Goal: Task Accomplishment & Management: Use online tool/utility

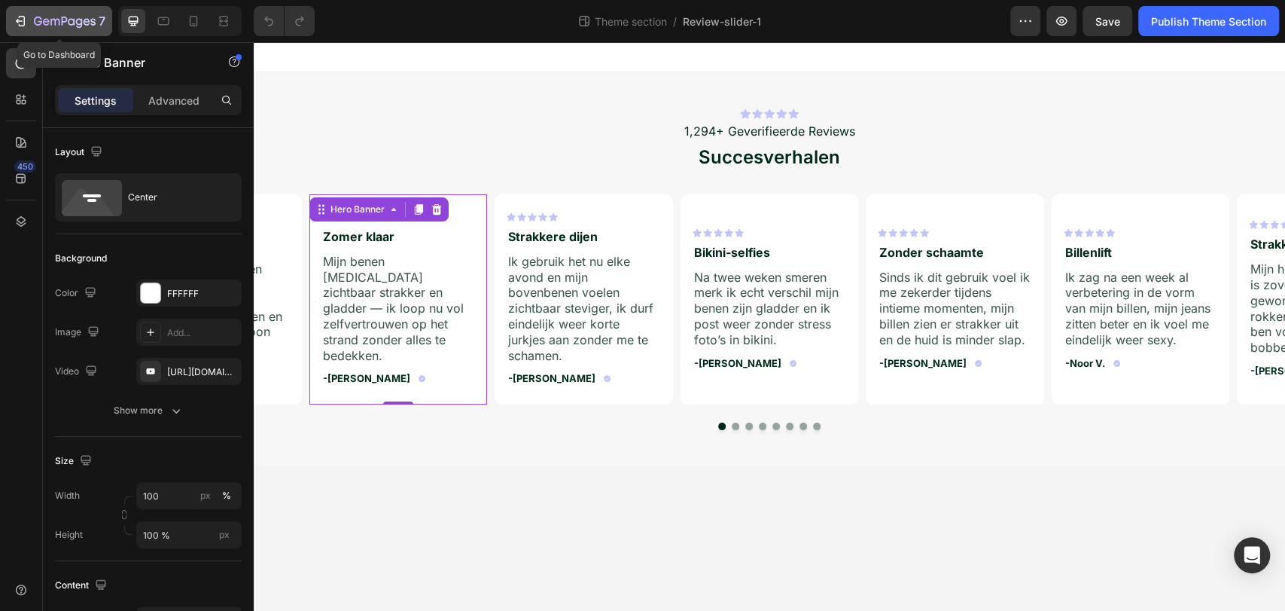
click at [18, 14] on icon "button" at bounding box center [20, 21] width 15 height 15
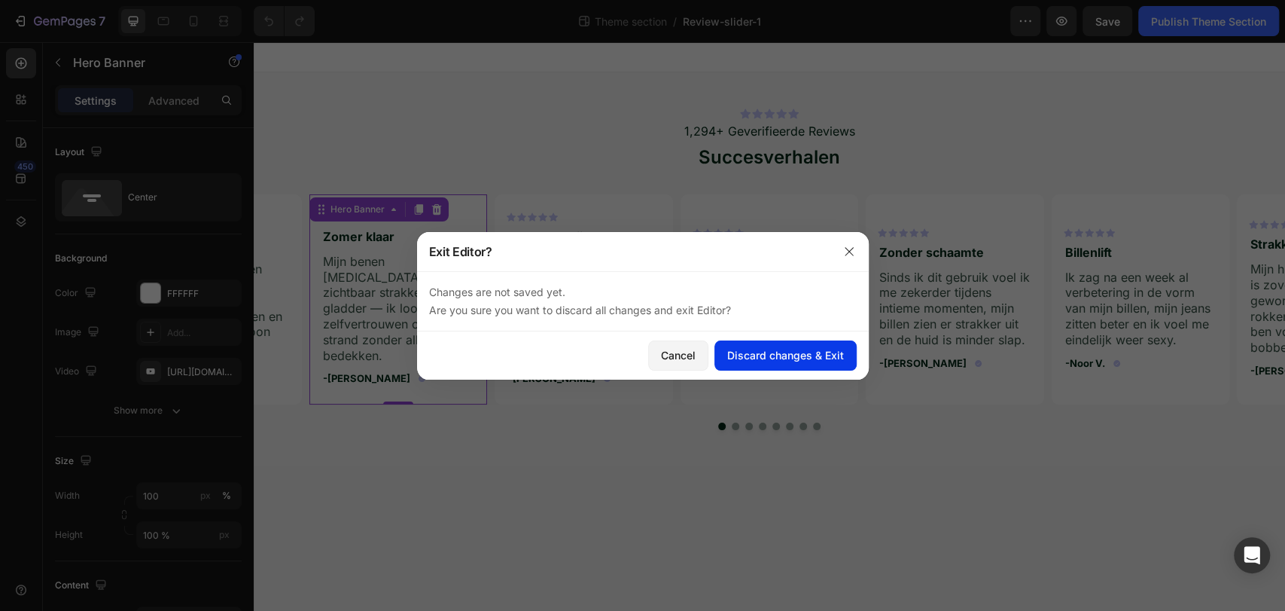
click at [771, 357] on div "Discard changes & Exit" at bounding box center [785, 355] width 117 height 16
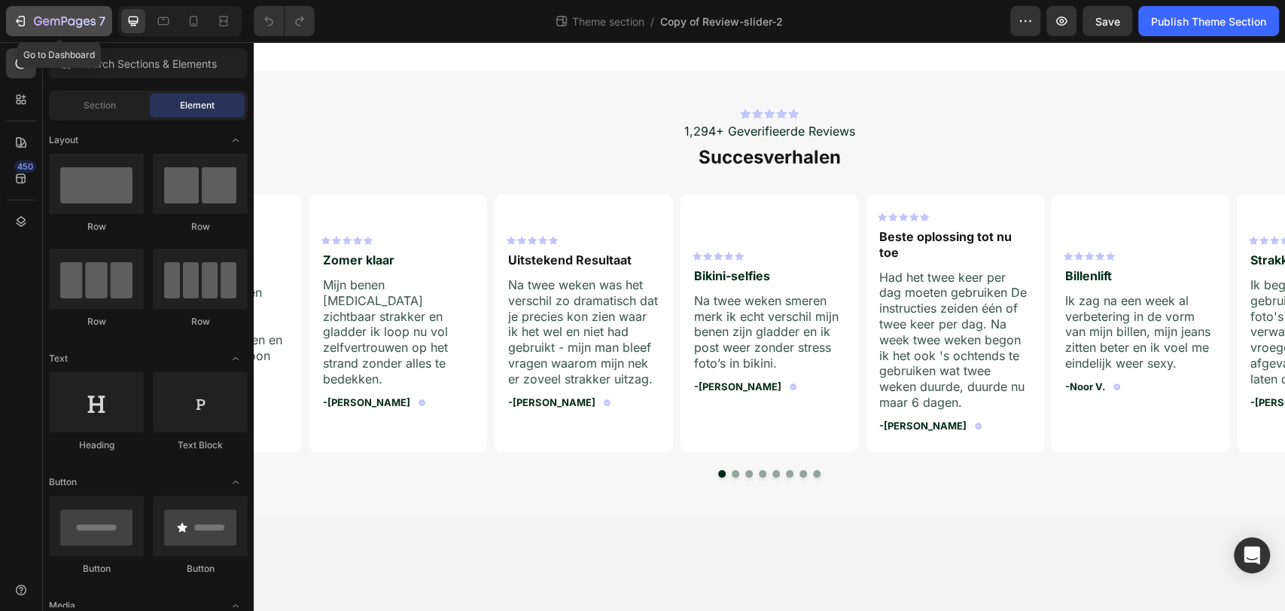
click at [24, 14] on icon "button" at bounding box center [20, 21] width 15 height 15
click at [29, 19] on div "7" at bounding box center [59, 21] width 93 height 18
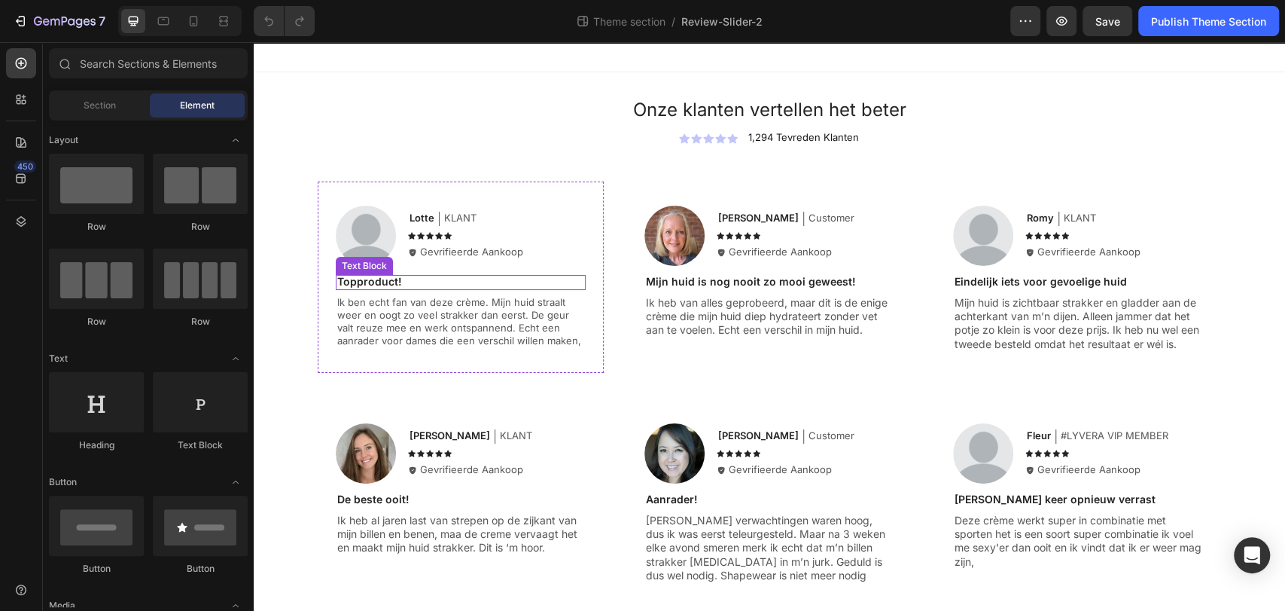
scroll to position [258, 0]
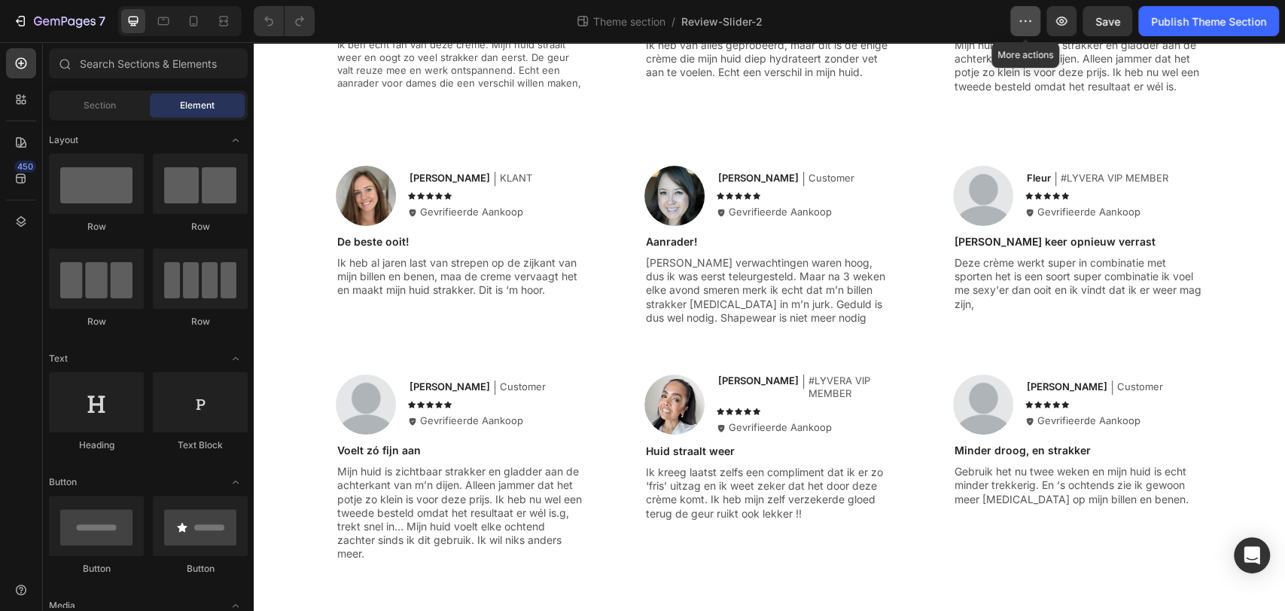
click at [1038, 26] on button "button" at bounding box center [1025, 21] width 30 height 30
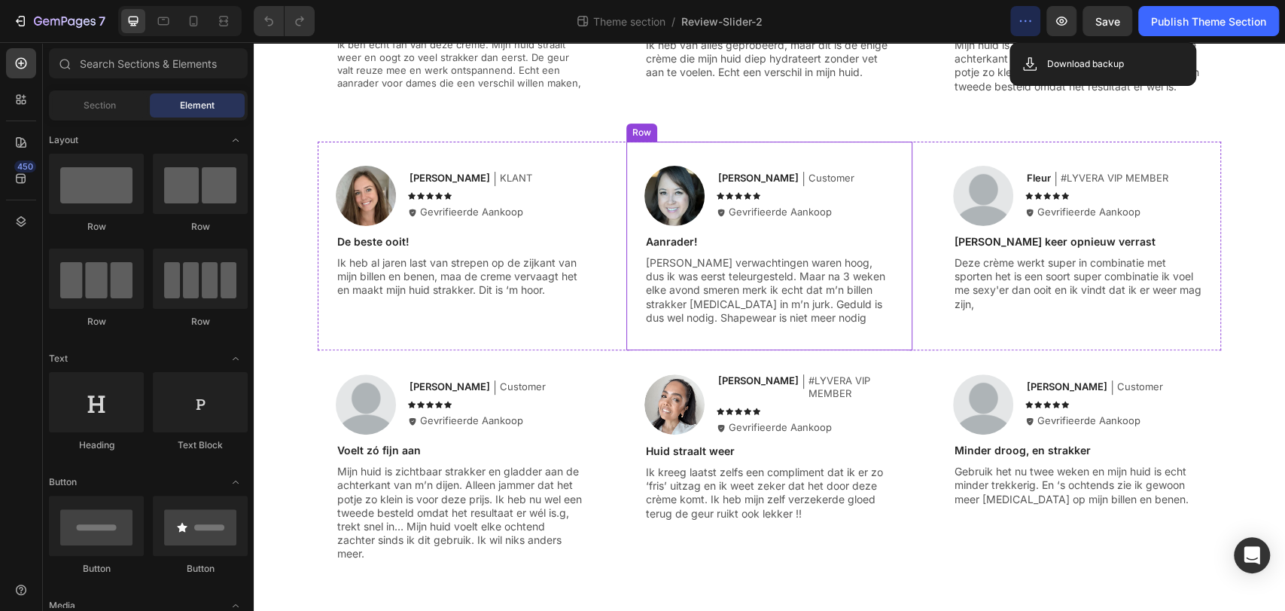
scroll to position [0, 0]
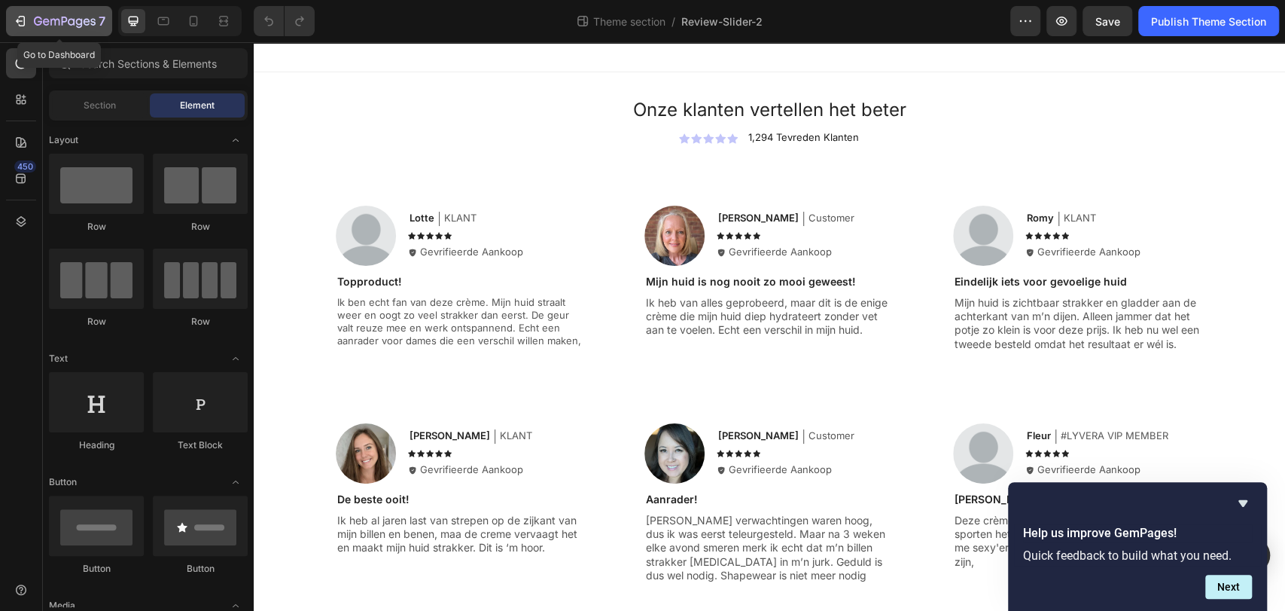
click at [37, 25] on icon "button" at bounding box center [38, 21] width 8 height 9
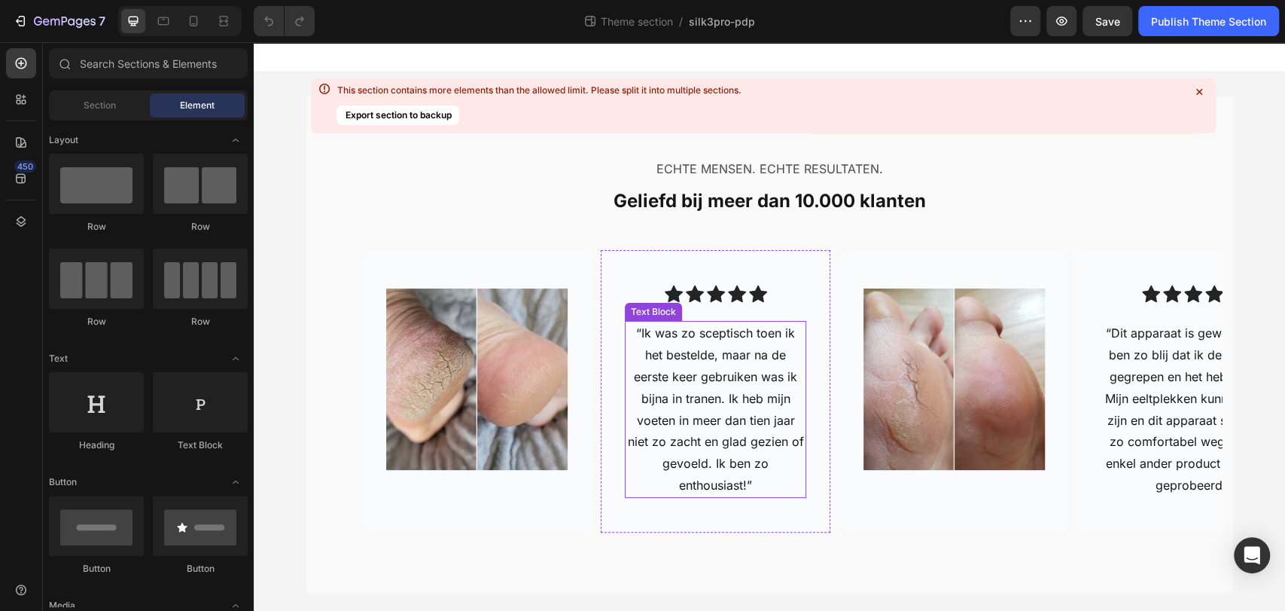
click at [725, 474] on p "“Ik was zo sceptisch toen ik het bestelde, maar na de eerste keer gebruiken was…" at bounding box center [715, 408] width 178 height 173
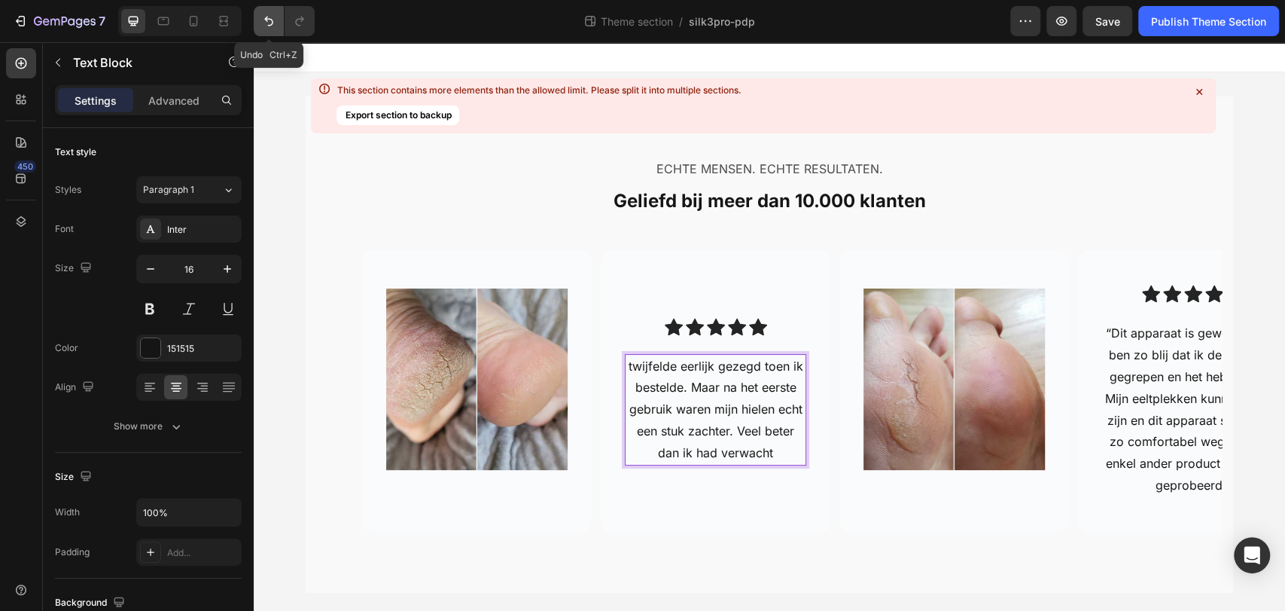
click at [273, 29] on button "Undo/Redo" at bounding box center [269, 21] width 30 height 30
click at [682, 403] on p "twijfelde eerlijk gezegd toen ik bestelde. Maar na het eerste gebruik waren mij…" at bounding box center [715, 409] width 178 height 108
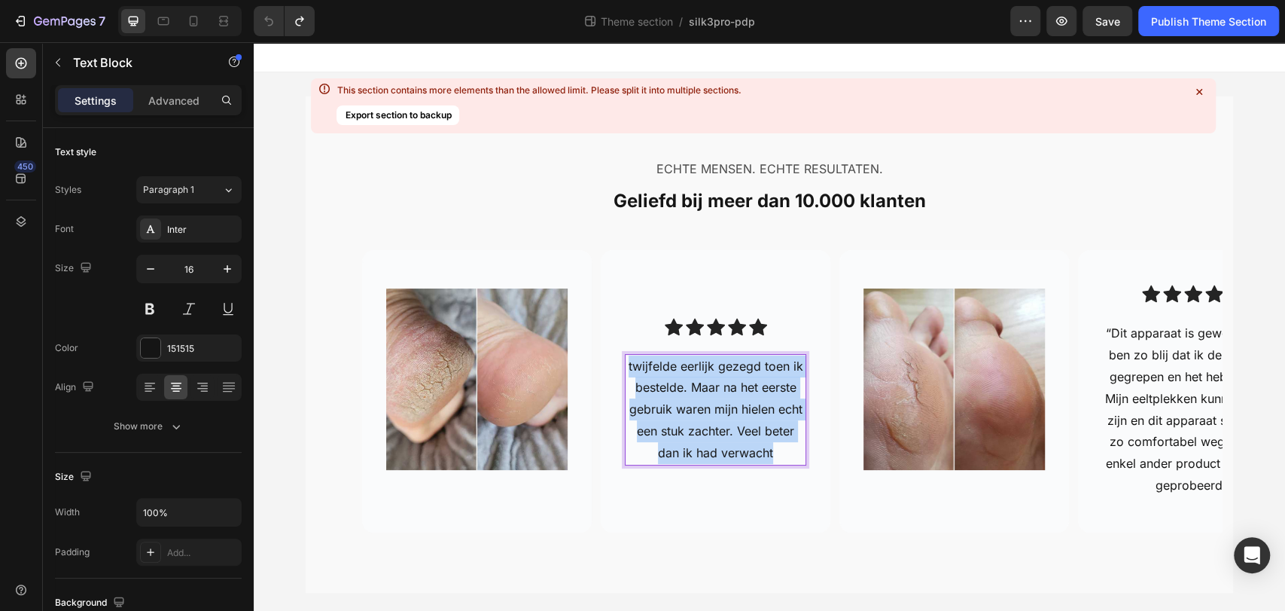
click at [682, 403] on p "twijfelde eerlijk gezegd toen ik bestelde. Maar na het eerste gebruik waren mij…" at bounding box center [715, 409] width 178 height 108
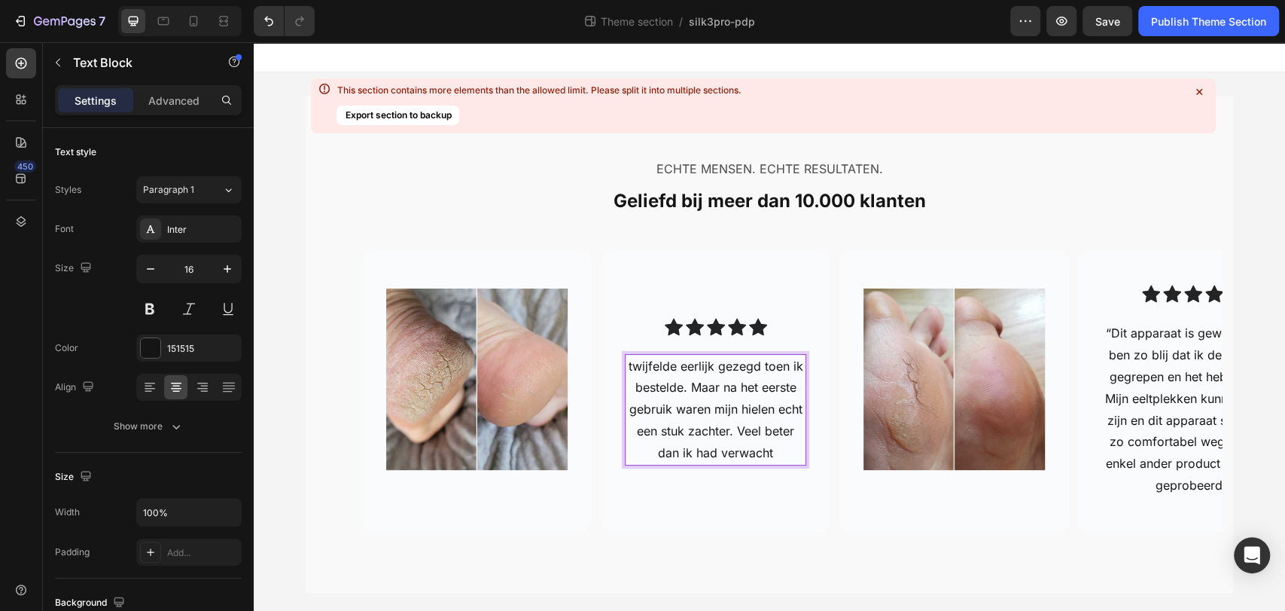
click at [254, 42] on div "DUIDELIJKHEID Verduidelijk de twijfel bij bestellen Upgrade to Premium Ignore D…" at bounding box center [254, 42] width 0 height 0
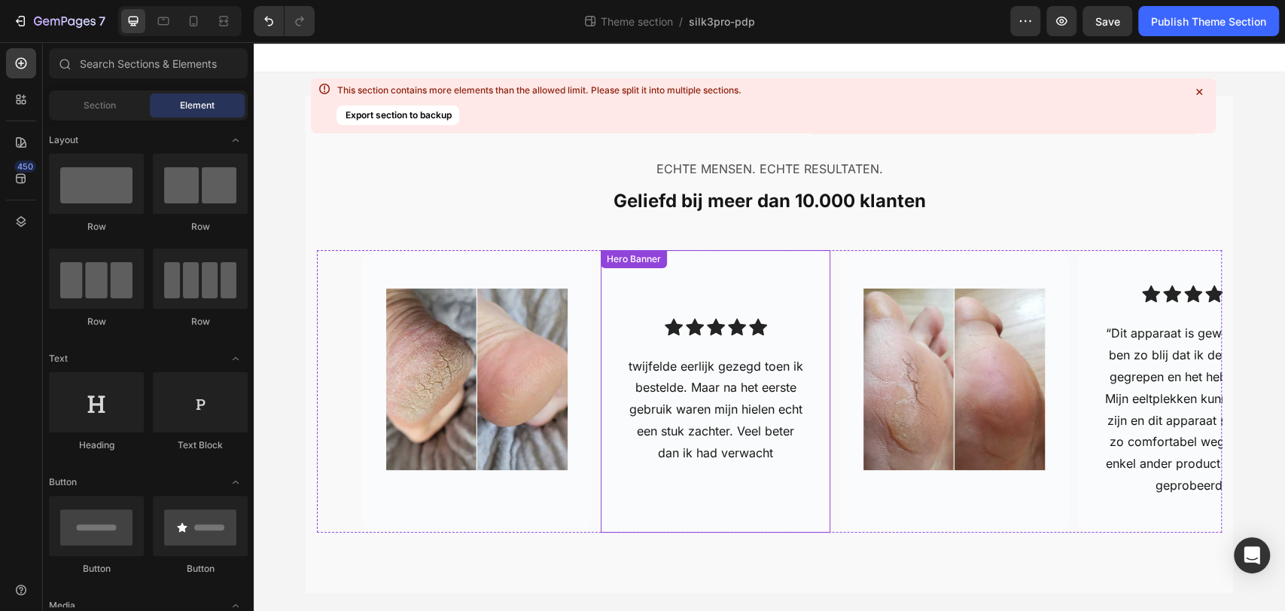
click at [783, 343] on div "Icon Icon Icon Icon Icon Icon List twijfelde eerlijk gezegd toen ik bestelde. M…" at bounding box center [715, 392] width 181 height 148
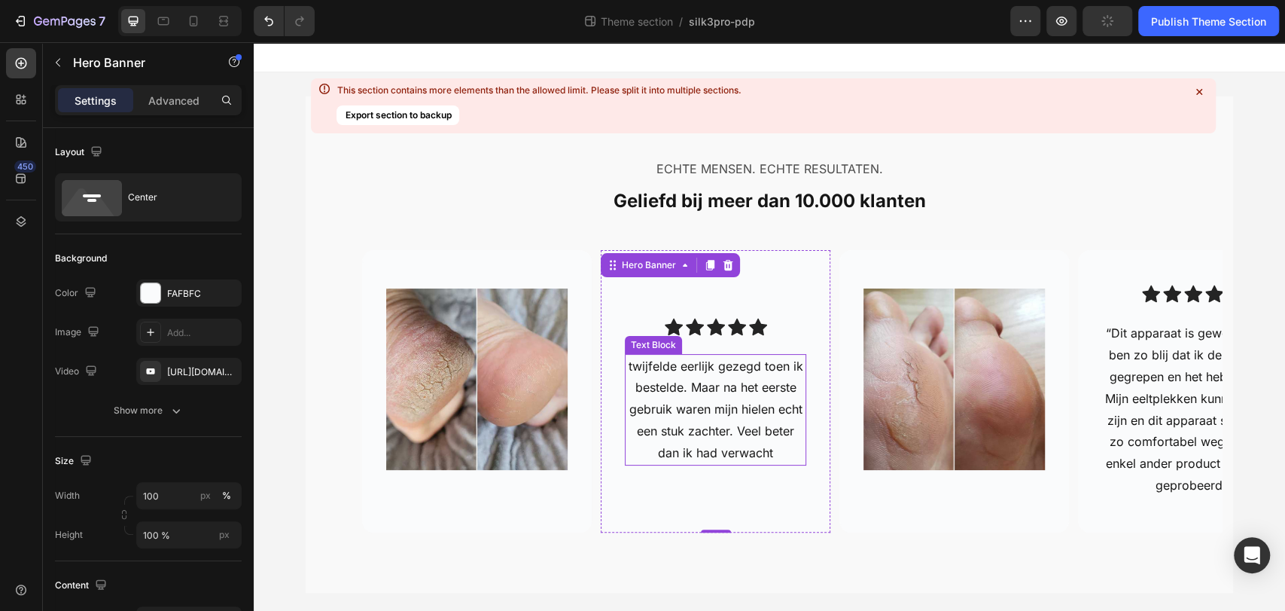
click at [657, 382] on p "twijfelde eerlijk gezegd toen ik bestelde. Maar na het eerste gebruik waren mij…" at bounding box center [715, 409] width 178 height 108
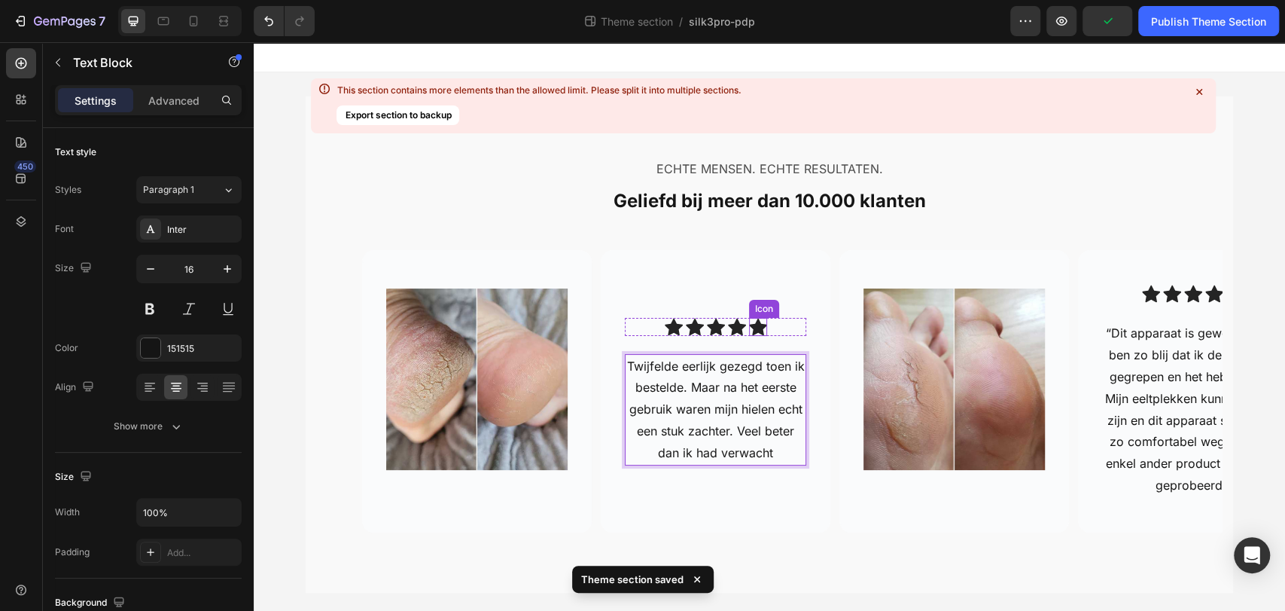
click at [754, 326] on icon at bounding box center [758, 326] width 18 height 17
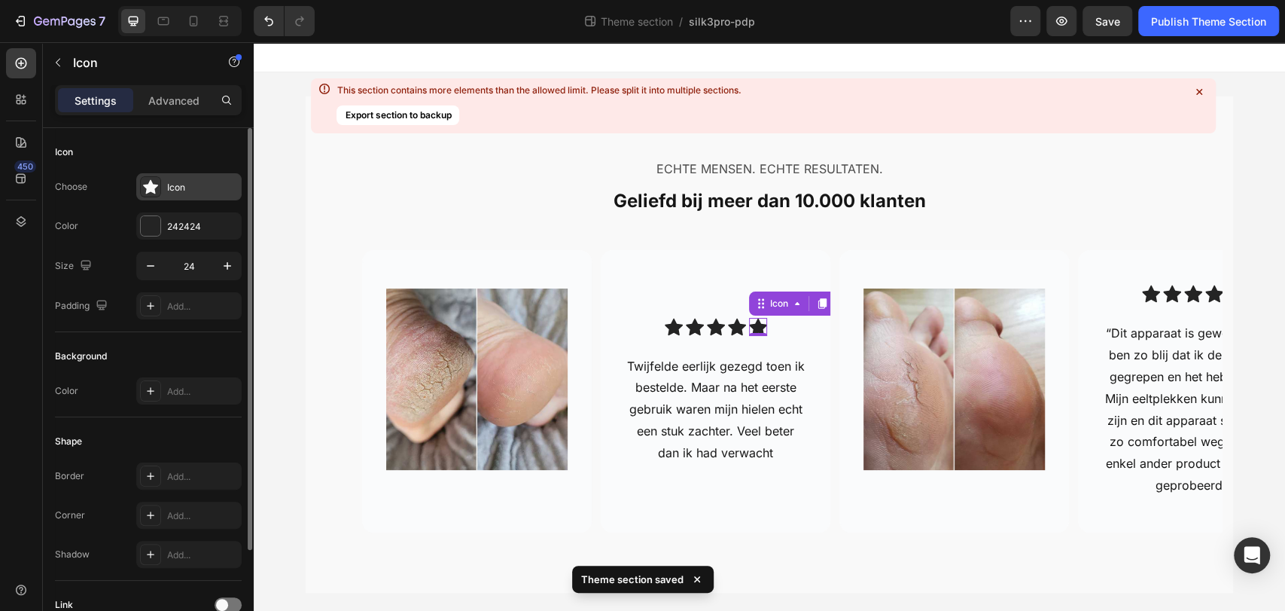
click at [195, 186] on div "Icon" at bounding box center [202, 188] width 71 height 14
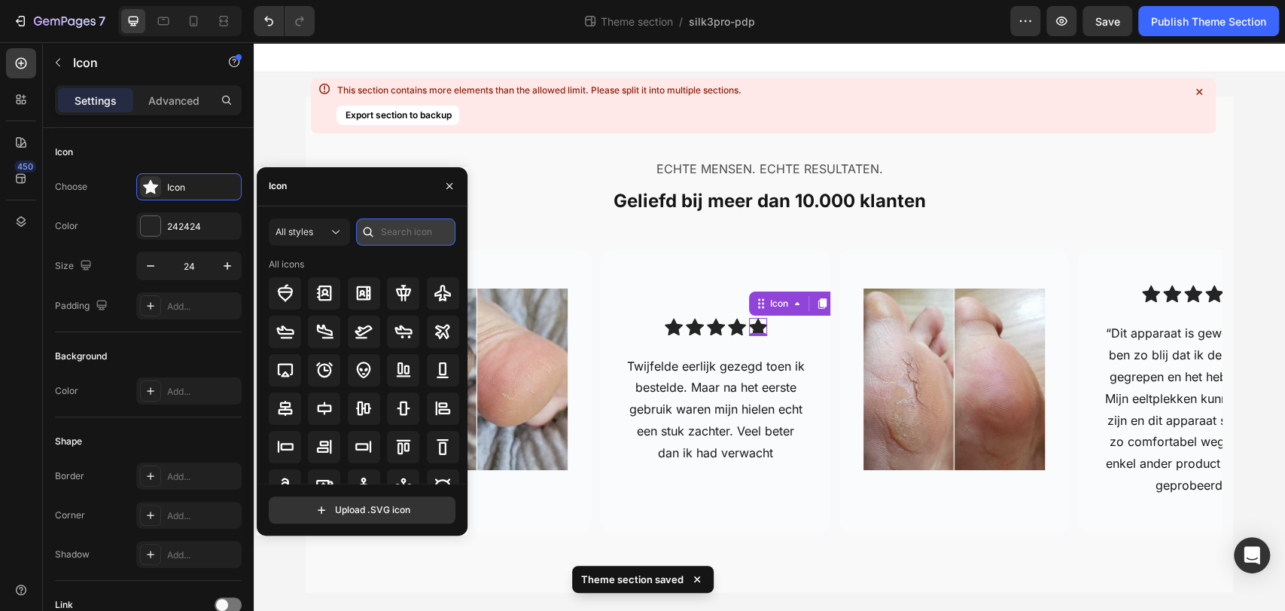
click at [395, 234] on input "text" at bounding box center [405, 231] width 99 height 27
type input "s"
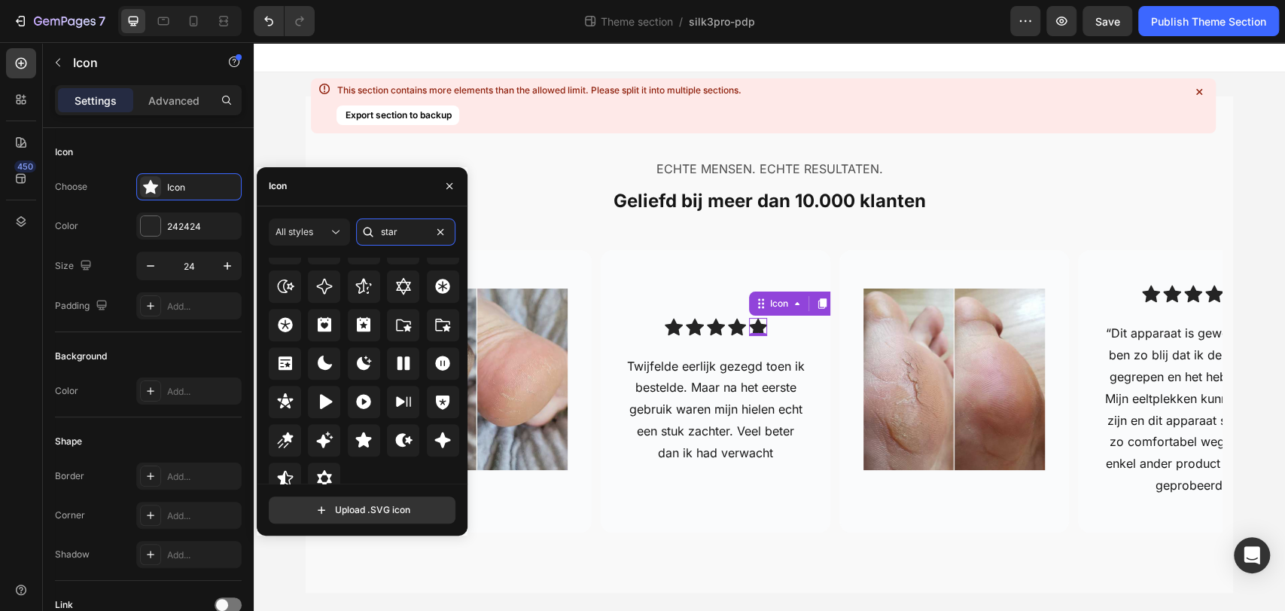
scroll to position [456, 0]
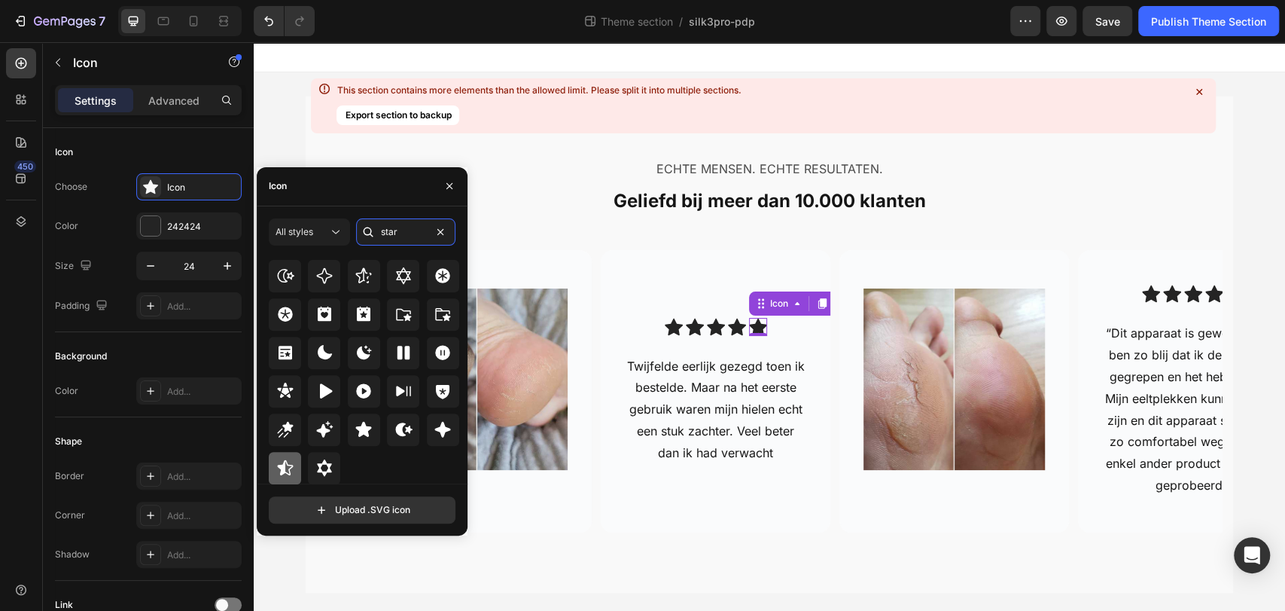
type input "star"
click at [288, 465] on icon at bounding box center [285, 467] width 16 height 15
click at [728, 376] on p "Twijfelde eerlijk gezegd toen ik bestelde. Maar na het eerste gebruik waren mij…" at bounding box center [715, 409] width 178 height 108
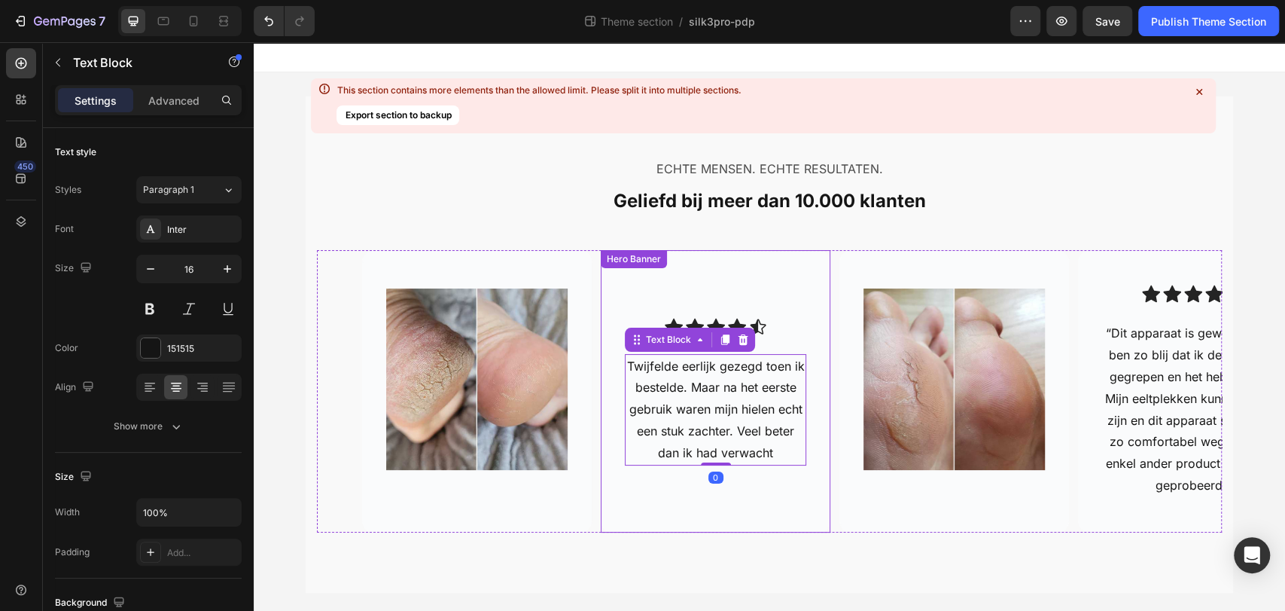
click at [687, 515] on div "Background Image" at bounding box center [716, 391] width 230 height 282
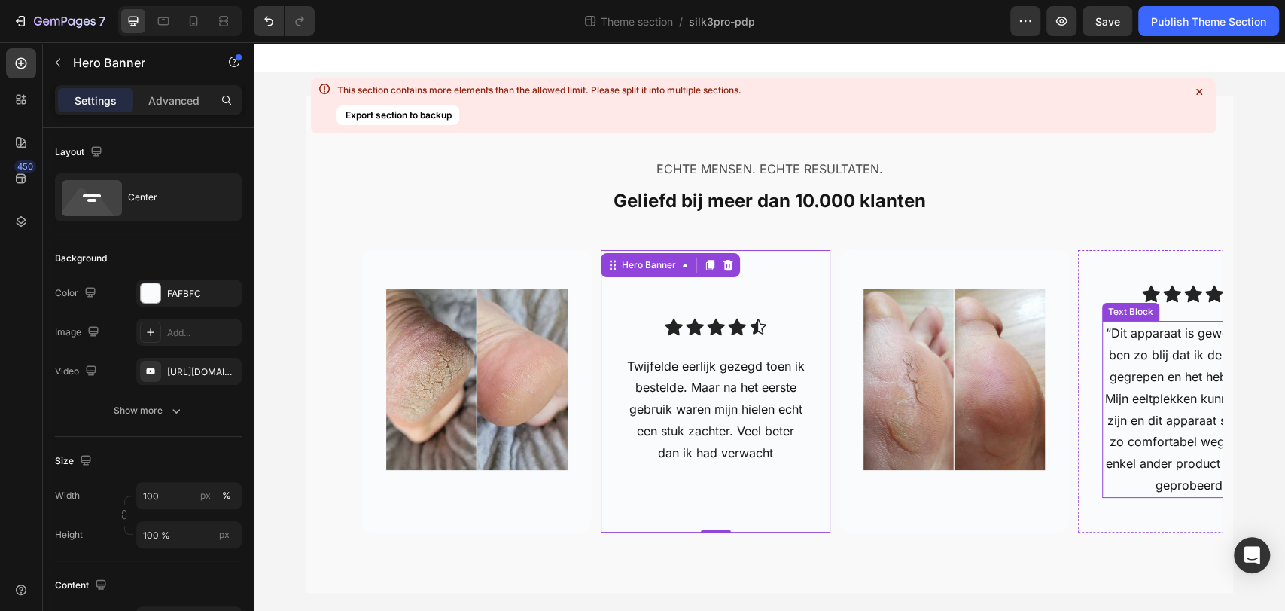
click at [1157, 358] on p "“Dit apparaat is geweldig en ik ben zo blij dat ik de kans heb gegrepen en het …" at bounding box center [1193, 408] width 178 height 173
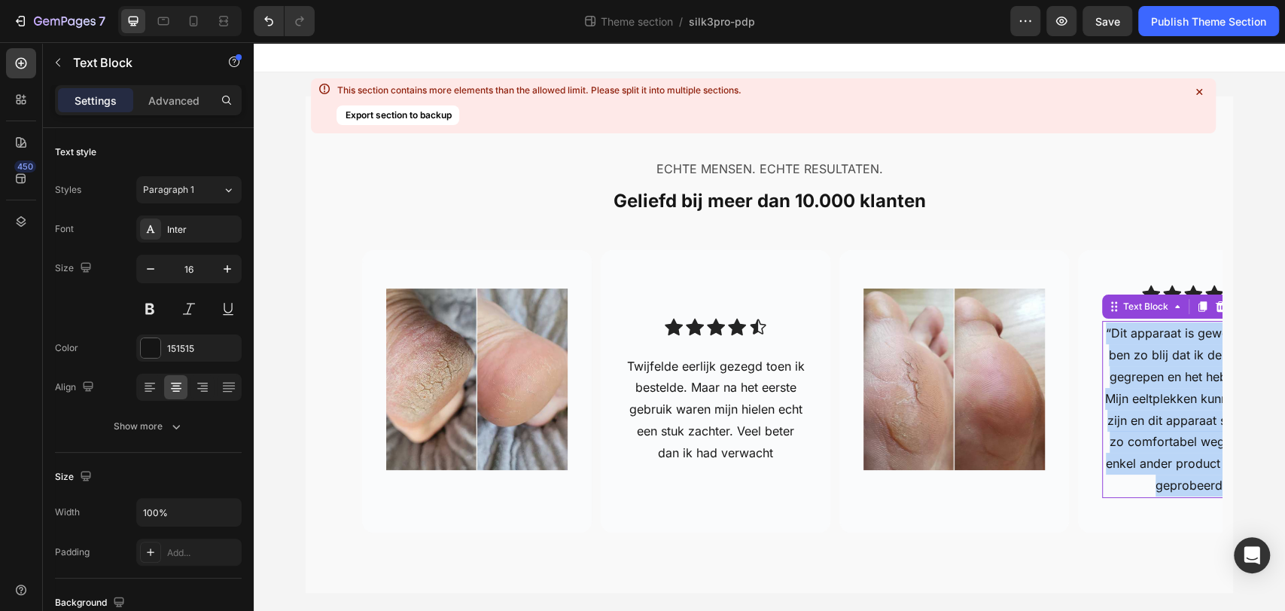
click at [1157, 358] on p "“Dit apparaat is geweldig en ik ben zo blij dat ik de kans heb gegrepen en het …" at bounding box center [1193, 408] width 178 height 173
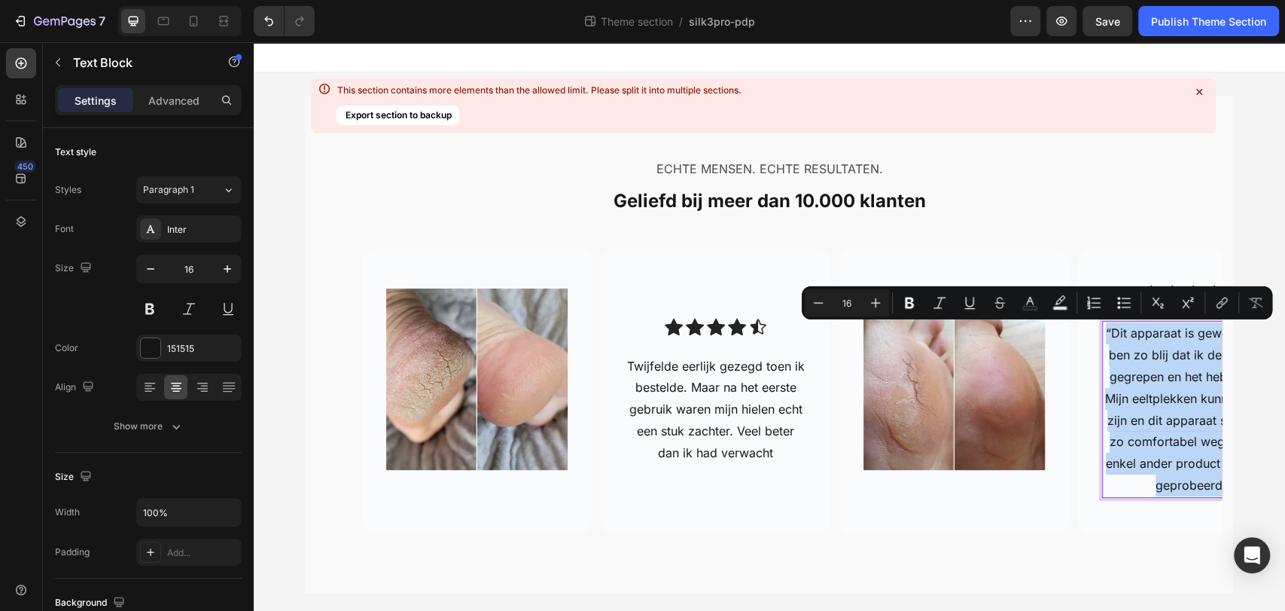
copy p "“Dit apparaat is geweldig en ik ben zo blij dat ik de kans heb gegrepen en het …"
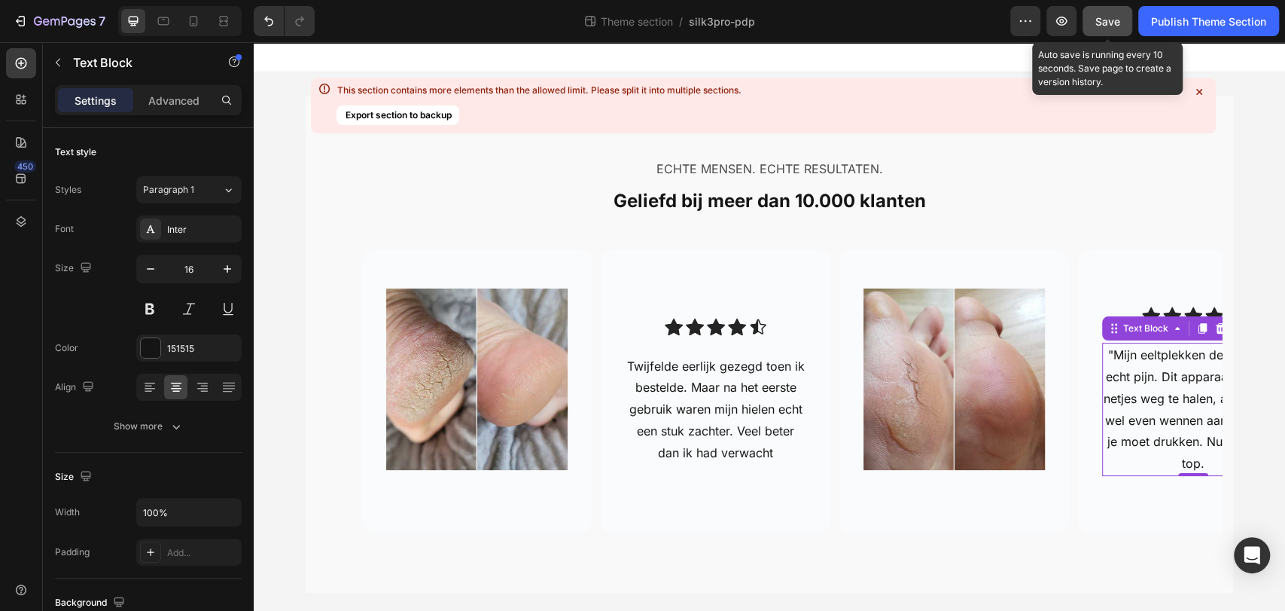
click at [1102, 21] on span "Save" at bounding box center [1108, 21] width 25 height 13
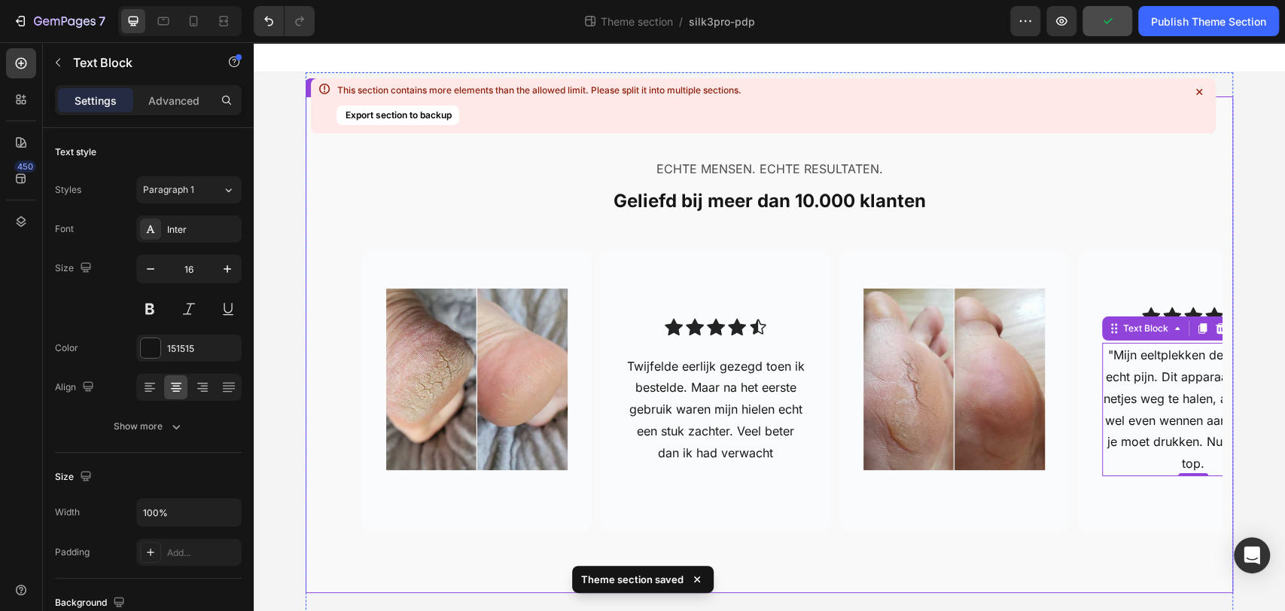
click at [1202, 89] on icon at bounding box center [1199, 92] width 6 height 6
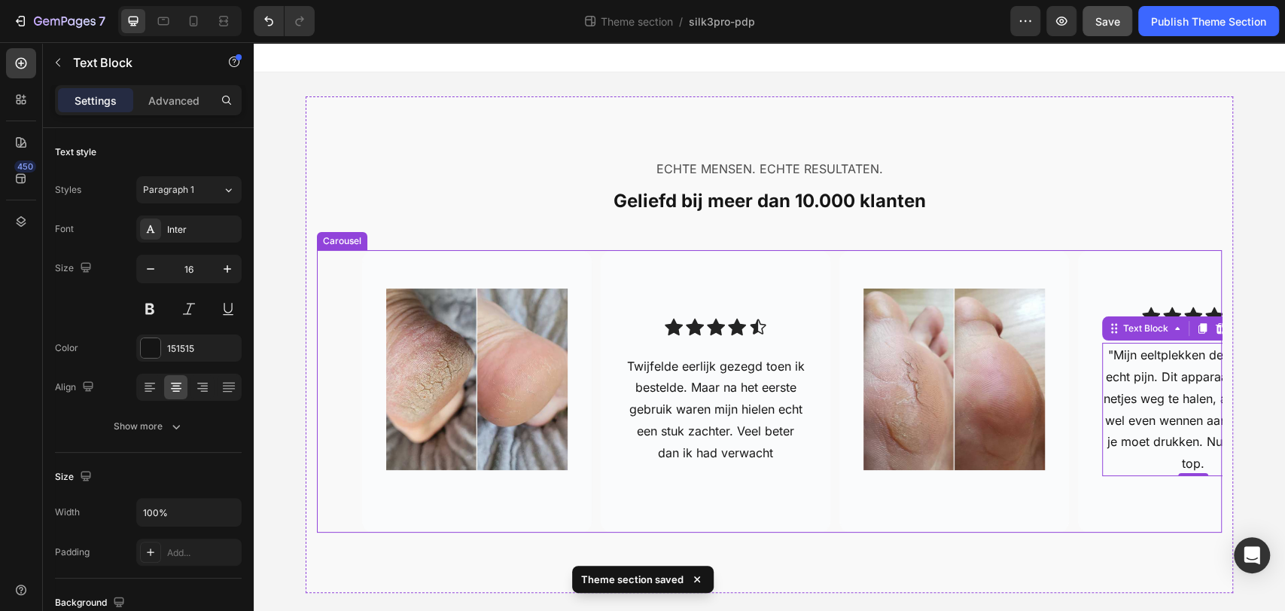
click at [827, 526] on div "Image Hero Banner Icon Icon Icon Icon Icon Icon List Twijfelde eerlijk gezegd t…" at bounding box center [792, 391] width 860 height 282
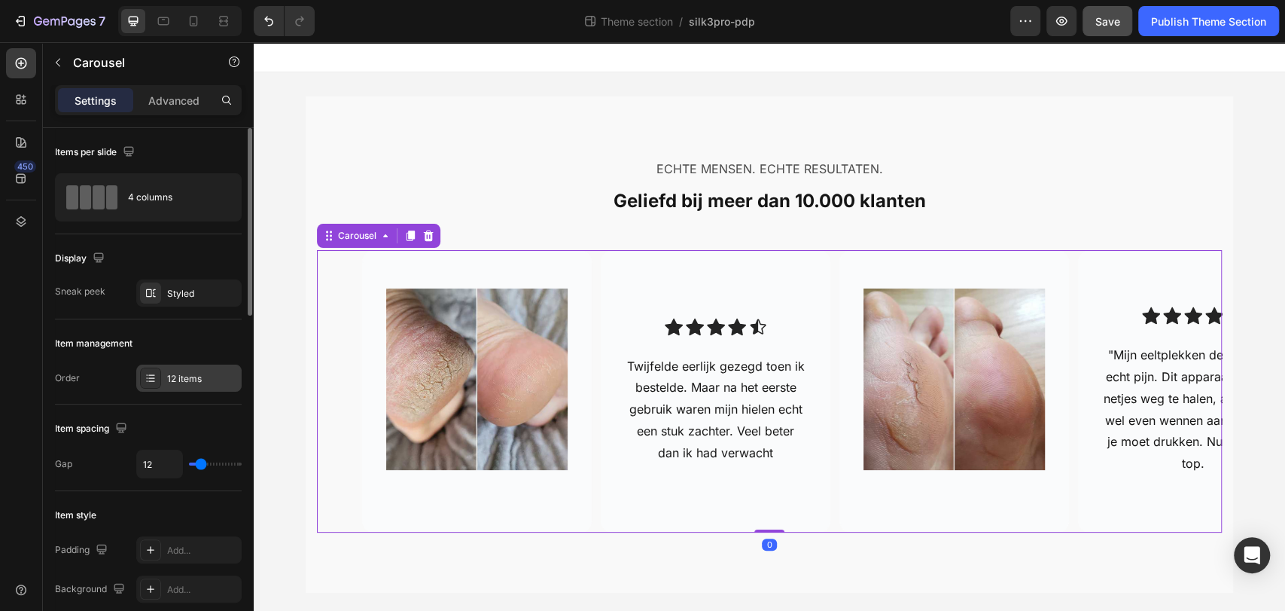
click at [185, 378] on div "12 items" at bounding box center [202, 379] width 71 height 14
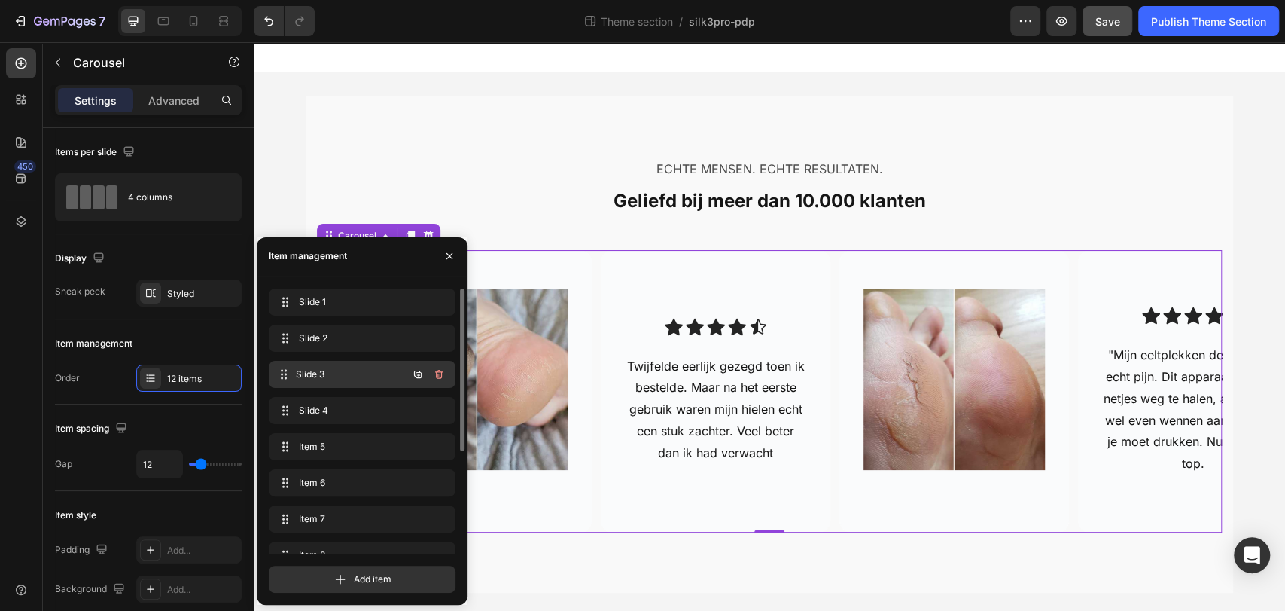
click at [324, 373] on span "Slide 3" at bounding box center [351, 374] width 111 height 14
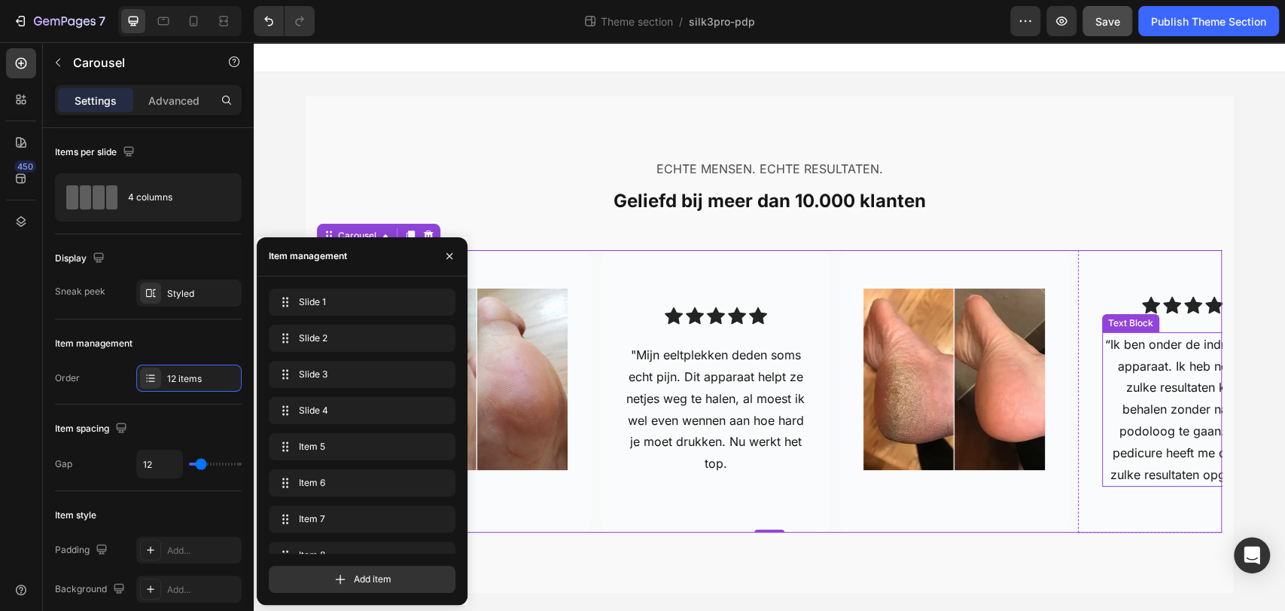
click at [1126, 393] on p "“Ik ben onder de indruk van dit apparaat. Ik heb nog nooit zulke resultaten kun…" at bounding box center [1193, 410] width 178 height 152
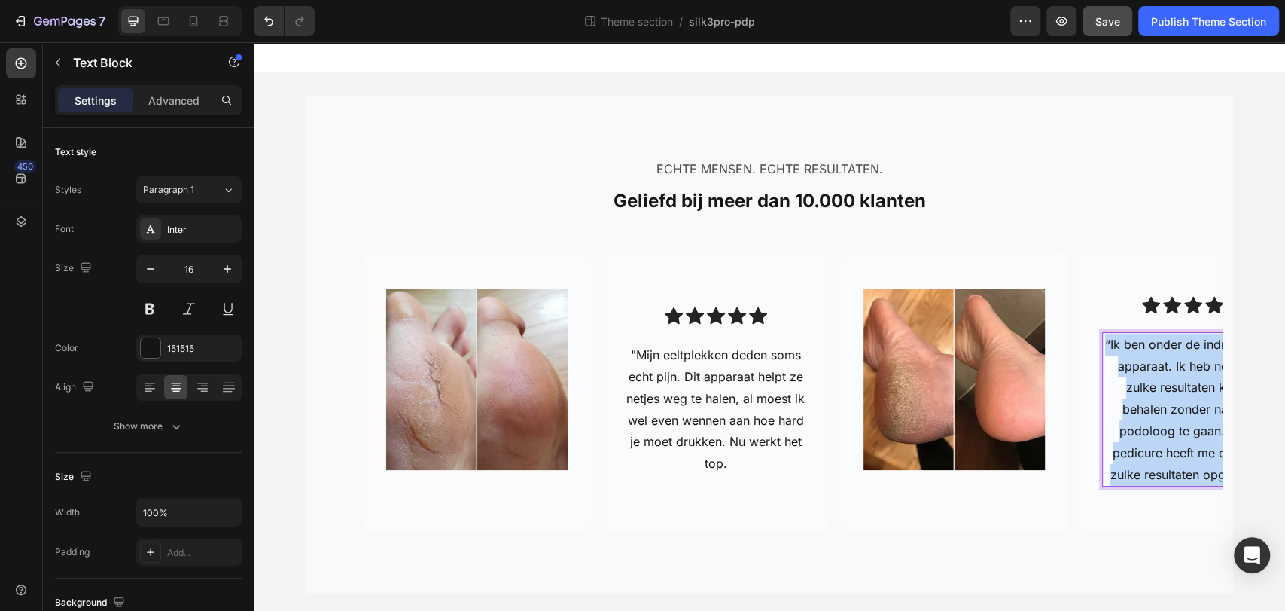
click at [1126, 393] on p "“Ik ben onder de indruk van dit apparaat. Ik heb nog nooit zulke resultaten kun…" at bounding box center [1193, 410] width 178 height 152
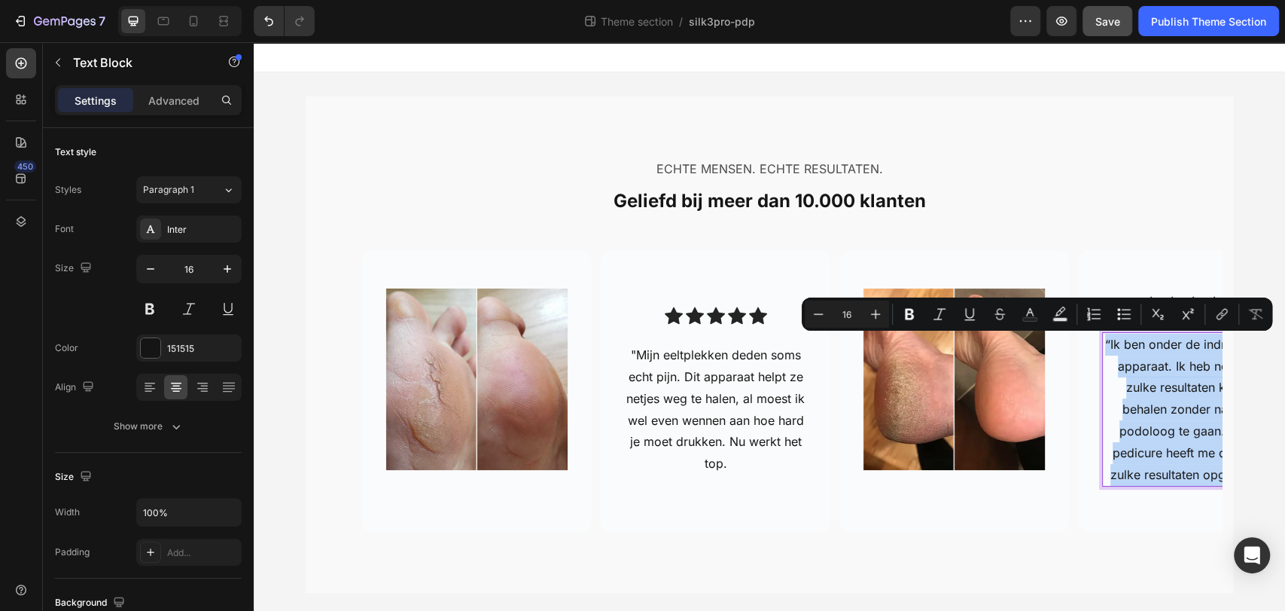
click at [1126, 393] on p "“Ik ben onder de indruk van dit apparaat. Ik heb nog nooit zulke resultaten kun…" at bounding box center [1193, 410] width 178 height 152
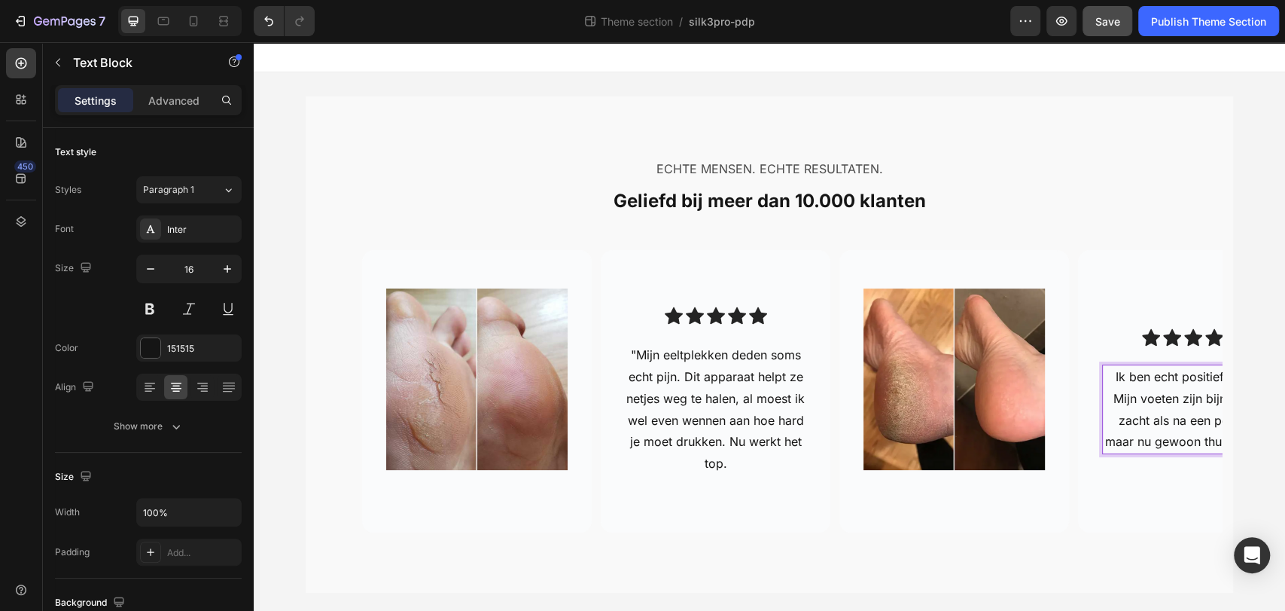
scroll to position [0, 73]
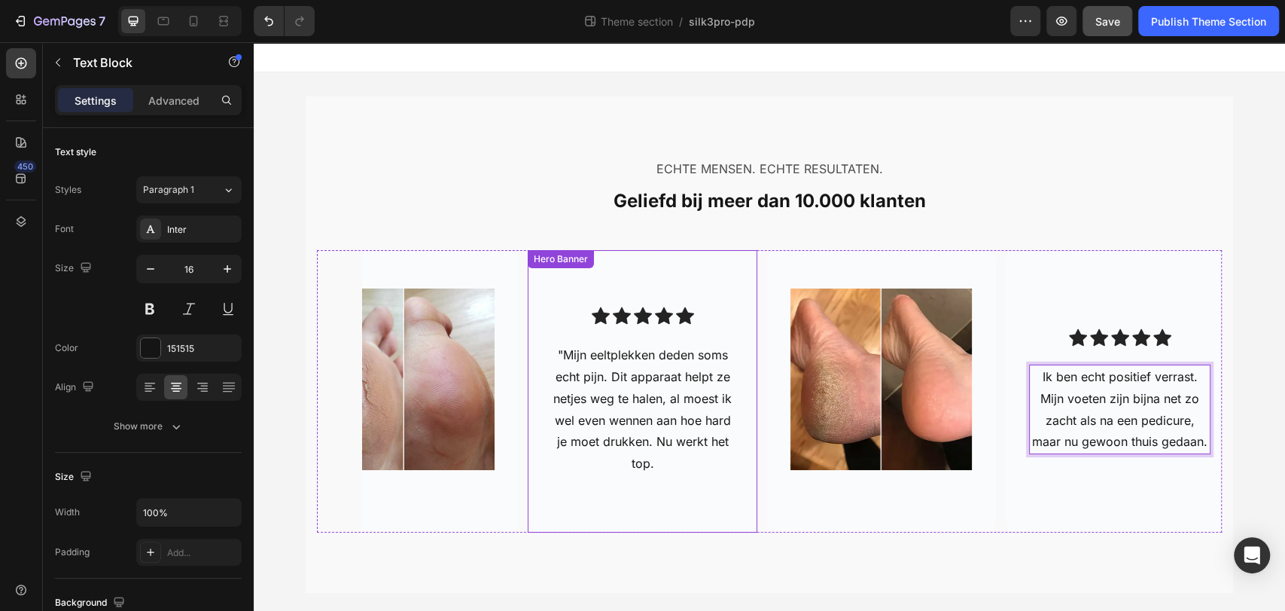
click at [605, 346] on p ""Mijn eeltplekken deden soms echt pijn. Dit apparaat helpt ze netjes weg te hal…" at bounding box center [642, 409] width 178 height 130
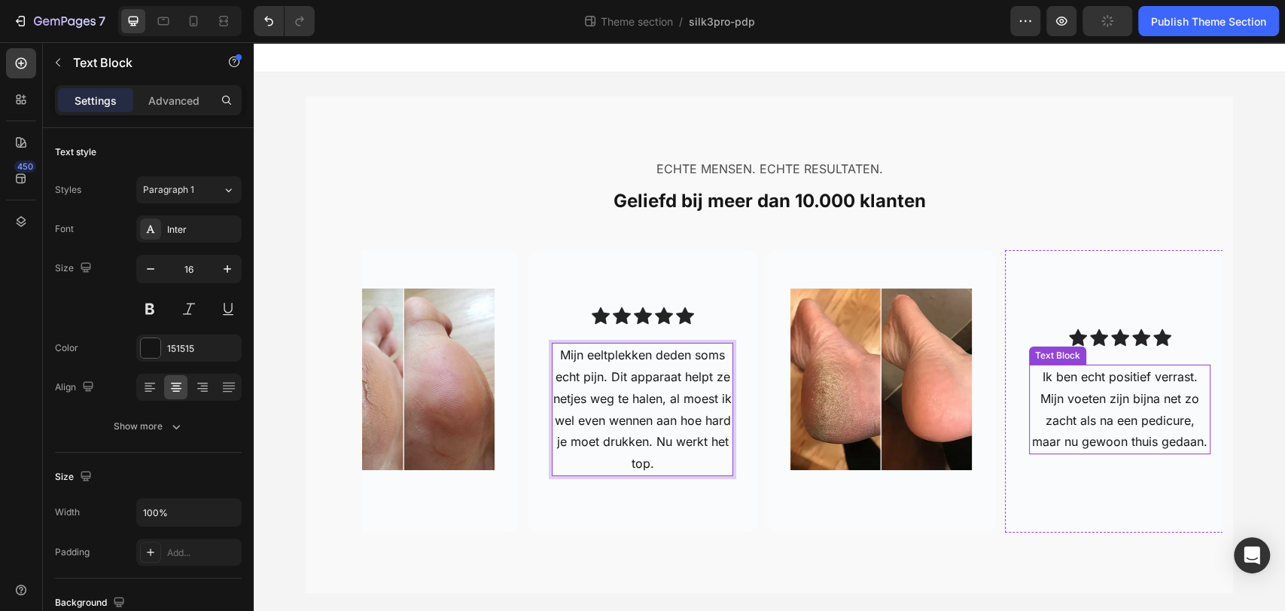
click at [1097, 414] on p "Ik ben echt positief verrast. Mijn voeten zijn bijna net zo zacht als na een pe…" at bounding box center [1120, 409] width 178 height 87
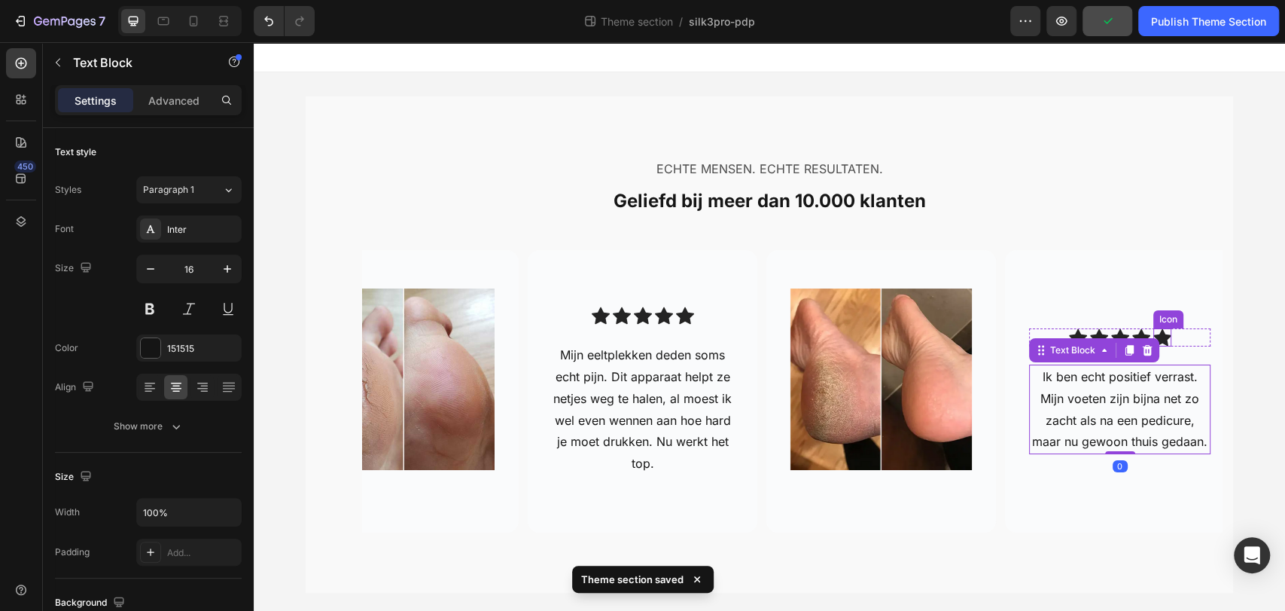
click at [1154, 343] on icon at bounding box center [1163, 337] width 18 height 17
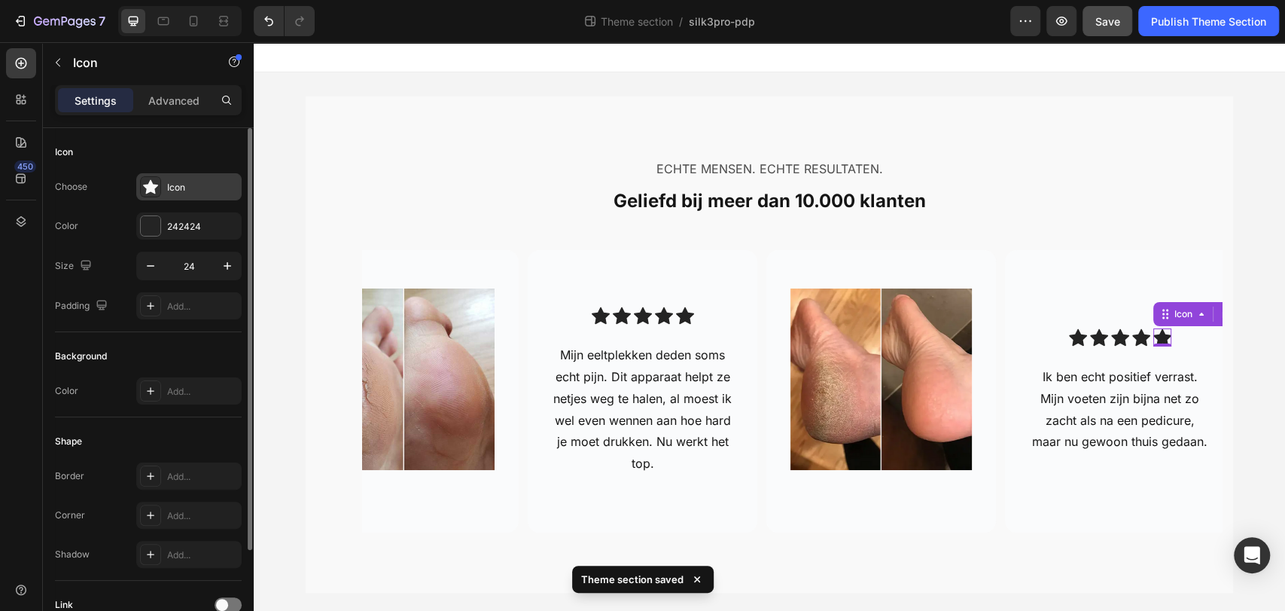
click at [163, 181] on div "Icon" at bounding box center [188, 186] width 105 height 27
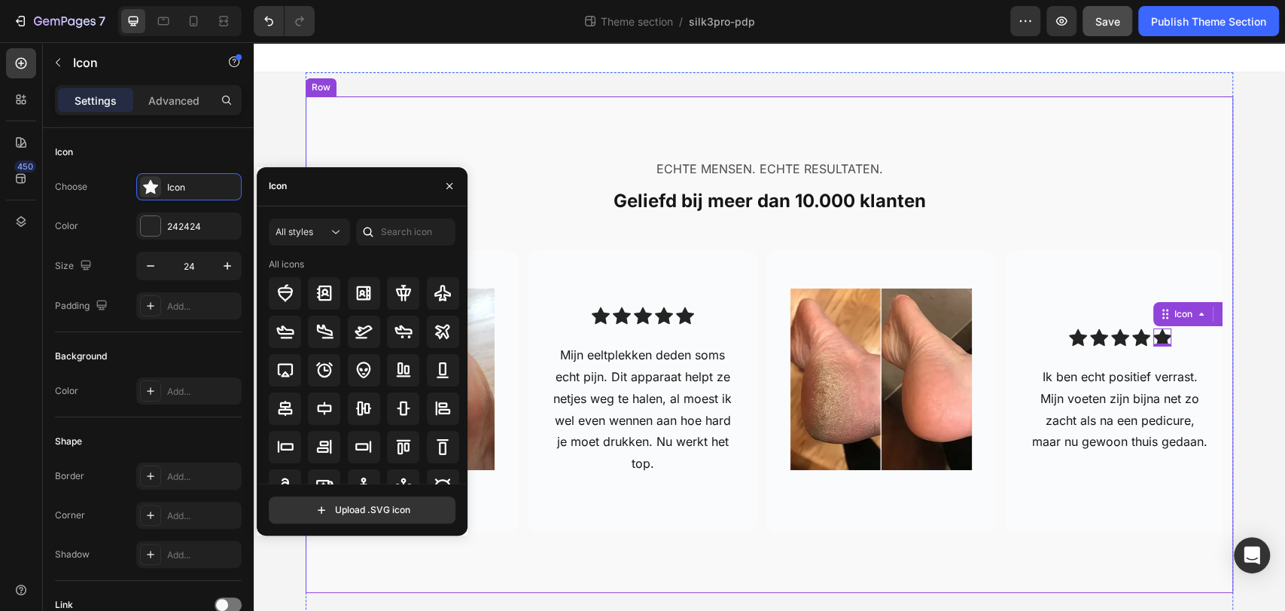
click at [1216, 312] on div "ECHTE MENSEN. ECHTE RESULTATEN. Text Block Geliefd bij meer dan 10.000 klanten …" at bounding box center [770, 344] width 928 height 496
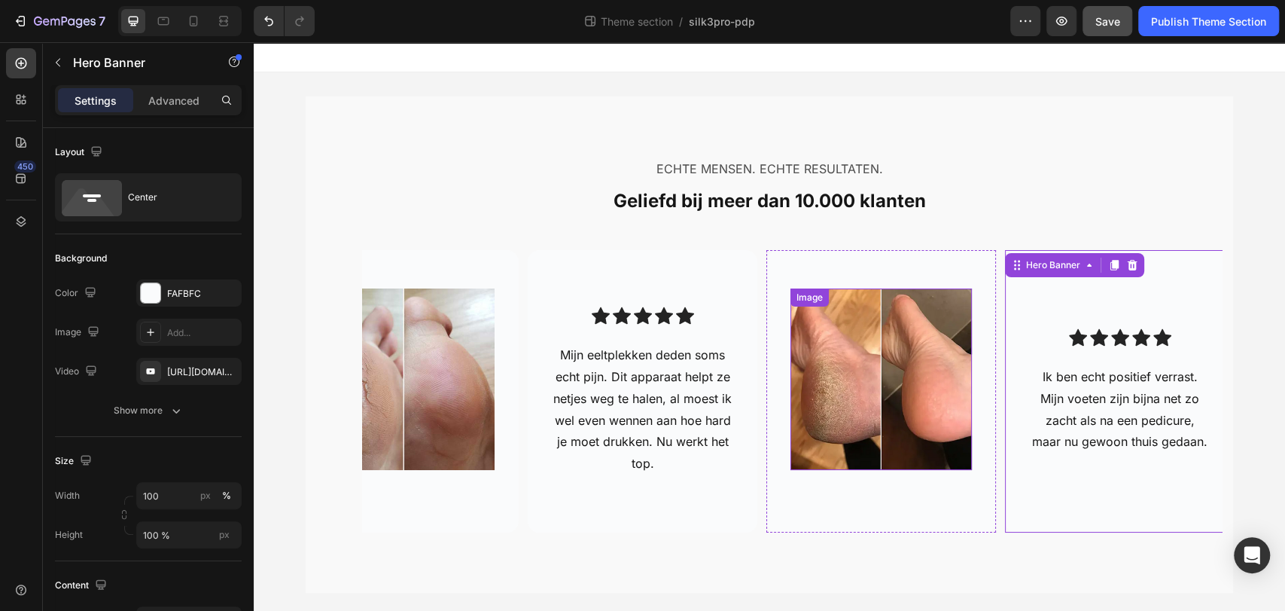
drag, startPoint x: 1127, startPoint y: 462, endPoint x: 840, endPoint y: 460, distance: 287.6
click at [840, 460] on div "Image Hero Banner Icon Icon Icon Icon Icon Icon List Twijfelde eerlijk gezegd t…" at bounding box center [792, 391] width 860 height 282
click at [1140, 291] on div "Background Image" at bounding box center [1120, 391] width 230 height 282
click at [1132, 336] on icon at bounding box center [1141, 337] width 18 height 17
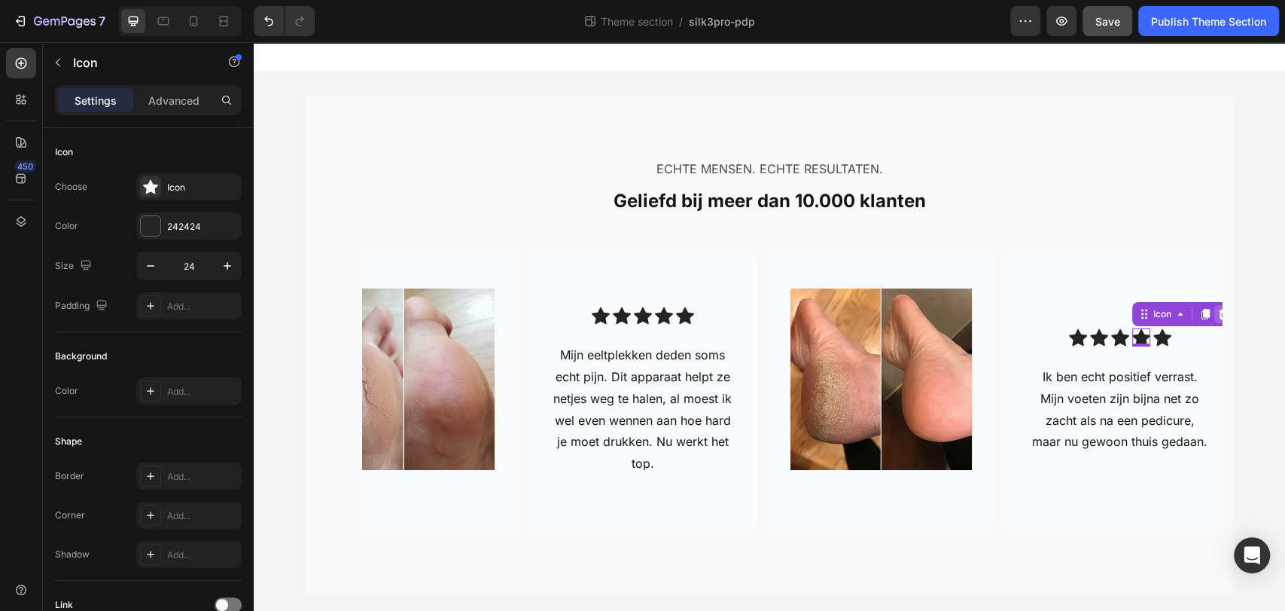
click at [1218, 316] on icon at bounding box center [1223, 314] width 10 height 11
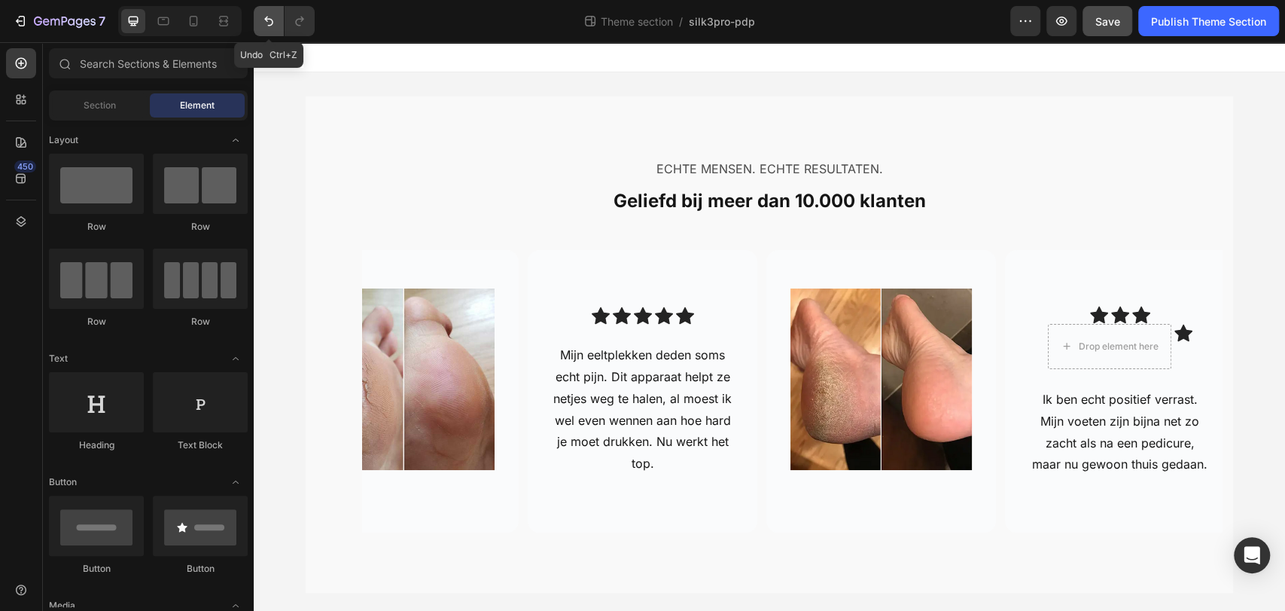
click at [271, 29] on button "Undo/Redo" at bounding box center [269, 21] width 30 height 30
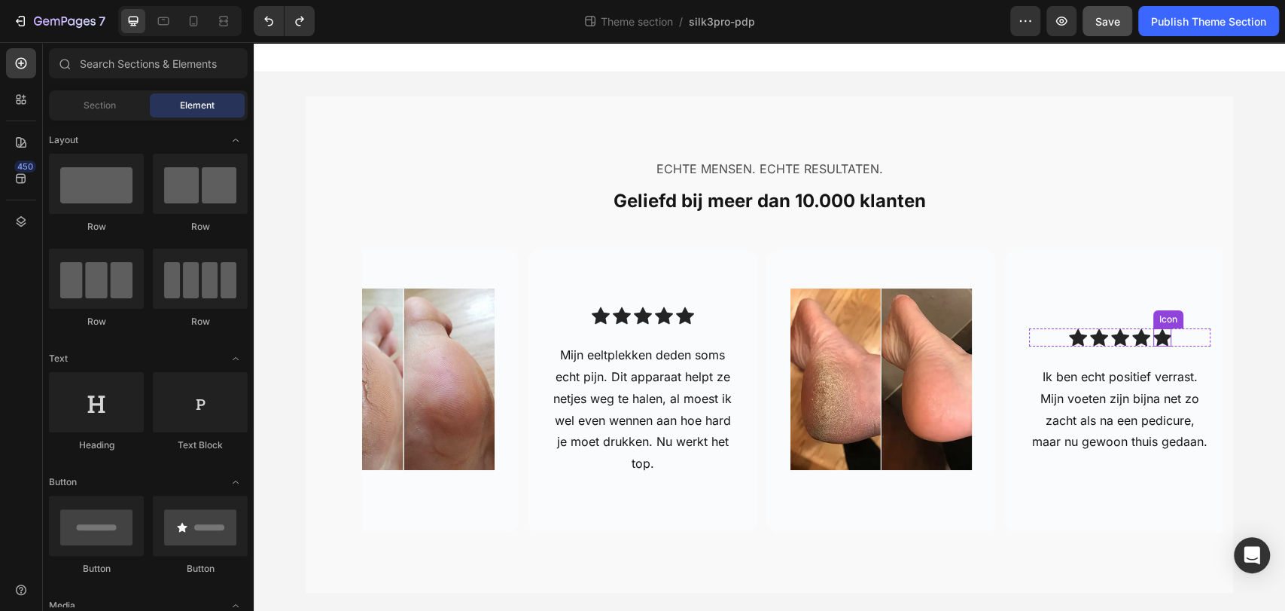
click at [1154, 337] on icon at bounding box center [1163, 337] width 18 height 17
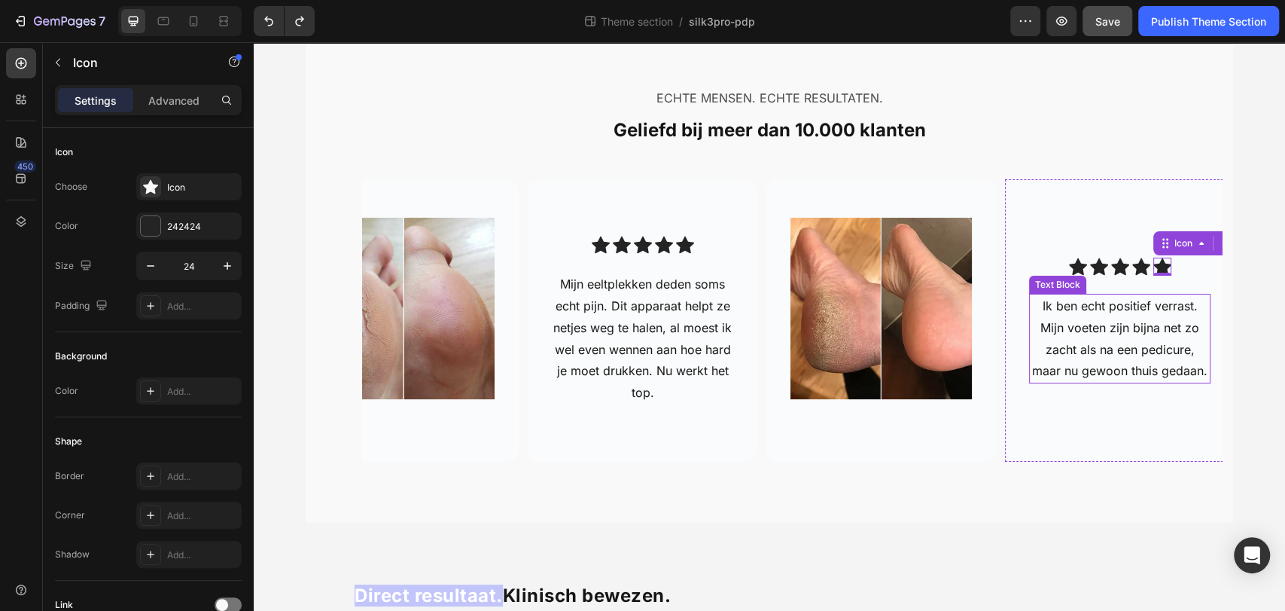
scroll to position [66, 0]
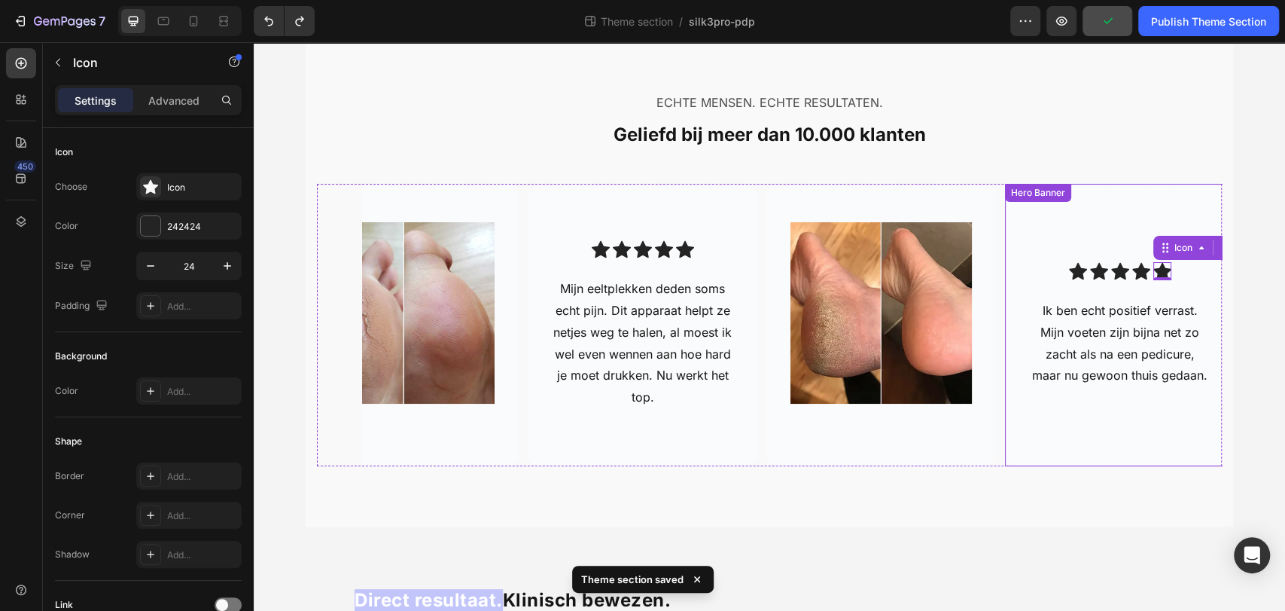
click at [1093, 389] on div "Icon Icon Icon Icon Icon 0 Icon List Ik ben echt positief verrast. Mijn voeten …" at bounding box center [1120, 325] width 230 height 174
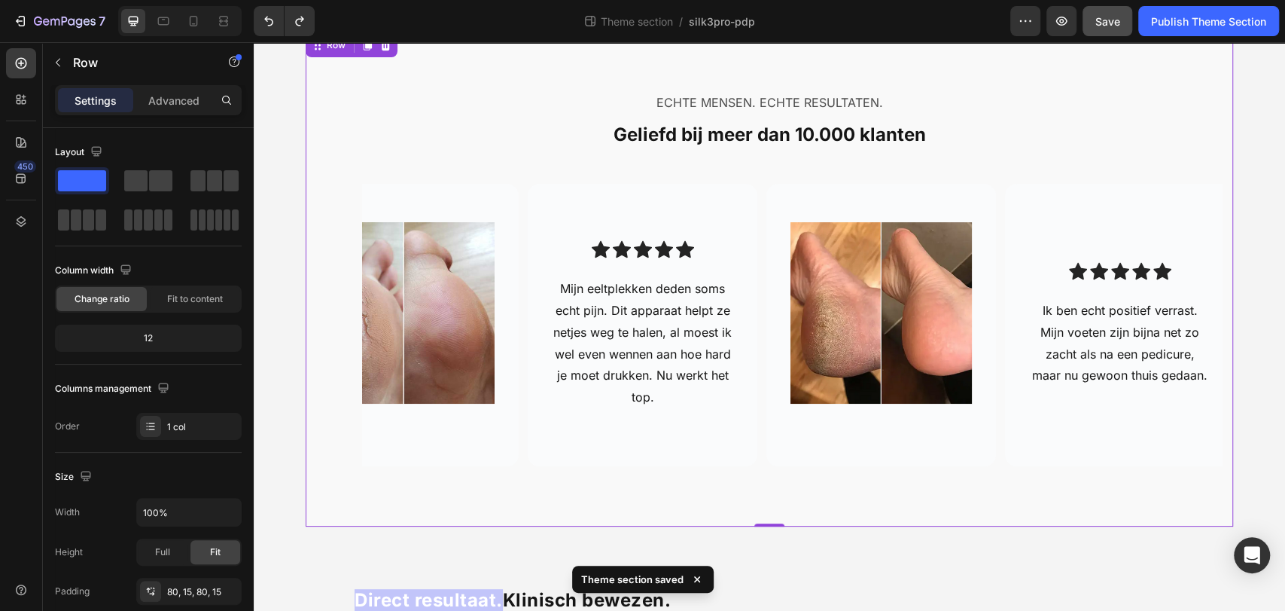
click at [595, 489] on div "ECHTE MENSEN. ECHTE RESULTATEN. Text Block Geliefd bij meer dan 10.000 klanten …" at bounding box center [770, 278] width 928 height 496
click at [751, 453] on div "Image Hero Banner Icon Icon Icon Icon Icon Icon List Twijfelde eerlijk gezegd t…" at bounding box center [792, 325] width 860 height 282
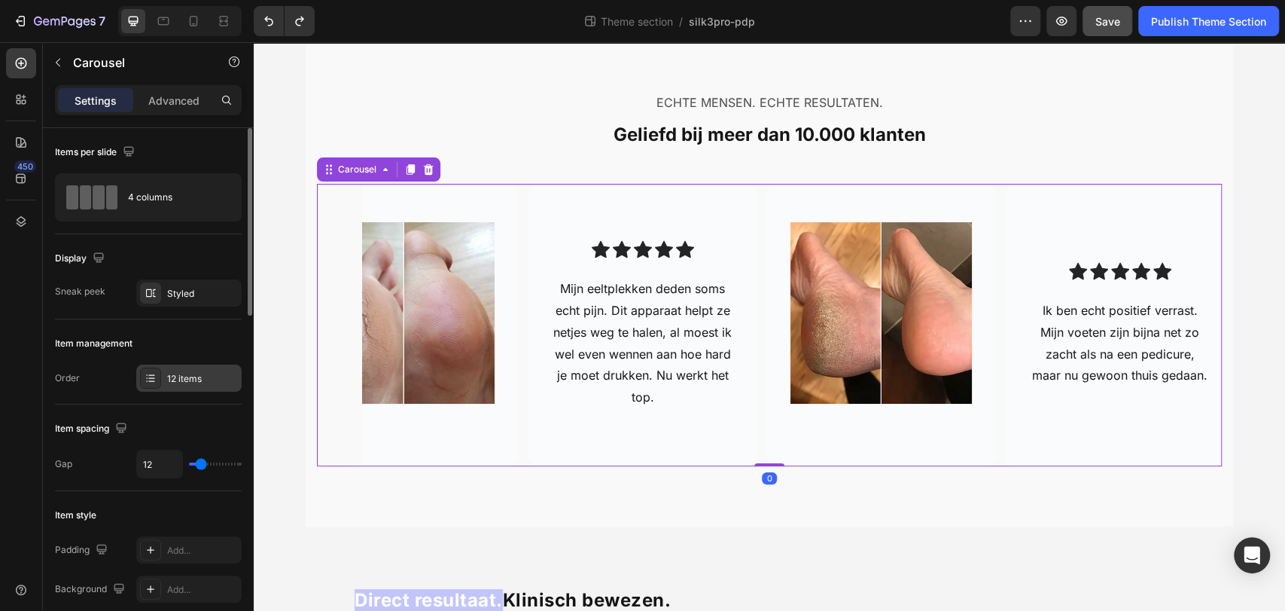
click at [166, 370] on div "12 items" at bounding box center [188, 377] width 105 height 27
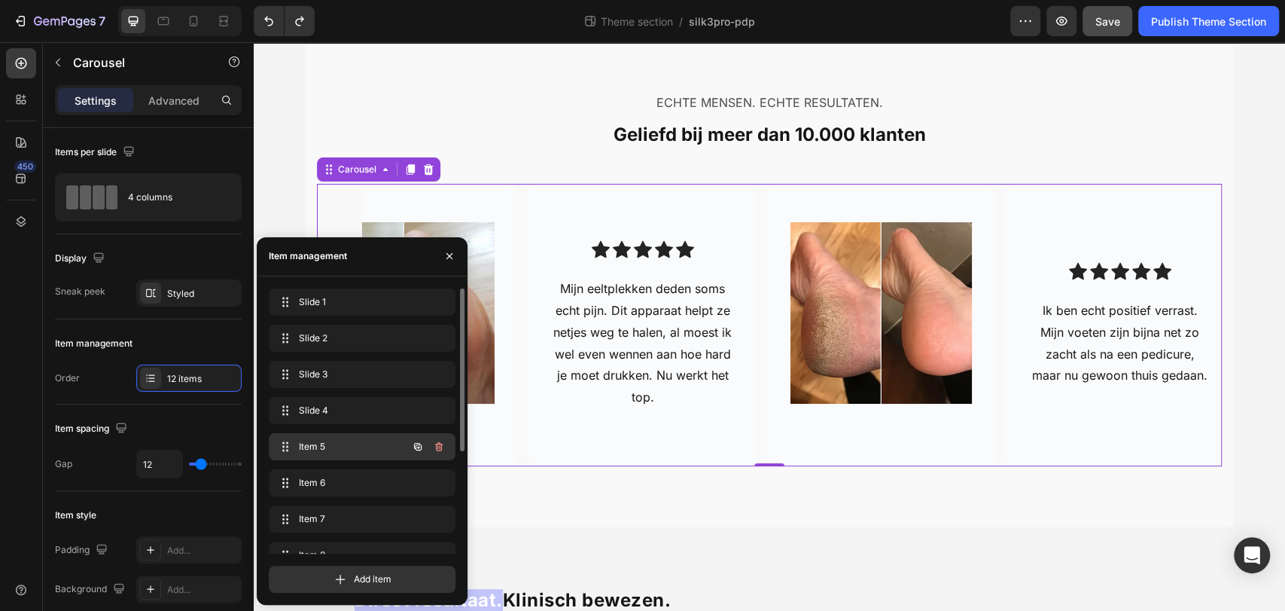
click at [341, 443] on span "Item 5" at bounding box center [341, 447] width 85 height 14
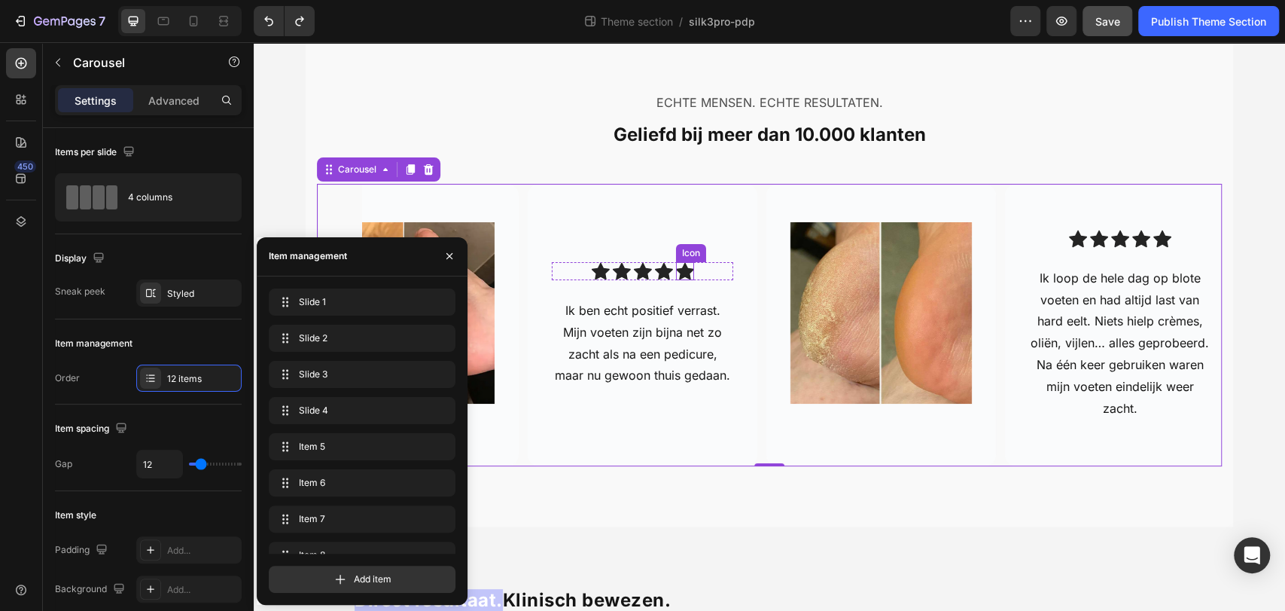
click at [676, 268] on icon at bounding box center [685, 271] width 18 height 17
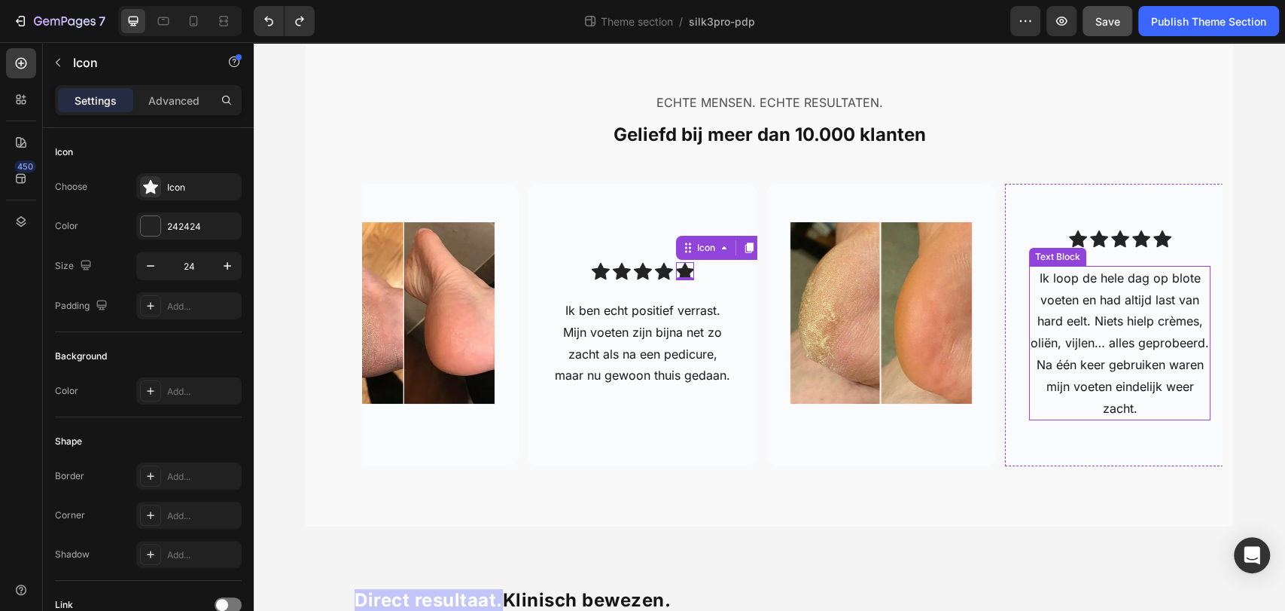
click at [1091, 375] on p "Ik loop de hele dag op blote voeten en had altijd last van hard eelt. Niets hie…" at bounding box center [1120, 343] width 178 height 152
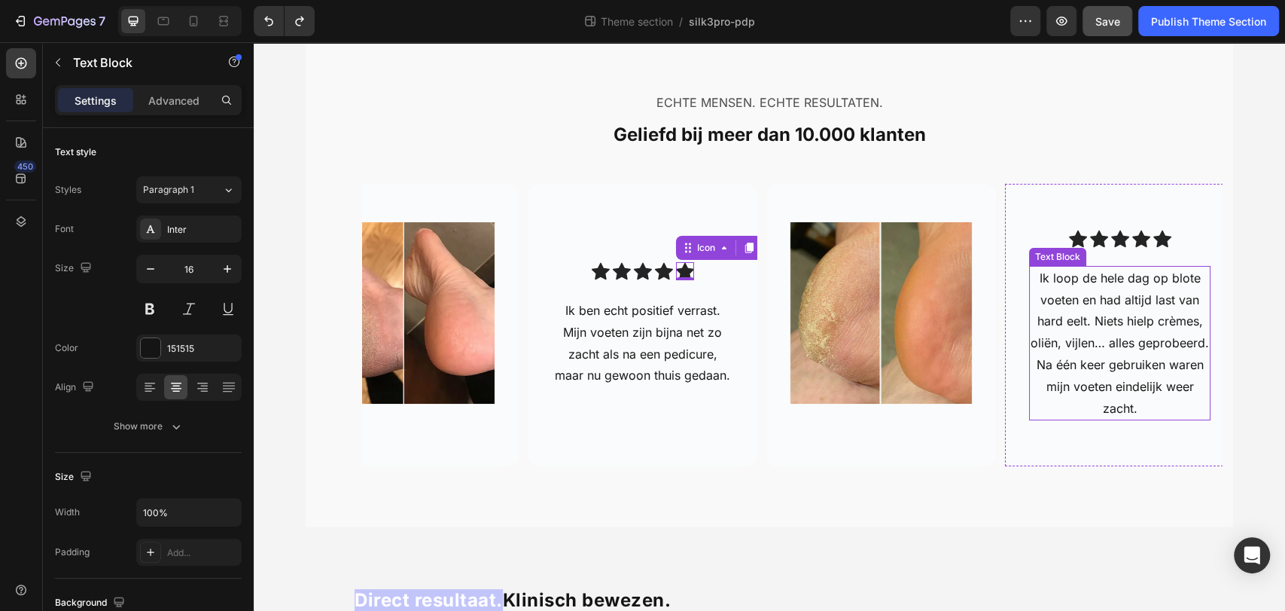
click at [1091, 375] on p "Ik loop de hele dag op blote voeten en had altijd last van hard eelt. Niets hie…" at bounding box center [1120, 343] width 178 height 152
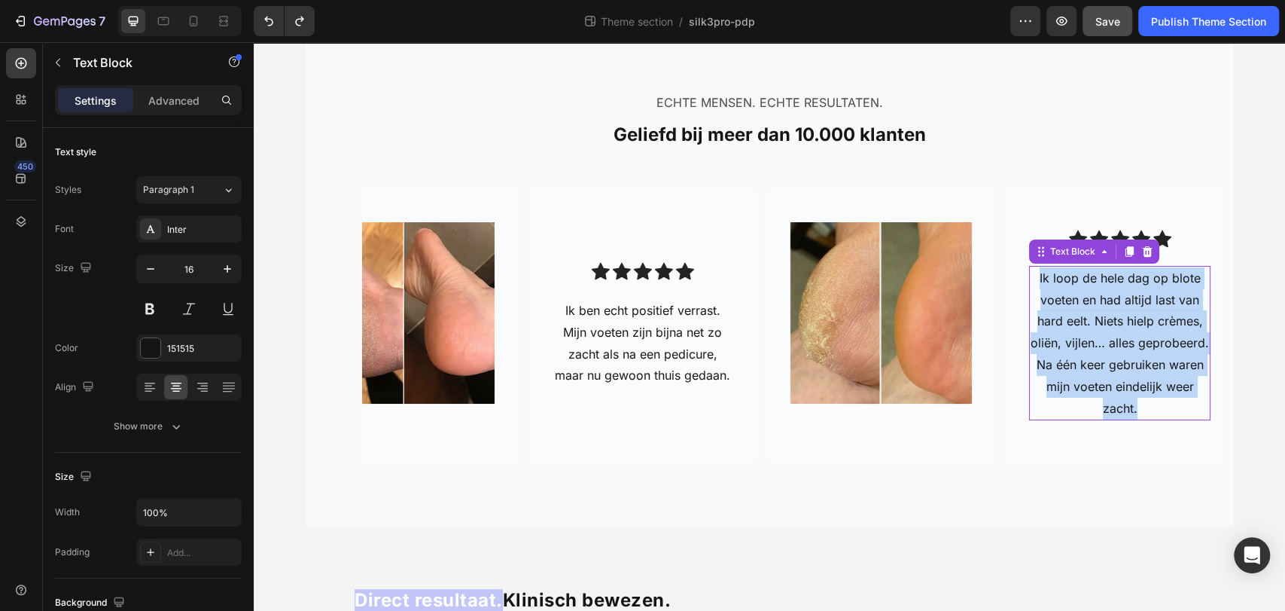
click at [1091, 375] on p "Ik loop de hele dag op blote voeten en had altijd last van hard eelt. Niets hie…" at bounding box center [1120, 343] width 178 height 152
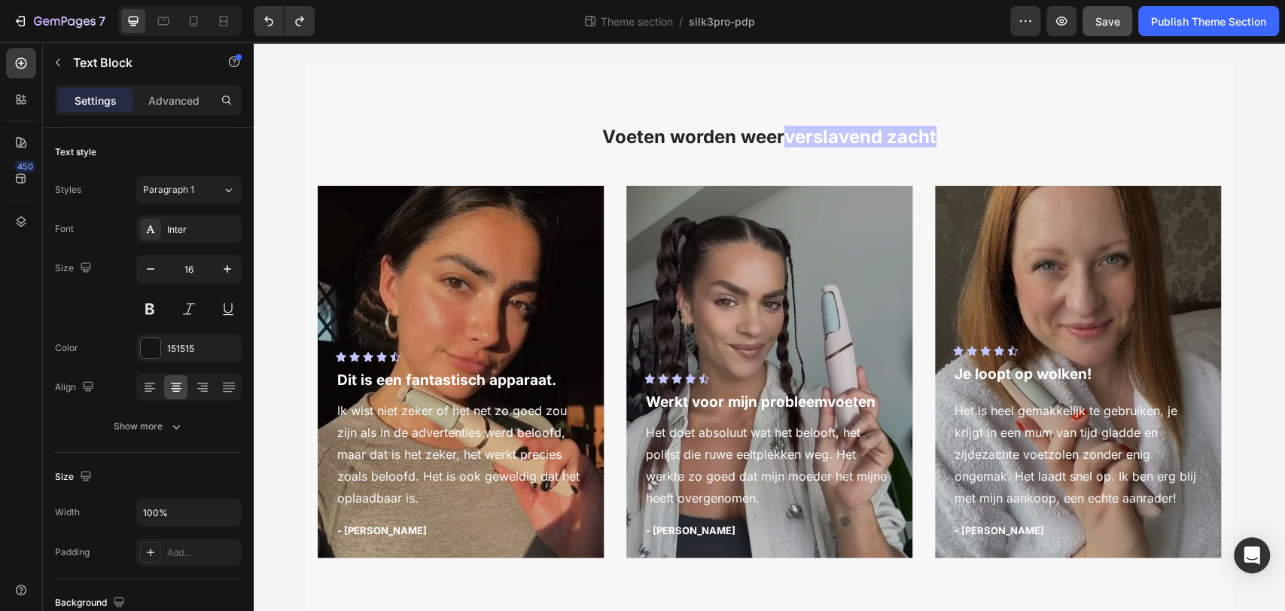
scroll to position [2415, 0]
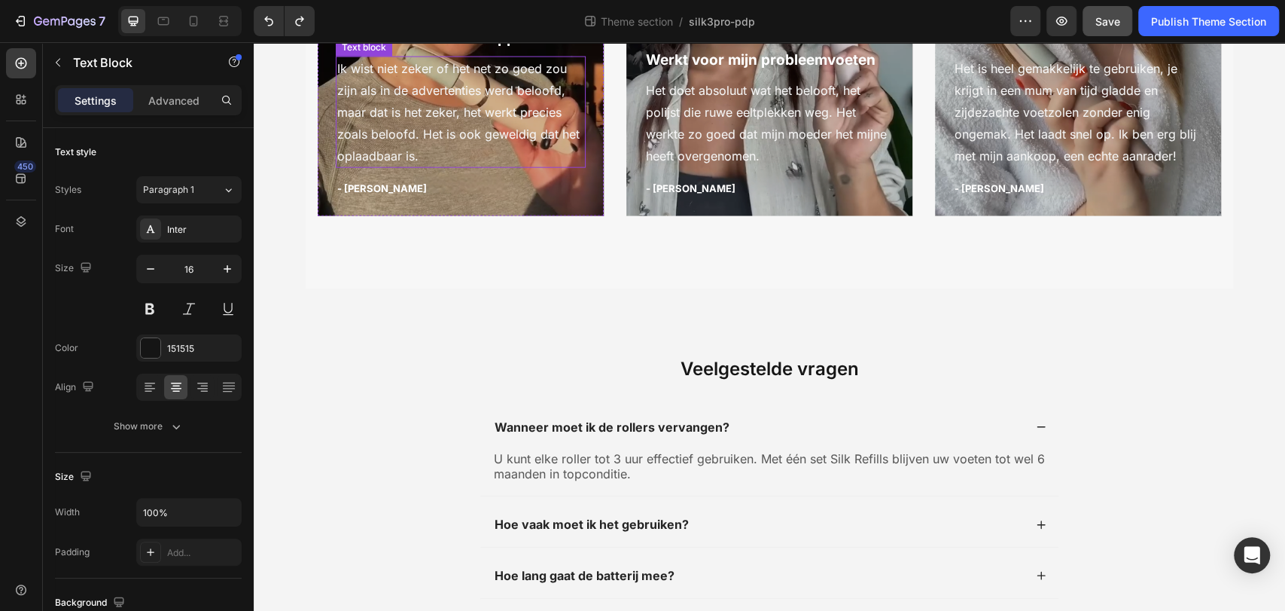
click at [389, 166] on p "Ik wist niet zeker of het net zo goed zou zijn als in de advertenties werd belo…" at bounding box center [460, 112] width 247 height 108
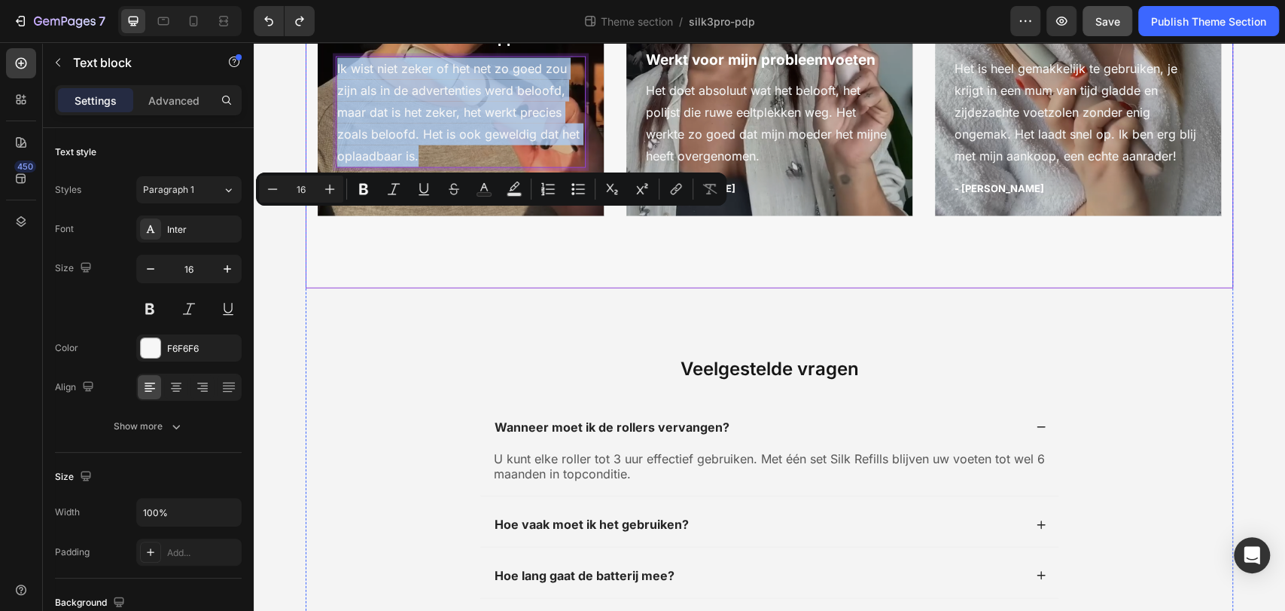
click at [452, 288] on div "Voeten worden weer verslavend zacht Heading Icon Icon Icon Icon Icon Icon List …" at bounding box center [770, 4] width 928 height 567
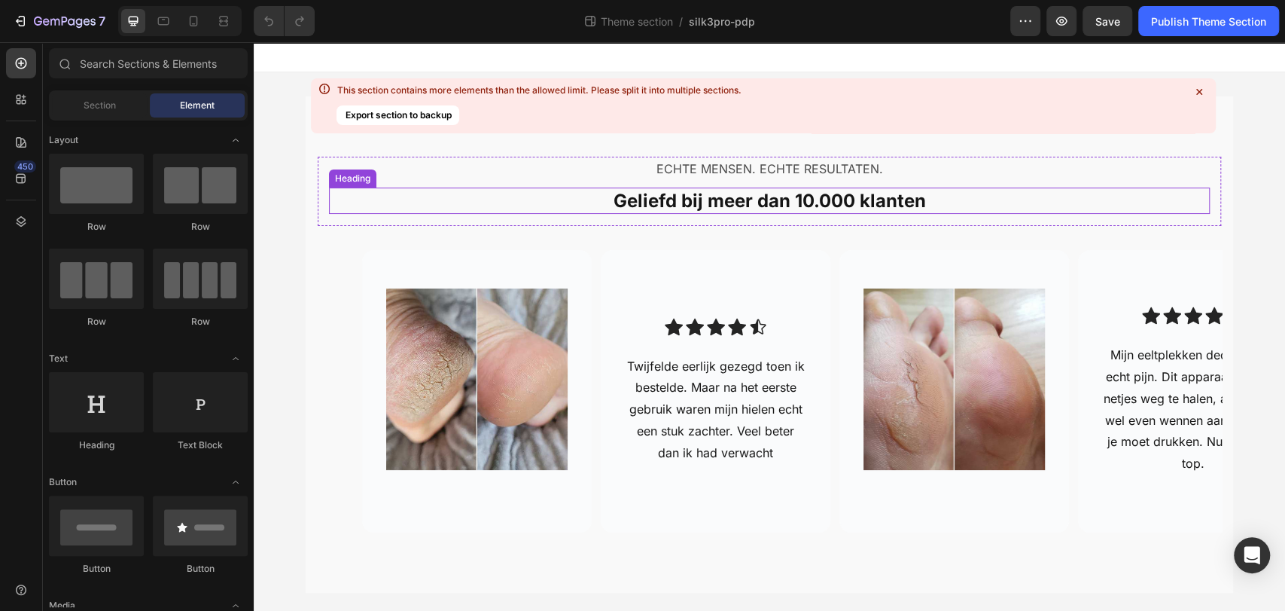
click at [816, 203] on h2 "Geliefd bij meer dan 10.000 klanten" at bounding box center [769, 200] width 881 height 26
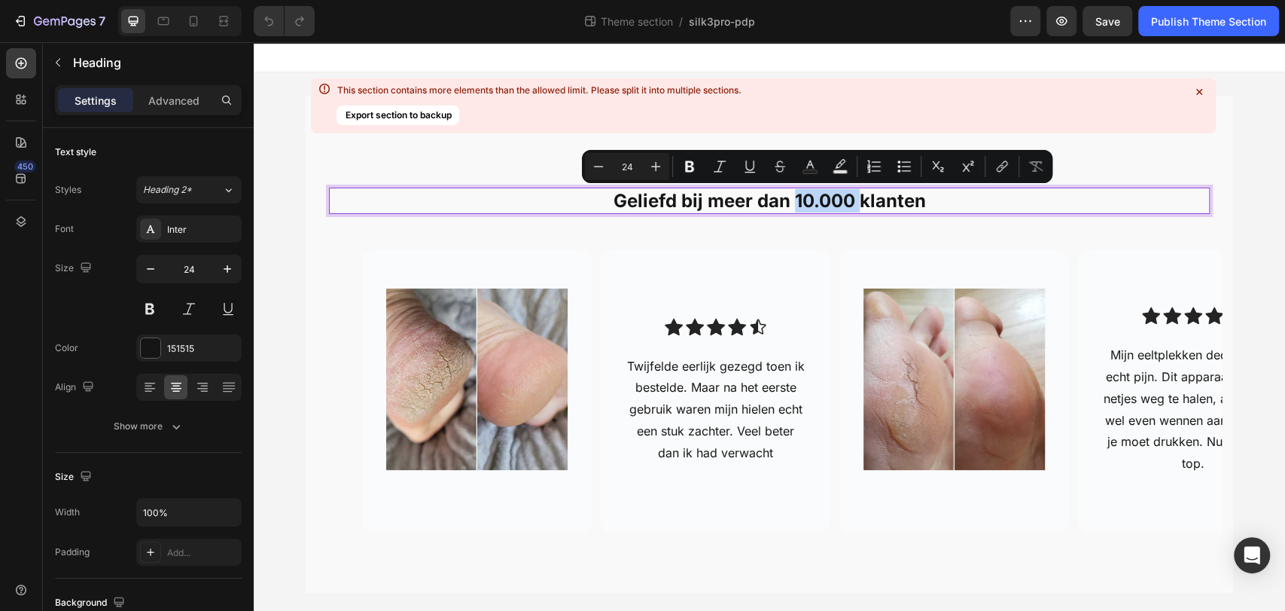
click at [814, 206] on p "Geliefd bij meer dan 10.000 klanten" at bounding box center [770, 200] width 878 height 23
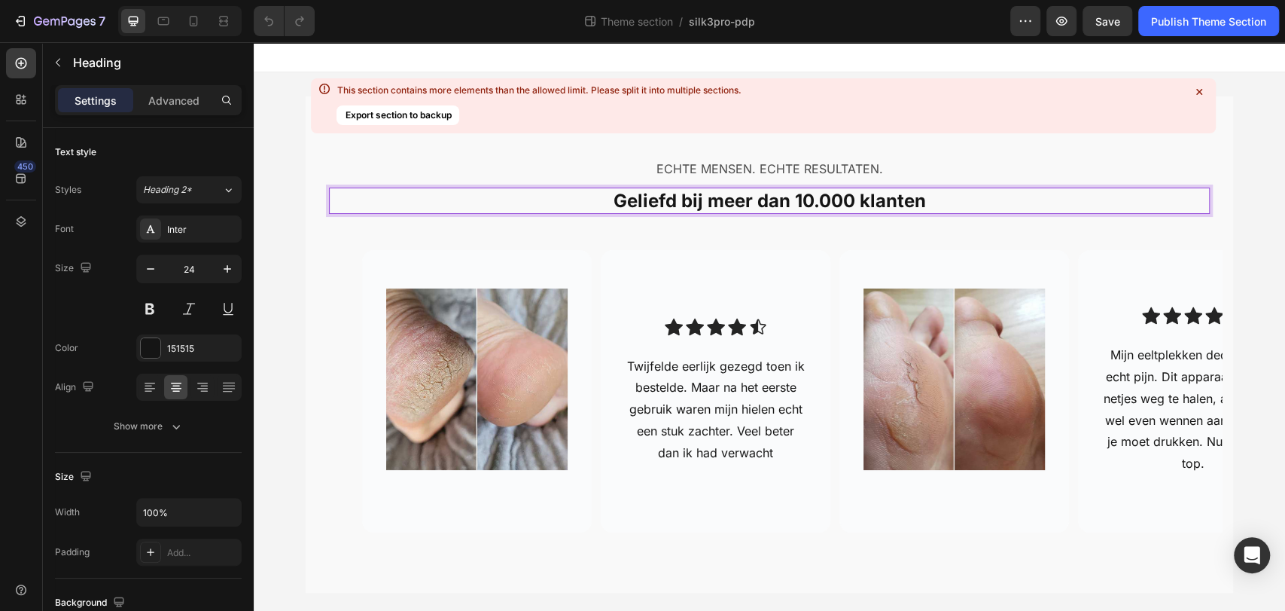
click at [804, 204] on p "Geliefd bij meer dan 10.000 klanten" at bounding box center [770, 200] width 878 height 23
click at [781, 233] on div "ECHTE MENSEN. ECHTE RESULTATEN. Text Block Geliefd bij meer dan 1,294 klanten H…" at bounding box center [769, 345] width 905 height 376
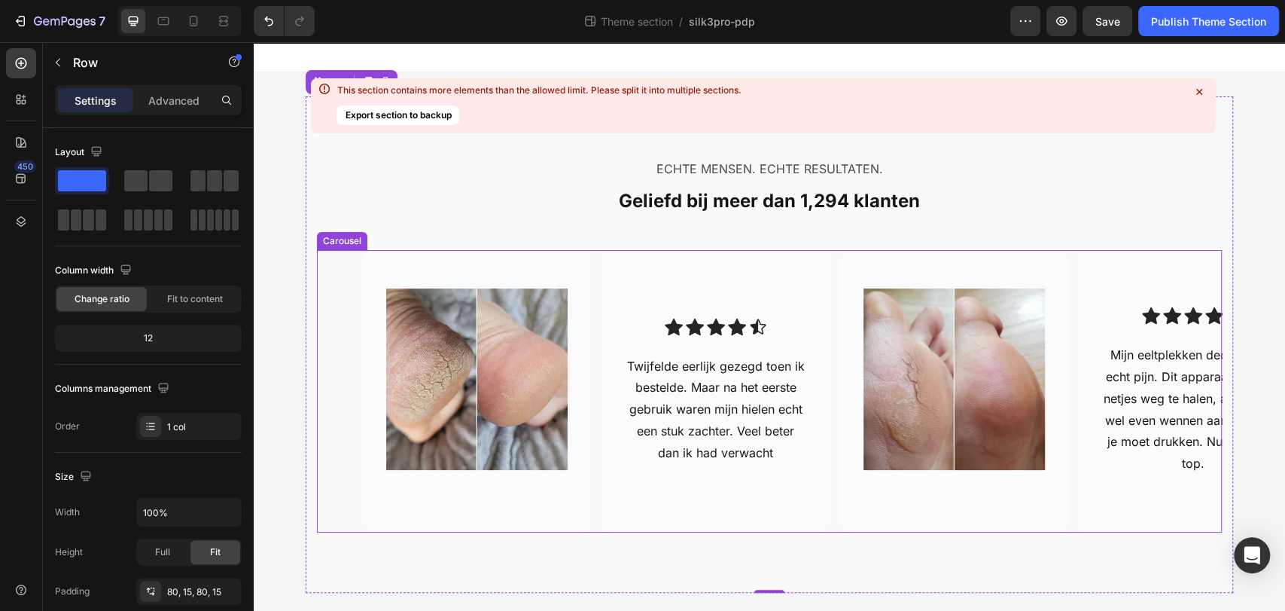
click at [587, 521] on div "Image Hero Banner Icon Icon Icon Icon Icon Icon List Twijfelde eerlijk gezegd t…" at bounding box center [792, 391] width 860 height 282
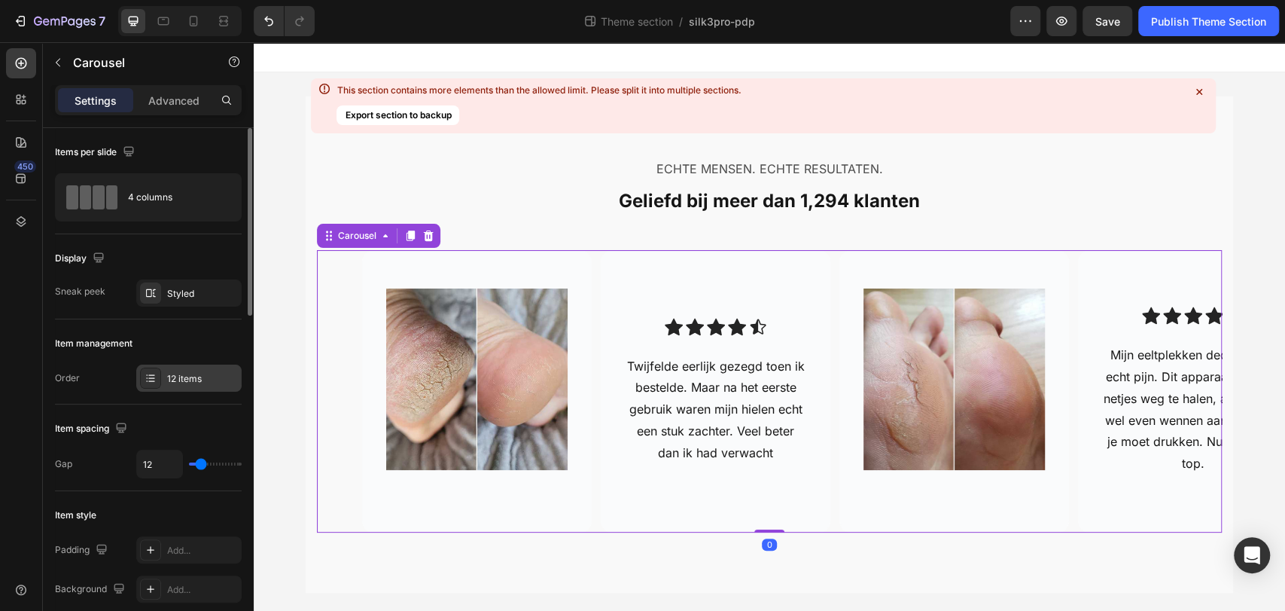
click at [177, 381] on div "12 items" at bounding box center [202, 379] width 71 height 14
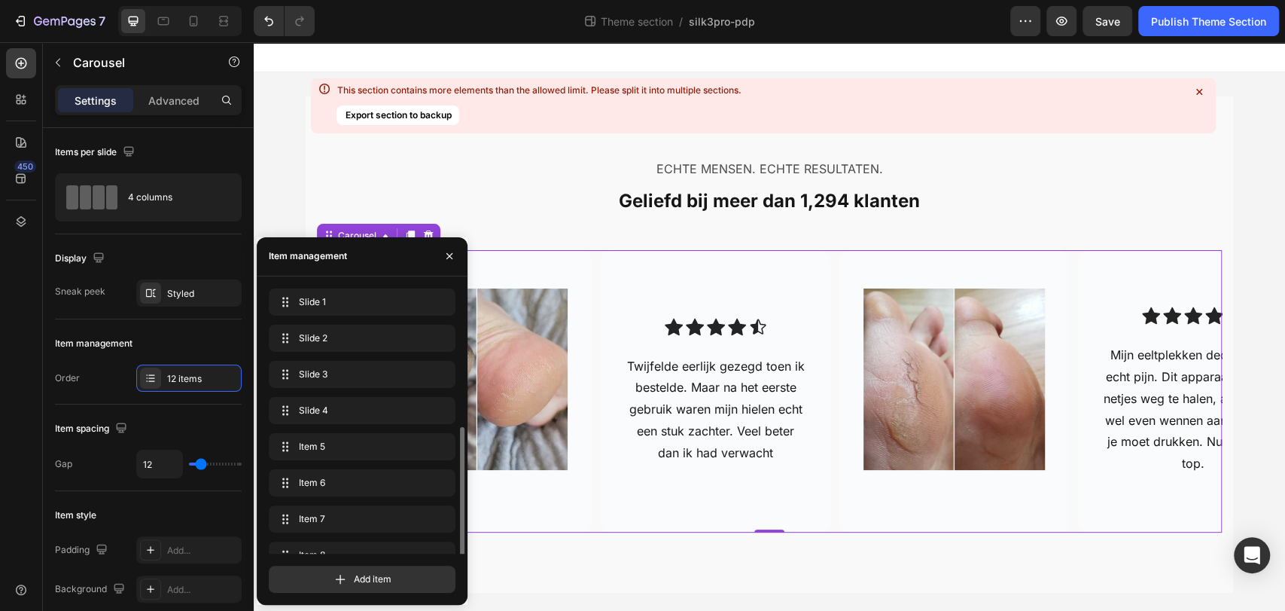
scroll to position [166, 0]
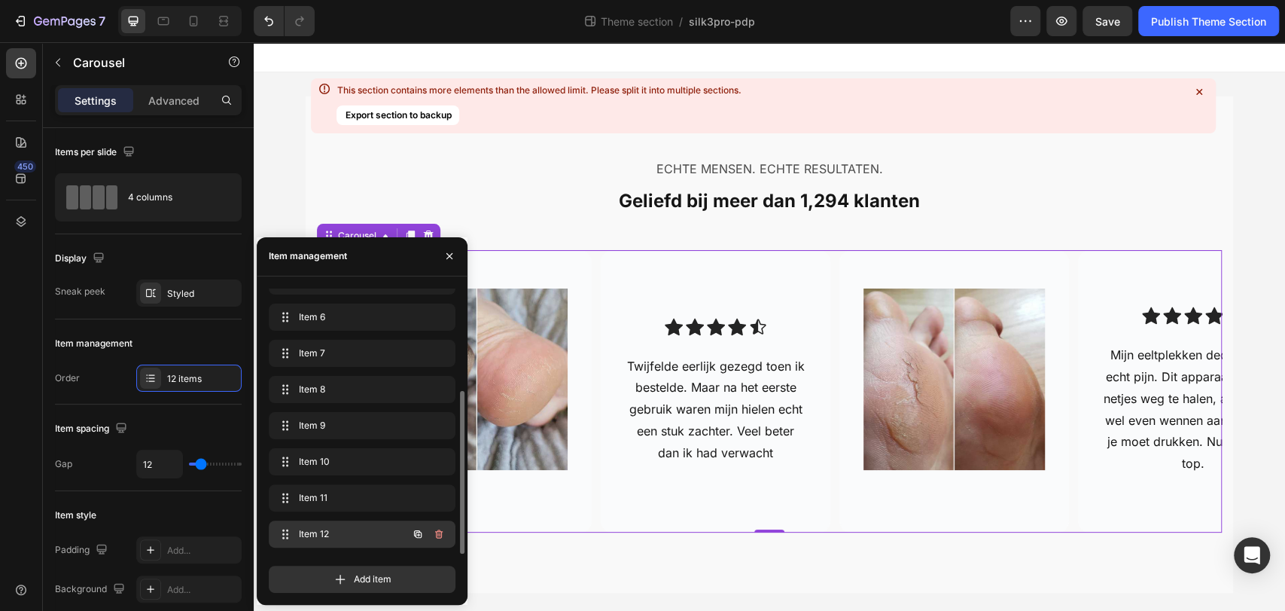
click at [331, 527] on span "Item 12" at bounding box center [341, 534] width 85 height 14
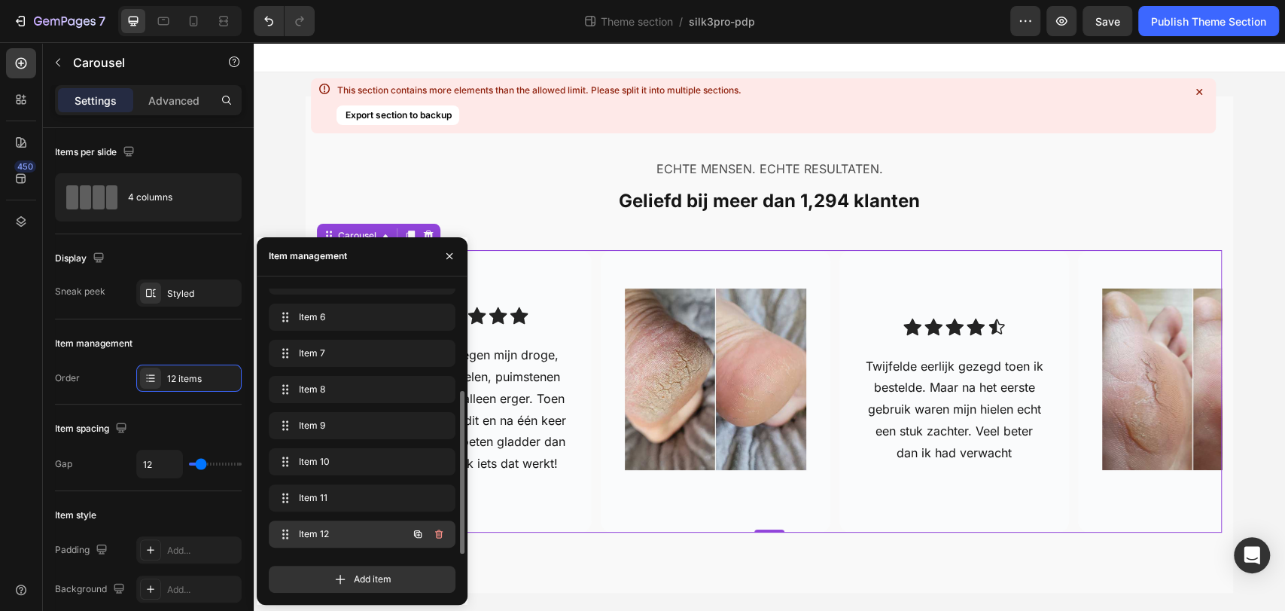
click at [331, 527] on span "Item 12" at bounding box center [341, 534] width 85 height 14
click at [353, 527] on span "Item 12" at bounding box center [341, 534] width 85 height 14
click at [367, 499] on span "Item 11" at bounding box center [341, 498] width 85 height 14
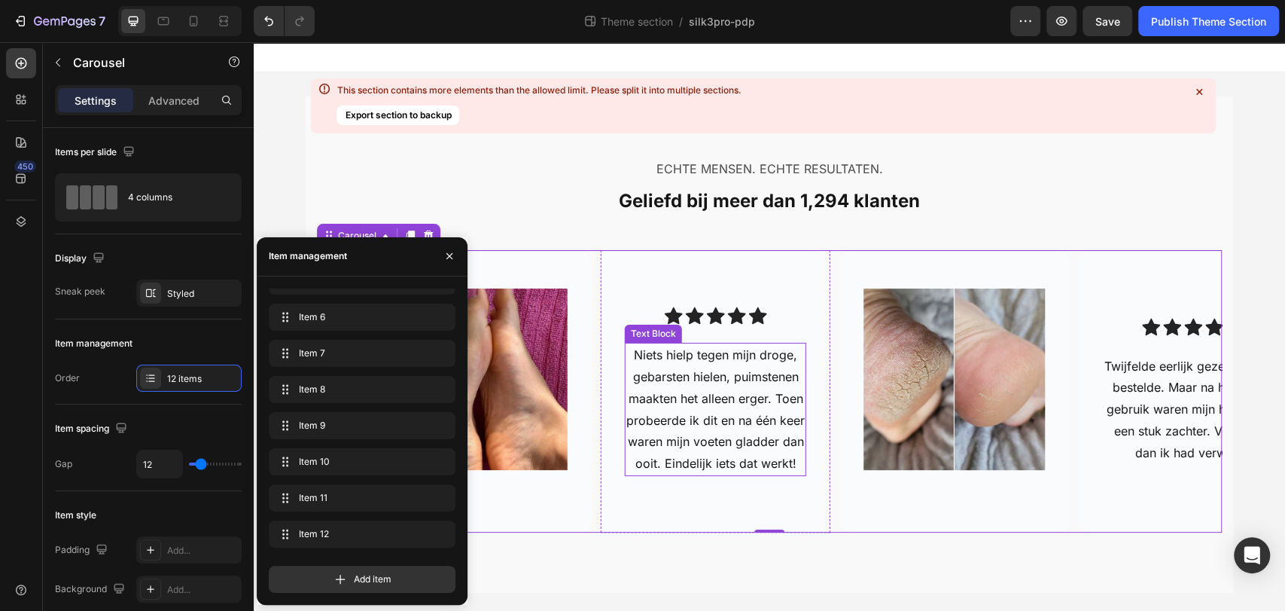
click at [697, 411] on p "Niets hielp tegen mijn droge, gebarsten hielen, puimstenen maakten het alleen e…" at bounding box center [715, 409] width 178 height 130
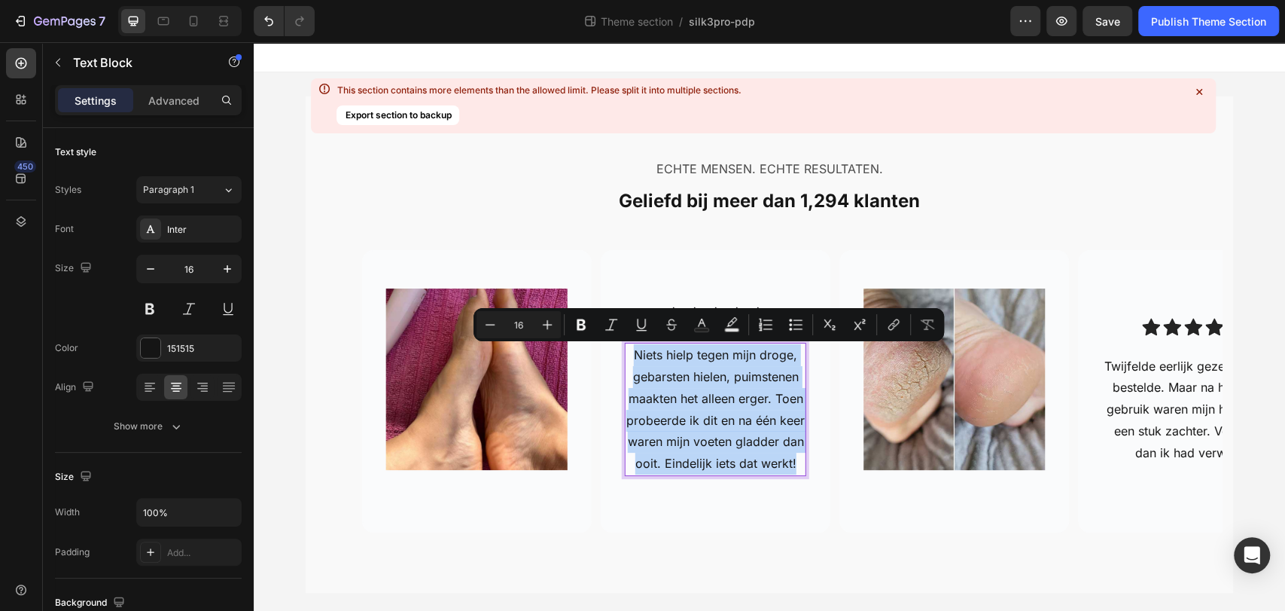
click at [697, 411] on p "Niets hielp tegen mijn droge, gebarsten hielen, puimstenen maakten het alleen e…" at bounding box center [715, 409] width 178 height 130
copy p "Niets hielp tegen mijn droge, gebarsten hielen, puimstenen maakten het alleen e…"
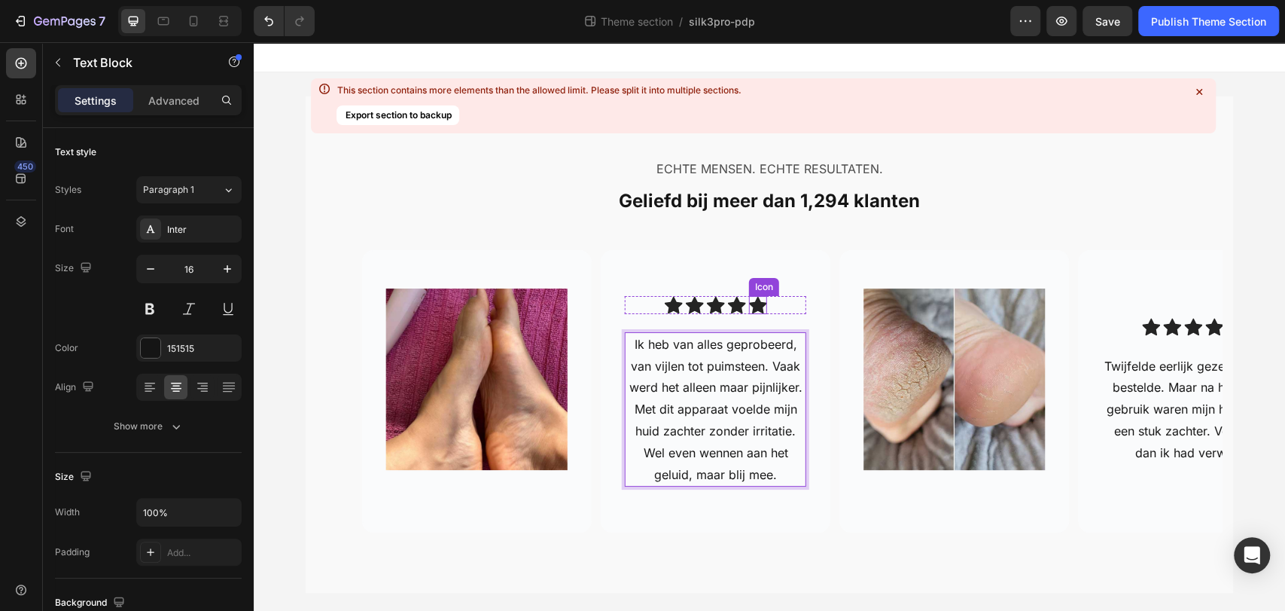
click at [754, 305] on icon at bounding box center [758, 305] width 18 height 17
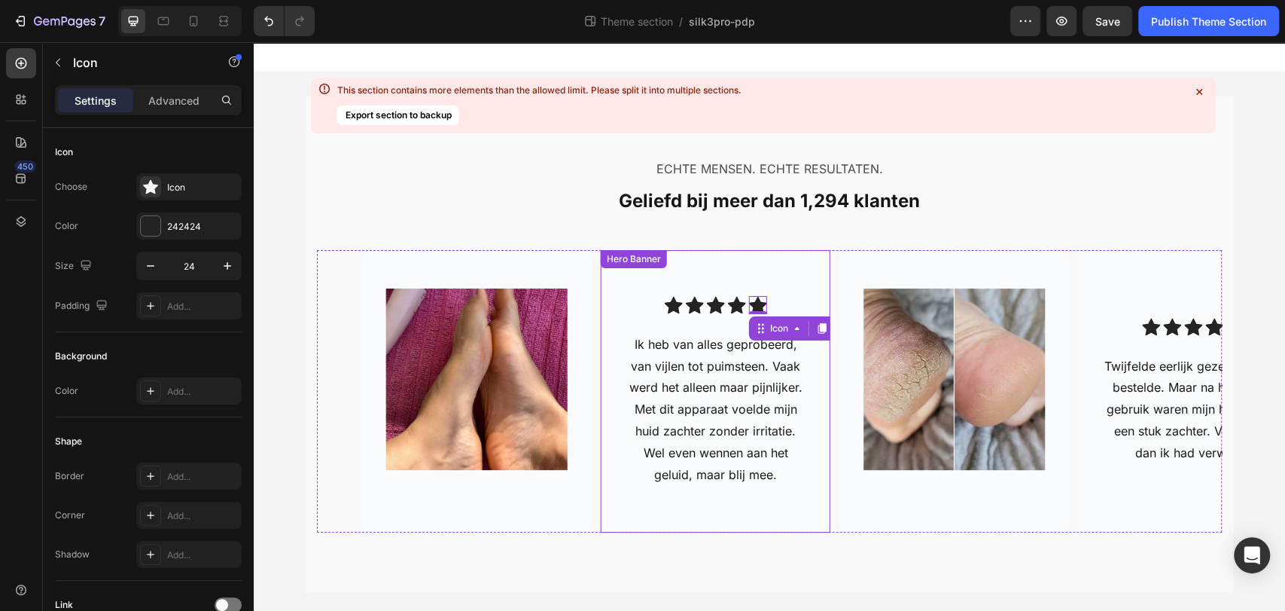
click at [733, 315] on div "Icon Icon Icon Icon Icon 0 Icon List Ik heb van alles geprobeerd, van vijlen to…" at bounding box center [715, 391] width 181 height 191
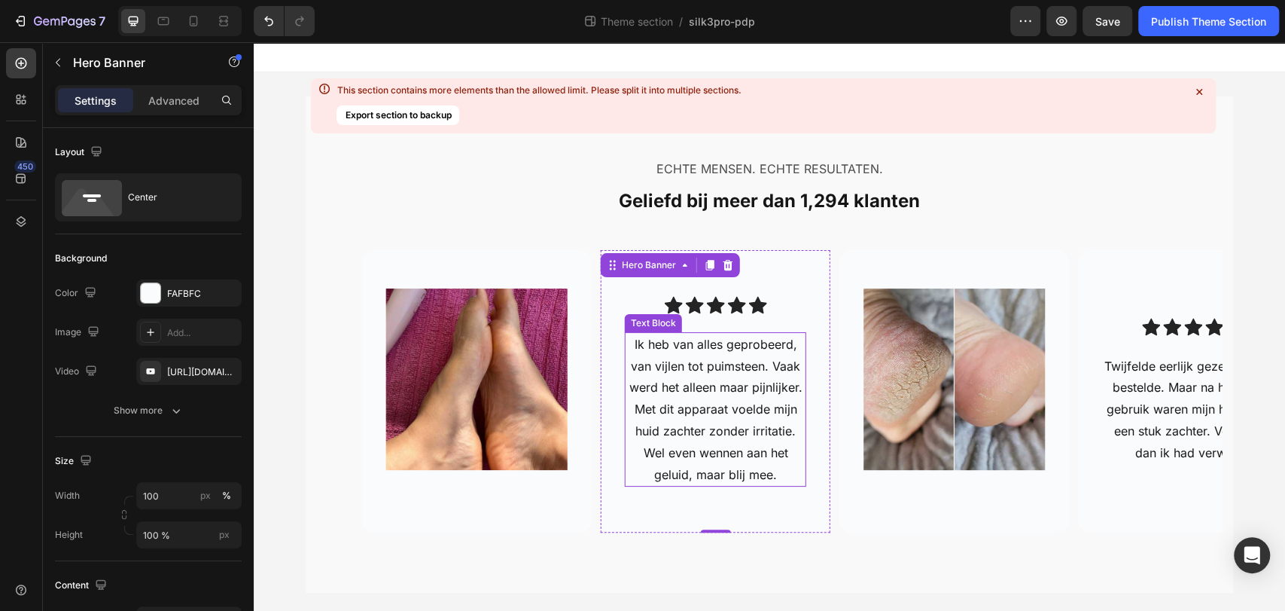
click at [663, 408] on p "Ik heb van alles geprobeerd, van vijlen tot puimsteen. Vaak werd het alleen maa…" at bounding box center [715, 410] width 178 height 152
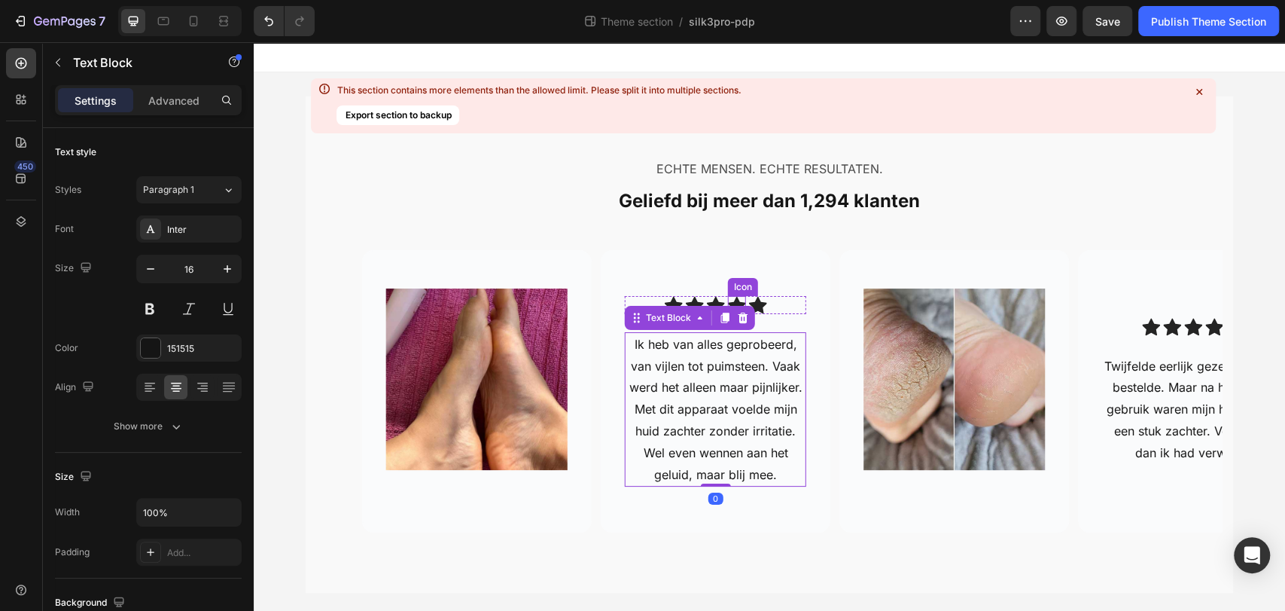
click at [730, 300] on icon at bounding box center [737, 305] width 18 height 17
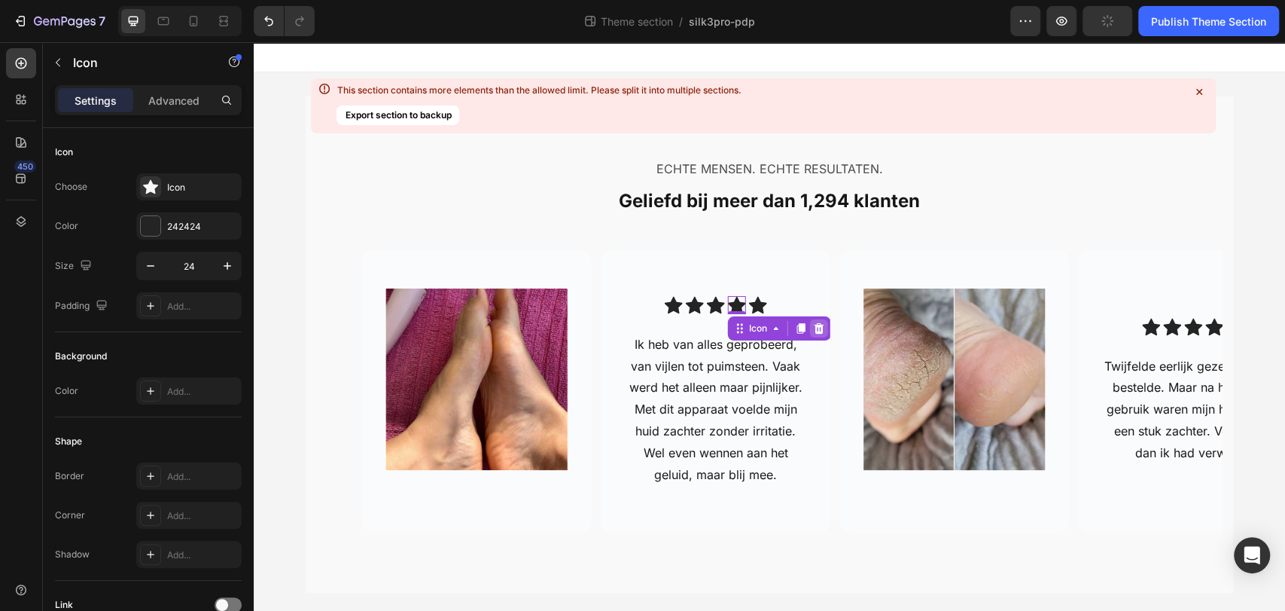
click at [817, 332] on icon at bounding box center [819, 328] width 12 height 12
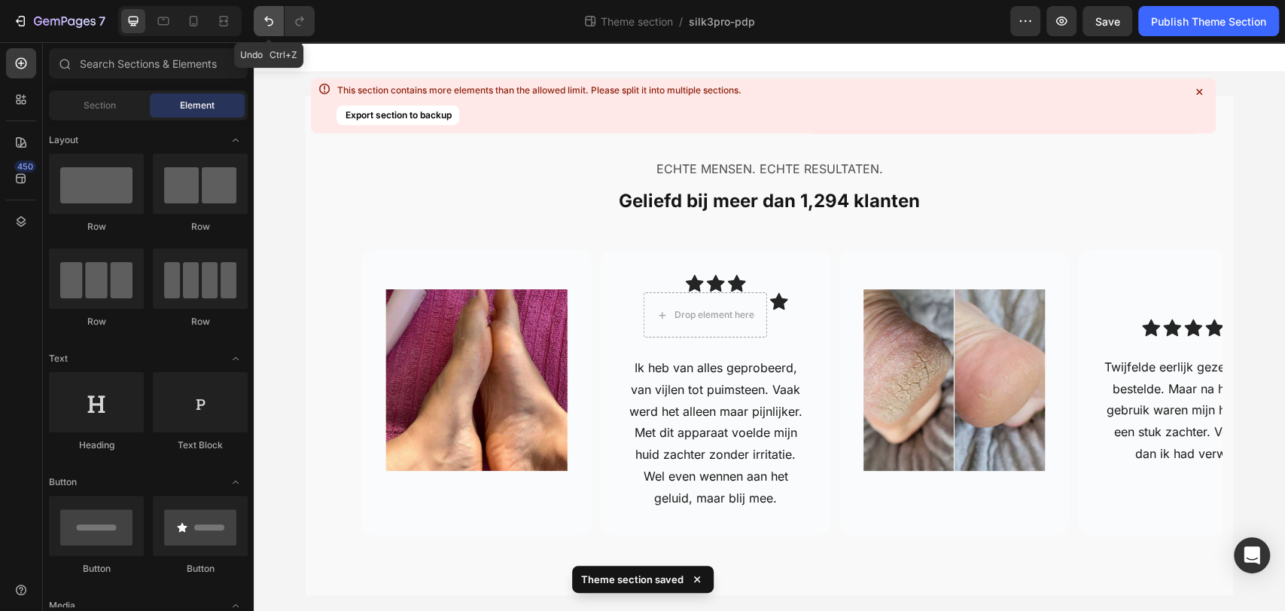
click at [267, 27] on icon "Undo/Redo" at bounding box center [268, 21] width 15 height 15
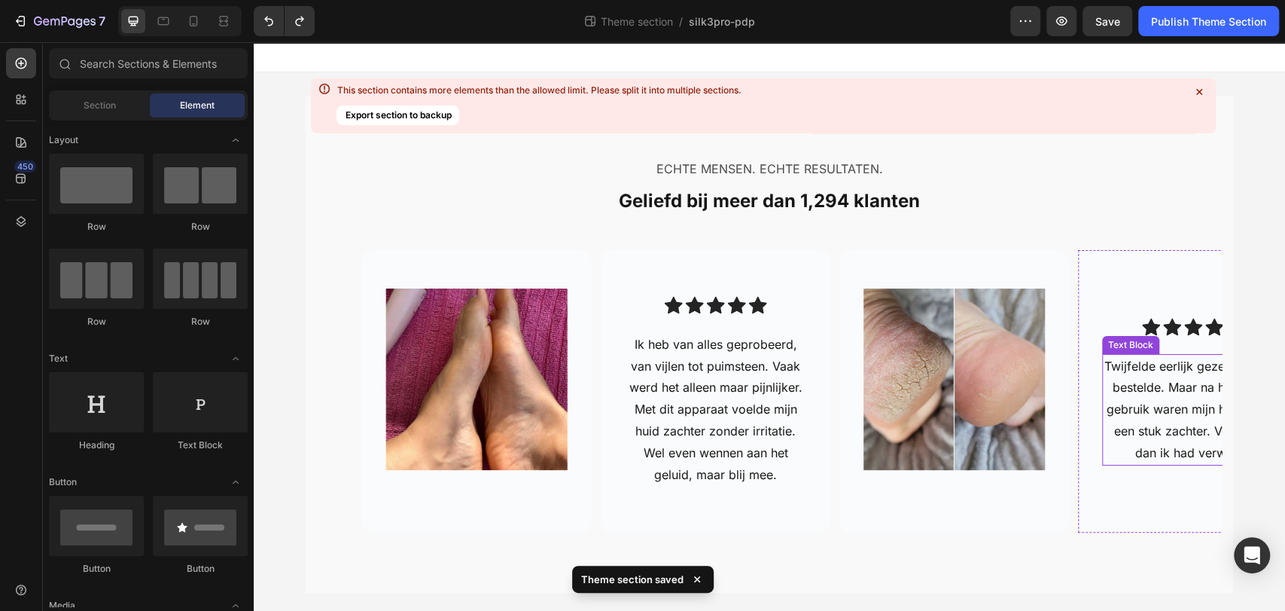
click at [1128, 396] on p "Twijfelde eerlijk gezegd toen ik bestelde. Maar na het eerste gebruik waren mij…" at bounding box center [1193, 409] width 178 height 108
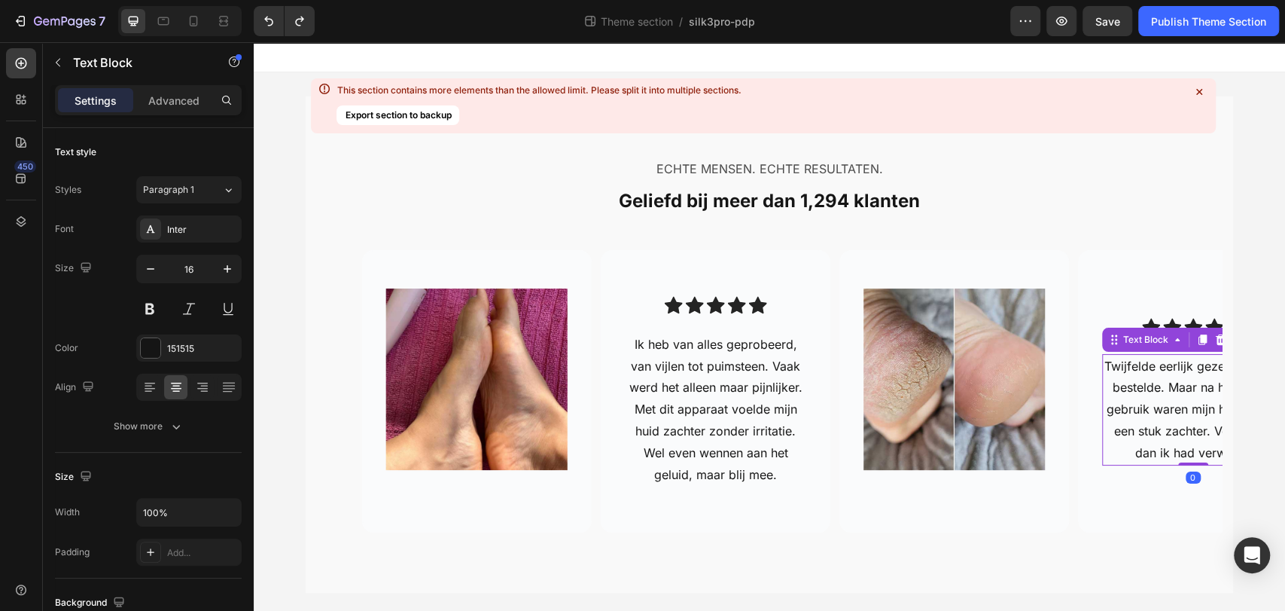
click at [1128, 396] on p "Twijfelde eerlijk gezegd toen ik bestelde. Maar na het eerste gebruik waren mij…" at bounding box center [1193, 409] width 178 height 108
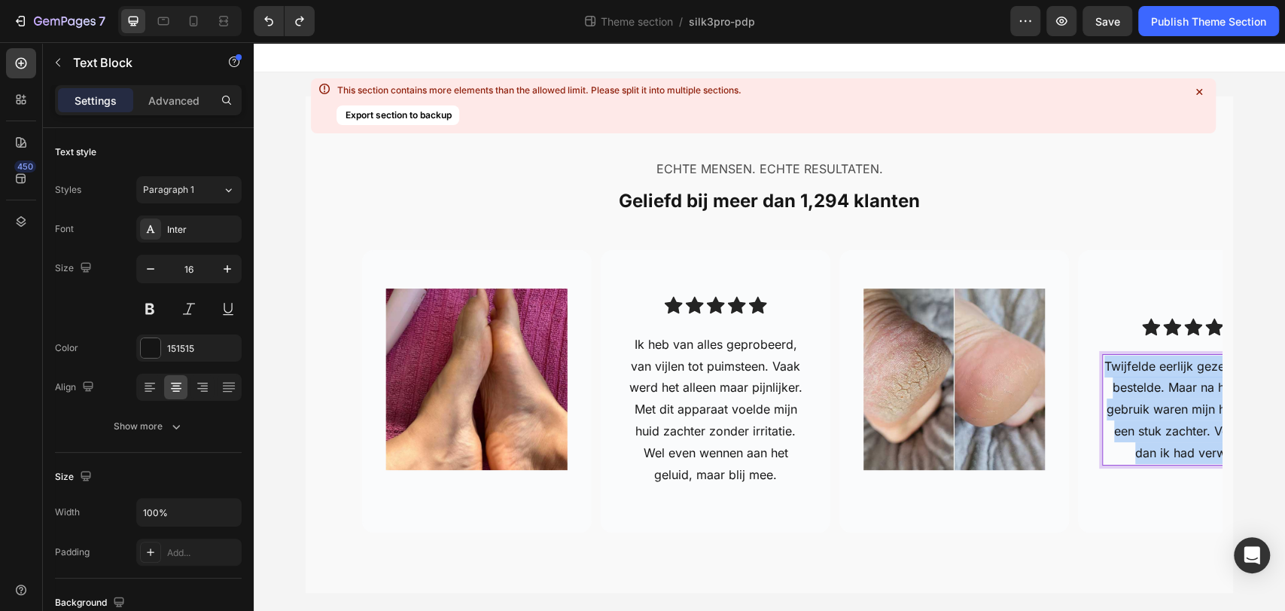
click at [1128, 396] on p "Twijfelde eerlijk gezegd toen ik bestelde. Maar na het eerste gebruik waren mij…" at bounding box center [1193, 409] width 178 height 108
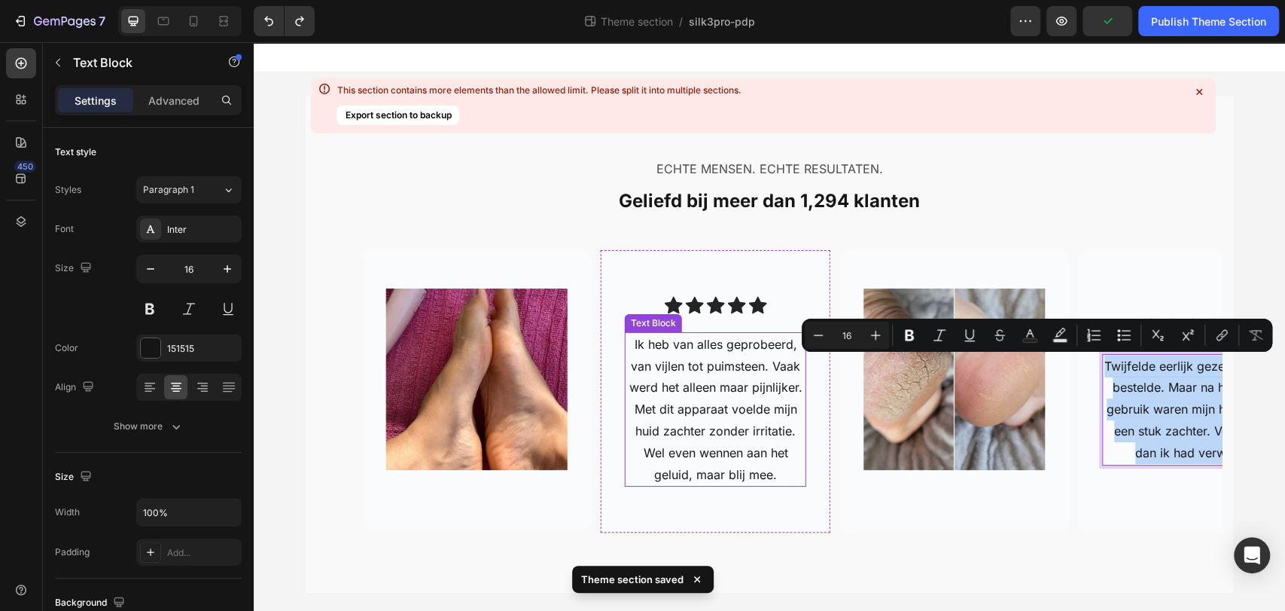
click at [660, 401] on p "Ik heb van alles geprobeerd, van vijlen tot puimsteen. Vaak werd het alleen maa…" at bounding box center [715, 410] width 178 height 152
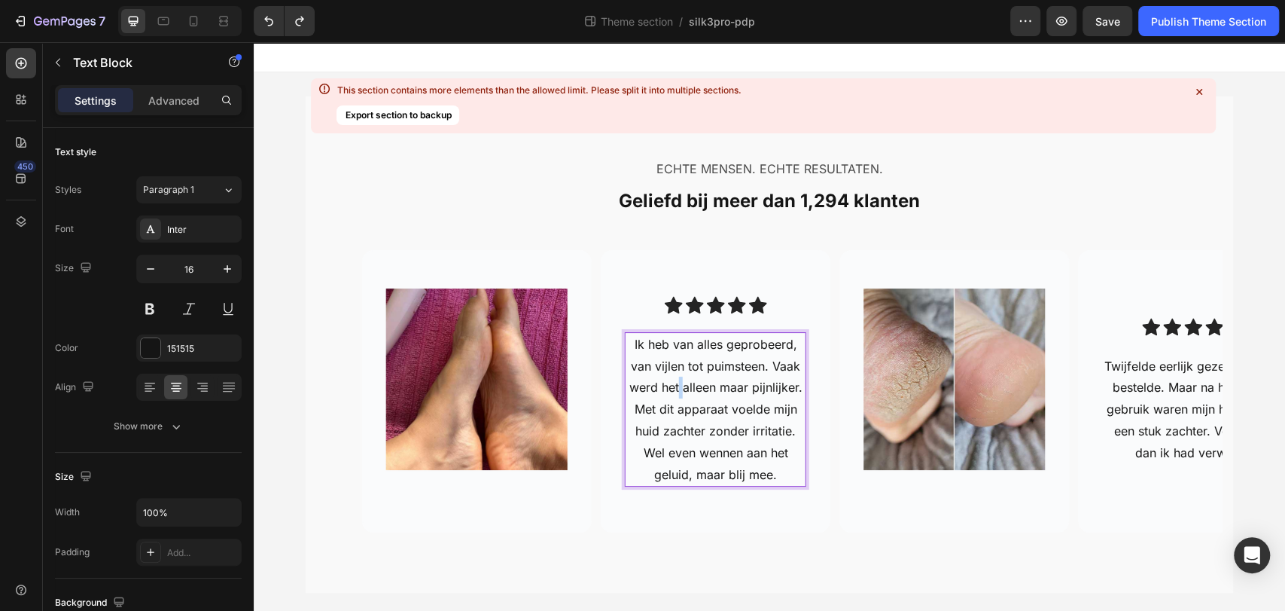
click at [672, 382] on p "Ik heb van alles geprobeerd, van vijlen tot puimsteen. Vaak werd het alleen maa…" at bounding box center [715, 410] width 178 height 152
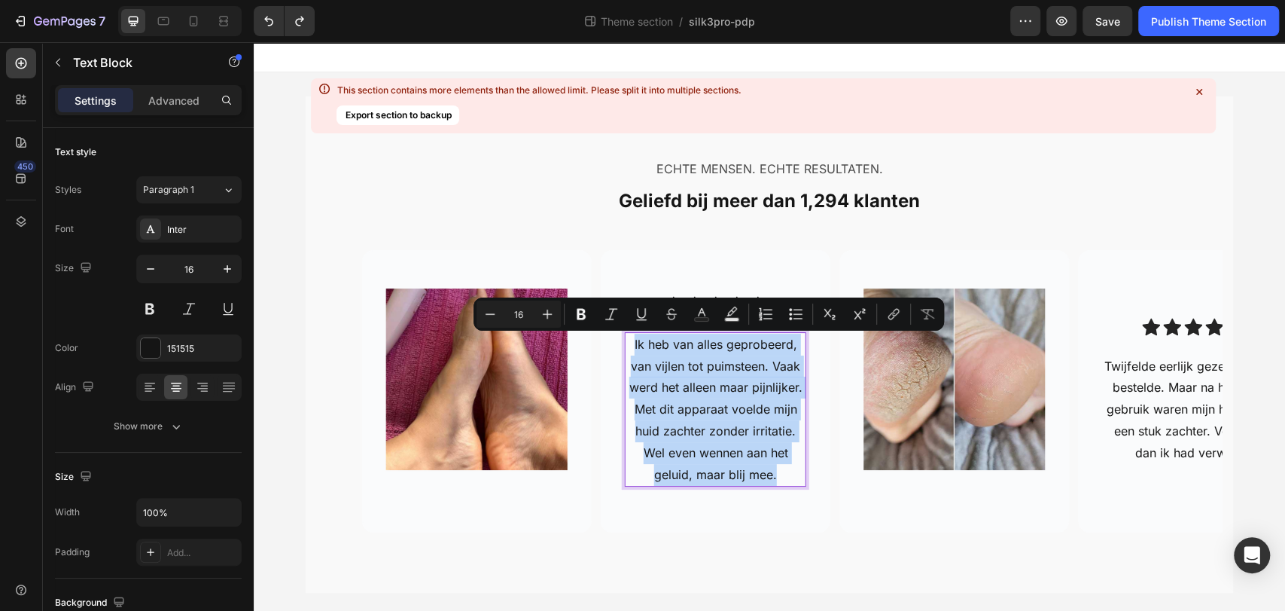
click at [699, 386] on p "Ik heb van alles geprobeerd, van vijlen tot puimsteen. Vaak werd het alleen maa…" at bounding box center [715, 410] width 178 height 152
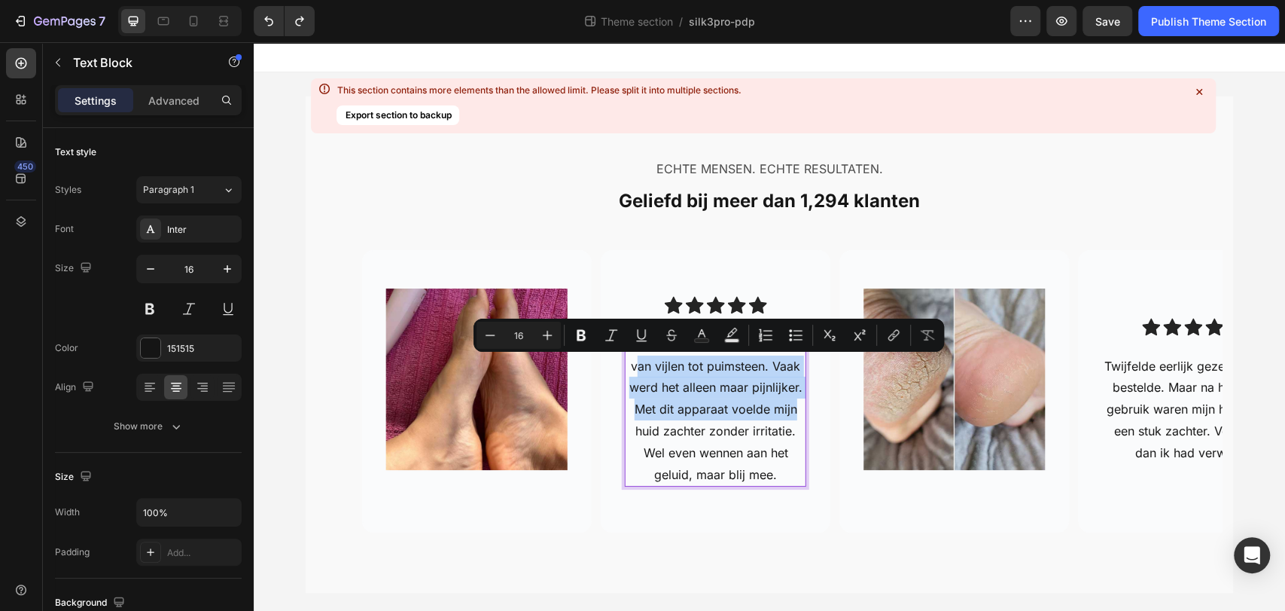
drag, startPoint x: 796, startPoint y: 408, endPoint x: 629, endPoint y: 363, distance: 173.2
click at [629, 363] on p "Ik heb van alles geprobeerd, van vijlen tot puimsteen. Vaak werd het alleen maa…" at bounding box center [715, 410] width 178 height 152
click at [724, 399] on p "Ik heb van alles geprobeerd, van vijlen tot puimsteen. Vaak werd het alleen maa…" at bounding box center [715, 410] width 178 height 152
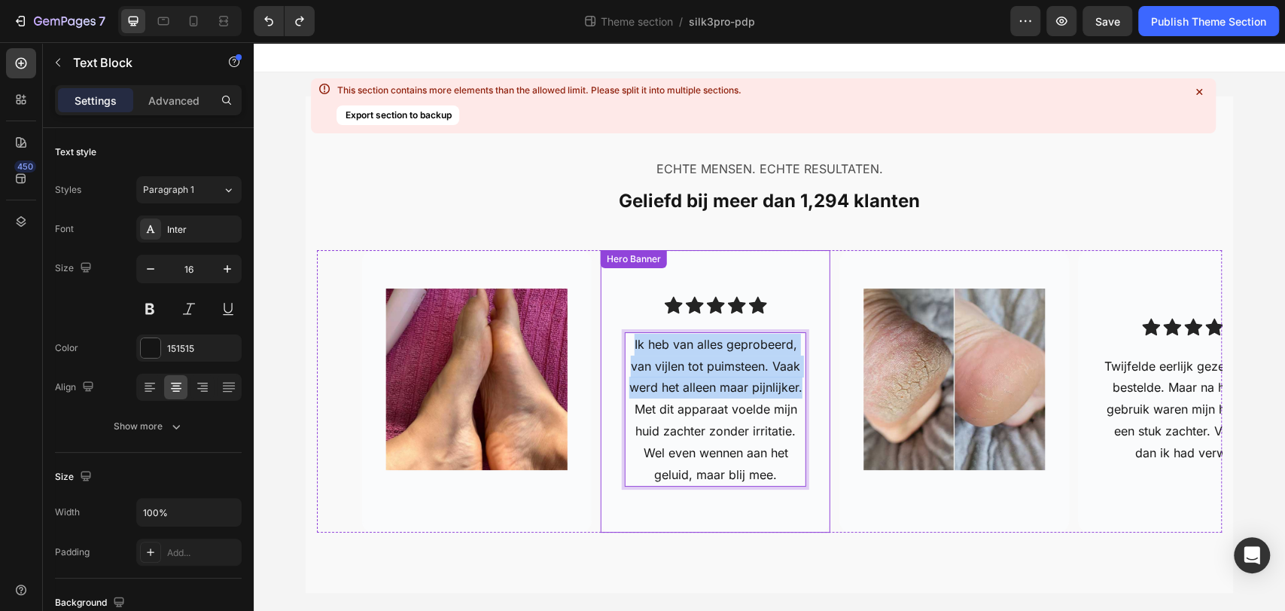
drag, startPoint x: 796, startPoint y: 386, endPoint x: 599, endPoint y: 341, distance: 201.5
click at [601, 341] on div "Icon Icon Icon Icon Icon Icon List Ik heb van alles geprobeerd, van vijlen tot …" at bounding box center [716, 391] width 230 height 239
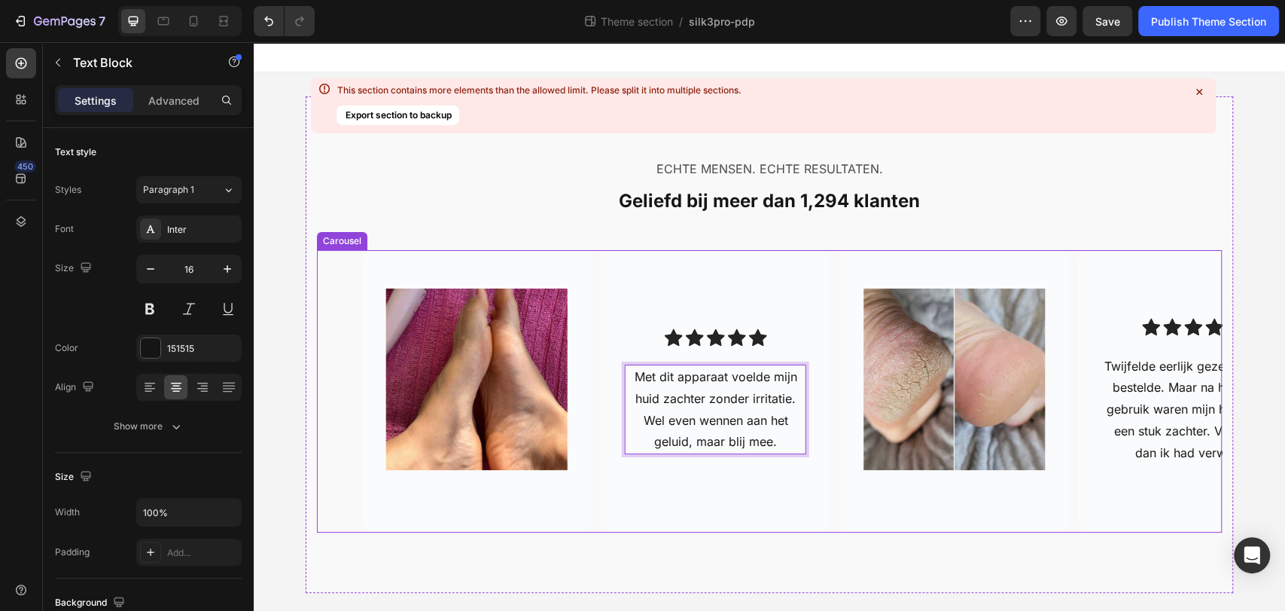
click at [566, 463] on div "Image" at bounding box center [477, 391] width 230 height 254
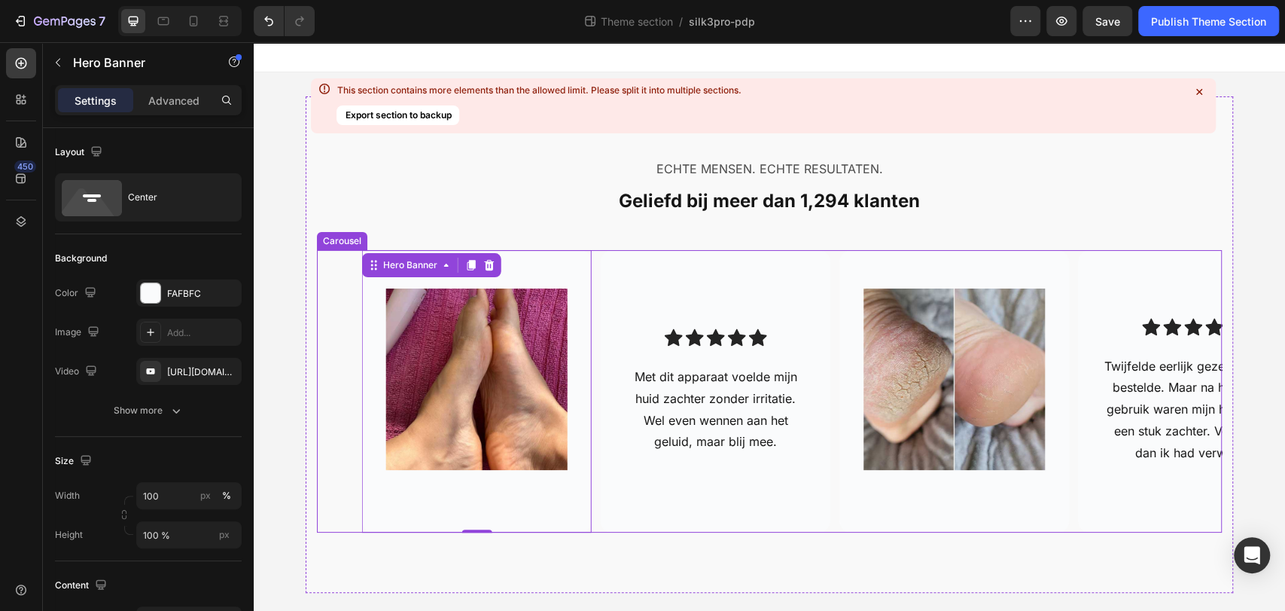
click at [591, 529] on div "Image Hero Banner Icon Icon Icon Icon Icon Icon List Twijfelde eerlijk gezegd t…" at bounding box center [792, 391] width 860 height 282
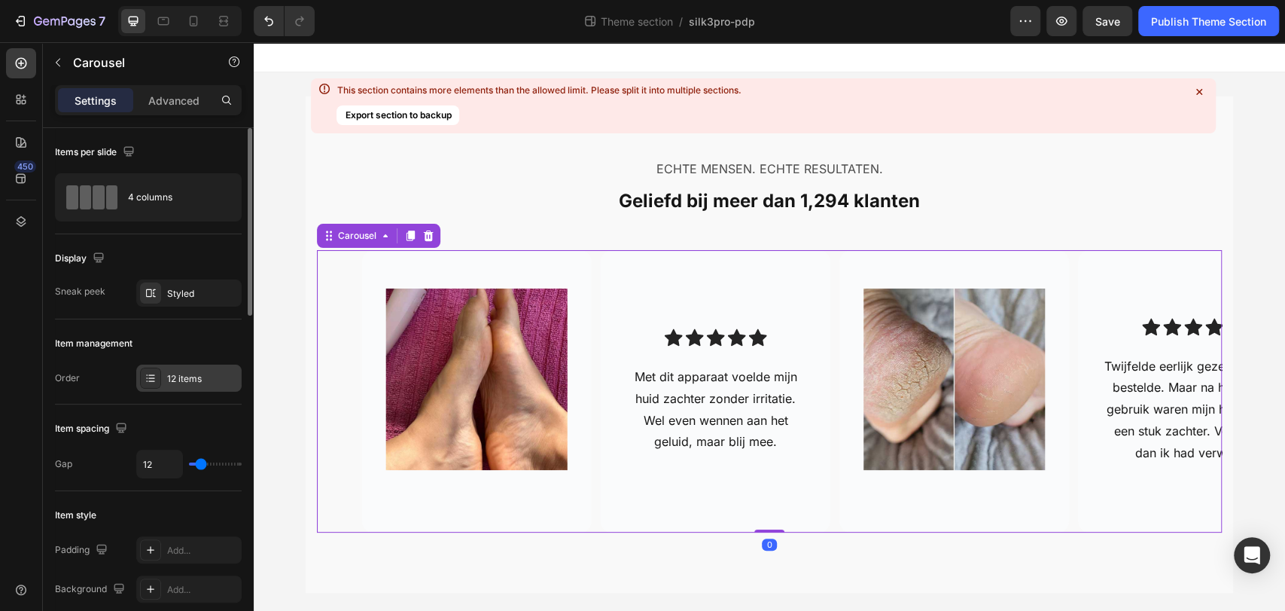
click at [174, 381] on div "12 items" at bounding box center [202, 379] width 71 height 14
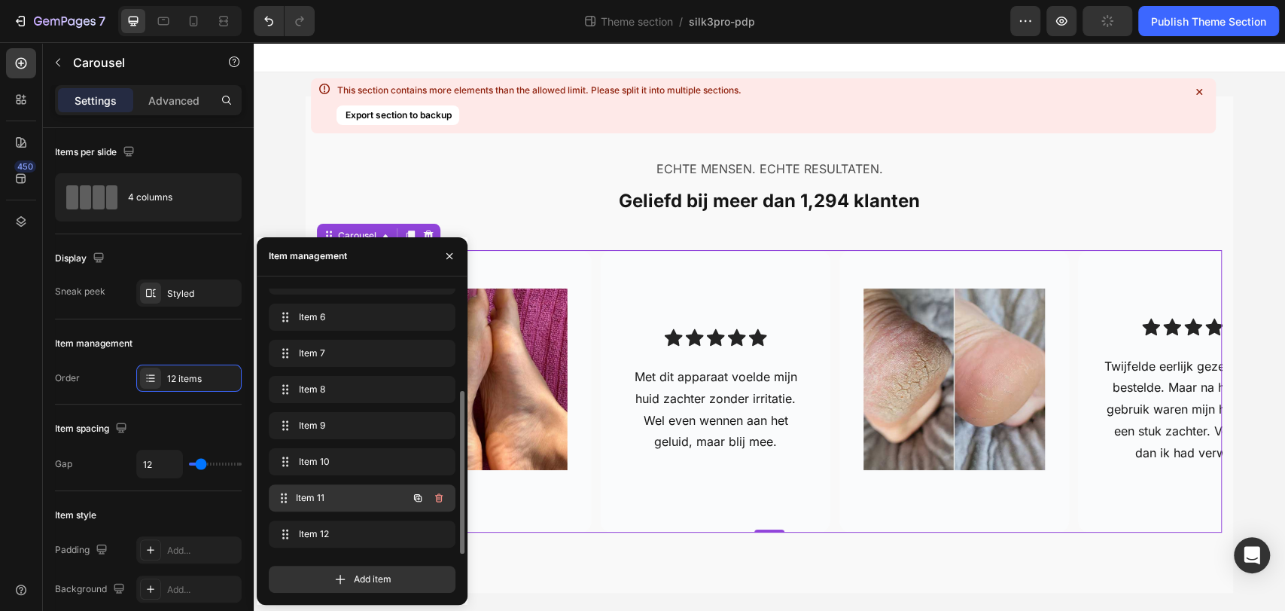
click at [334, 504] on div "Item 11 Item 11" at bounding box center [341, 497] width 133 height 21
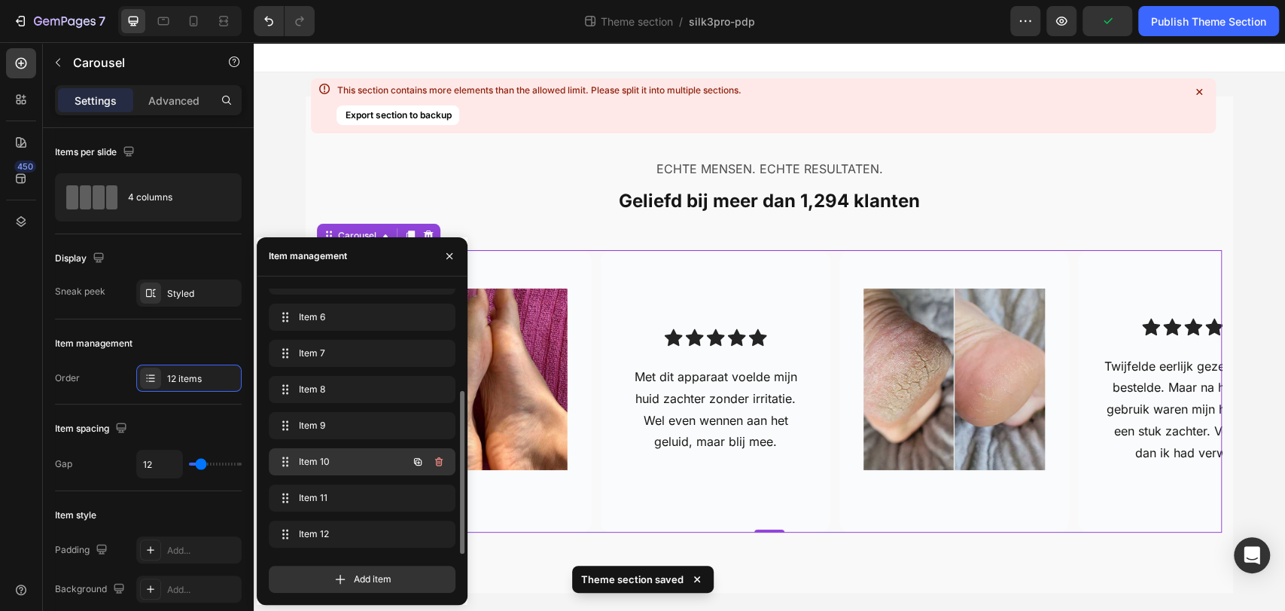
click at [355, 467] on span "Item 10" at bounding box center [341, 462] width 85 height 14
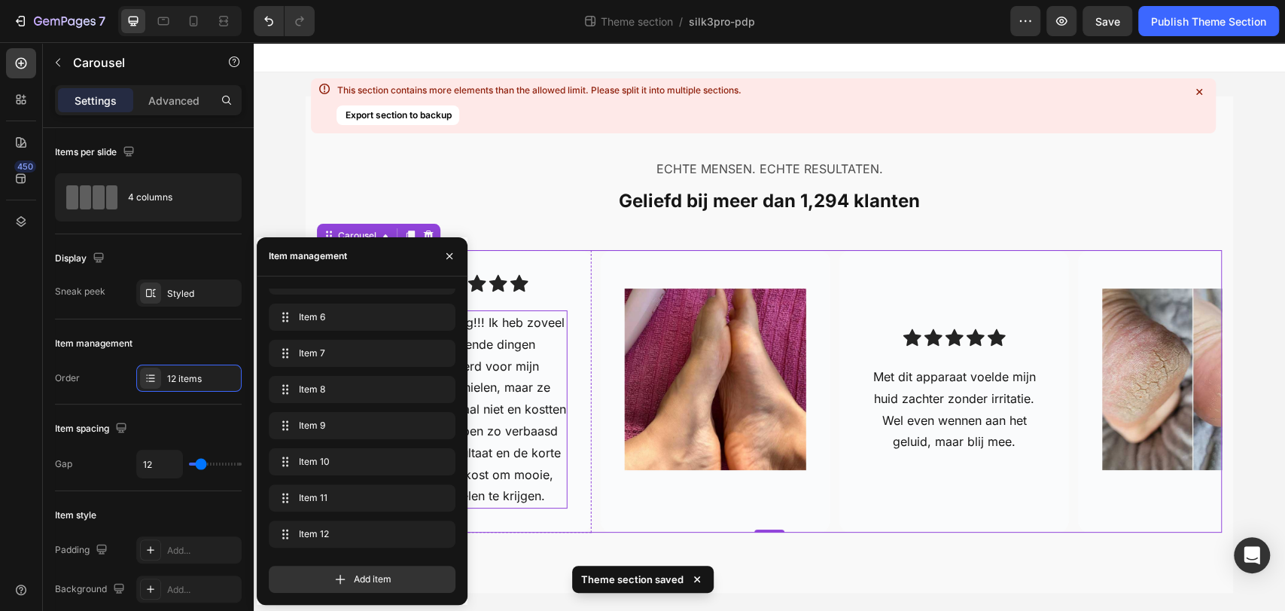
click at [504, 413] on p "Dit is geweldig!!! Ik heb zoveel verschillende dingen geprobeerd voor mijn geba…" at bounding box center [477, 409] width 178 height 195
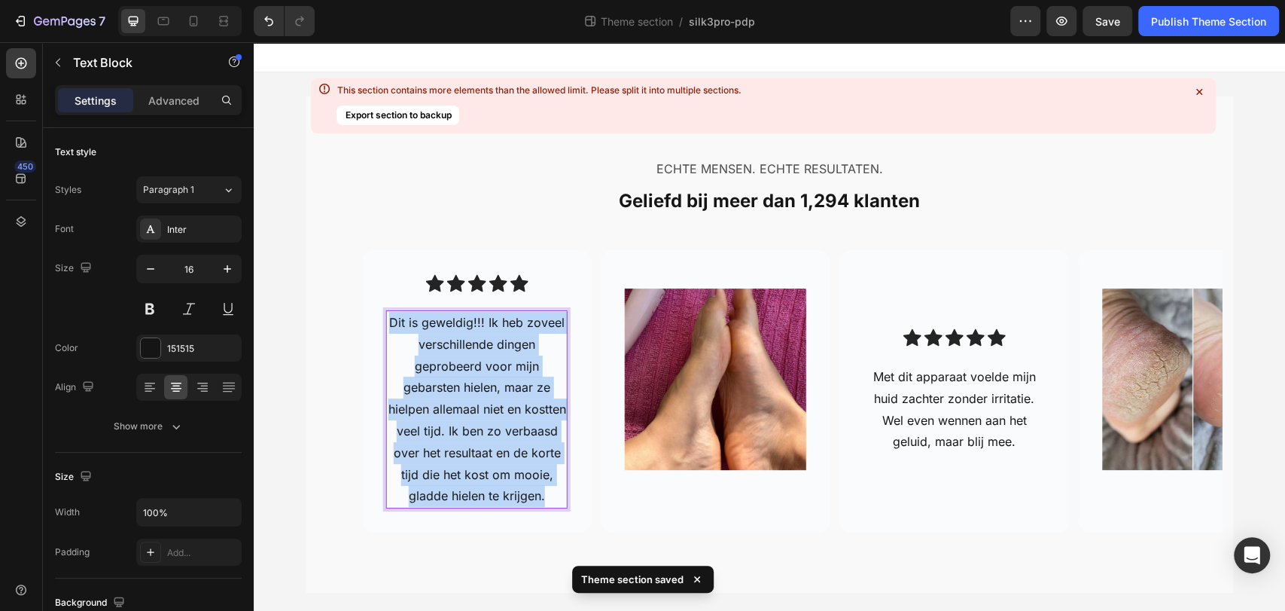
click at [504, 413] on p "Dit is geweldig!!! Ik heb zoveel verschillende dingen geprobeerd voor mijn geba…" at bounding box center [477, 409] width 178 height 195
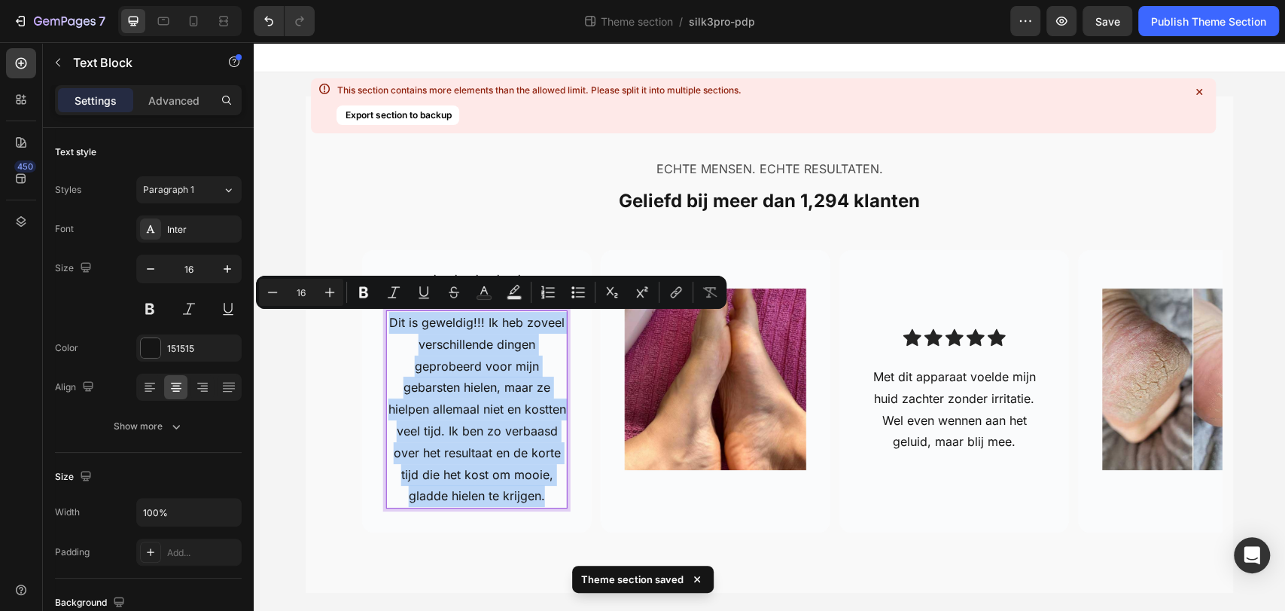
copy p "Dit is geweldig!!! Ik heb zoveel verschillende dingen geprobeerd voor mijn geba…"
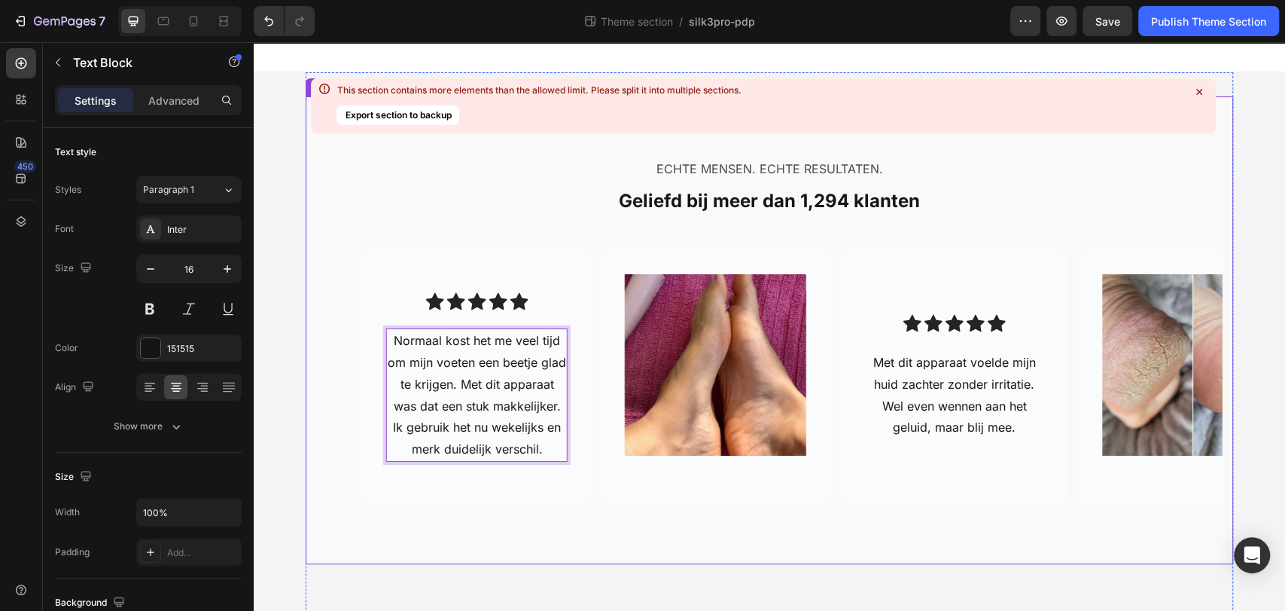
click at [447, 507] on div "ECHTE MENSEN. ECHTE RESULTATEN. Text Block Geliefd bij meer dan 1,294 klanten H…" at bounding box center [770, 330] width 928 height 468
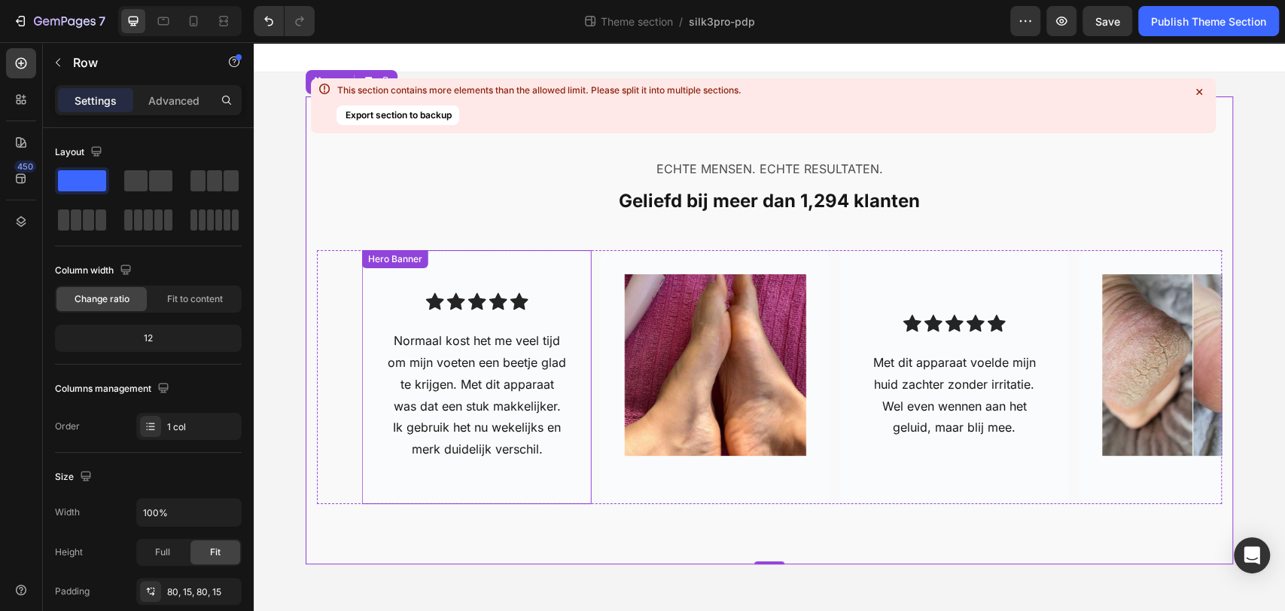
click at [317, 462] on div "Image Hero Banner Icon Icon Icon Icon Icon Icon List Twijfelde eerlijk gezegd t…" at bounding box center [769, 377] width 905 height 254
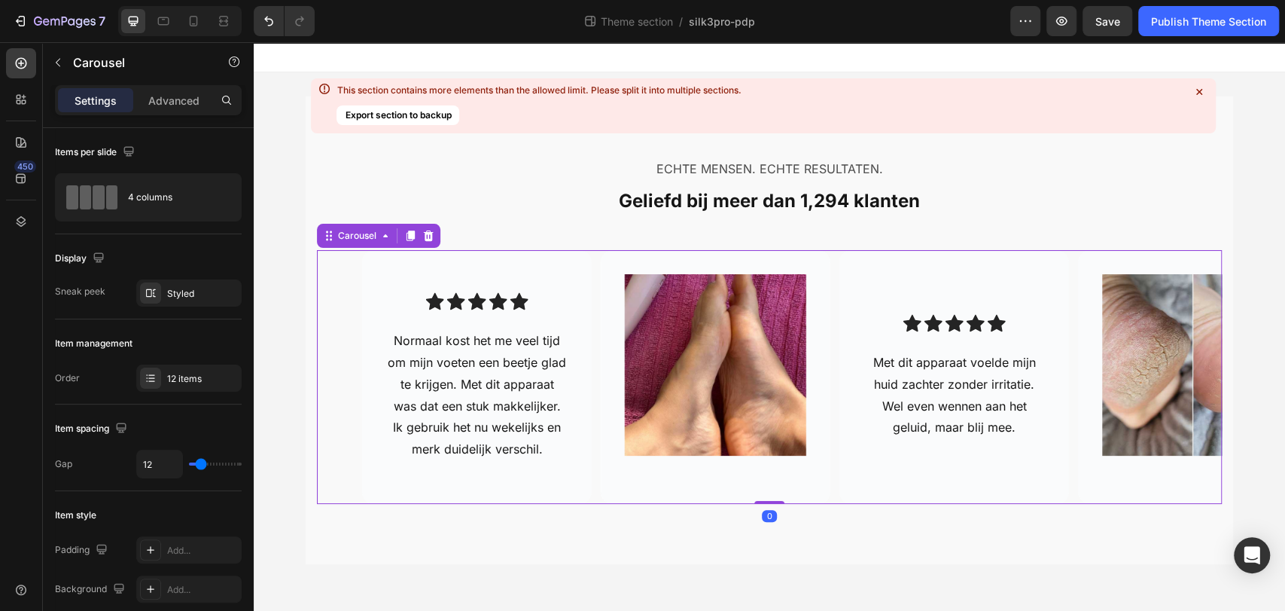
click at [590, 489] on div "Image Hero Banner Icon Icon Icon Icon Icon Icon List Twijfelde eerlijk gezegd t…" at bounding box center [792, 377] width 860 height 254
click at [211, 381] on div "12 items" at bounding box center [202, 379] width 71 height 14
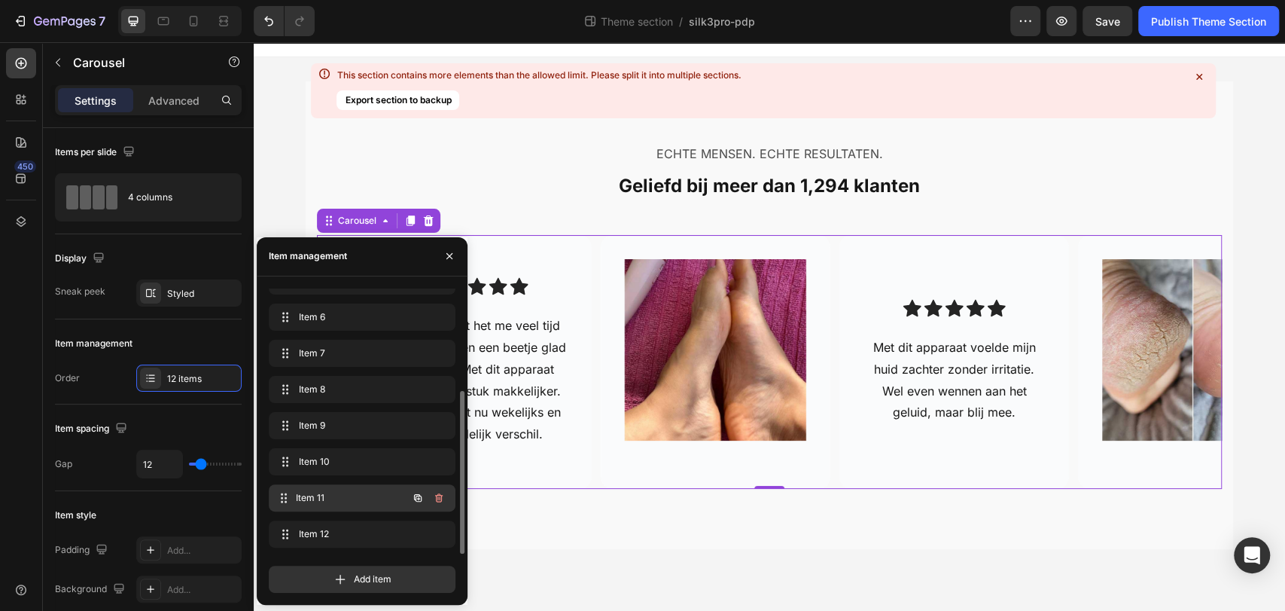
click at [340, 495] on span "Item 11" at bounding box center [351, 498] width 111 height 14
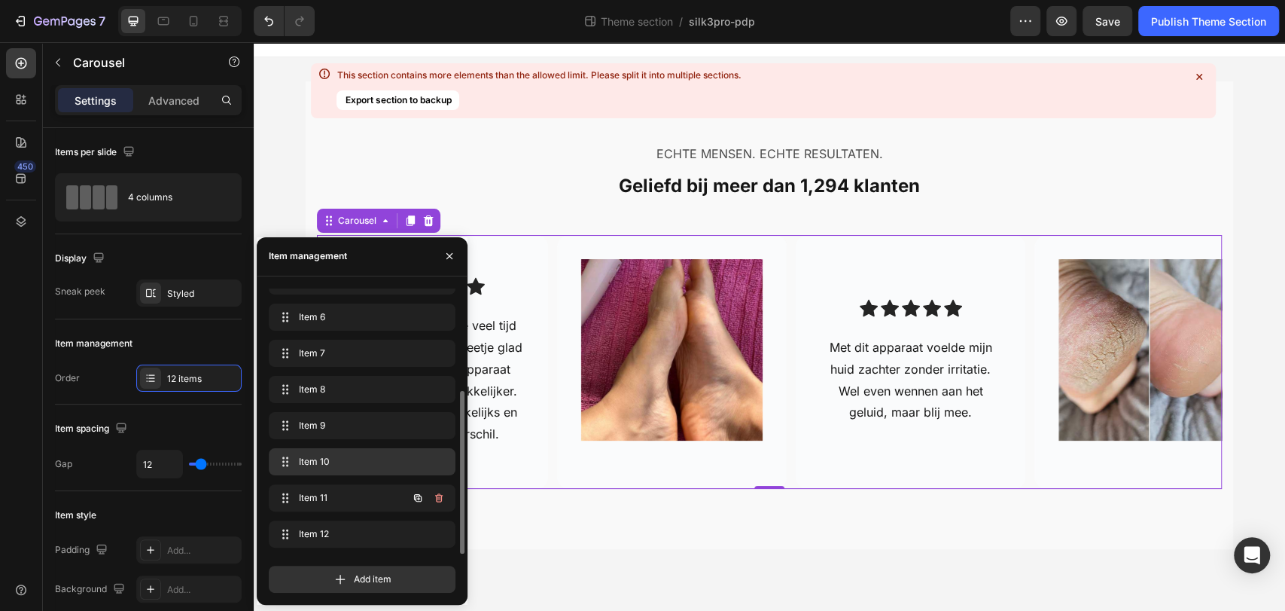
click at [333, 471] on div "Item 10 Item 10" at bounding box center [362, 461] width 175 height 21
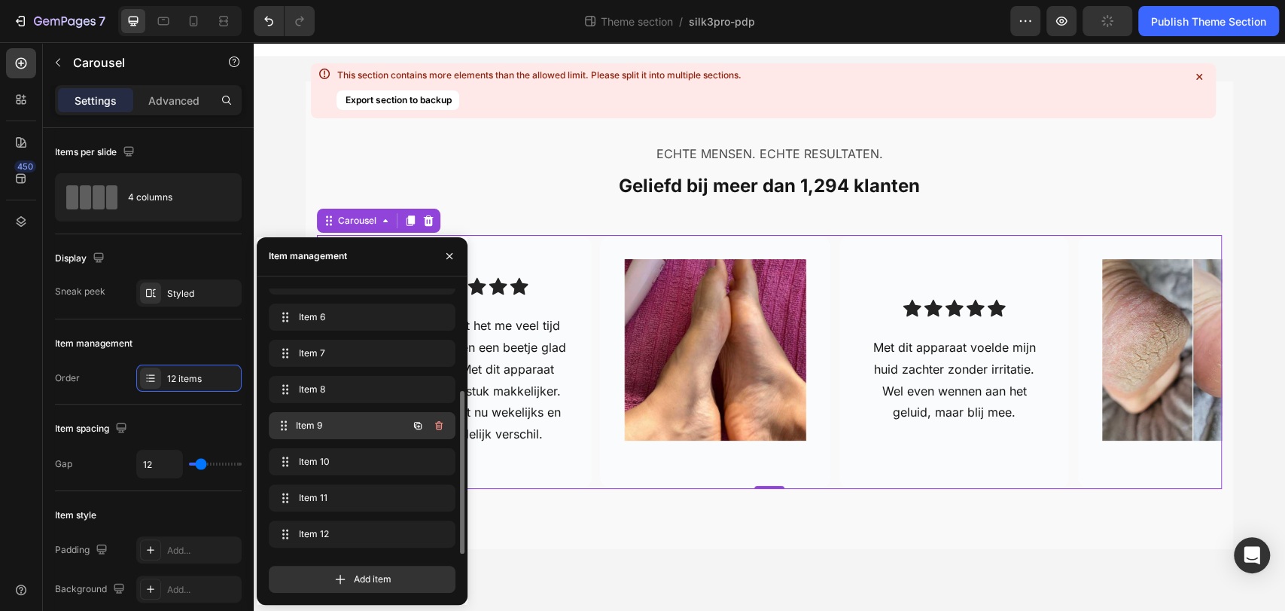
click at [340, 431] on div "Item 9 Item 9" at bounding box center [341, 425] width 133 height 21
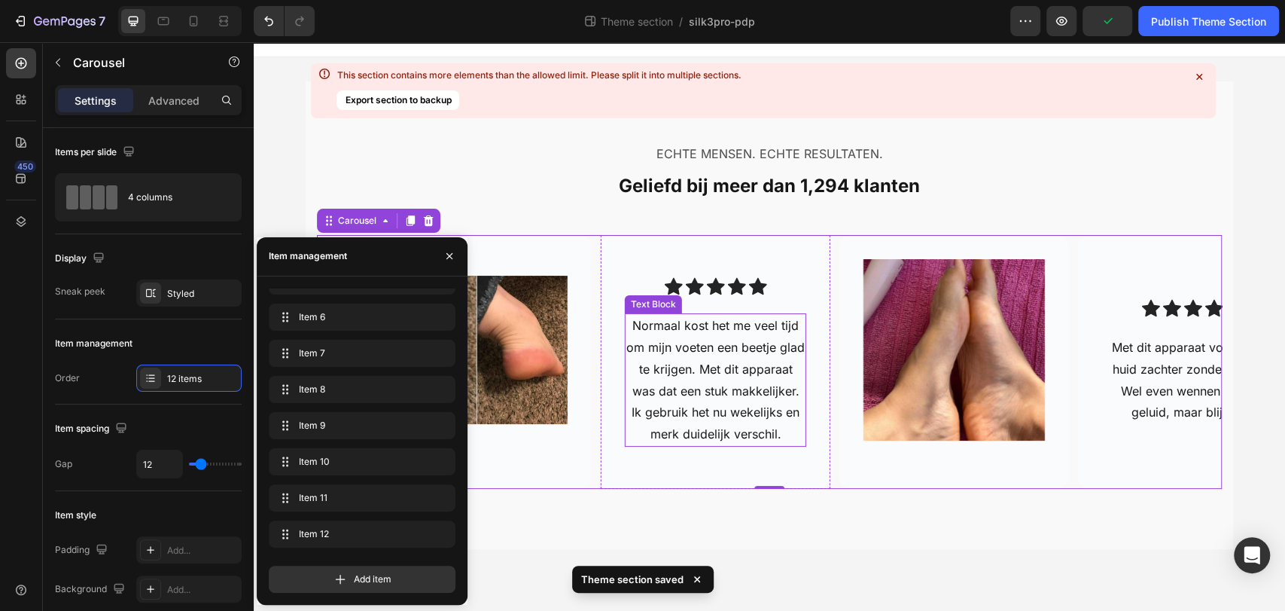
click at [696, 392] on p "Normaal kost het me veel tijd om mijn voeten een beetje glad te krijgen. Met di…" at bounding box center [715, 380] width 178 height 130
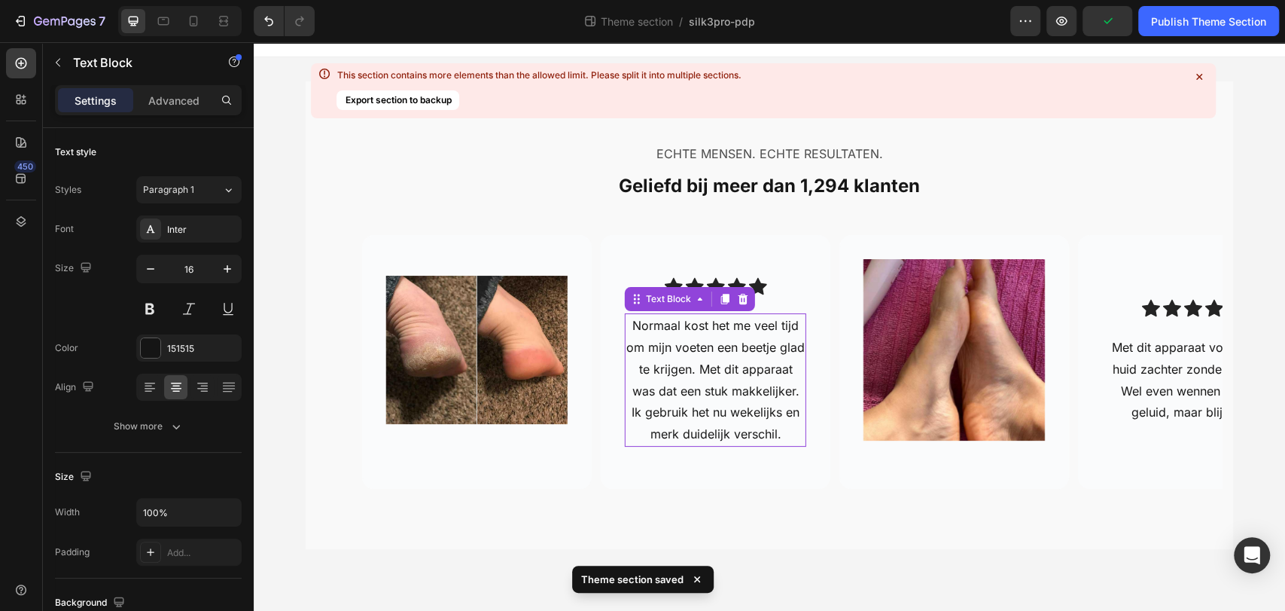
click at [696, 392] on p "Normaal kost het me veel tijd om mijn voeten een beetje glad te krijgen. Met di…" at bounding box center [715, 380] width 178 height 130
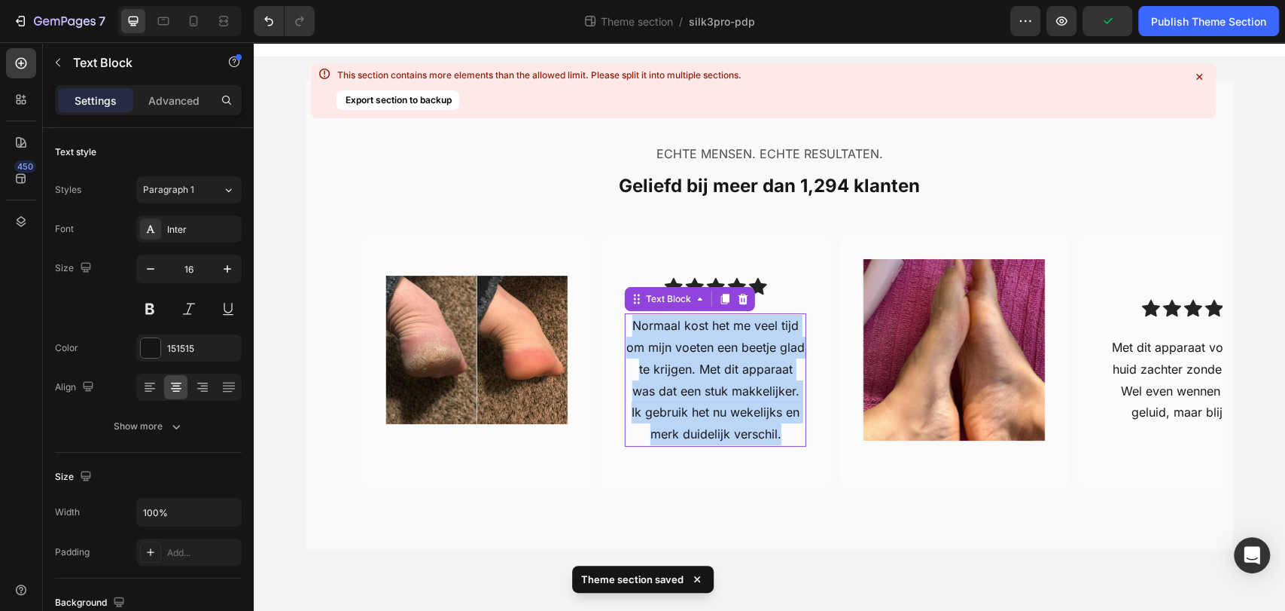
click at [696, 392] on p "Normaal kost het me veel tijd om mijn voeten een beetje glad te krijgen. Met di…" at bounding box center [715, 380] width 178 height 130
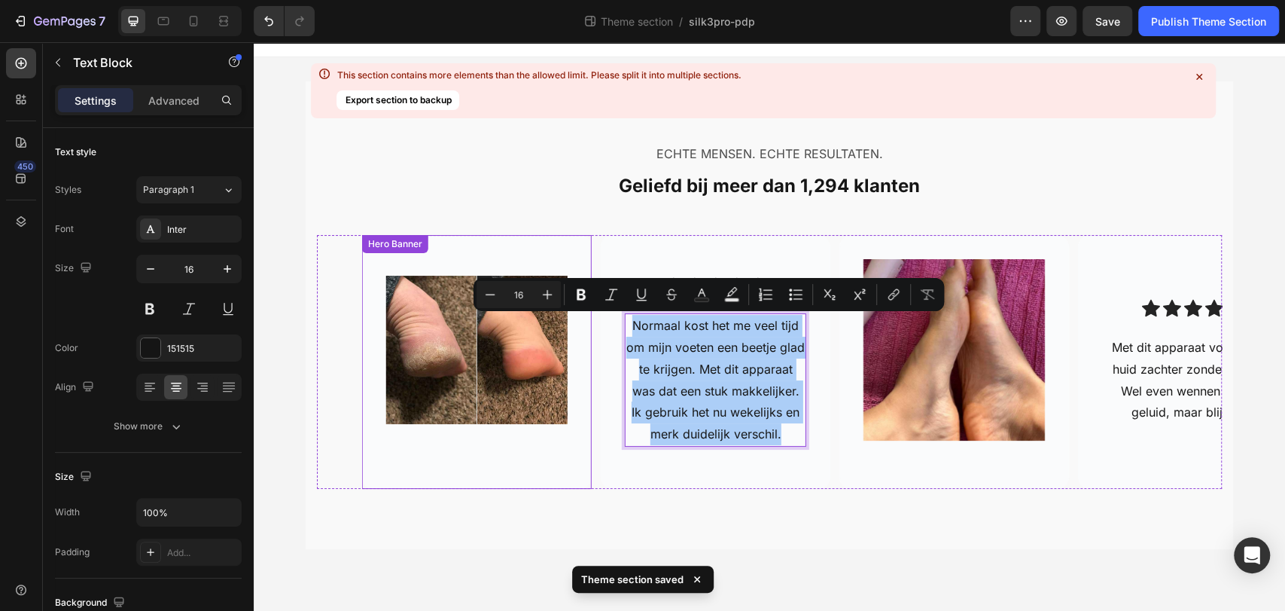
click at [430, 469] on div "Image" at bounding box center [477, 361] width 230 height 220
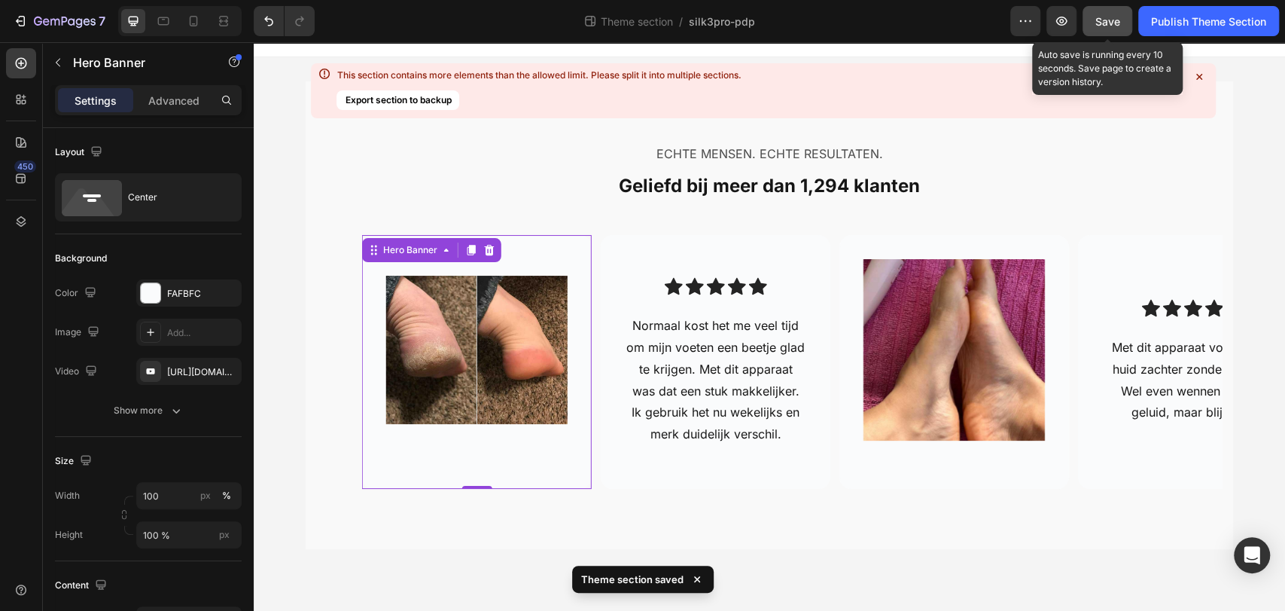
click at [1123, 23] on button "Save" at bounding box center [1108, 21] width 50 height 30
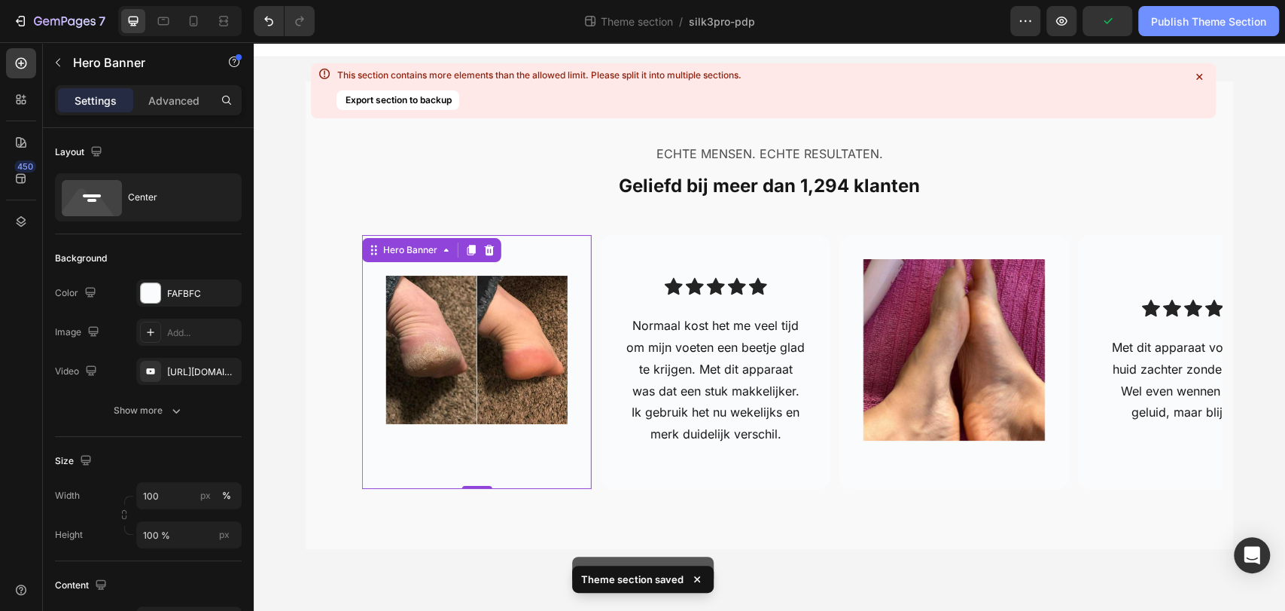
click at [1198, 21] on div "Publish Theme Section" at bounding box center [1208, 22] width 115 height 16
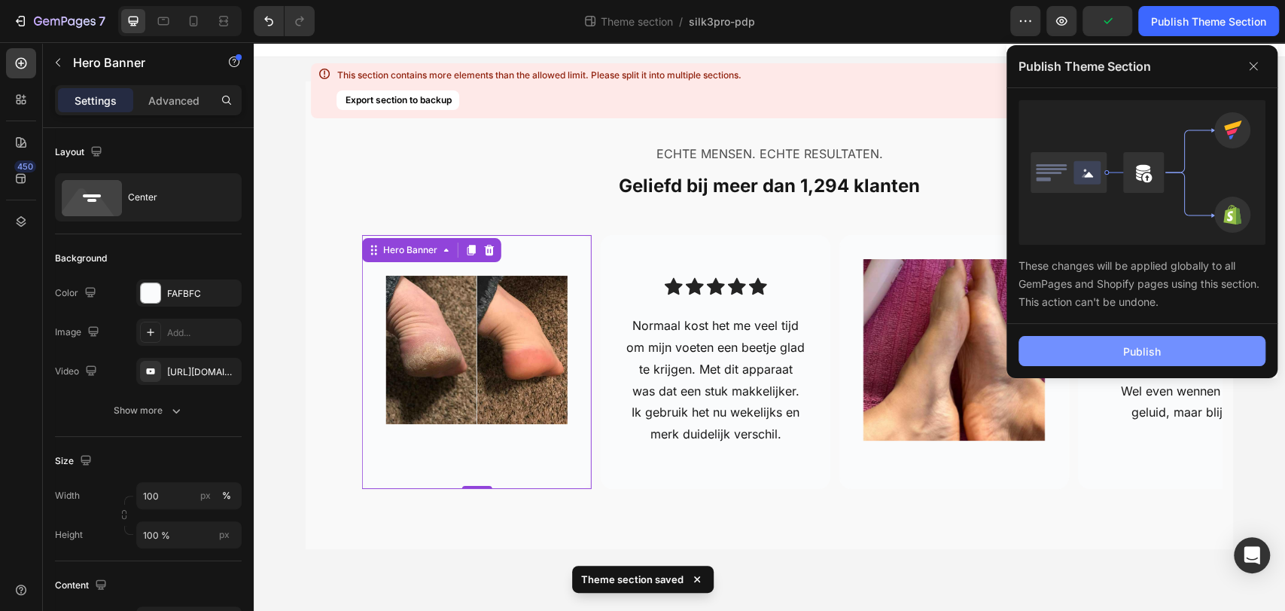
click at [1096, 349] on button "Publish" at bounding box center [1142, 351] width 247 height 30
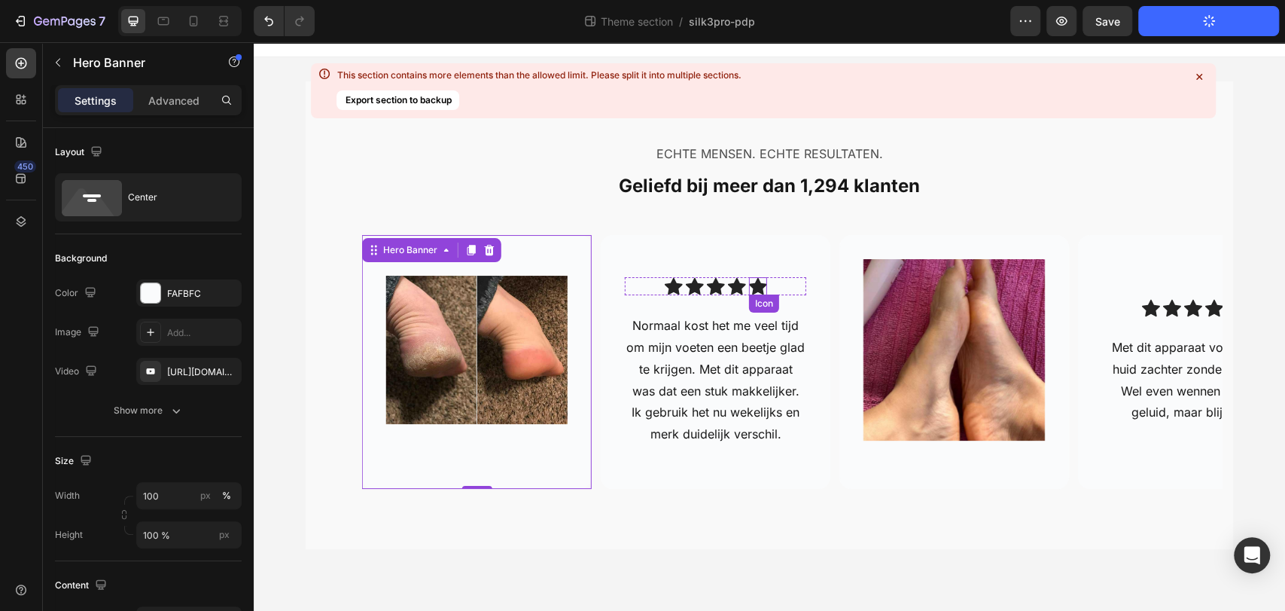
click at [757, 290] on icon at bounding box center [758, 286] width 18 height 18
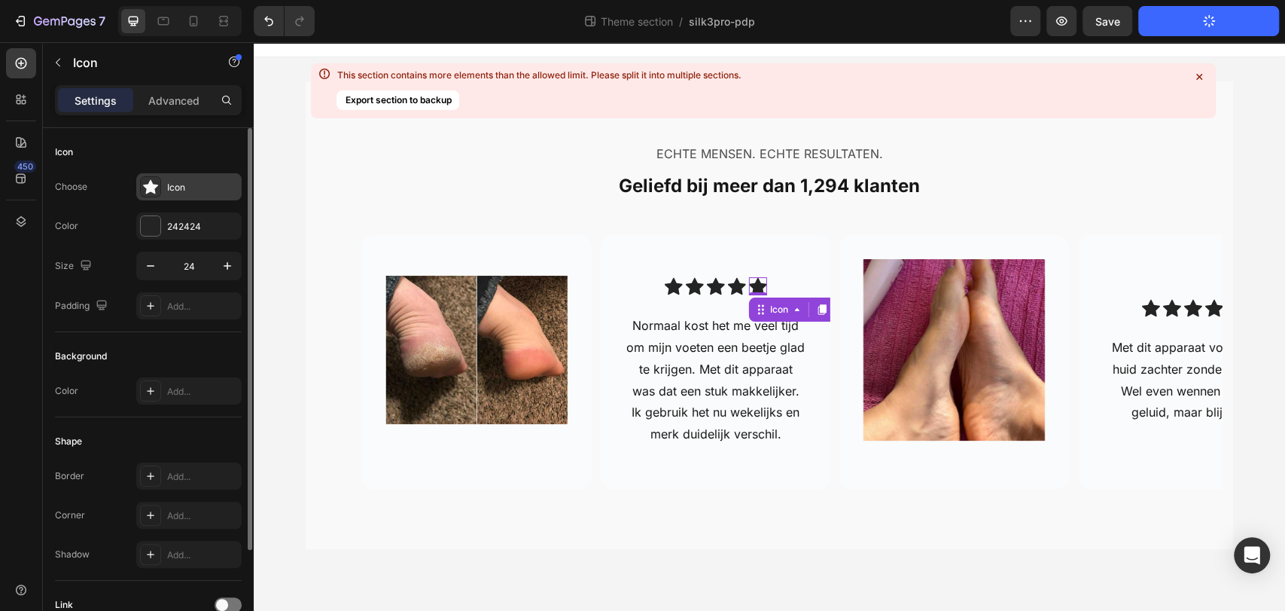
click at [176, 187] on div "Icon" at bounding box center [202, 188] width 71 height 14
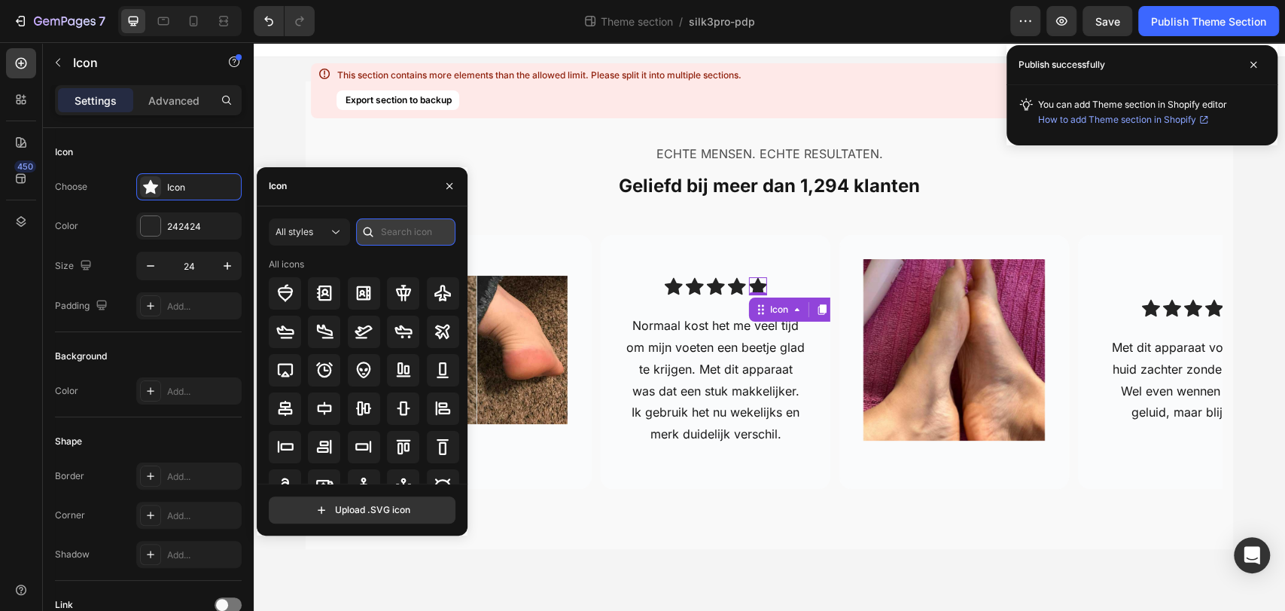
click at [385, 233] on input "text" at bounding box center [405, 231] width 99 height 27
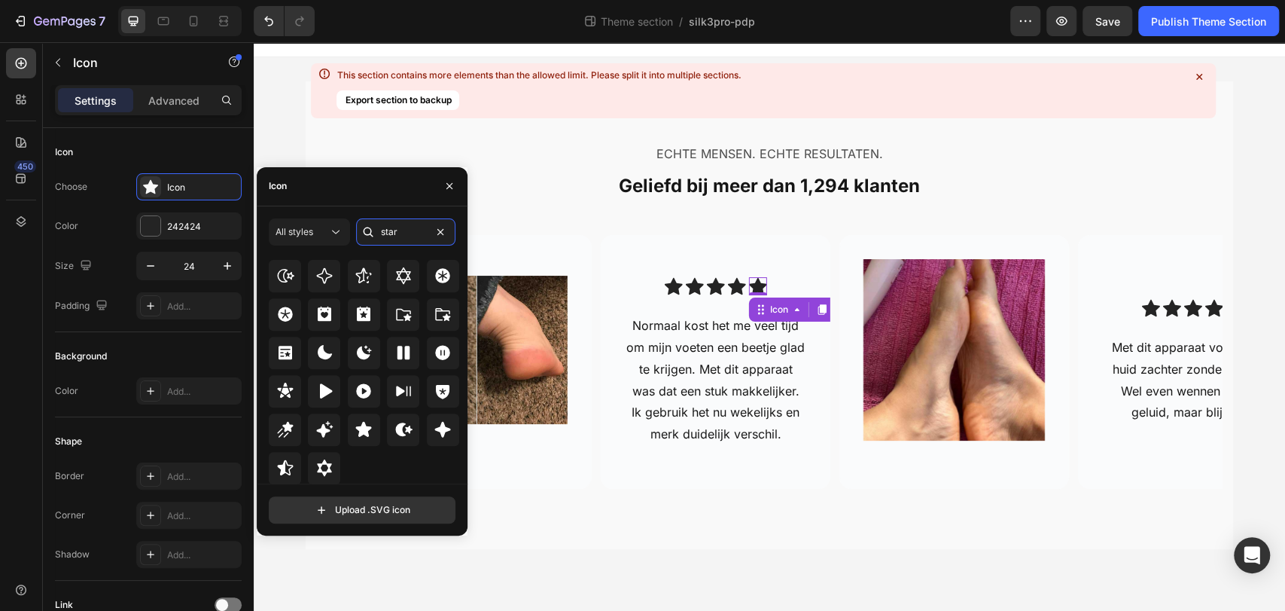
scroll to position [456, 0]
type input "star"
click at [286, 469] on icon at bounding box center [285, 468] width 18 height 18
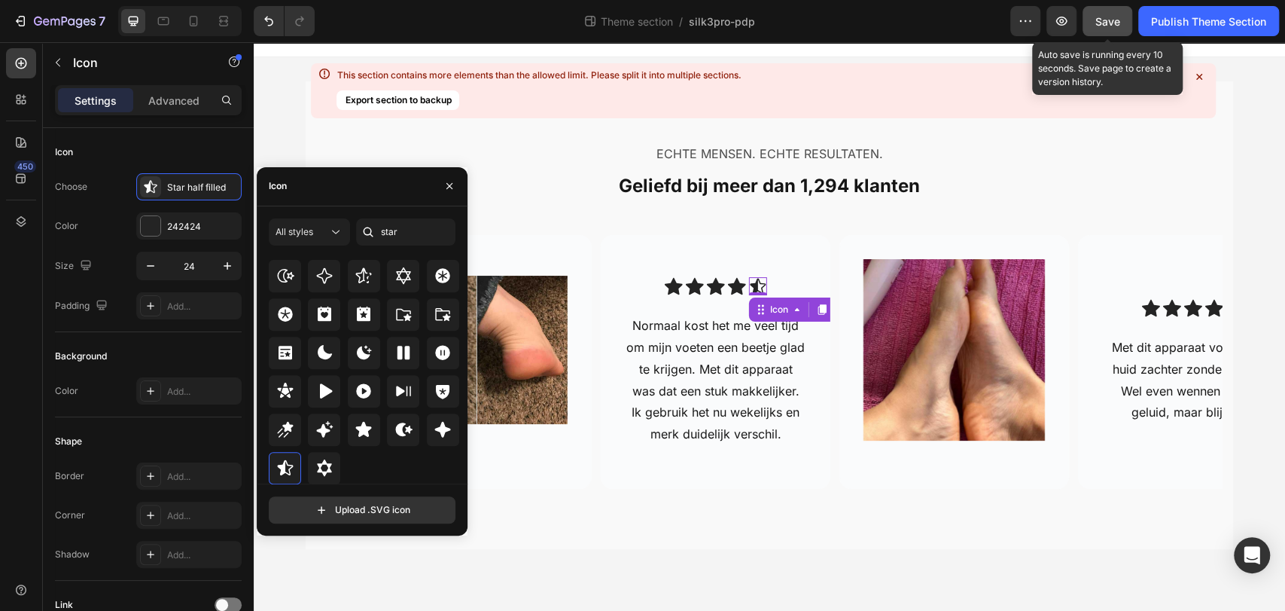
click at [1117, 30] on button "Save" at bounding box center [1108, 21] width 50 height 30
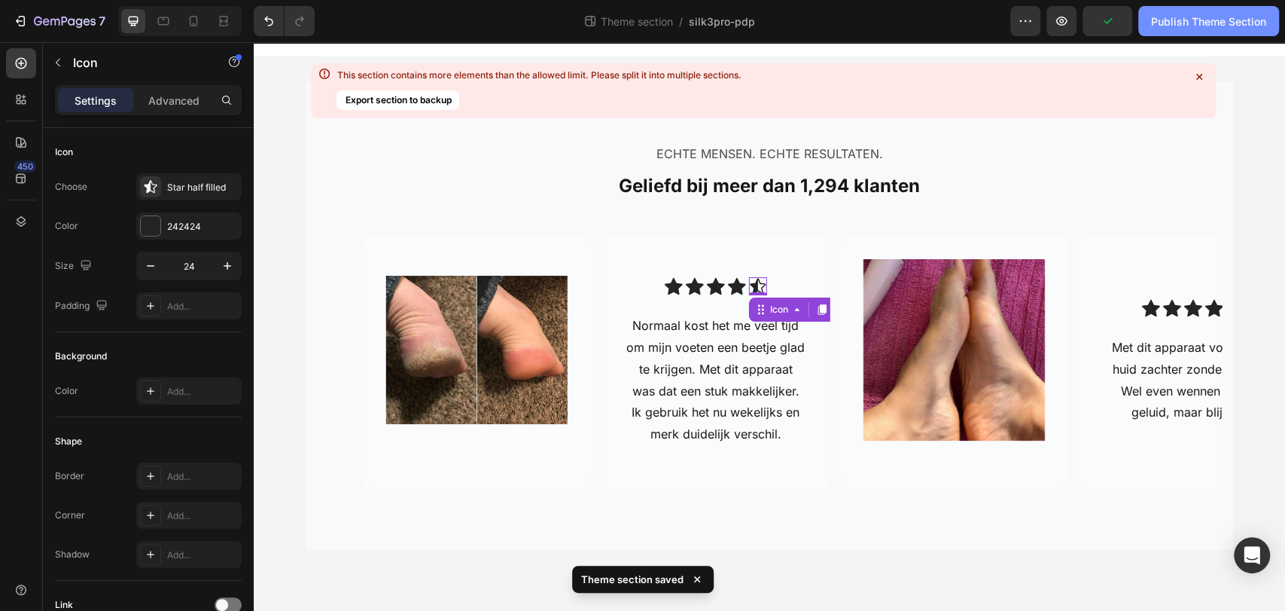
click at [1166, 32] on button "Publish Theme Section" at bounding box center [1208, 21] width 141 height 30
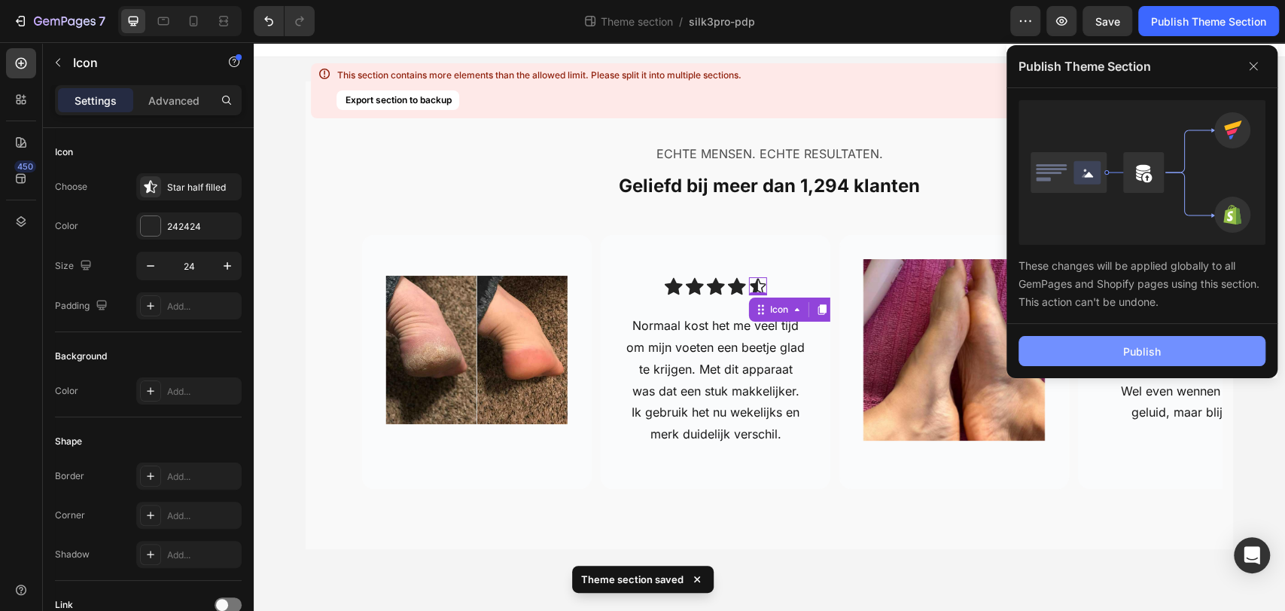
click at [1138, 361] on button "Publish" at bounding box center [1142, 351] width 247 height 30
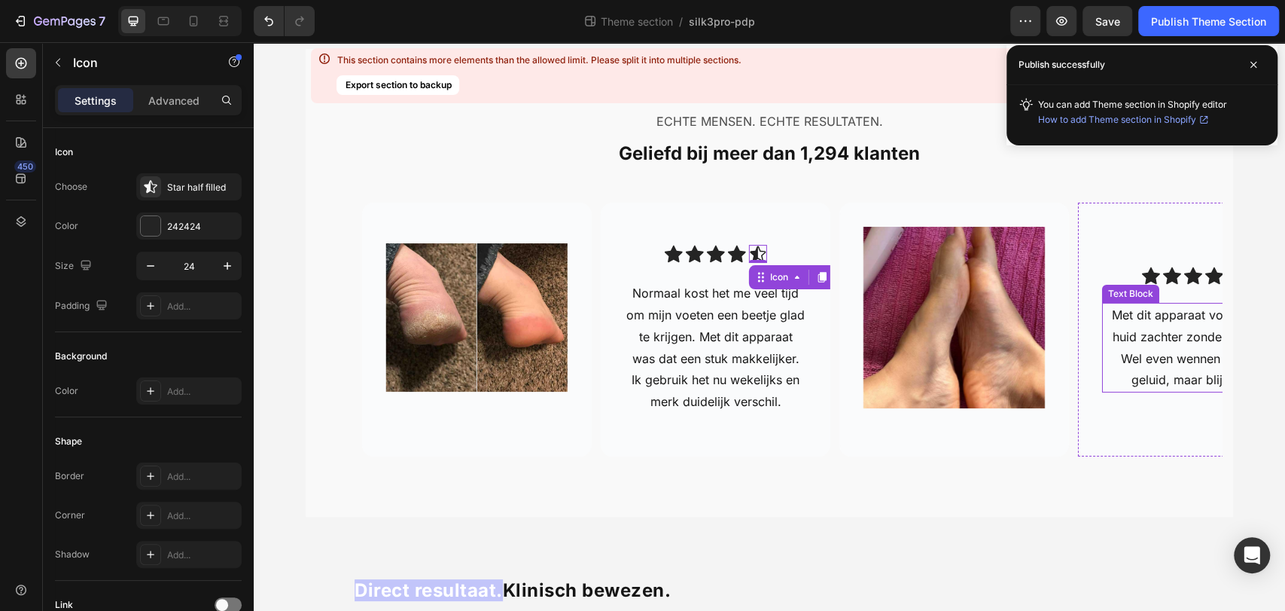
scroll to position [47, 0]
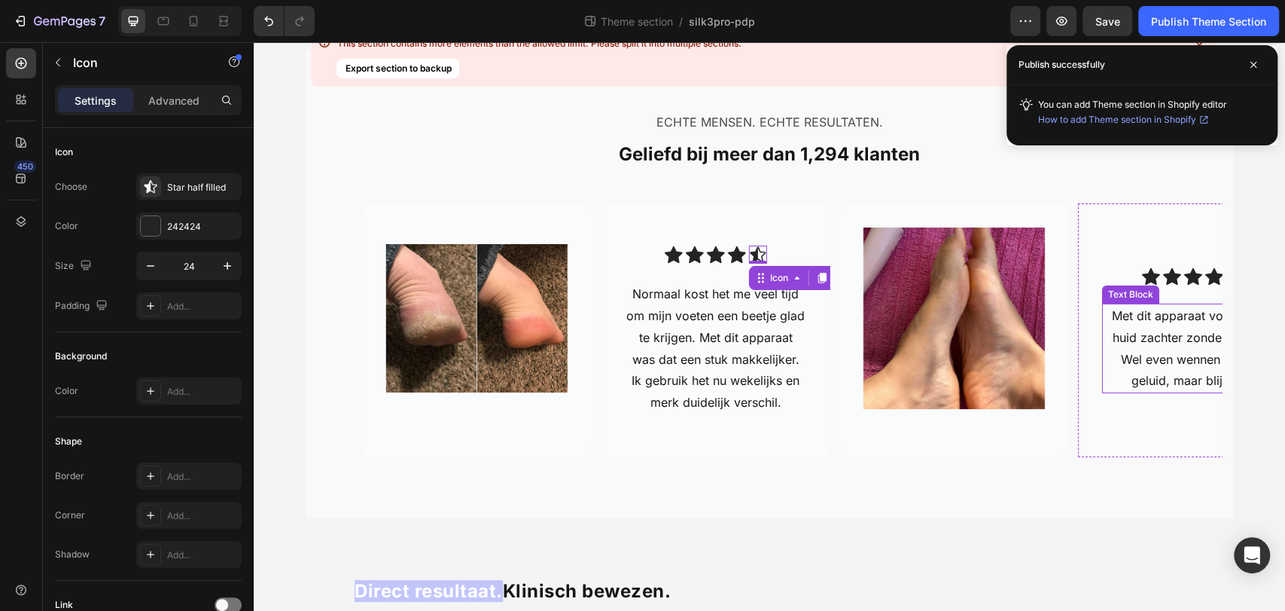
click at [1158, 321] on p "Met dit apparaat voelde mijn huid zachter zonder irritatie. Wel even wennen aan…" at bounding box center [1193, 348] width 178 height 87
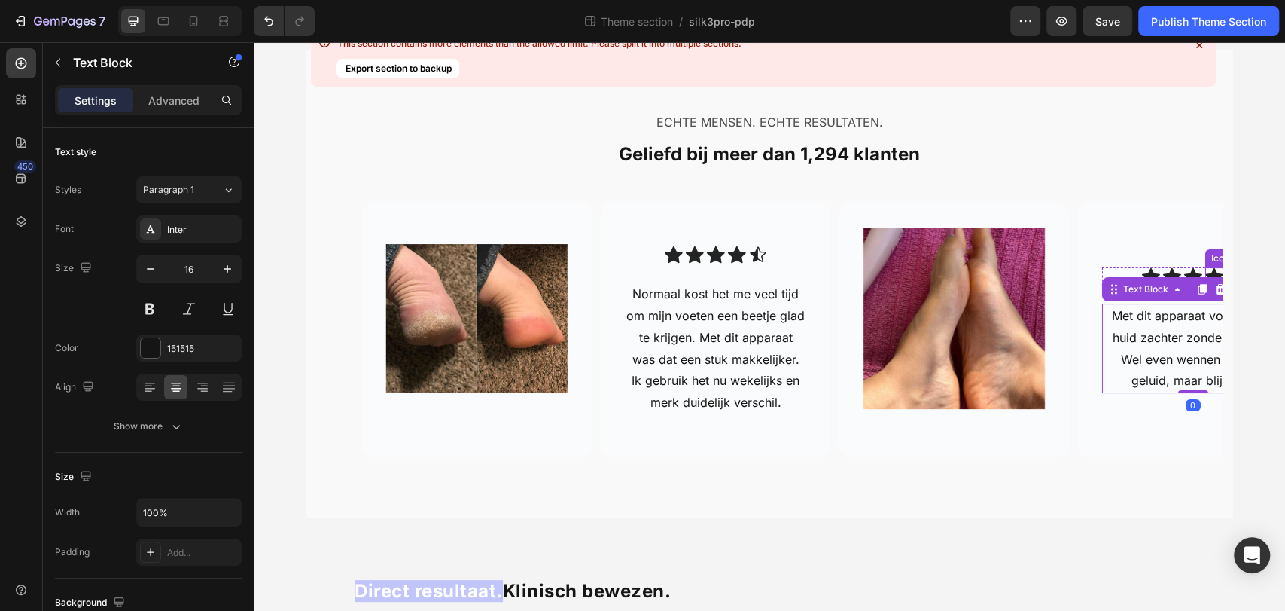
click at [1205, 270] on icon at bounding box center [1214, 276] width 18 height 18
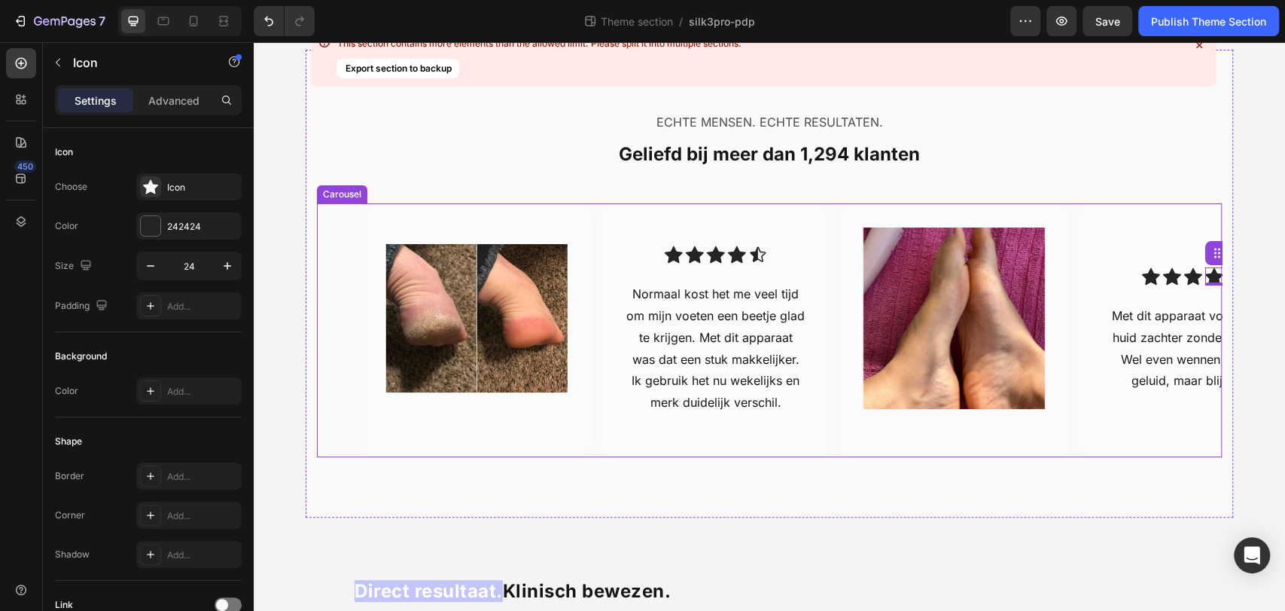
click at [585, 448] on div "Image Hero Banner Icon Icon Icon Icon Icon Icon List Twijfelde eerlijk gezegd t…" at bounding box center [792, 330] width 860 height 254
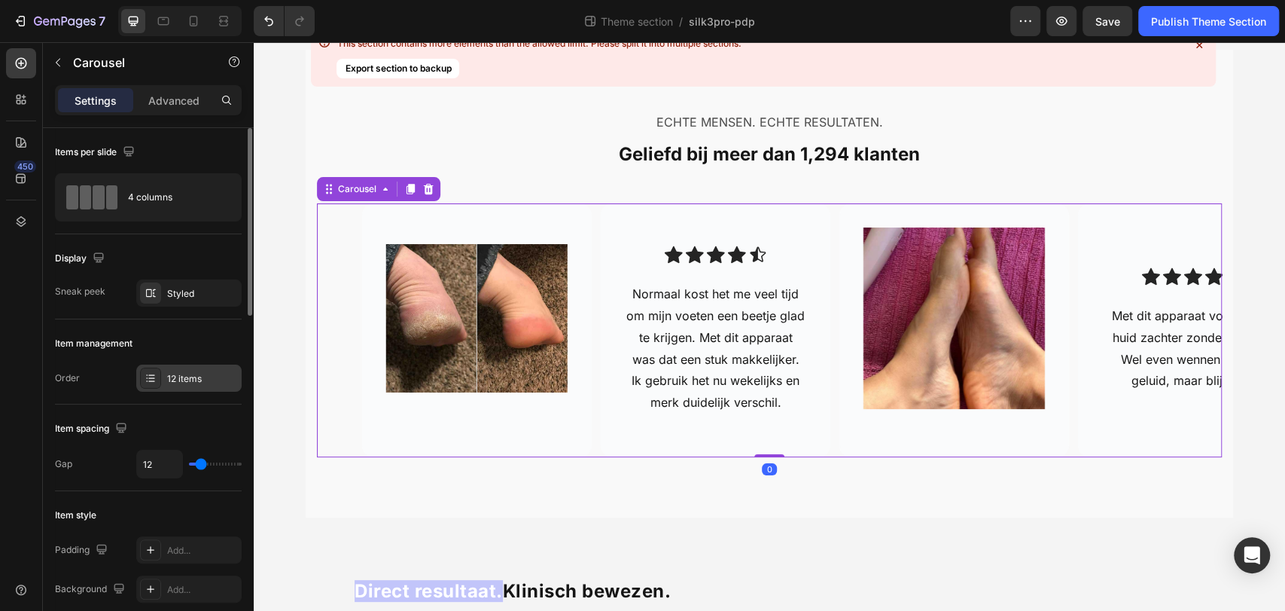
click at [184, 386] on div "12 items" at bounding box center [188, 377] width 105 height 27
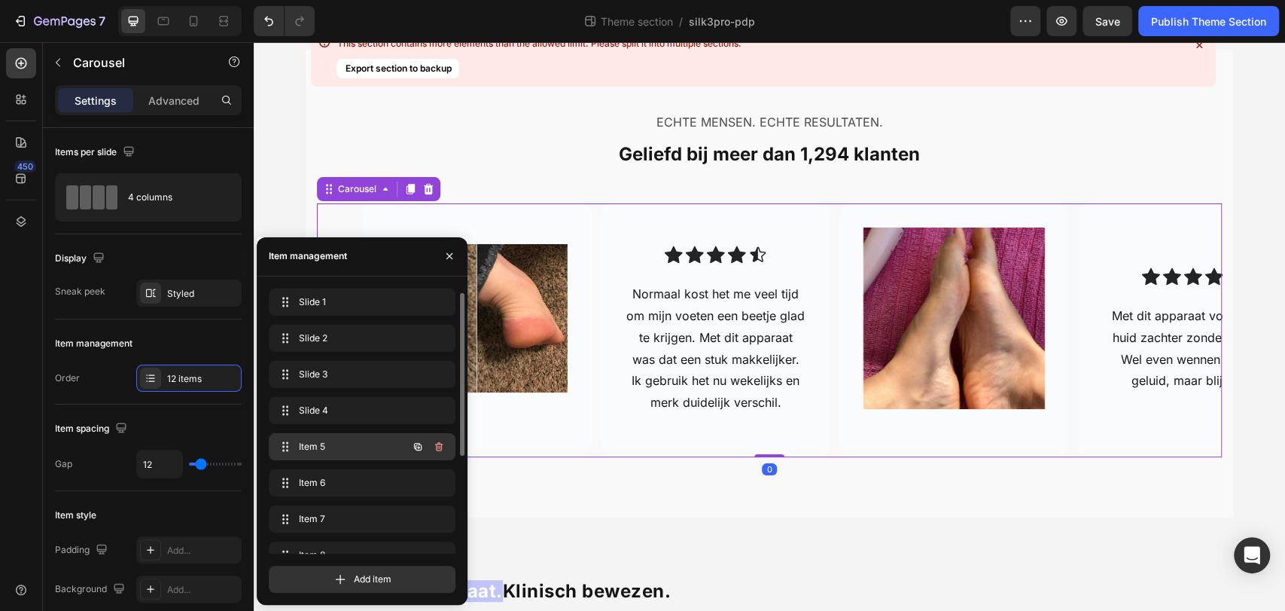
scroll to position [166, 0]
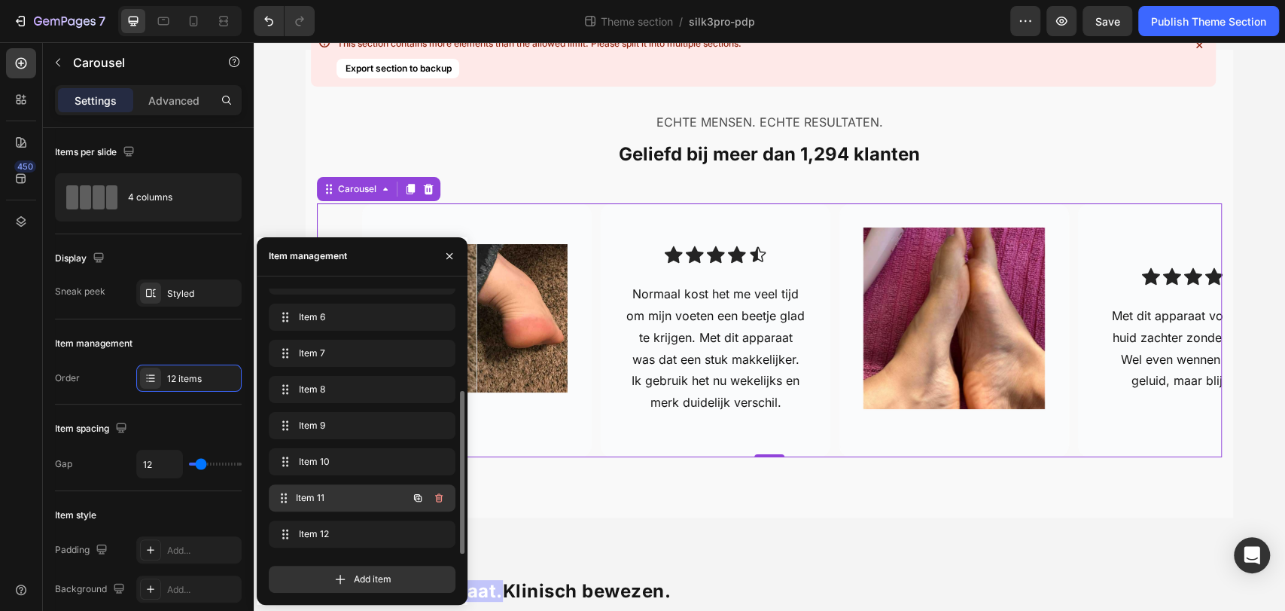
click at [347, 493] on span "Item 11" at bounding box center [351, 498] width 111 height 14
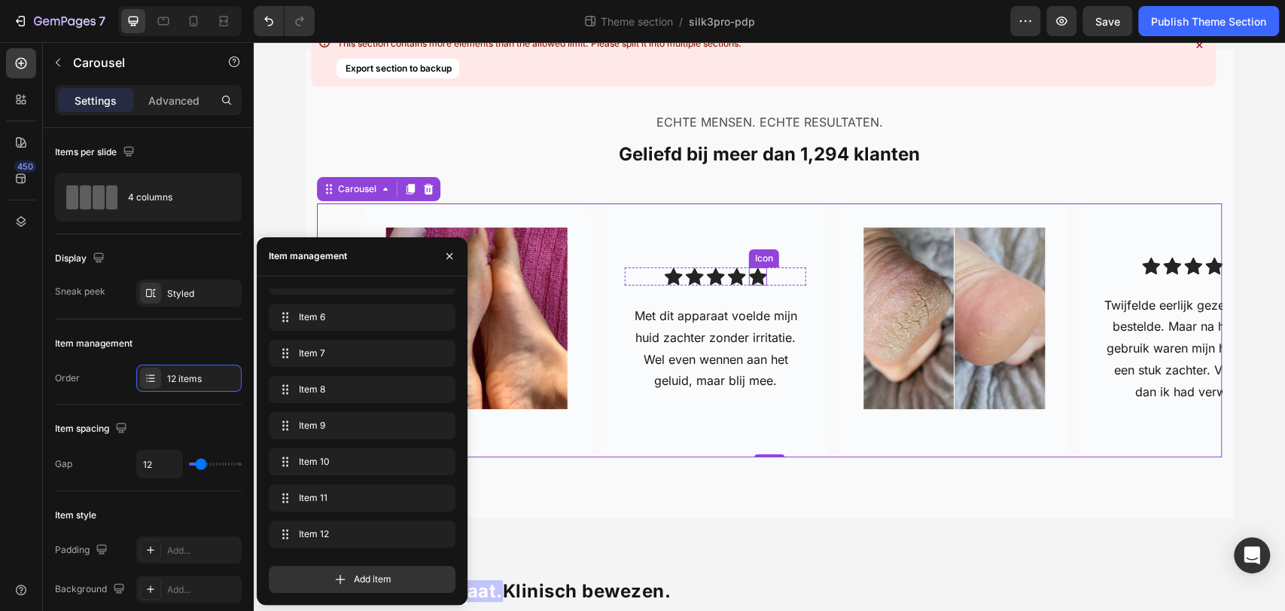
click at [749, 282] on icon at bounding box center [758, 276] width 18 height 18
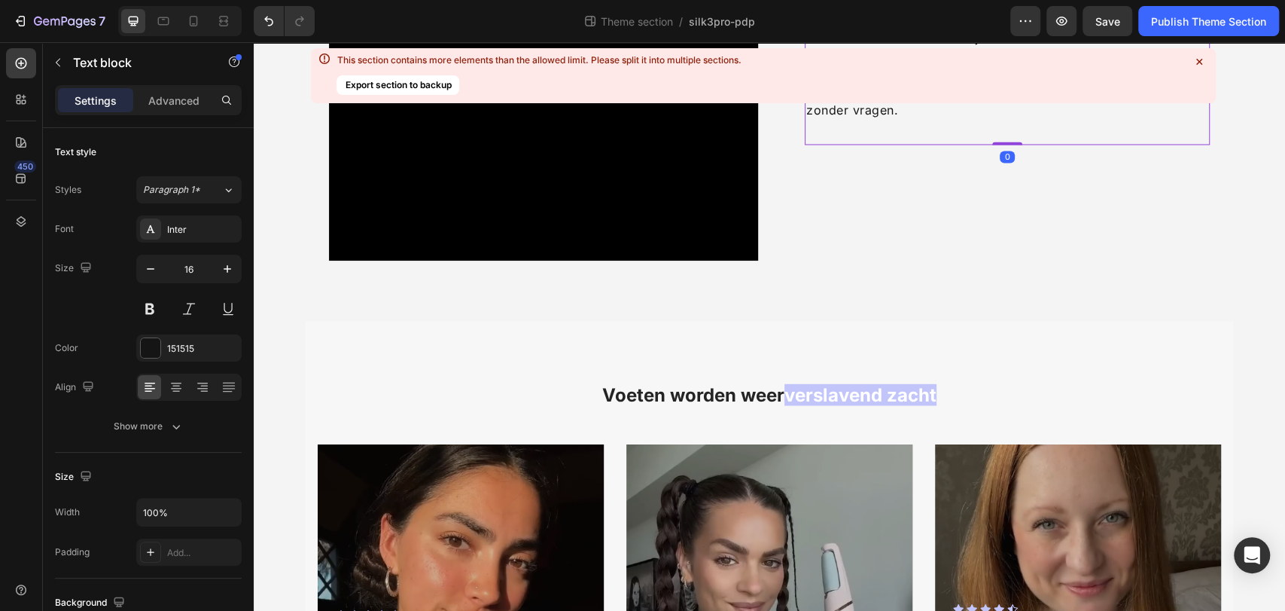
scroll to position [1785, 0]
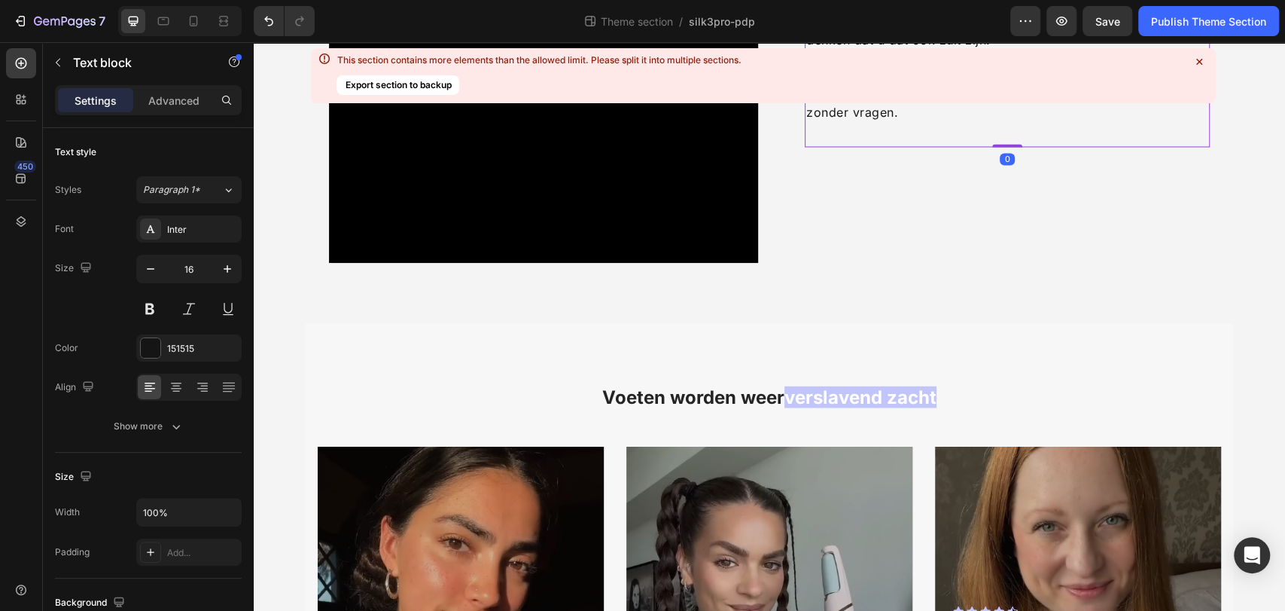
click at [874, 67] on p "Meer dan 10.000 klanten zijn dol op hun LYVERA Silk 3 Pro en wij denken dat u d…" at bounding box center [1007, 40] width 402 height 54
click at [886, 67] on p "Meer dan 10.000 klanten zijn dol op hun LYVERA Silk 3 Pro en wij denken dat u d…" at bounding box center [1007, 40] width 402 height 54
click at [872, 67] on p "Meer dan 10.000 klanten zijn dol op hun LYVERA Silk 3 Pro en wij denken dat u d…" at bounding box center [1007, 40] width 402 height 54
click at [1026, 67] on p "Meer dan 1,294 klanten zijn dol op hun LYVERA Silk 3 Pro en wij denken dat u da…" at bounding box center [1007, 40] width 402 height 54
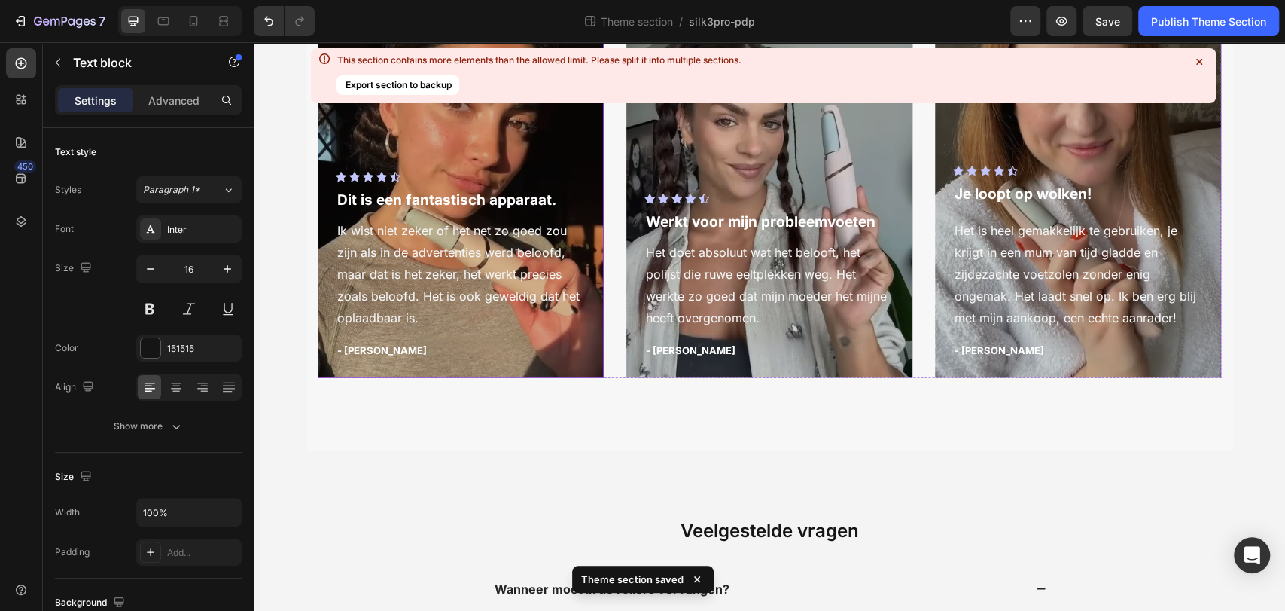
scroll to position [2227, 0]
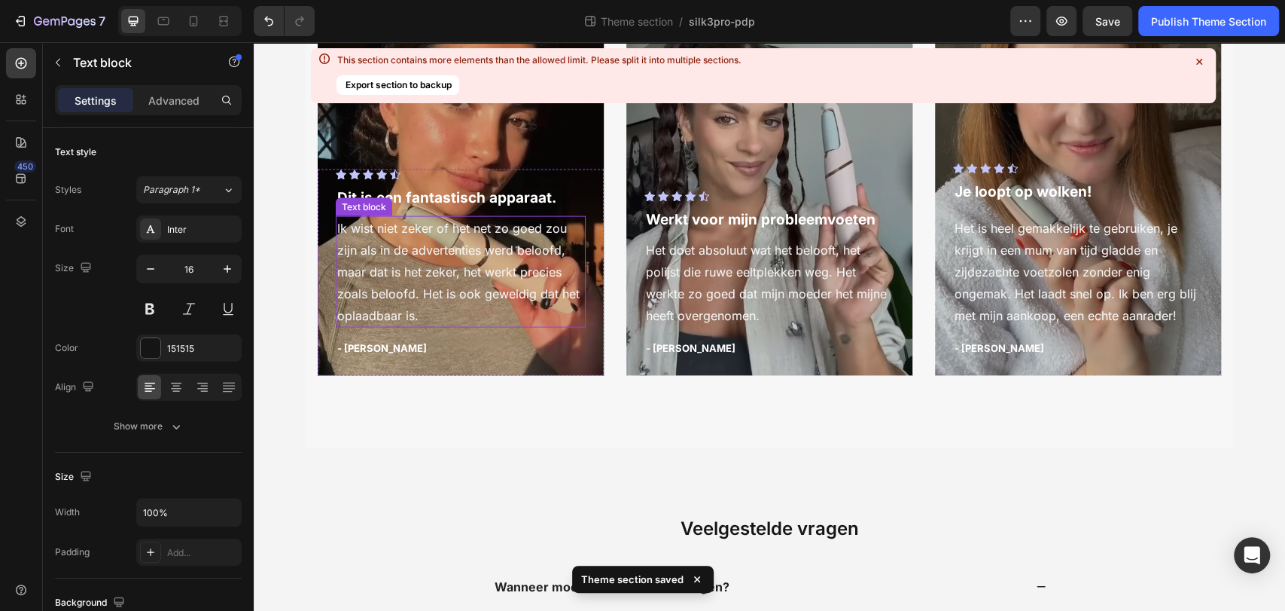
click at [435, 326] on p "Ik wist niet zeker of het net zo goed zou zijn als in de advertenties werd belo…" at bounding box center [460, 272] width 247 height 108
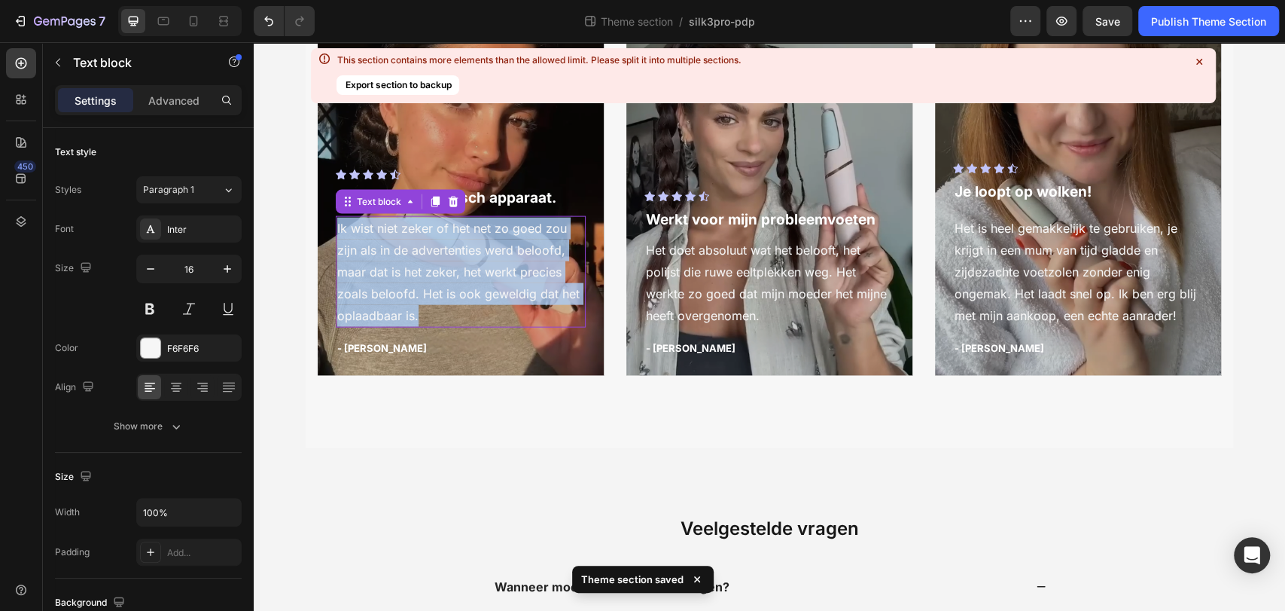
click at [435, 326] on p "Ik wist niet zeker of het net zo goed zou zijn als in de advertenties werd belo…" at bounding box center [460, 272] width 247 height 108
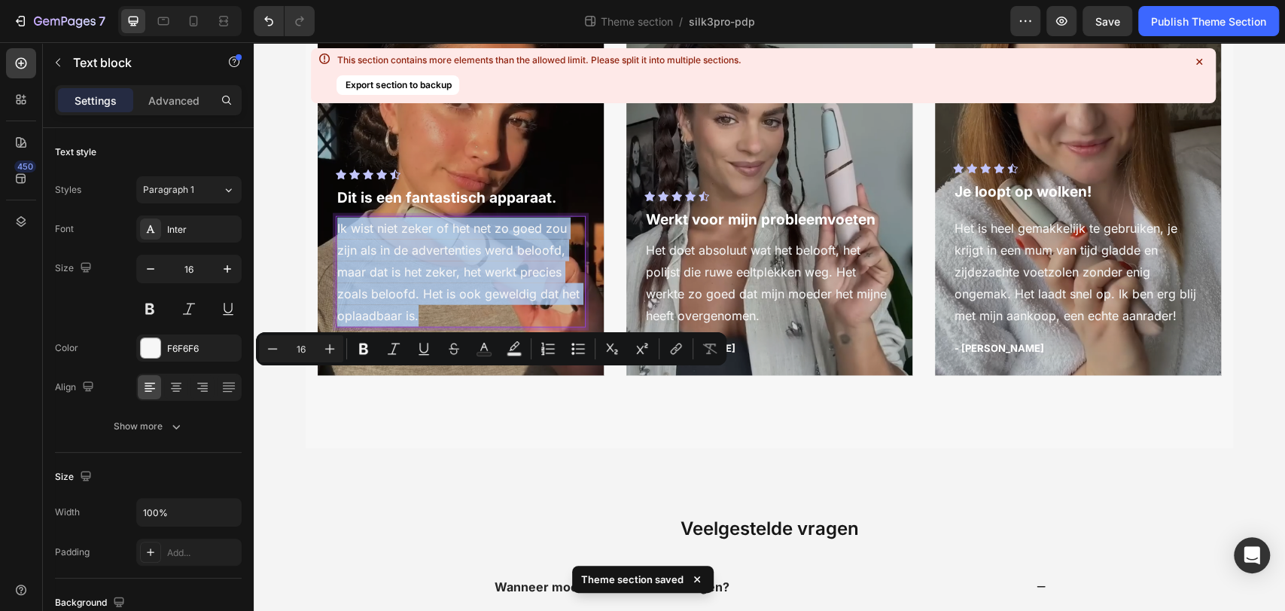
copy p "Ik wist niet zeker of het net zo goed zou zijn als in de advertenties werd belo…"
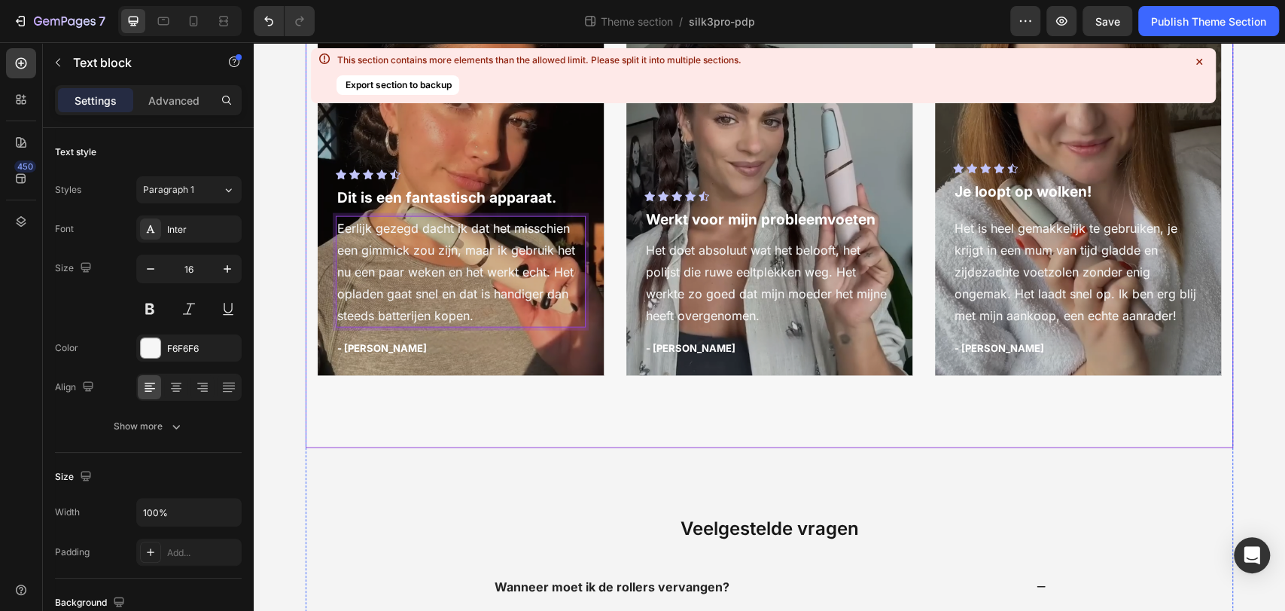
click at [474, 448] on div "Voeten worden weer verslavend zacht Heading Icon Icon Icon Icon Icon Icon List …" at bounding box center [770, 164] width 928 height 567
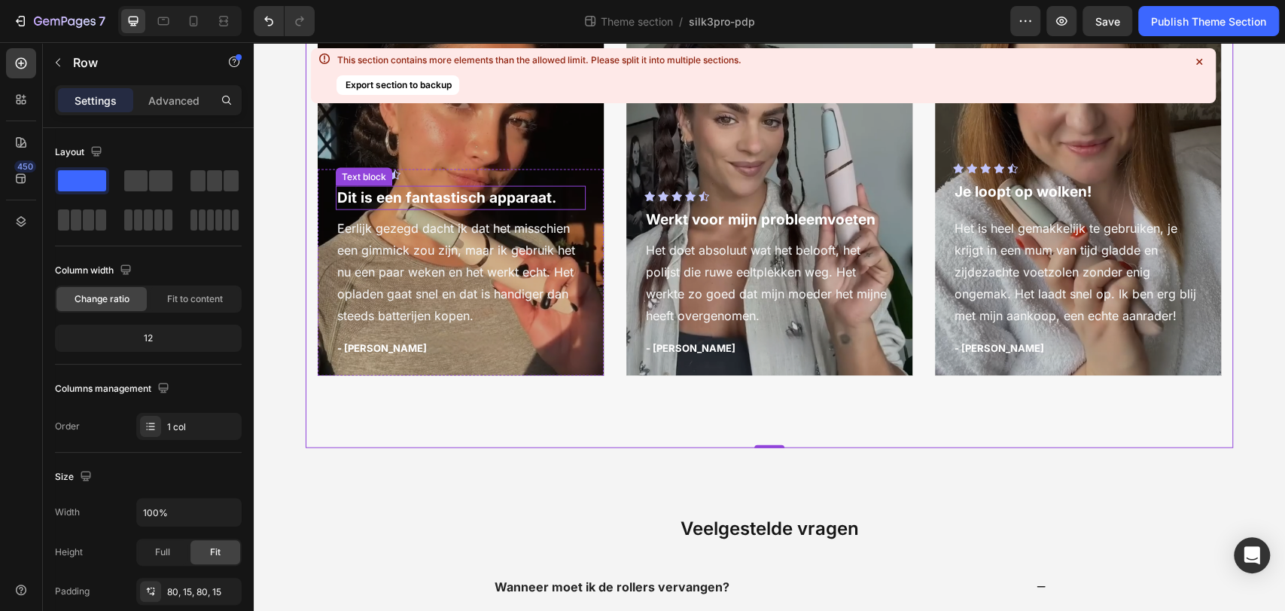
click at [424, 209] on p "Dit is een fantastisch apparaat." at bounding box center [460, 198] width 247 height 22
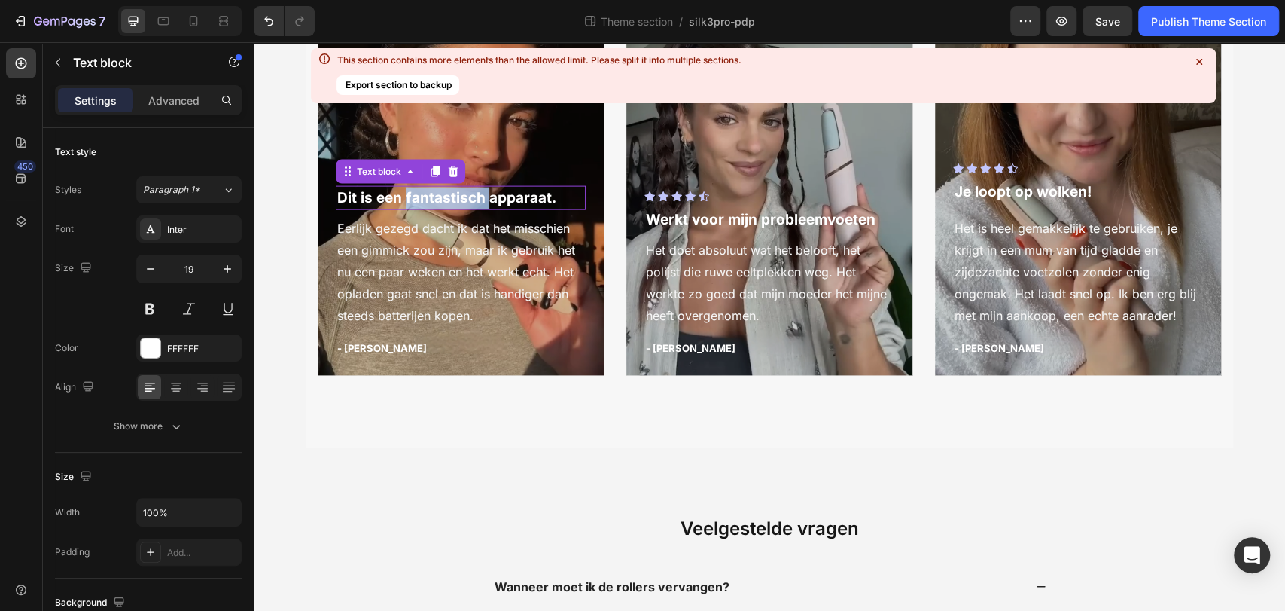
click at [424, 209] on p "Dit is een fantastisch apparaat." at bounding box center [460, 198] width 247 height 22
click at [506, 448] on div "Voeten worden weer verslavend zacht Heading Icon Icon Icon Icon Icon Icon List …" at bounding box center [770, 164] width 928 height 567
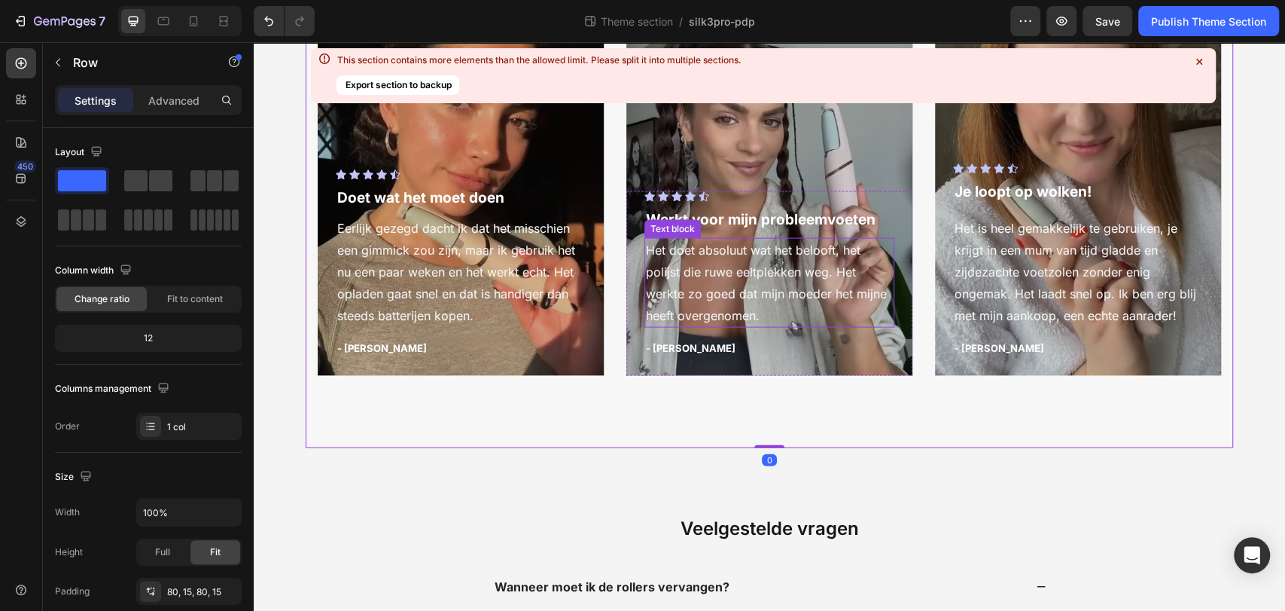
click at [693, 326] on p "Het doet absoluut wat het belooft, het polijst die ruwe eeltplekken weg. Het we…" at bounding box center [769, 282] width 247 height 87
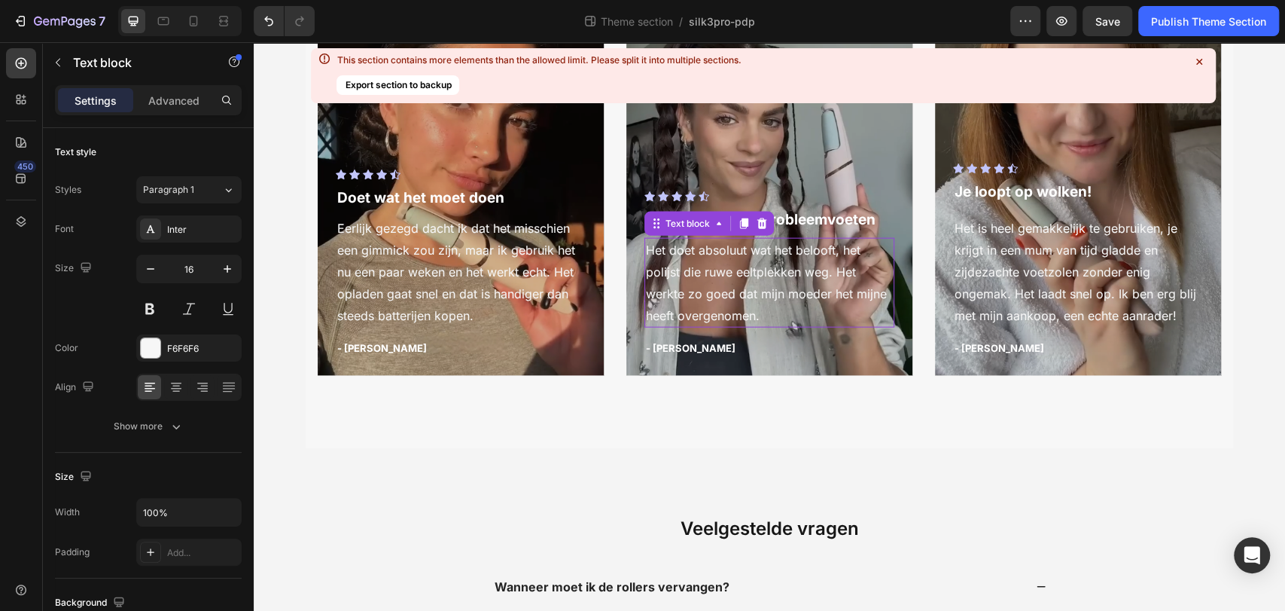
click at [693, 326] on p "Het doet absoluut wat het belooft, het polijst die ruwe eeltplekken weg. Het we…" at bounding box center [769, 282] width 247 height 87
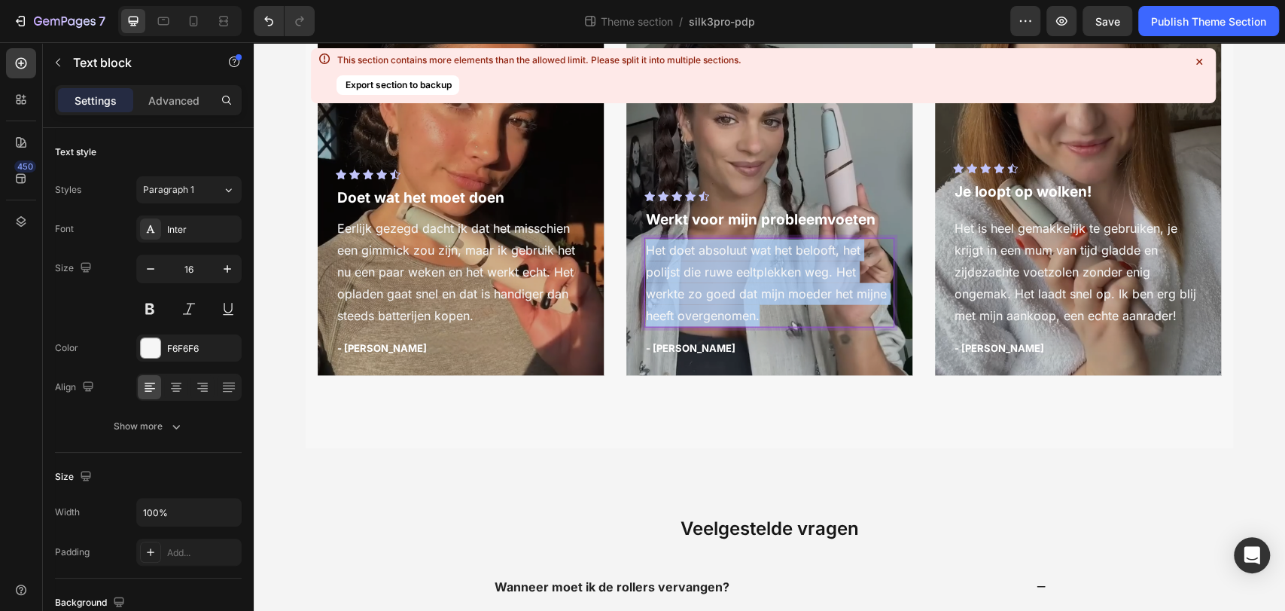
click at [693, 326] on p "Het doet absoluut wat het belooft, het polijst die ruwe eeltplekken weg. Het we…" at bounding box center [769, 282] width 247 height 87
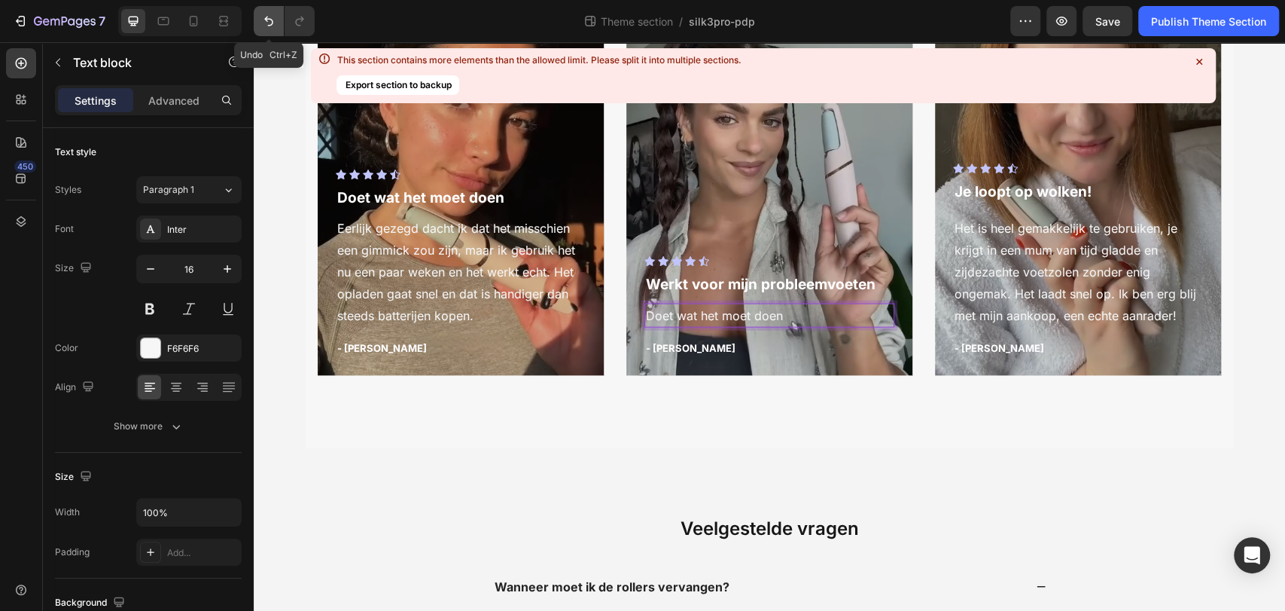
click at [259, 21] on button "Undo/Redo" at bounding box center [269, 21] width 30 height 30
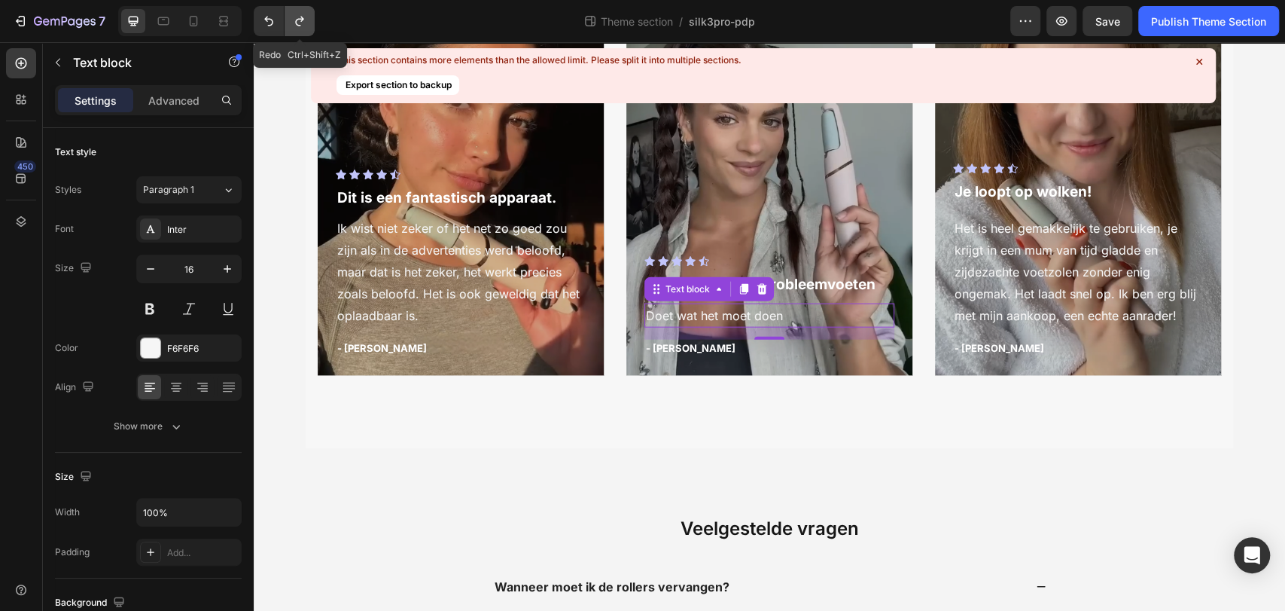
click at [307, 21] on button "Undo/Redo" at bounding box center [300, 21] width 30 height 30
click at [262, 26] on icon "Undo/Redo" at bounding box center [268, 21] width 15 height 15
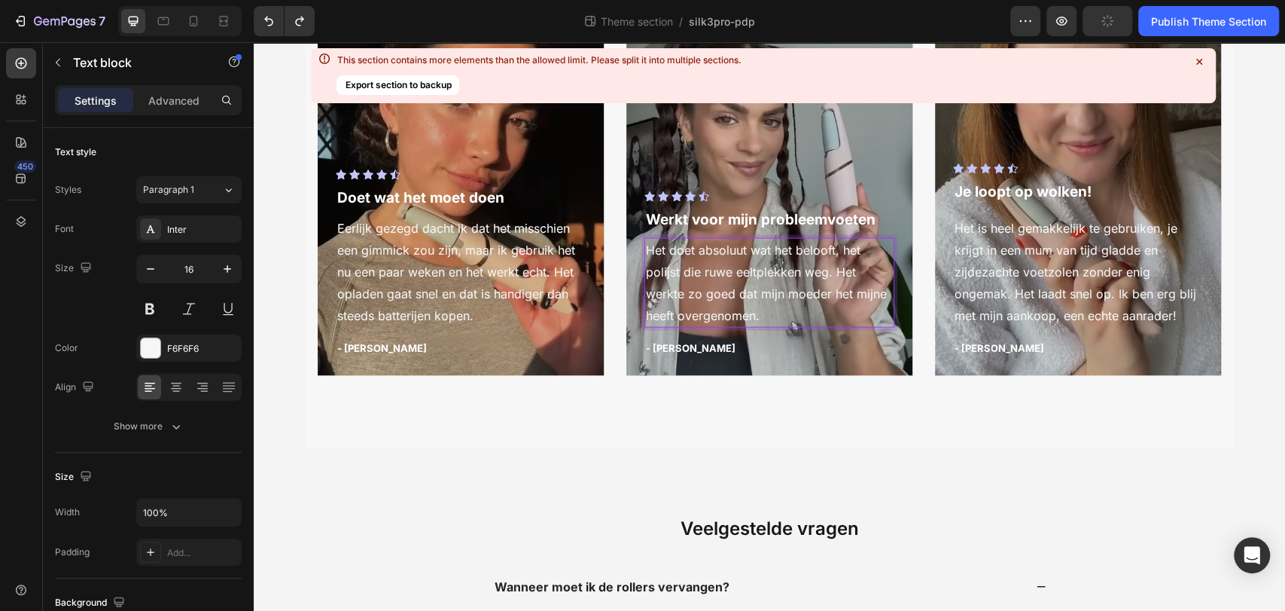
click at [690, 326] on p "Het doet absoluut wat het belooft, het polijst die ruwe eeltplekken weg. Het we…" at bounding box center [769, 282] width 247 height 87
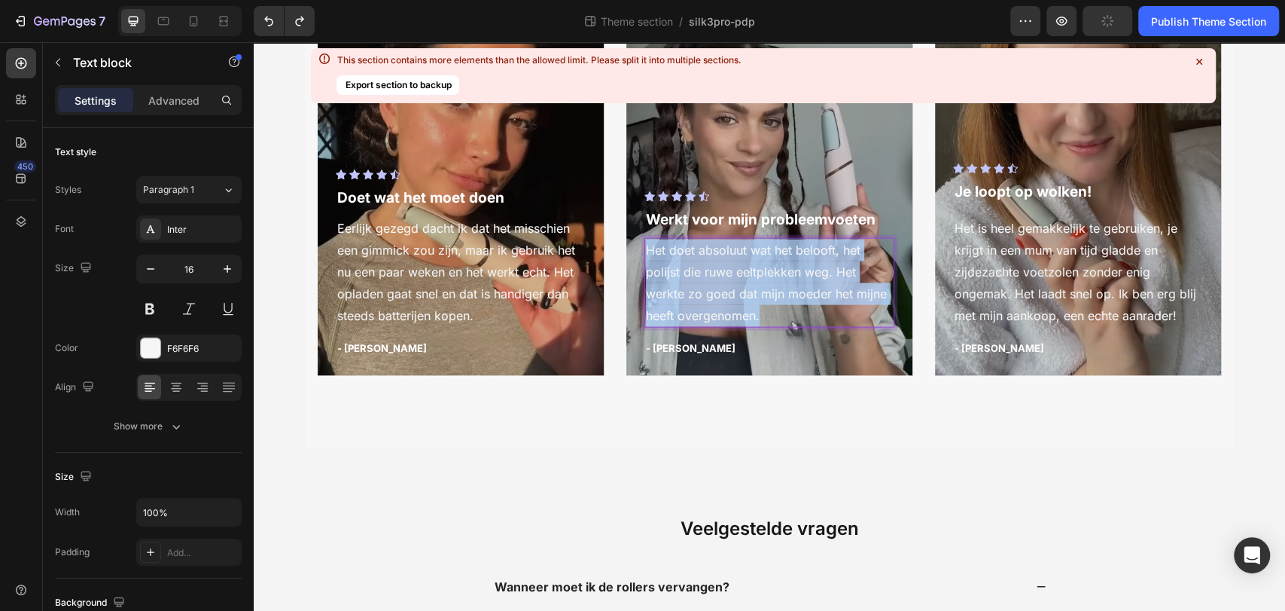
click at [690, 326] on p "Het doet absoluut wat het belooft, het polijst die ruwe eeltplekken weg. Het we…" at bounding box center [769, 282] width 247 height 87
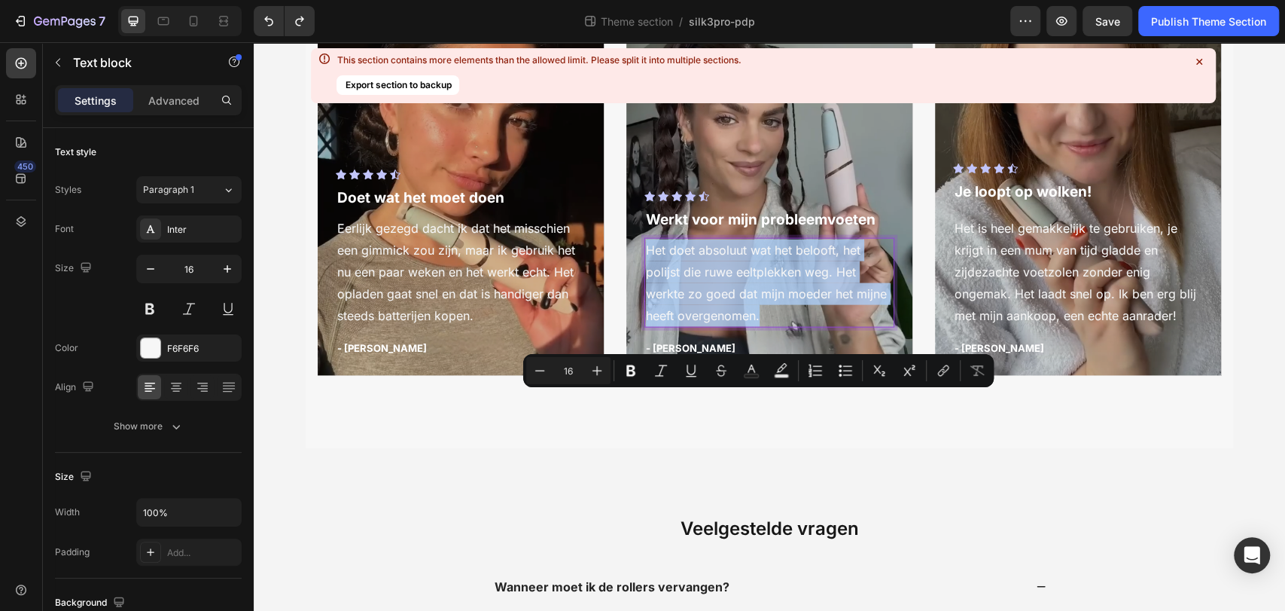
scroll to position [2248, 0]
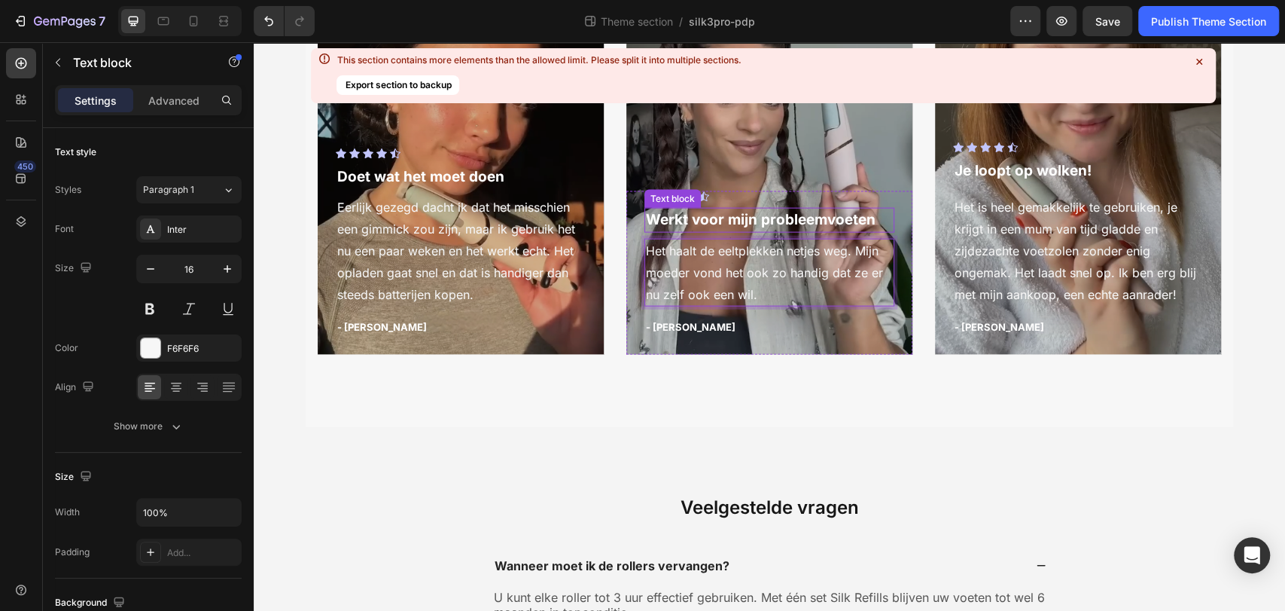
click at [730, 231] on p "Werkt voor mijn probleemvoeten" at bounding box center [769, 220] width 247 height 22
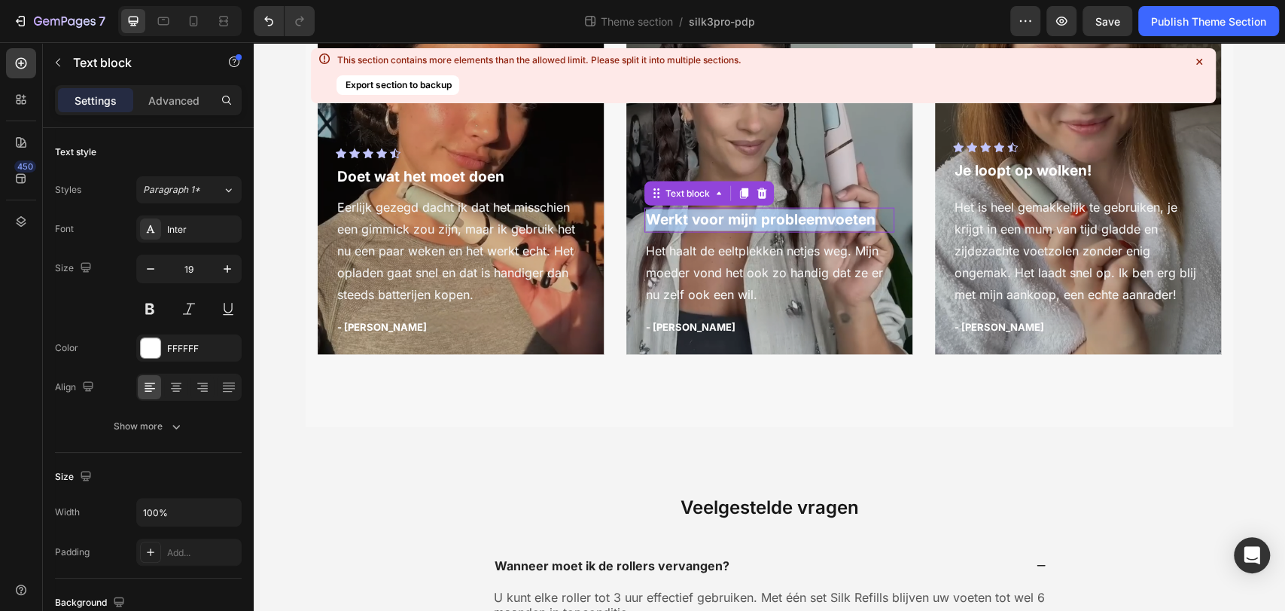
click at [730, 231] on p "Werkt voor mijn probleemvoeten" at bounding box center [769, 220] width 247 height 22
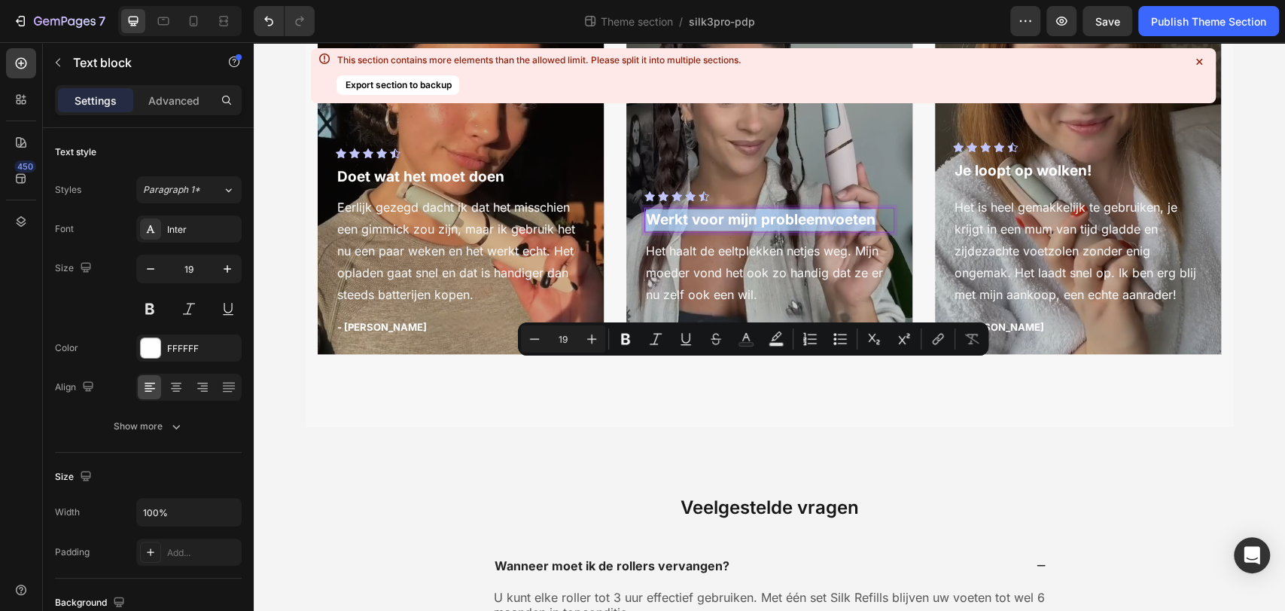
copy p "Werkt voor mijn probleemvoeten"
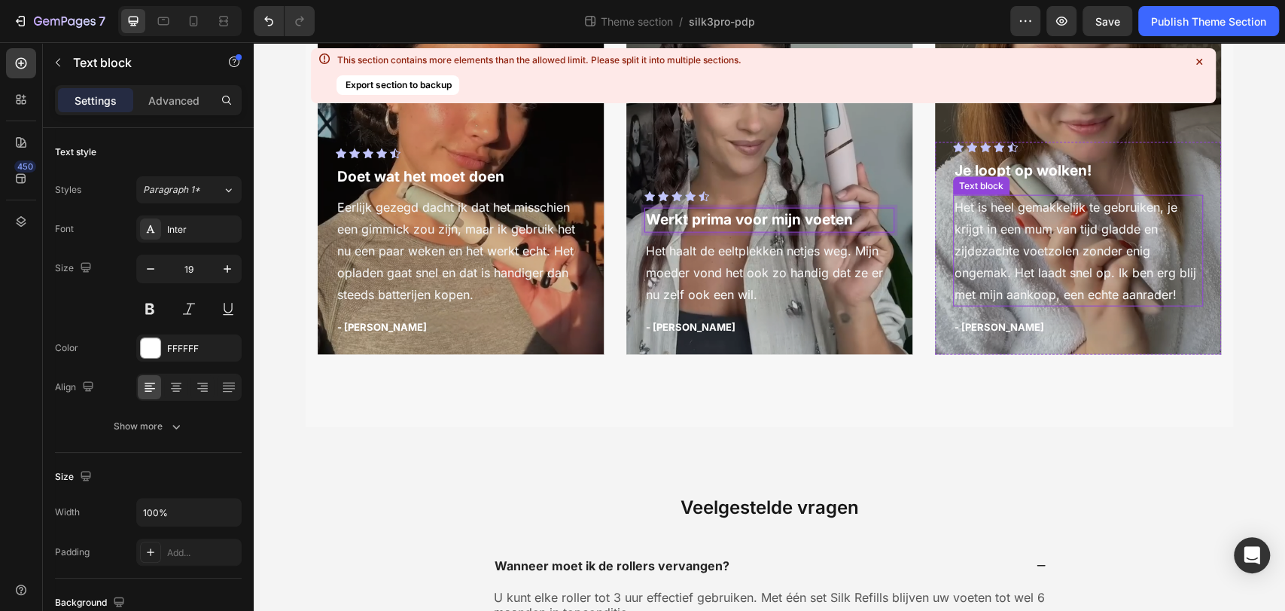
click at [1043, 305] on p "Het is heel gemakkelijk te gebruiken, je krijgt in een mum van tijd gladde en z…" at bounding box center [1078, 251] width 247 height 108
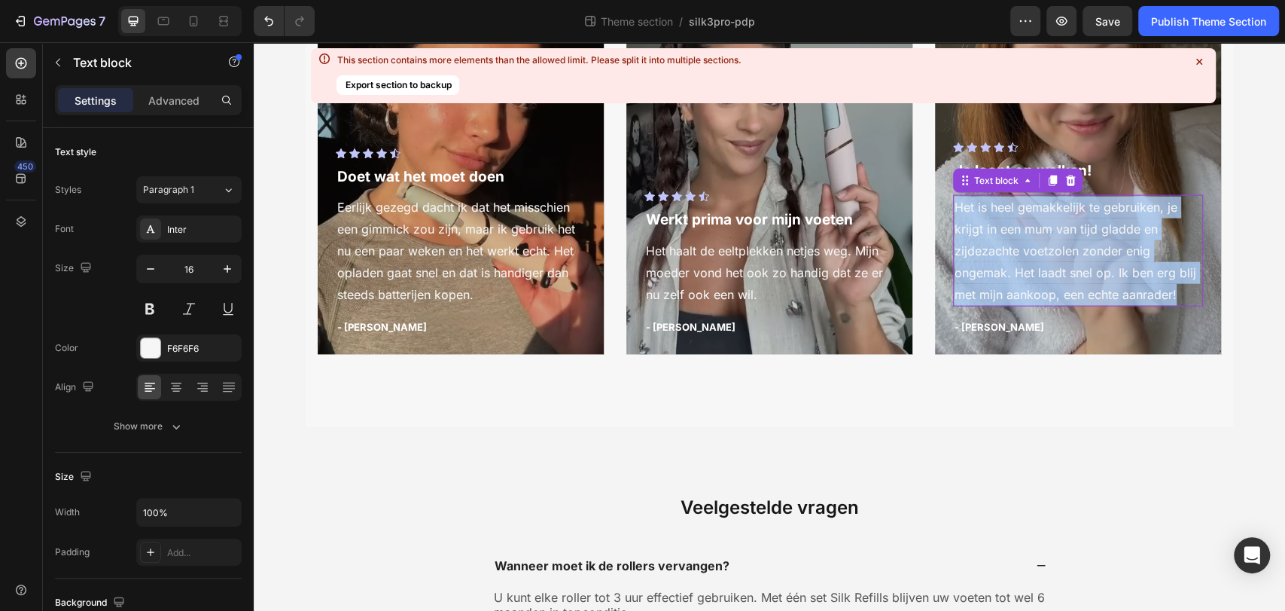
click at [1043, 305] on p "Het is heel gemakkelijk te gebruiken, je krijgt in een mum van tijd gladde en z…" at bounding box center [1078, 251] width 247 height 108
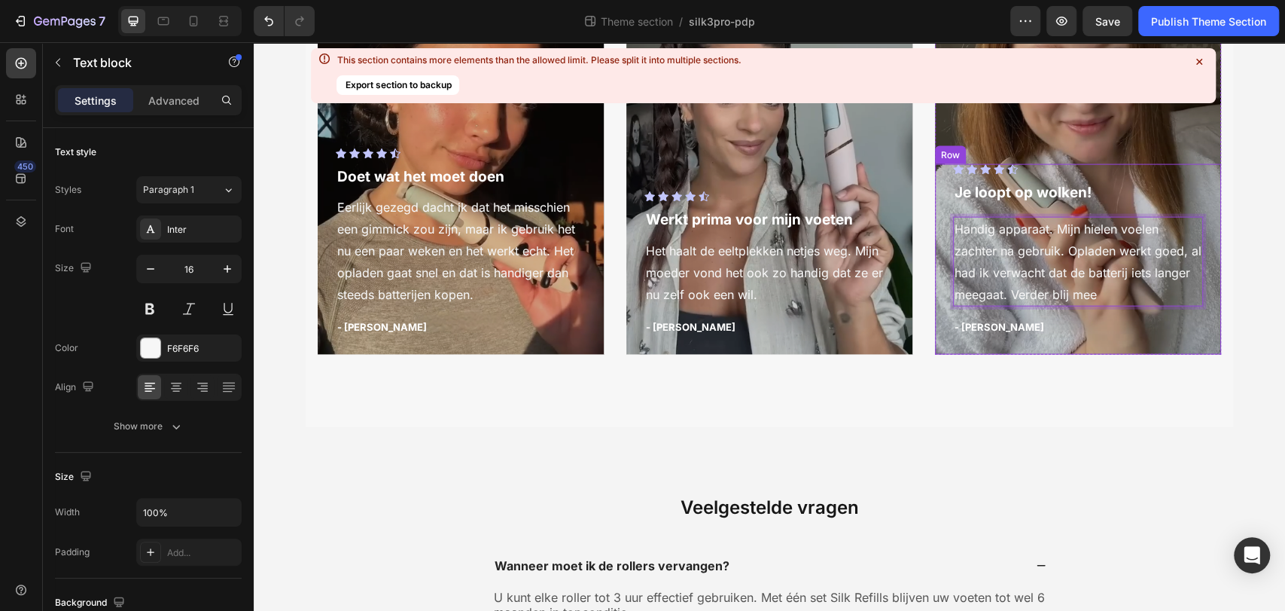
click at [1001, 204] on p "Je loopt op wolken!" at bounding box center [1078, 193] width 247 height 22
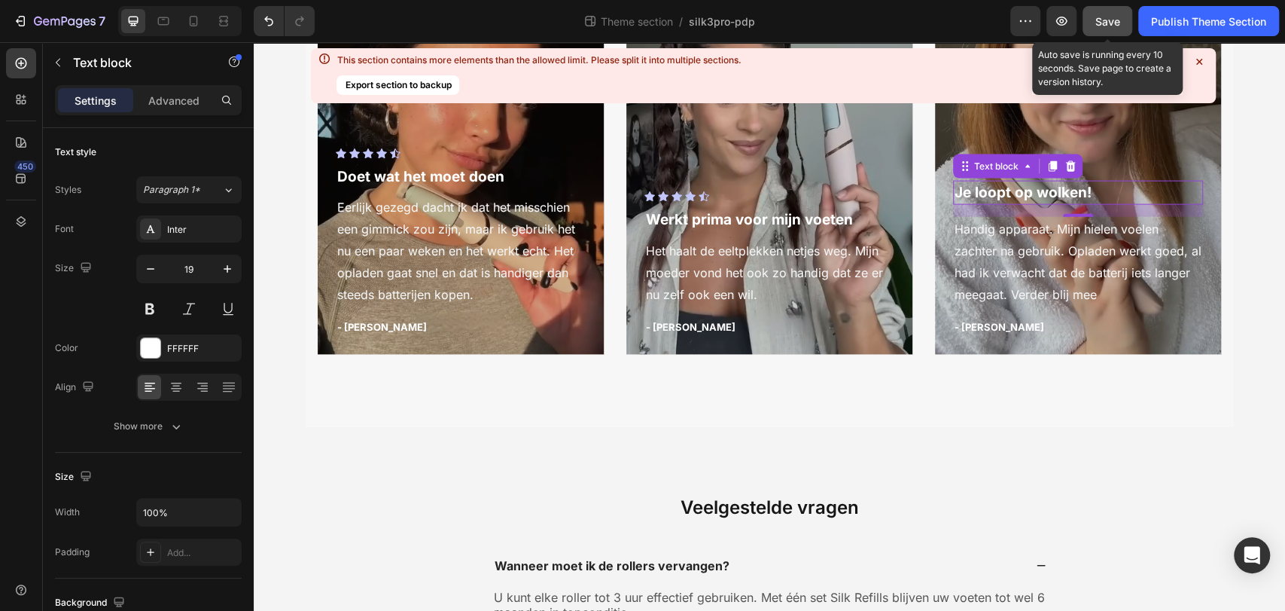
click at [1103, 24] on span "Save" at bounding box center [1108, 21] width 25 height 13
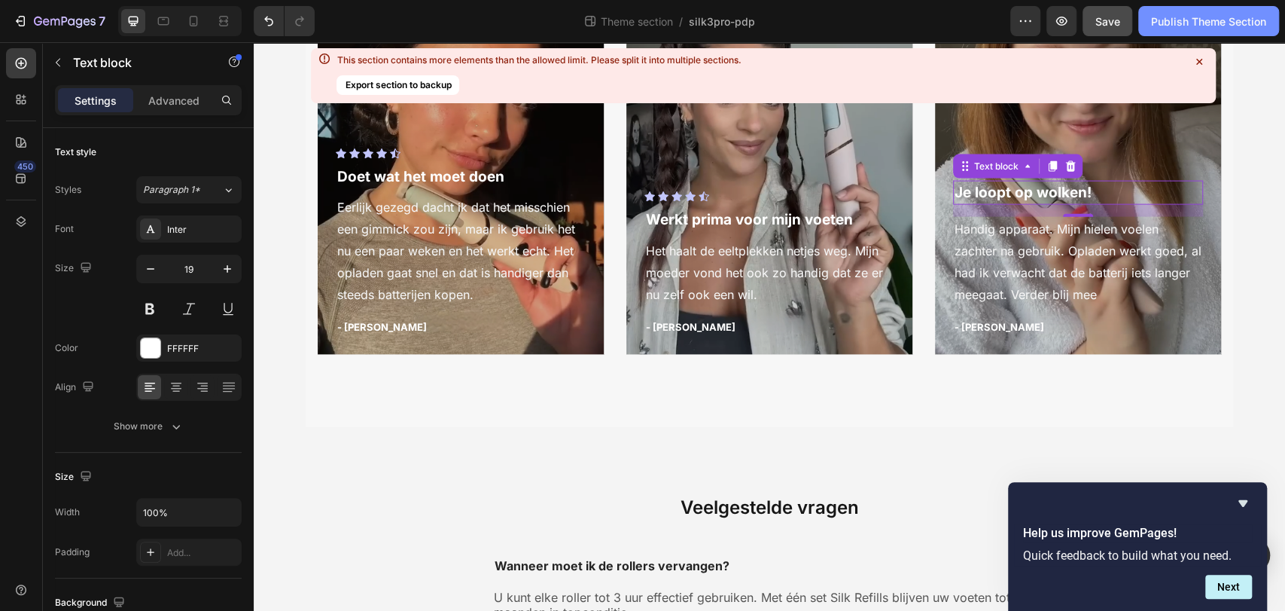
click at [1175, 25] on div "Publish Theme Section" at bounding box center [1208, 22] width 115 height 16
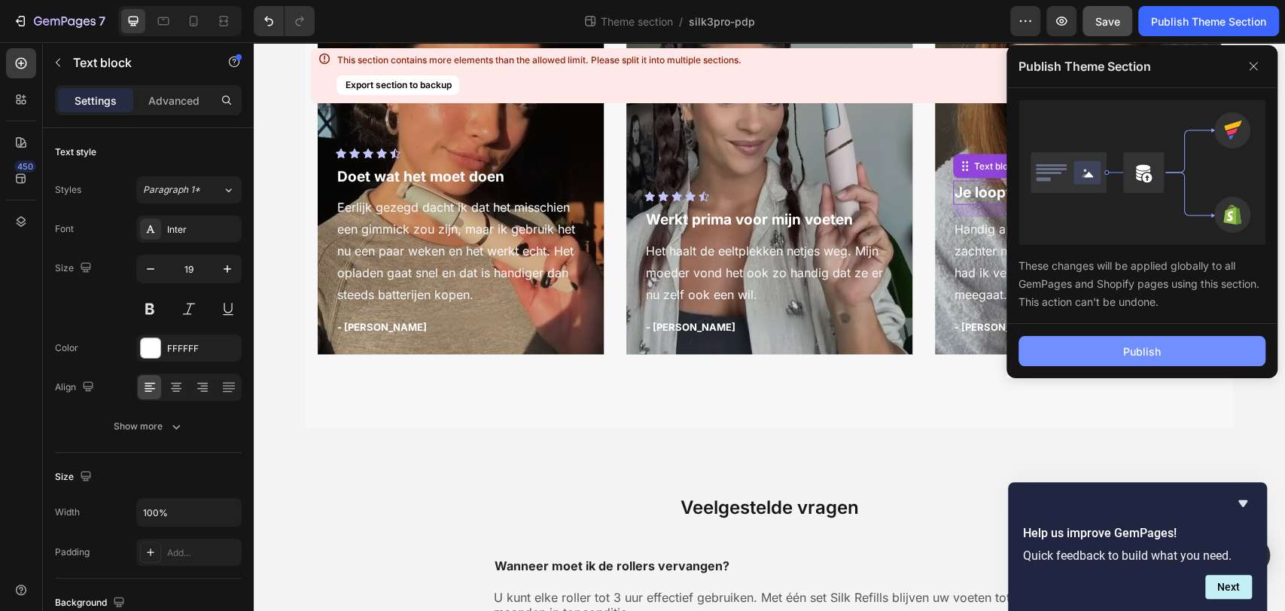
click at [1108, 341] on button "Publish" at bounding box center [1142, 351] width 247 height 30
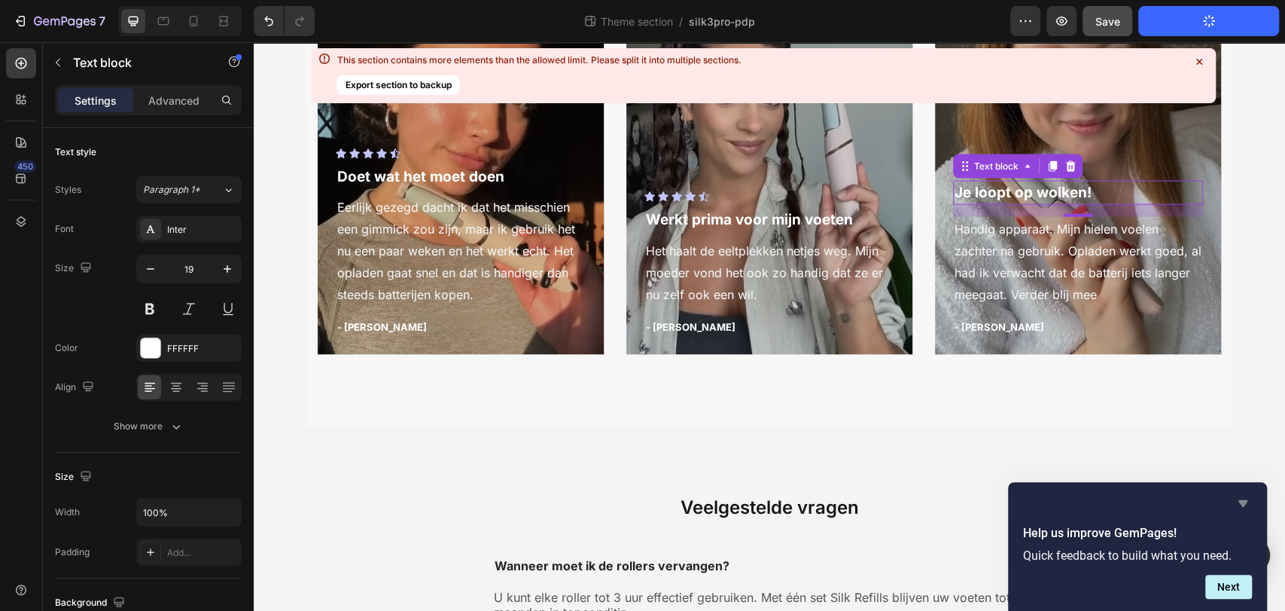
click at [1249, 495] on icon "Hide survey" at bounding box center [1243, 503] width 18 height 18
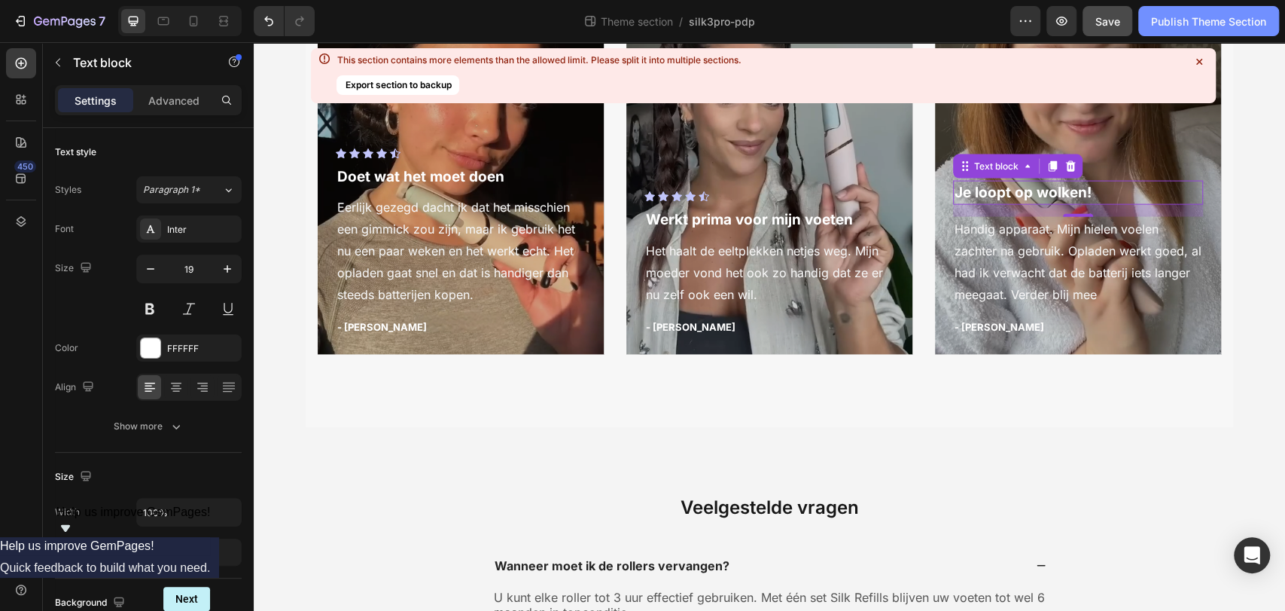
click at [1181, 17] on div "Publish Theme Section" at bounding box center [1208, 22] width 115 height 16
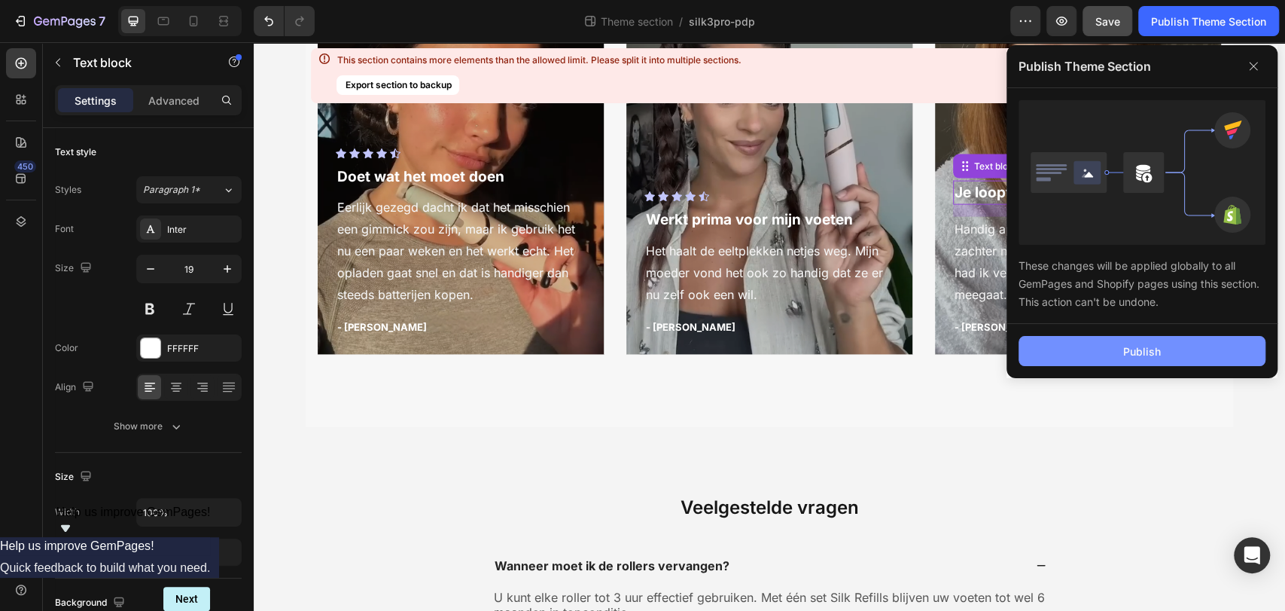
click at [1134, 358] on div "Publish" at bounding box center [1142, 351] width 38 height 16
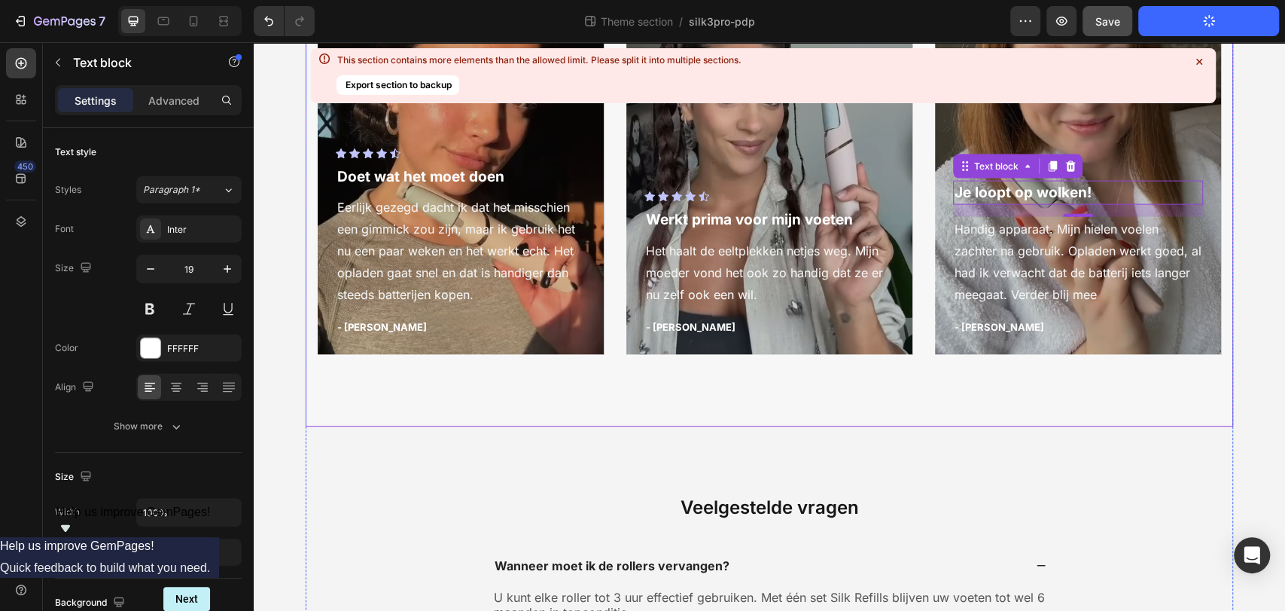
click at [1199, 63] on icon at bounding box center [1199, 61] width 15 height 15
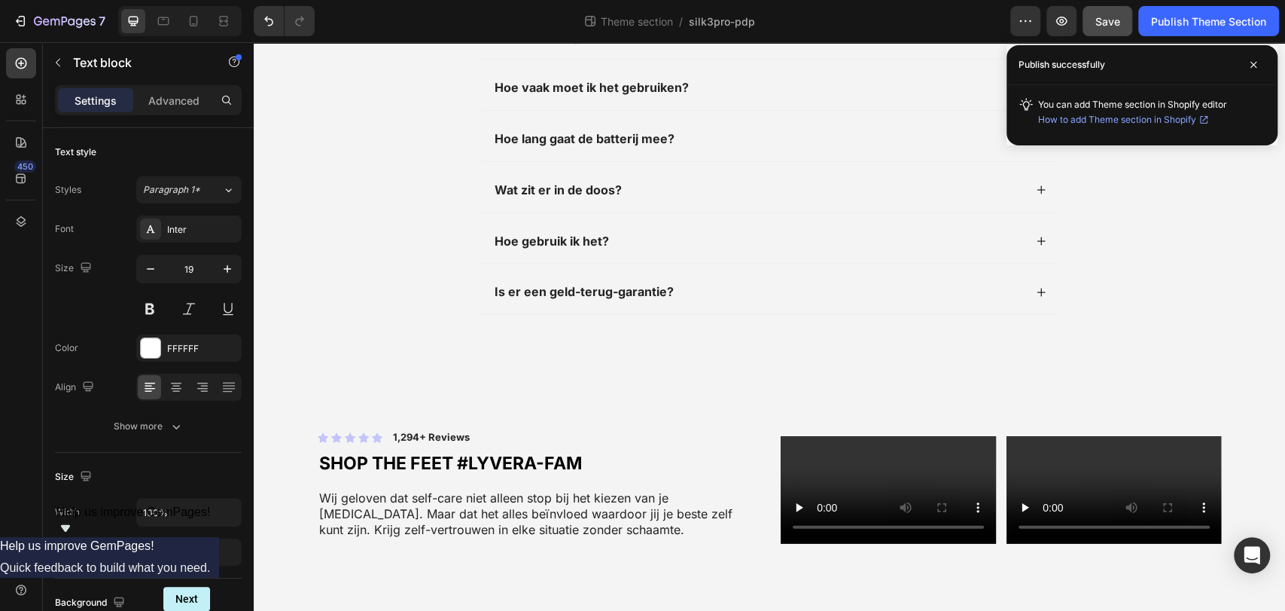
scroll to position [3210, 0]
click at [449, 490] on p "Wij geloven dat self-care niet alleen stop bij het kiezen van je [MEDICAL_DATA]…" at bounding box center [532, 513] width 426 height 47
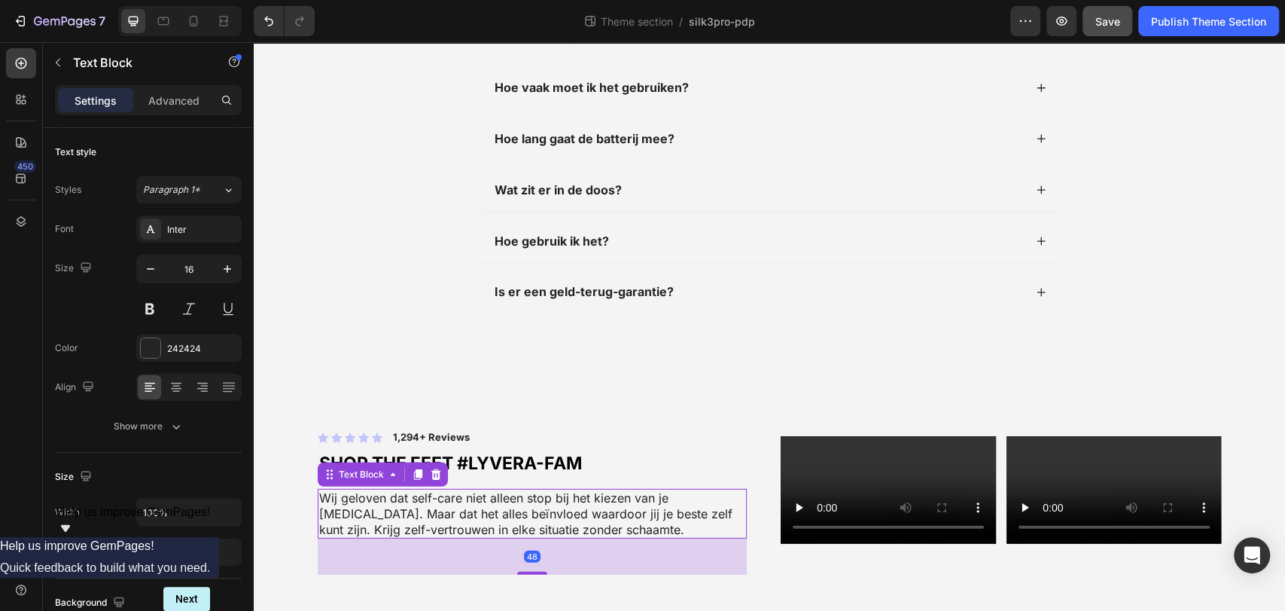
click at [449, 490] on p "Wij geloven dat self-care niet alleen stop bij het kiezen van je [MEDICAL_DATA]…" at bounding box center [532, 513] width 426 height 47
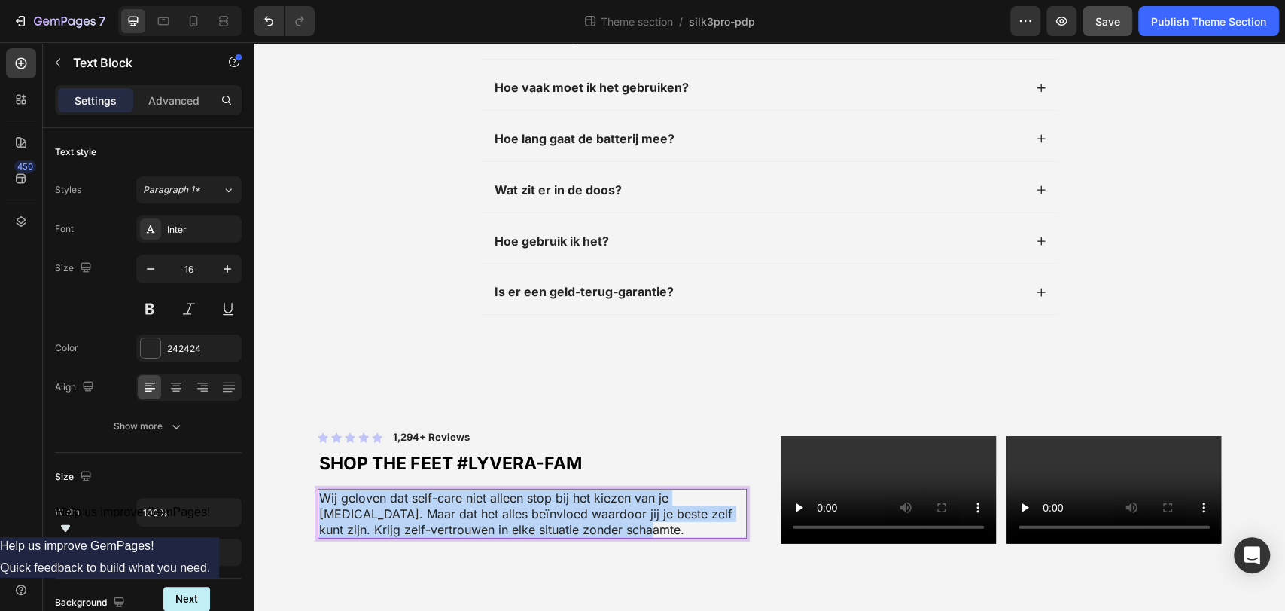
click at [449, 490] on p "Wij geloven dat self-care niet alleen stop bij het kiezen van je [MEDICAL_DATA]…" at bounding box center [532, 513] width 426 height 47
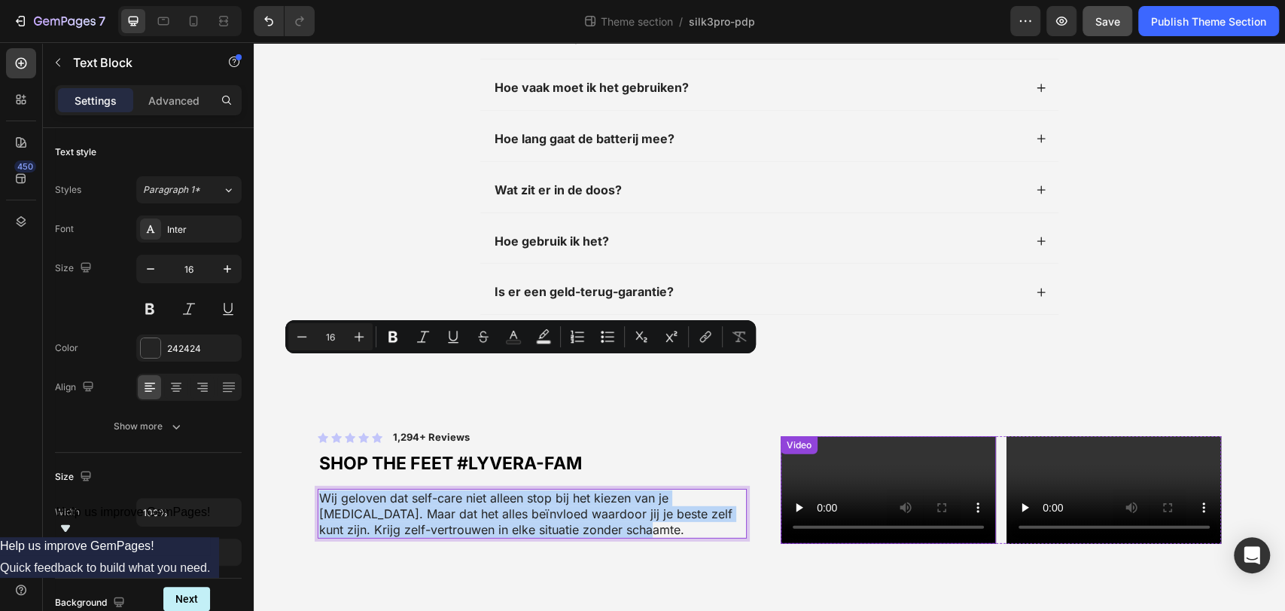
click at [849, 436] on video at bounding box center [888, 490] width 215 height 108
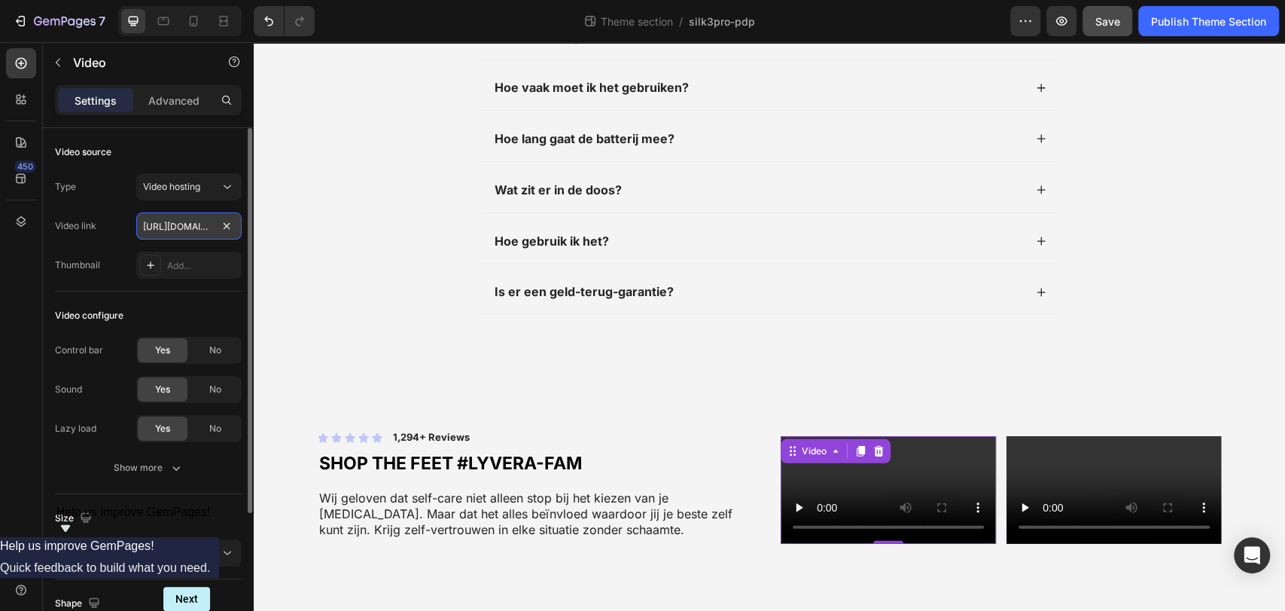
click at [204, 222] on input "https://cdn.shopify.com/videos/c/o/v/9fbba22d67764ce6b6864bec8af9d967.mp4" at bounding box center [188, 225] width 105 height 27
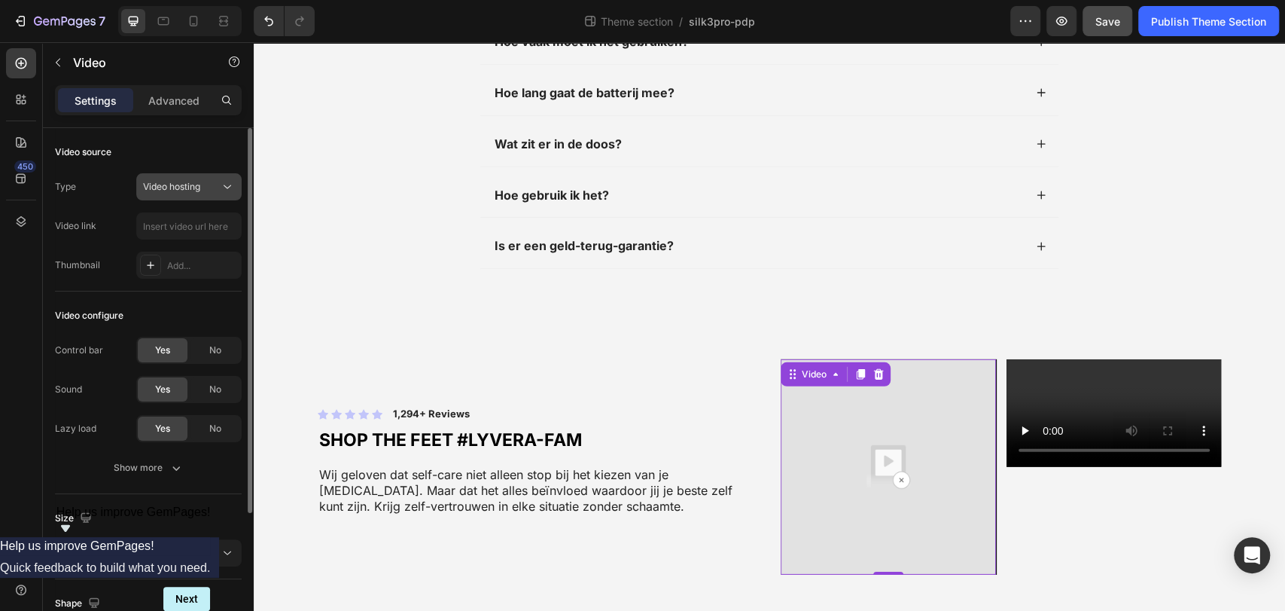
click at [186, 185] on span "Video hosting" at bounding box center [171, 186] width 57 height 11
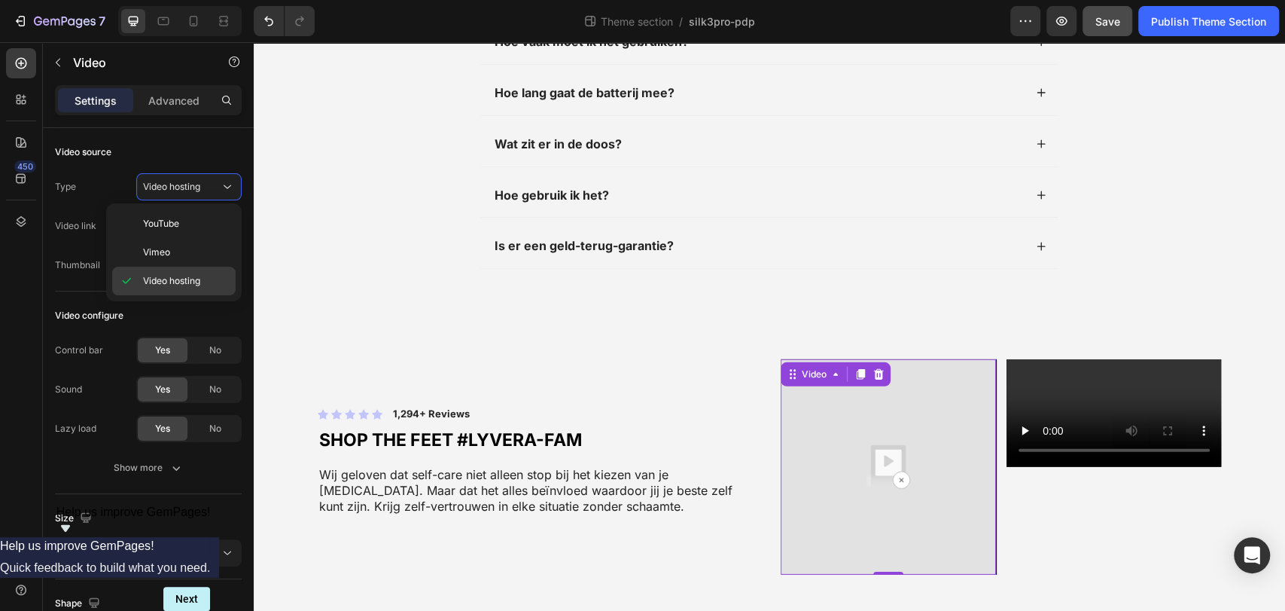
click at [165, 274] on span "Video hosting" at bounding box center [171, 281] width 57 height 14
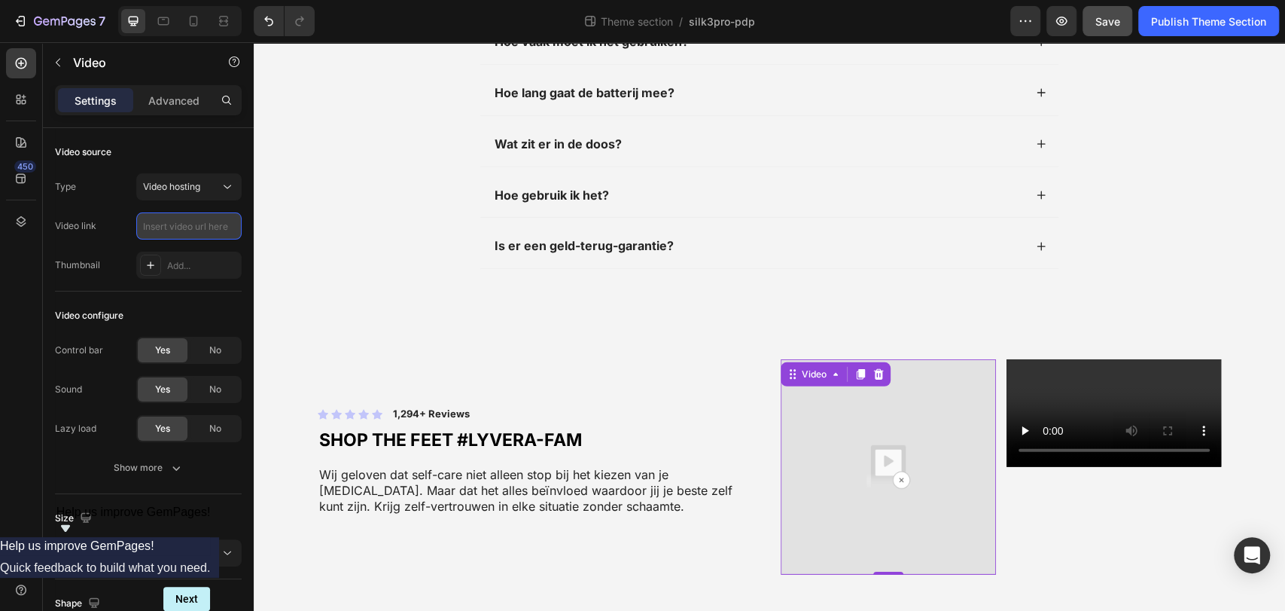
click at [173, 227] on input "text" at bounding box center [188, 225] width 105 height 27
click at [197, 194] on button "Video hosting" at bounding box center [188, 186] width 105 height 27
click at [178, 277] on span "Video hosting" at bounding box center [171, 281] width 57 height 14
click at [513, 474] on div "Icon Icon Icon Icon Icon Icon List 1,294+ Reviews Text Block Row shop the feet …" at bounding box center [538, 472] width 440 height 227
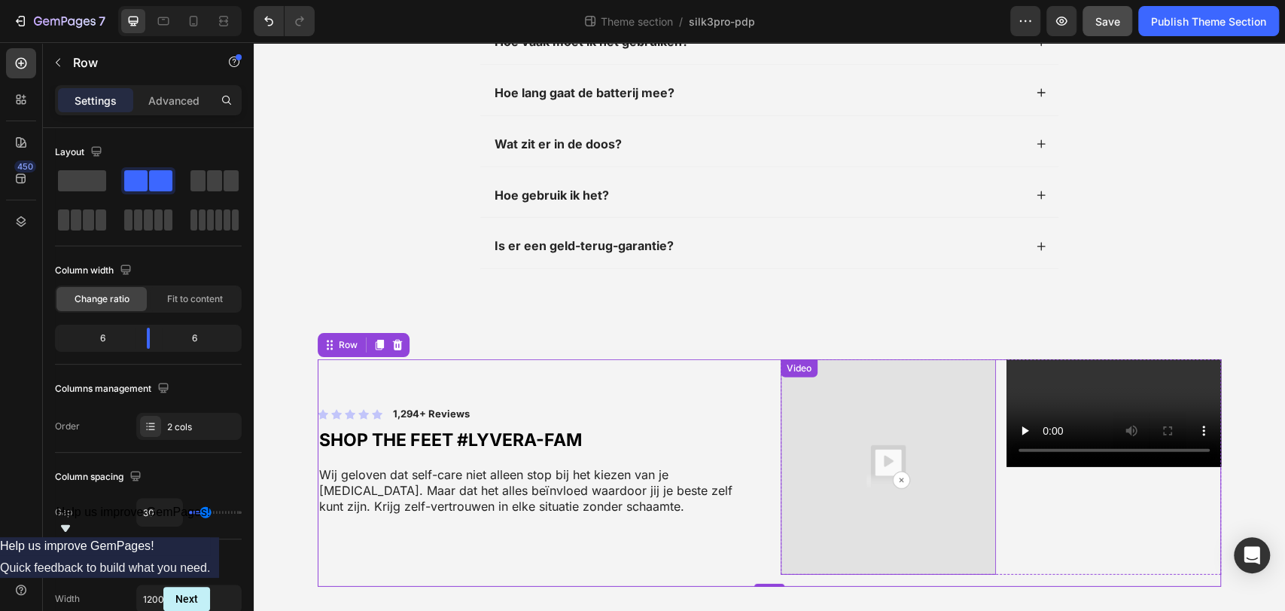
click at [859, 367] on img at bounding box center [888, 466] width 215 height 215
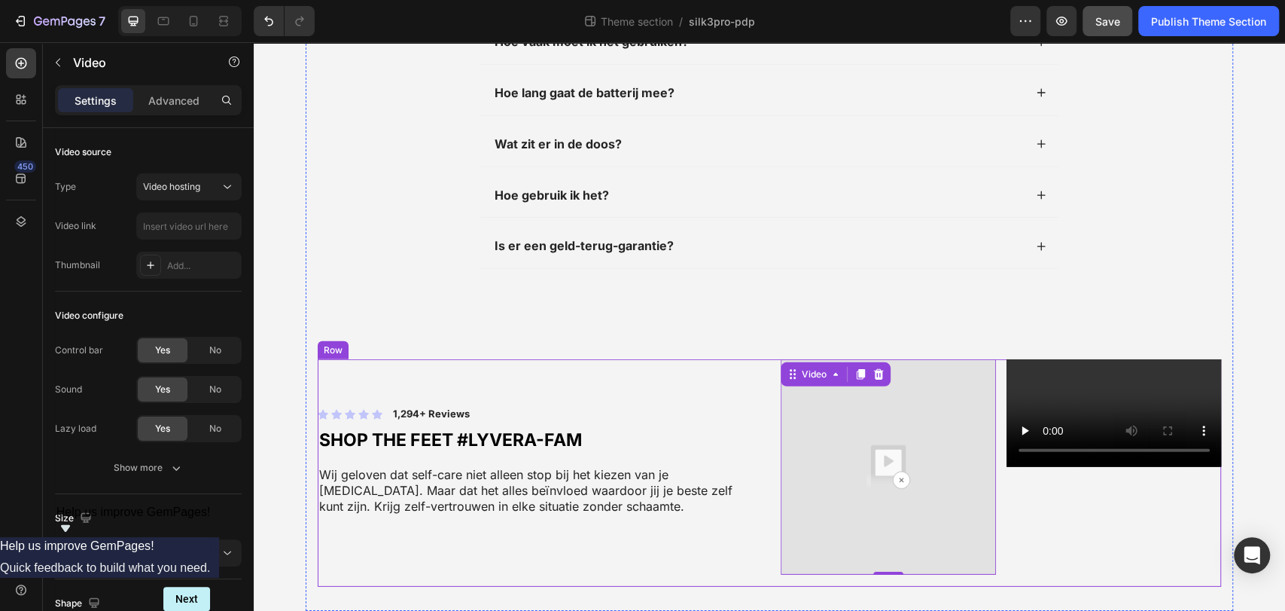
click at [781, 553] on div "Video 0 Video Carousel" at bounding box center [1001, 472] width 440 height 227
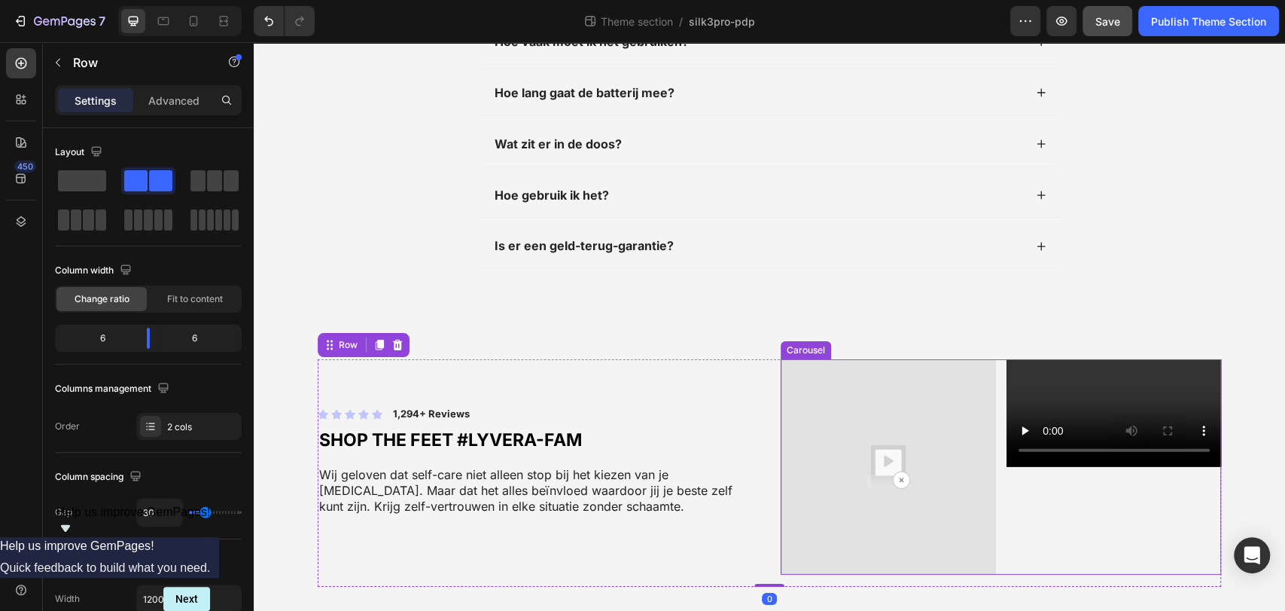
click at [808, 446] on div "Video" at bounding box center [888, 466] width 215 height 215
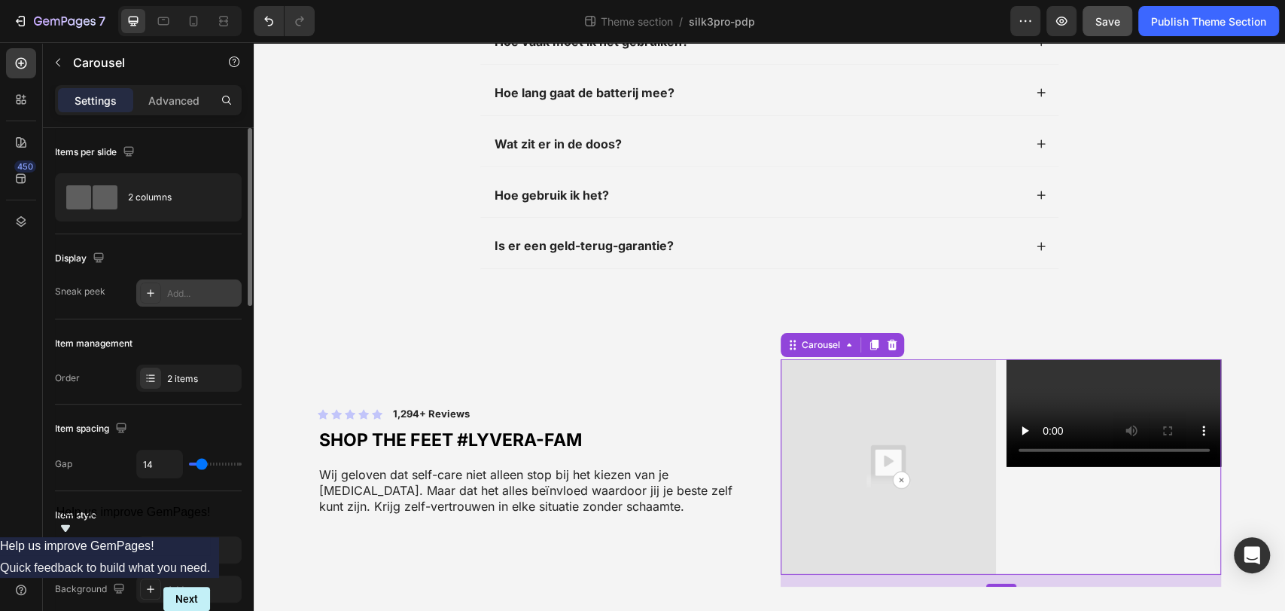
click at [151, 295] on icon at bounding box center [151, 293] width 12 height 12
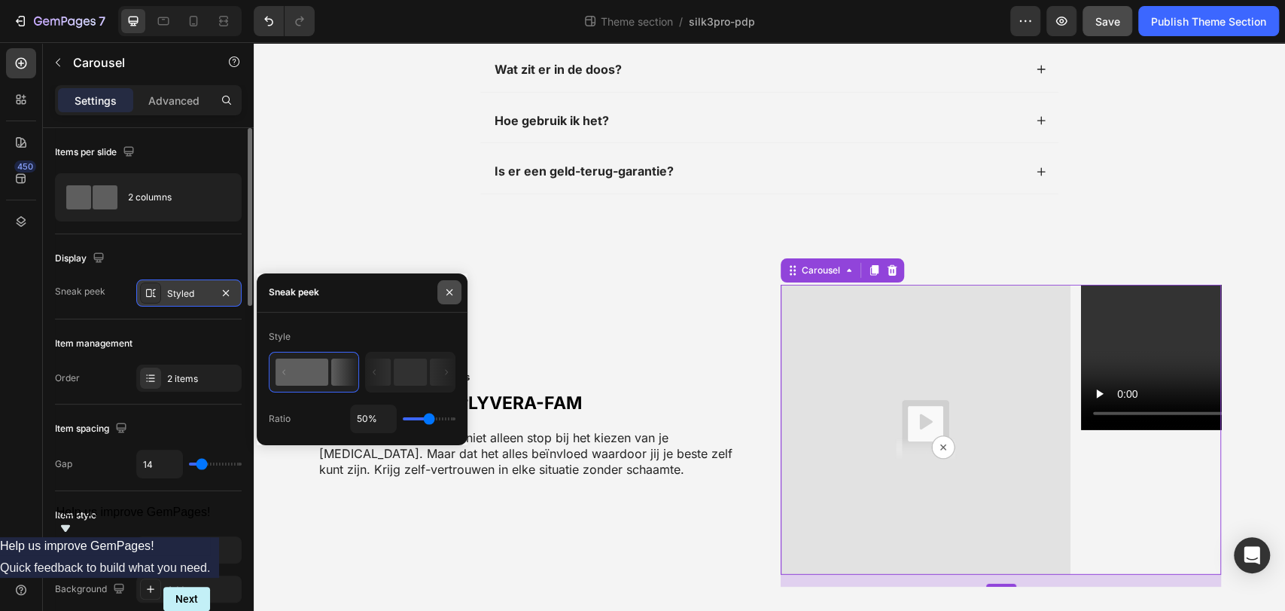
click at [453, 294] on icon "button" at bounding box center [449, 292] width 12 height 12
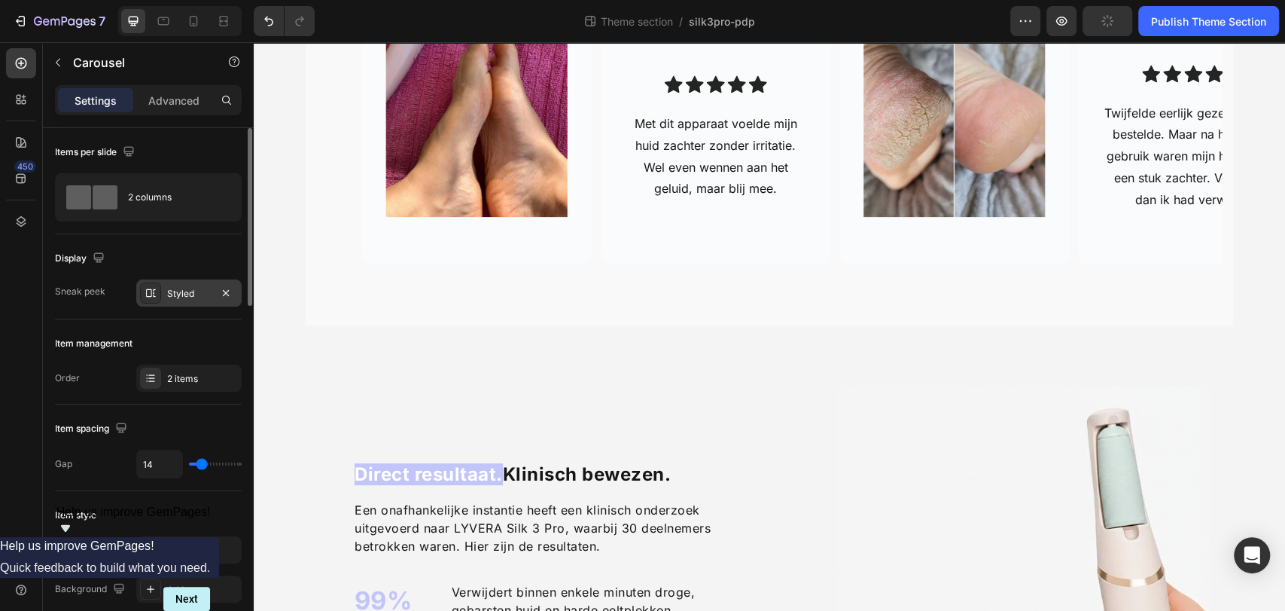
scroll to position [0, 0]
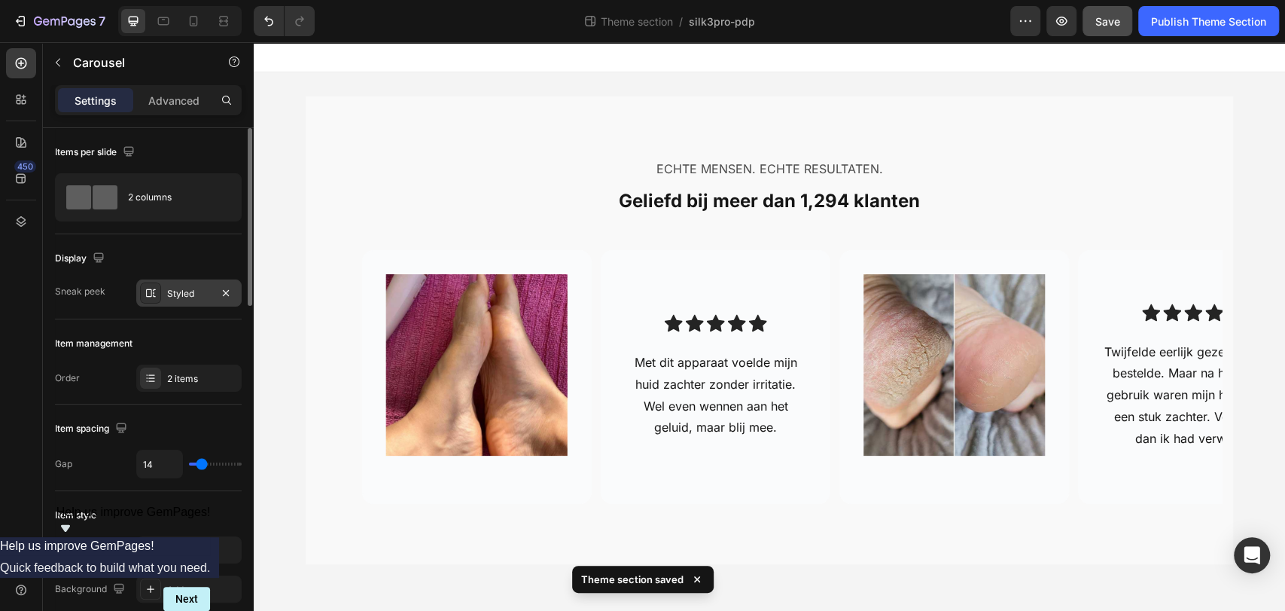
click at [1120, 38] on div "7 Theme section / silk3pro-pdp Preview Save Publish Theme Section" at bounding box center [642, 21] width 1285 height 43
click at [1093, 20] on button "Save" at bounding box center [1108, 21] width 50 height 30
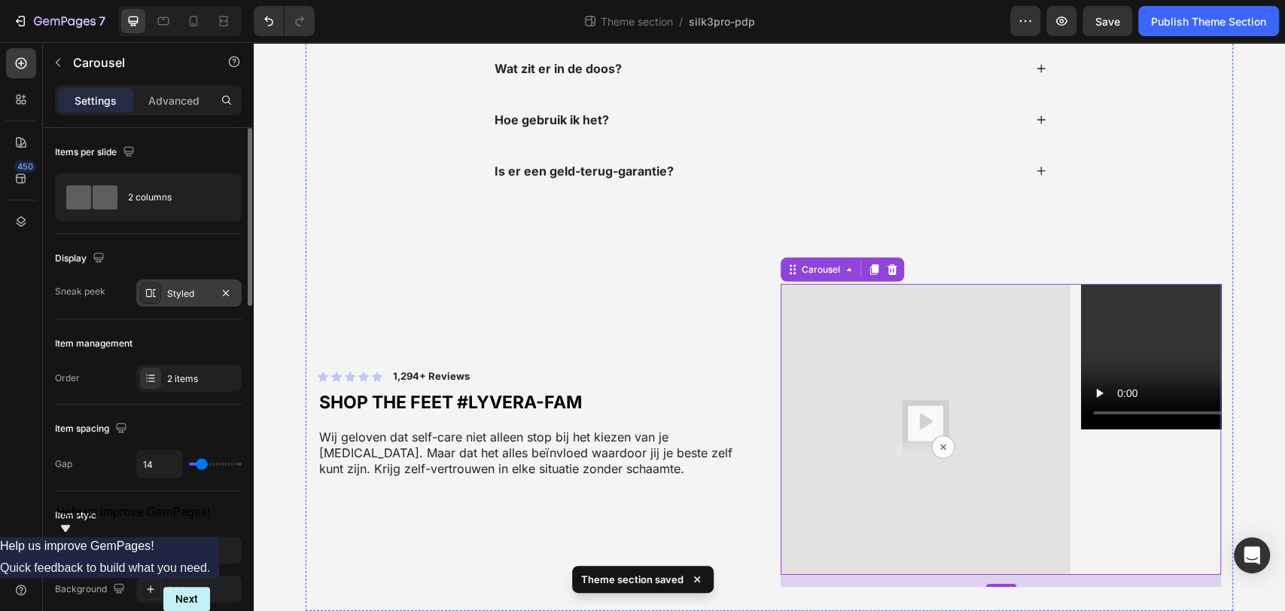
scroll to position [3343, 0]
click at [666, 462] on div "Icon Icon Icon Icon Icon Icon List 1,294+ Reviews Text Block Row shop the feet …" at bounding box center [538, 435] width 440 height 302
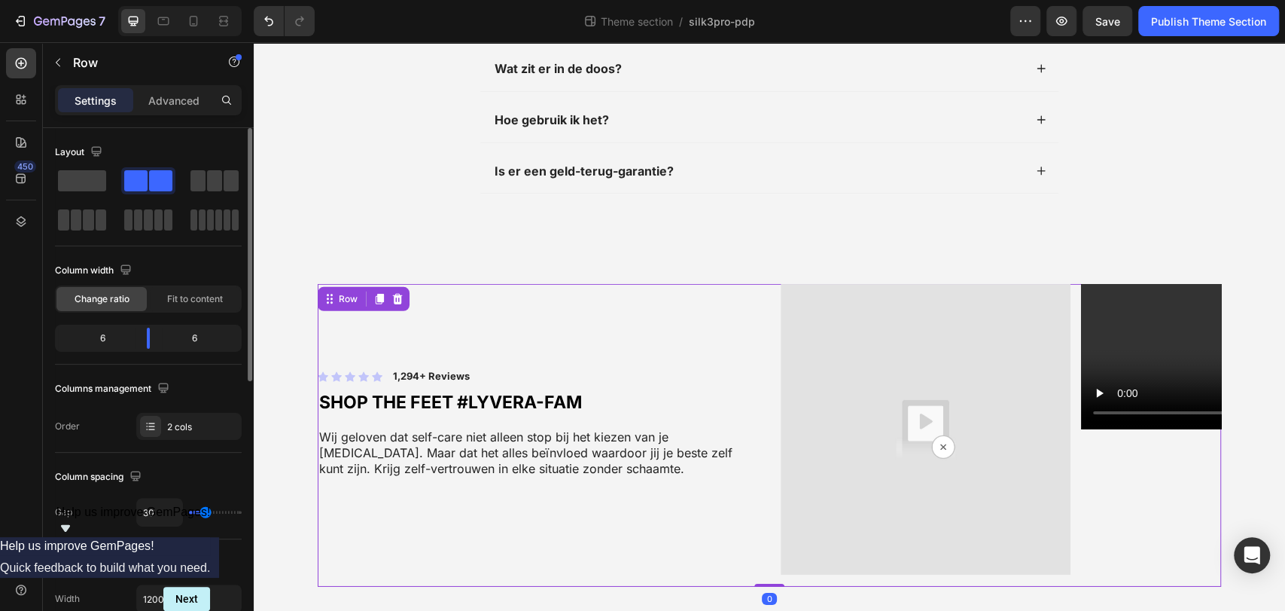
scroll to position [3198, 0]
click at [397, 290] on div at bounding box center [398, 299] width 18 height 18
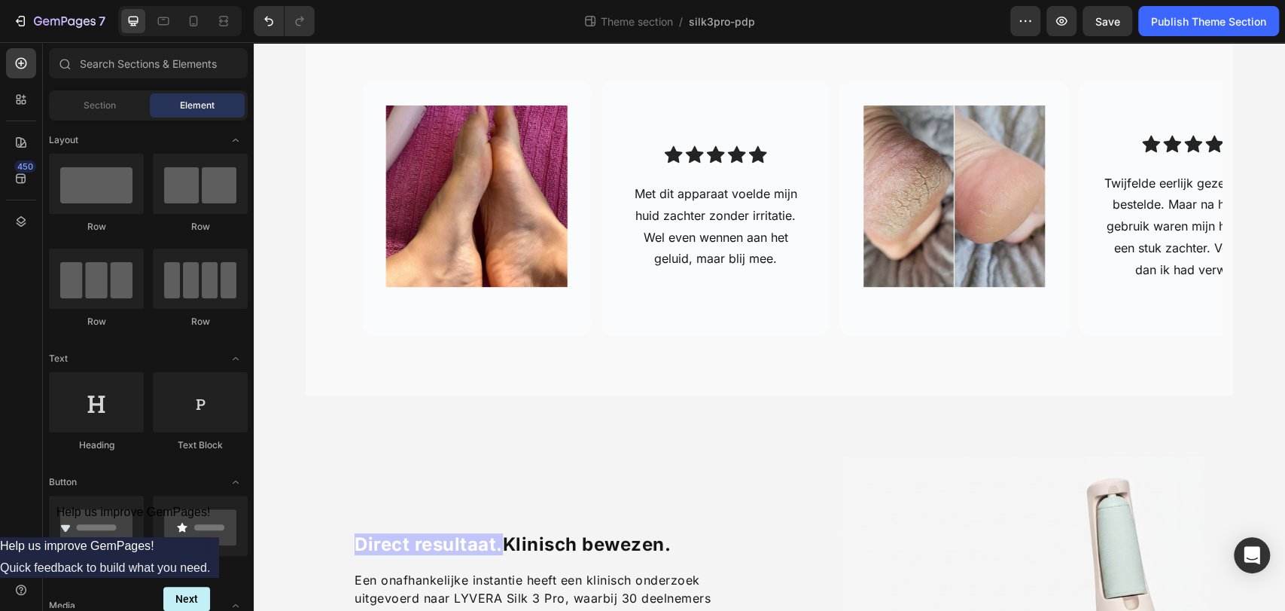
scroll to position [0, 0]
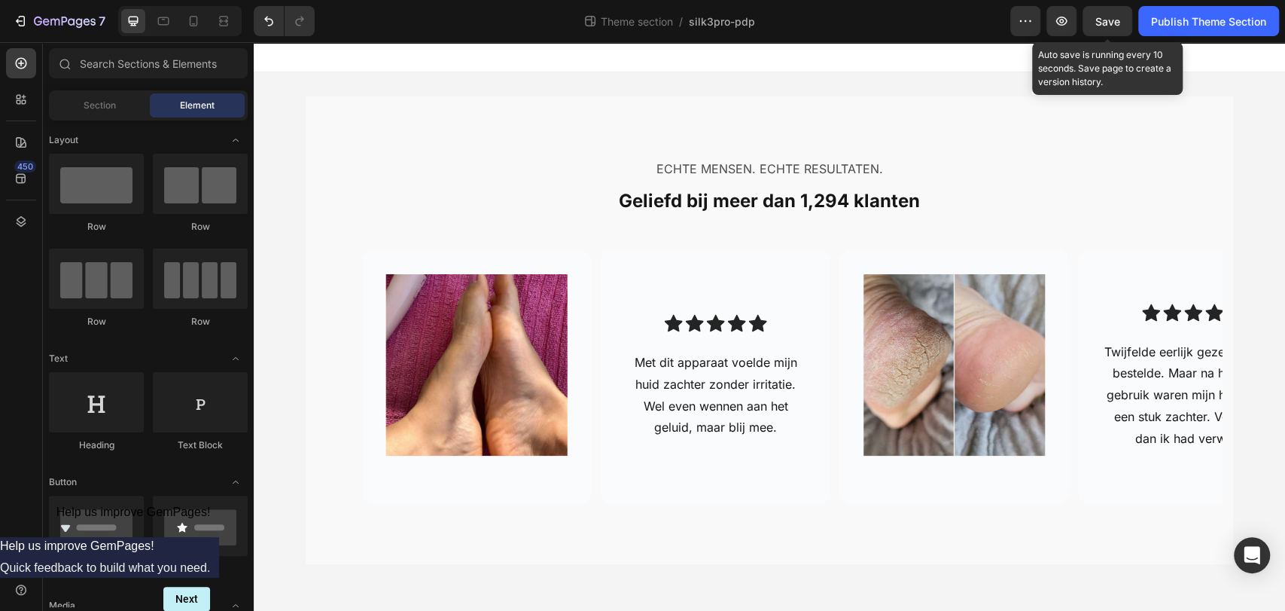
click at [1112, 24] on span "Save" at bounding box center [1108, 21] width 25 height 13
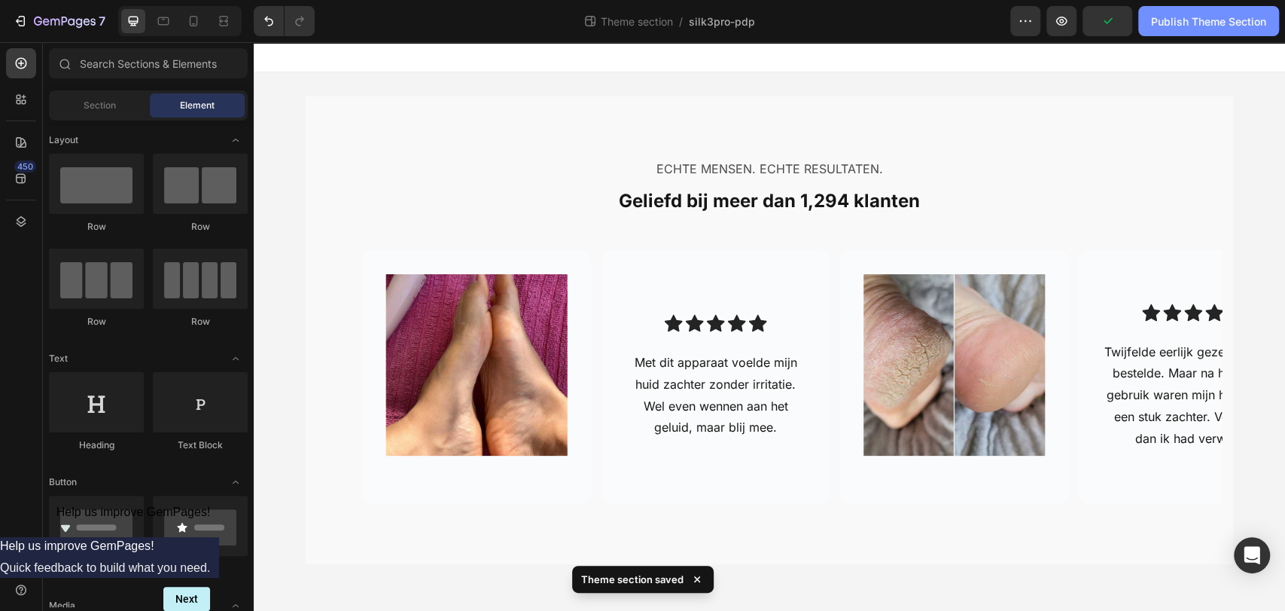
click at [1183, 32] on button "Publish Theme Section" at bounding box center [1208, 21] width 141 height 30
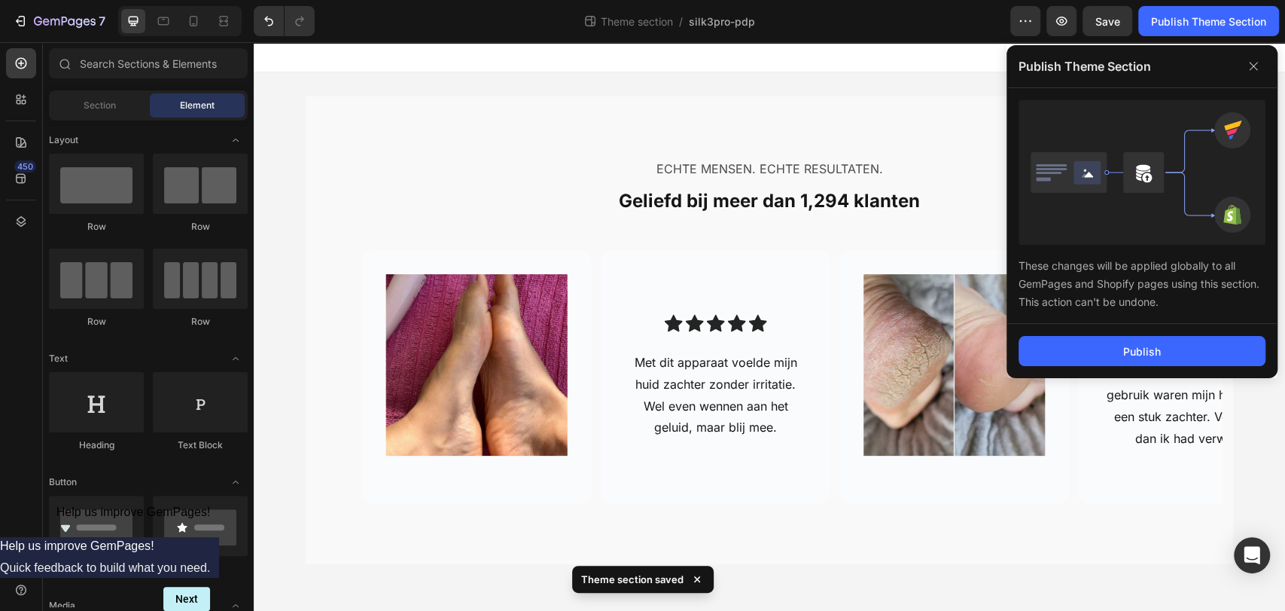
click at [1075, 366] on div "Publish" at bounding box center [1142, 351] width 271 height 54
click at [1084, 361] on button "Publish" at bounding box center [1142, 351] width 247 height 30
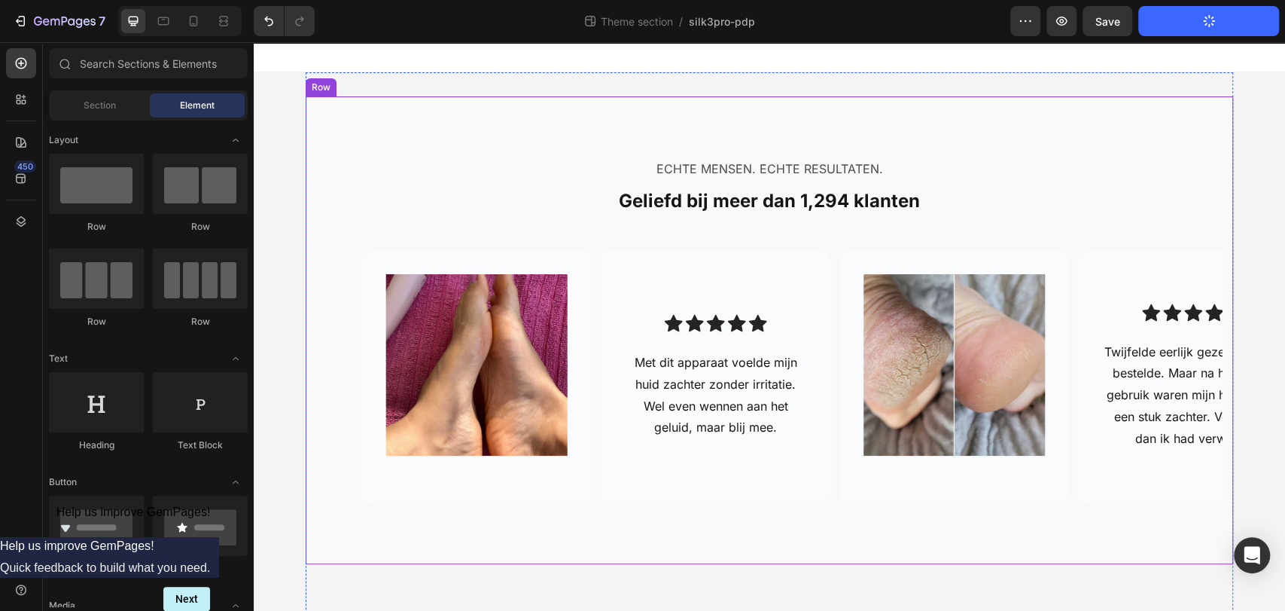
click at [886, 103] on div "ECHTE MENSEN. ECHTE RESULTATEN. Text Block Geliefd bij meer dan 1,294 klanten H…" at bounding box center [770, 330] width 928 height 468
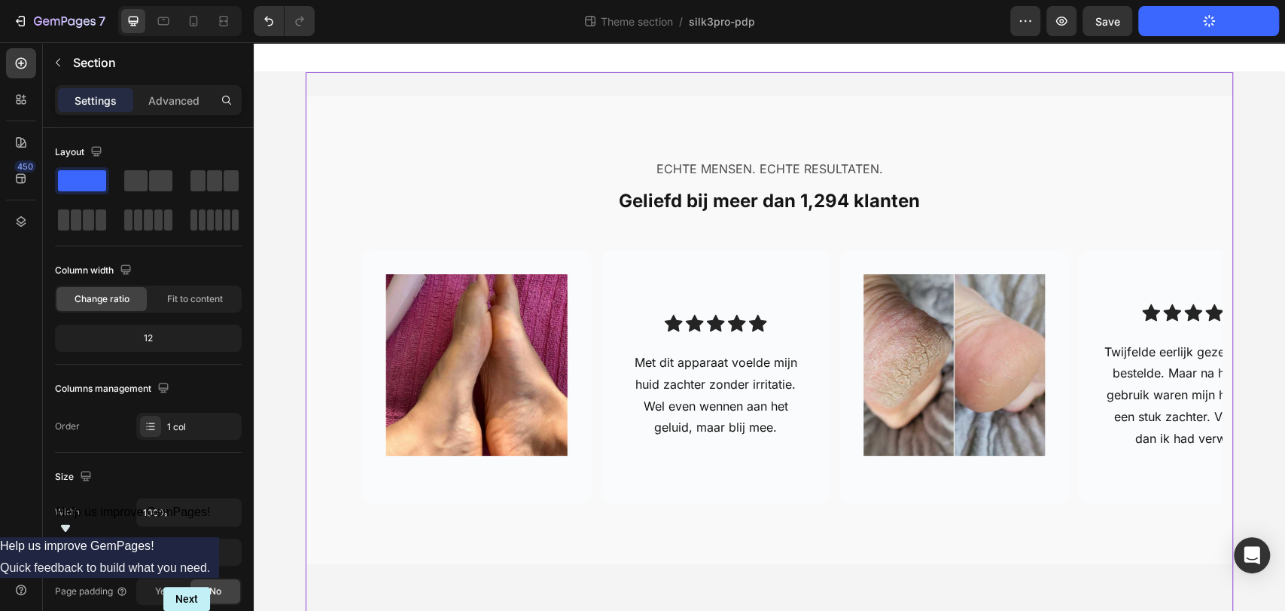
click at [906, 48] on div at bounding box center [770, 57] width 1032 height 30
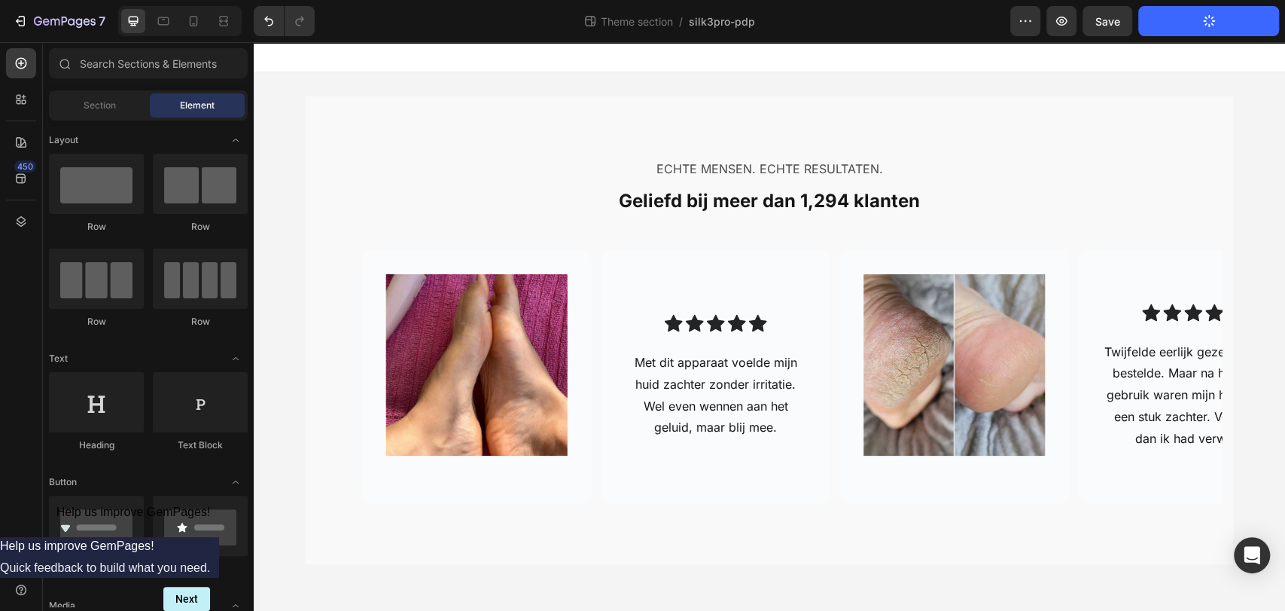
click at [906, 48] on div at bounding box center [770, 57] width 1032 height 30
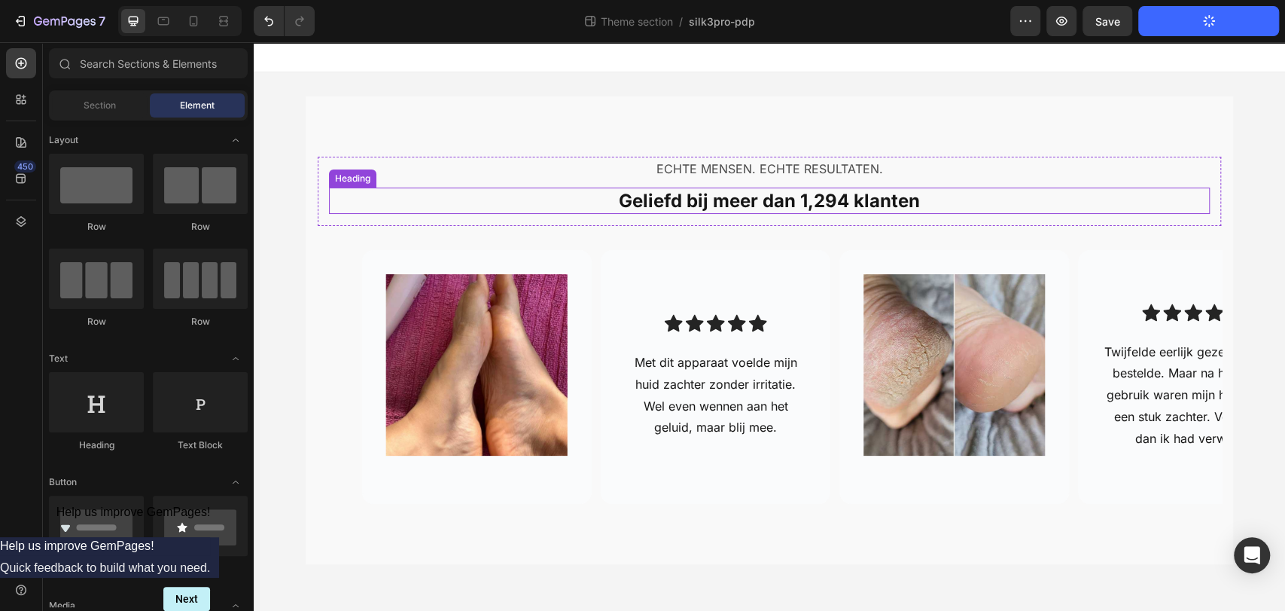
click at [713, 189] on p "Geliefd bij meer dan 1,294 klanten" at bounding box center [770, 200] width 878 height 23
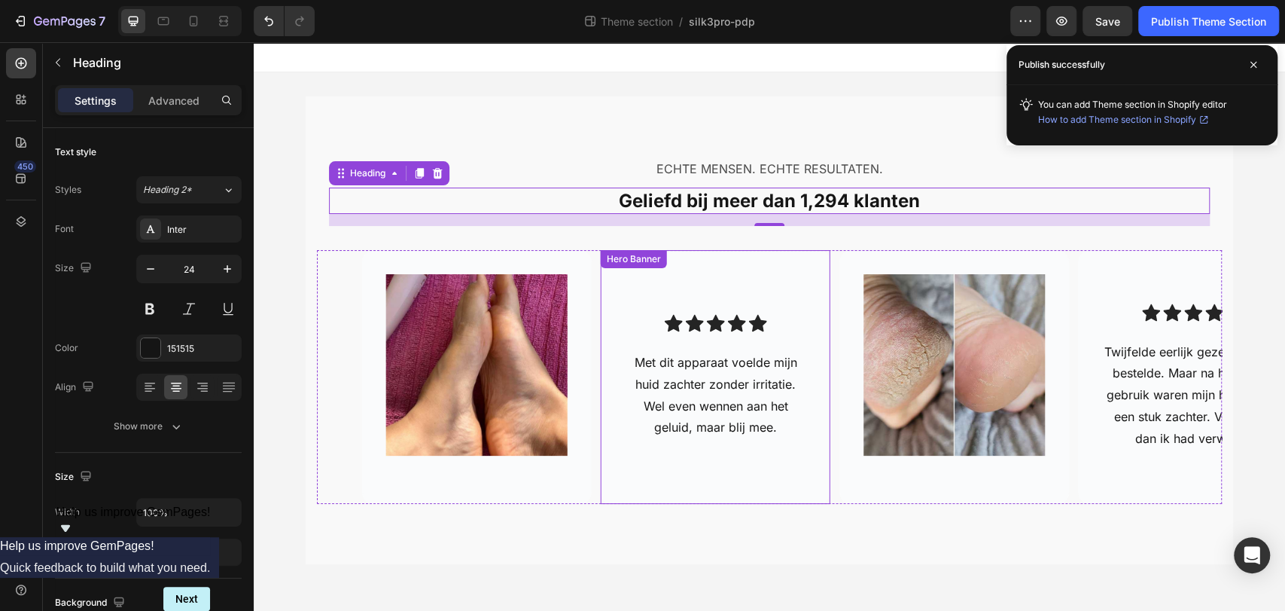
click at [606, 469] on div "Background Image" at bounding box center [716, 377] width 230 height 254
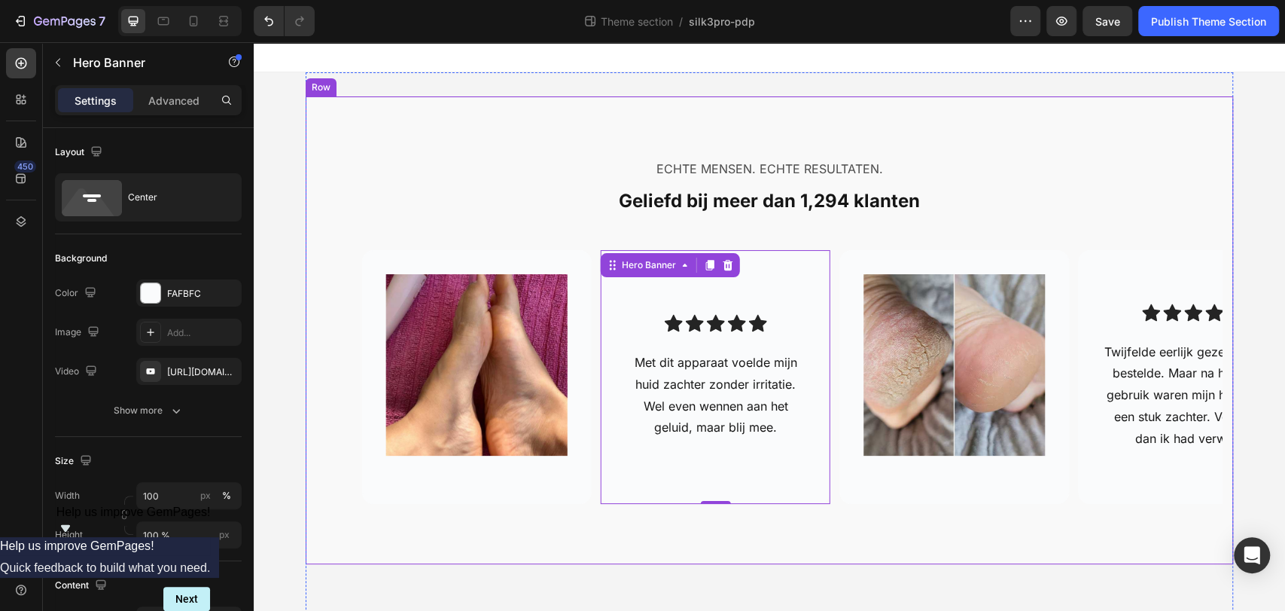
click at [563, 532] on div "ECHTE MENSEN. ECHTE RESULTATEN. Text Block Geliefd bij meer dan 1,294 klanten H…" at bounding box center [770, 330] width 928 height 468
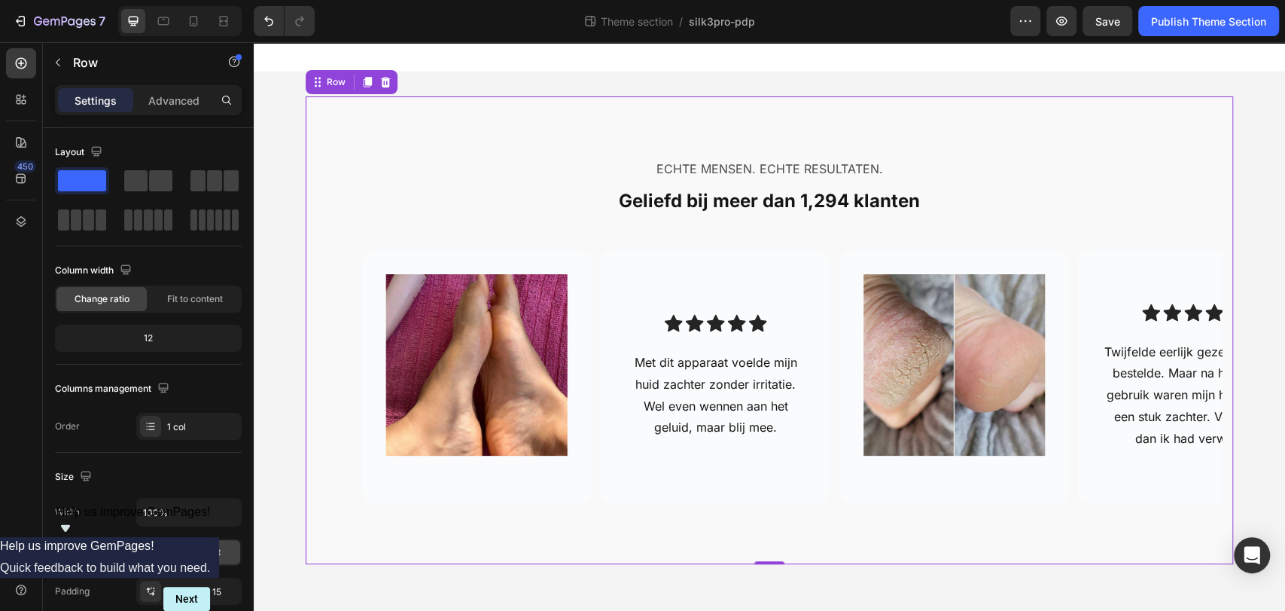
click at [563, 532] on div "ECHTE MENSEN. ECHTE RESULTATEN. Text Block Geliefd bij meer dan 1,294 klanten H…" at bounding box center [770, 330] width 928 height 468
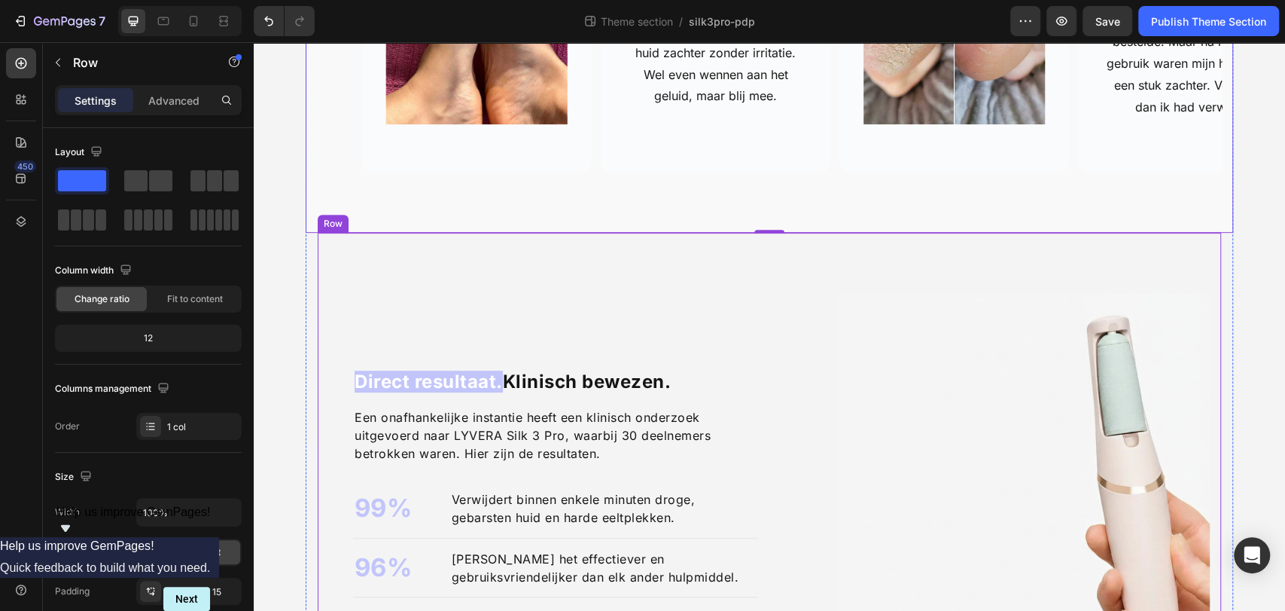
click at [668, 288] on div "Direct resultaat. Klinisch bewezen. Heading Een onafhankelijke instantie heeft …" at bounding box center [770, 508] width 904 height 550
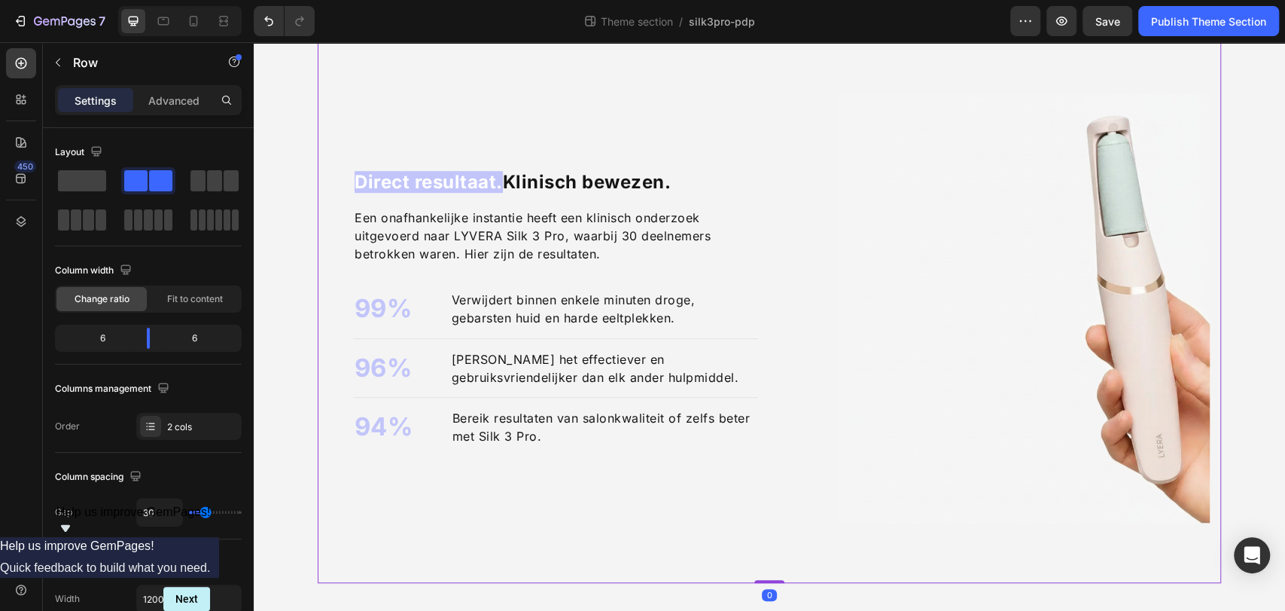
scroll to position [532, 0]
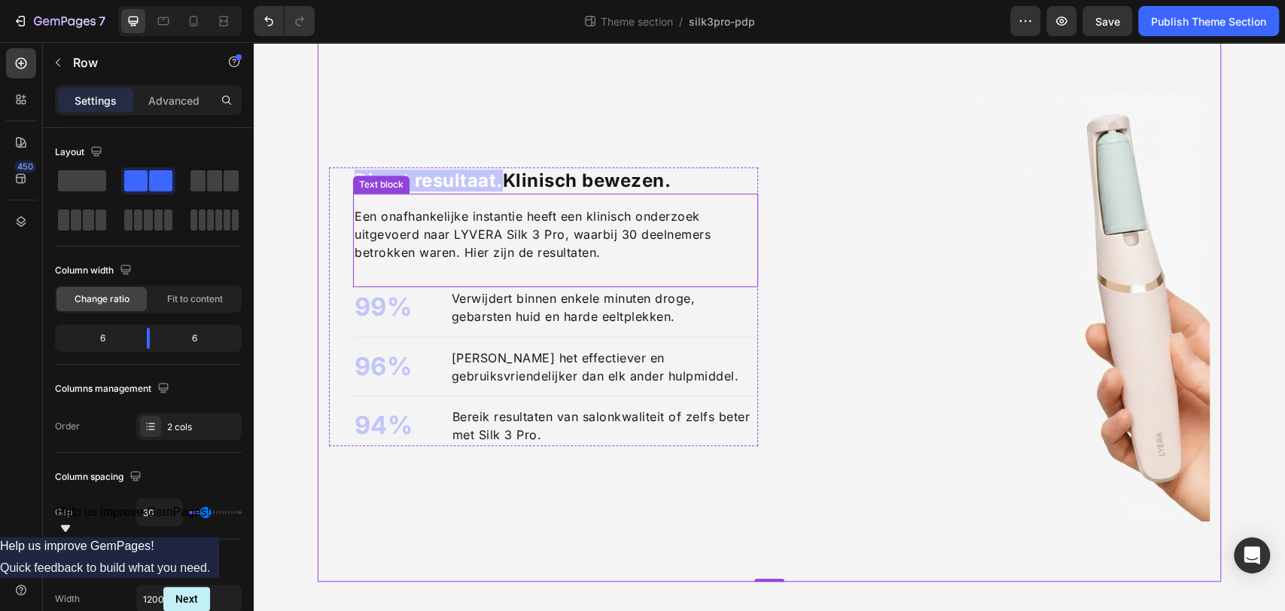
click at [511, 248] on p "Een onafhankelijke instantie heeft een klinisch onderzoek uitgevoerd naar LYVER…" at bounding box center [556, 234] width 402 height 54
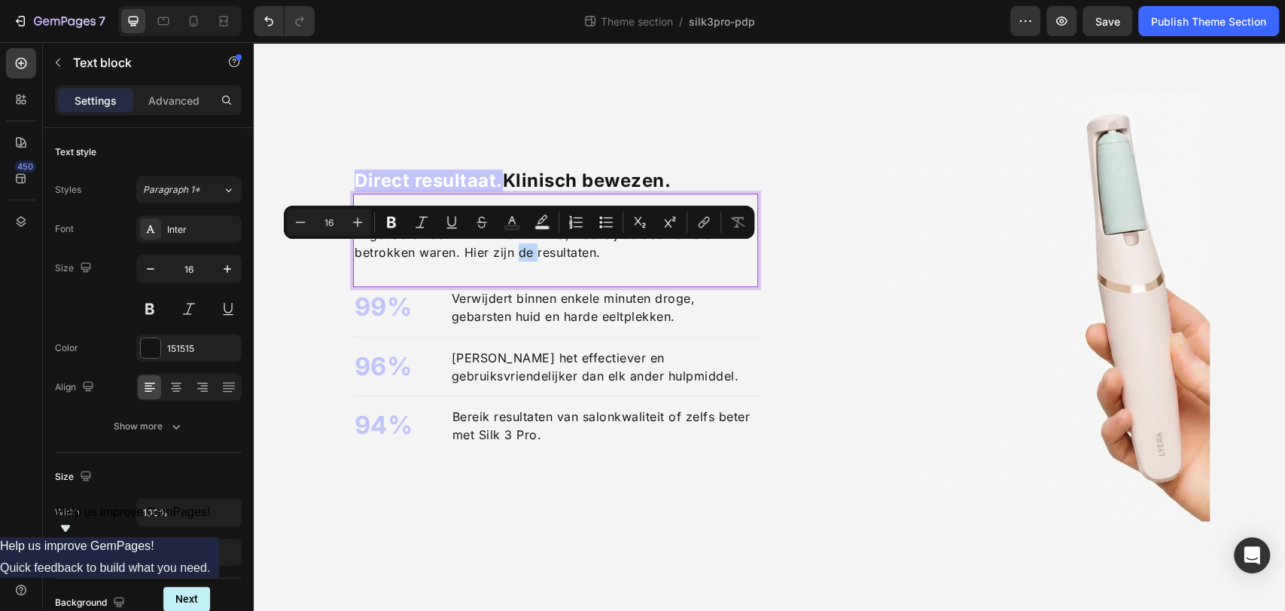
click at [520, 273] on div "Een onafhankelijke instantie heeft een klinisch onderzoek uitgevoerd naar LYVER…" at bounding box center [555, 240] width 405 height 93
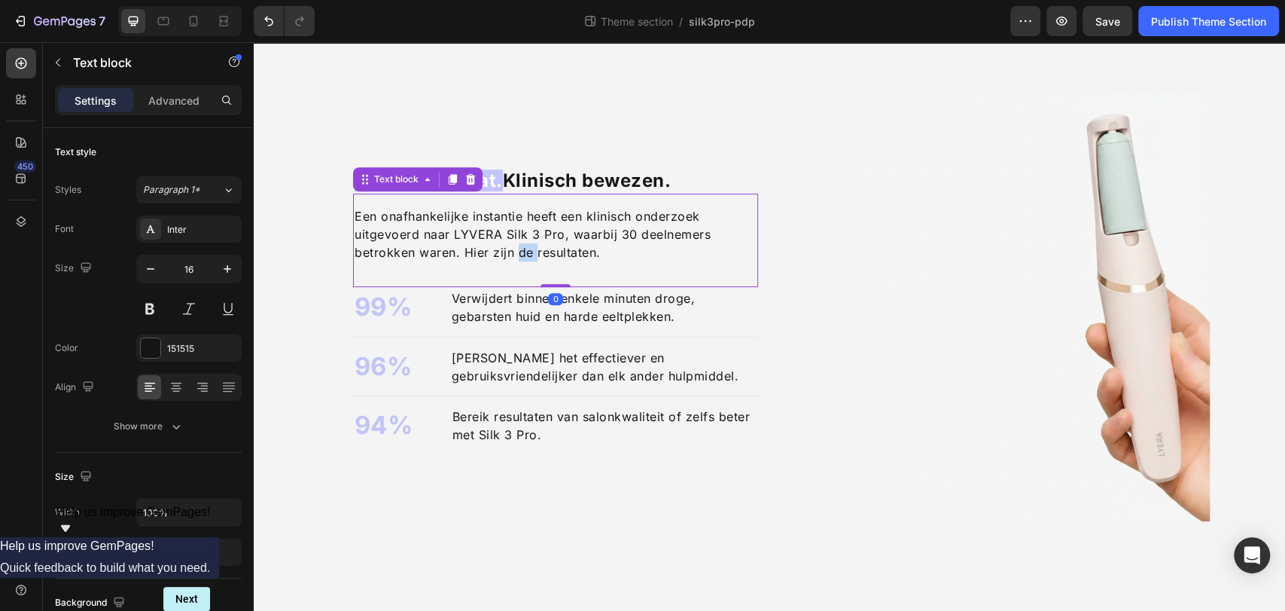
click at [434, 250] on p "Een onafhankelijke instantie heeft een klinisch onderzoek uitgevoerd naar LYVER…" at bounding box center [556, 234] width 402 height 54
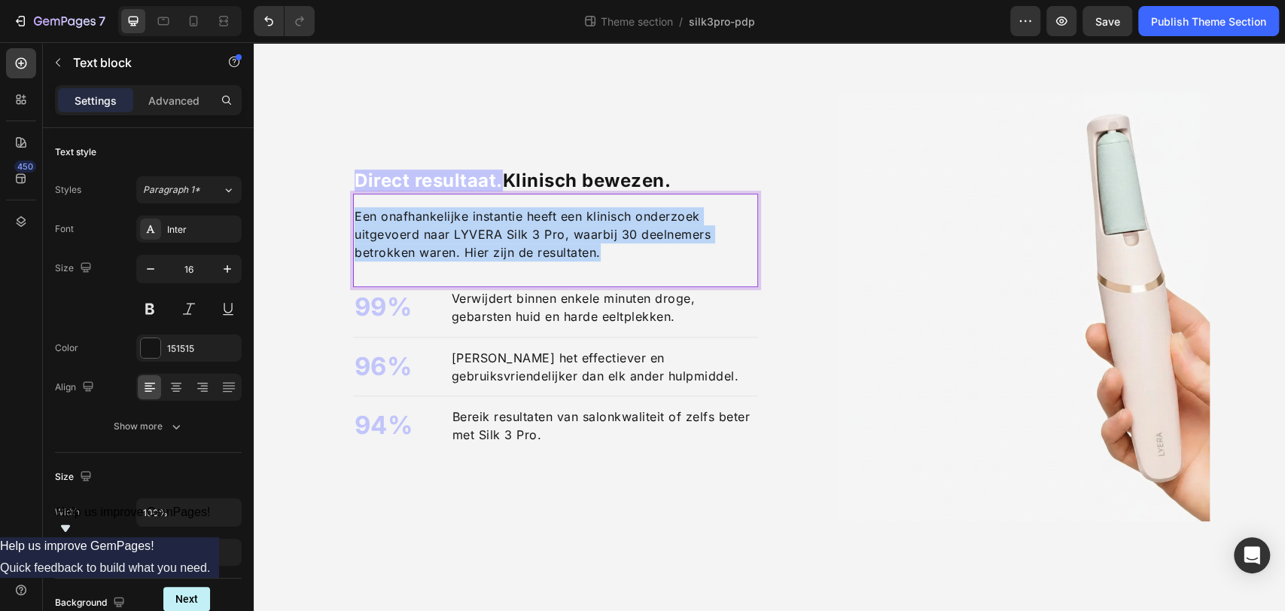
click at [434, 250] on p "Een onafhankelijke instantie heeft een klinisch onderzoek uitgevoerd naar LYVER…" at bounding box center [556, 234] width 402 height 54
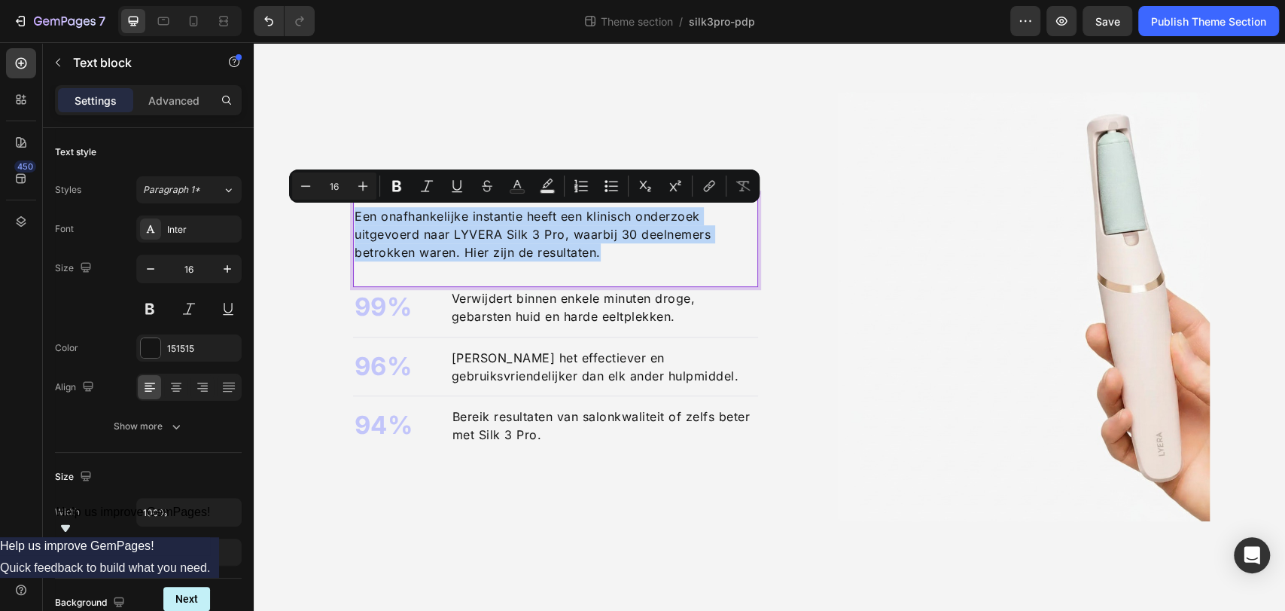
copy p "Een onafhankelijke instantie heeft een klinisch onderzoek uitgevoerd naar LYVER…"
click at [398, 258] on p "Een onafhankelijke instantie heeft een klinisch onderzoek uitgevoerd naar LYVER…" at bounding box center [556, 234] width 402 height 54
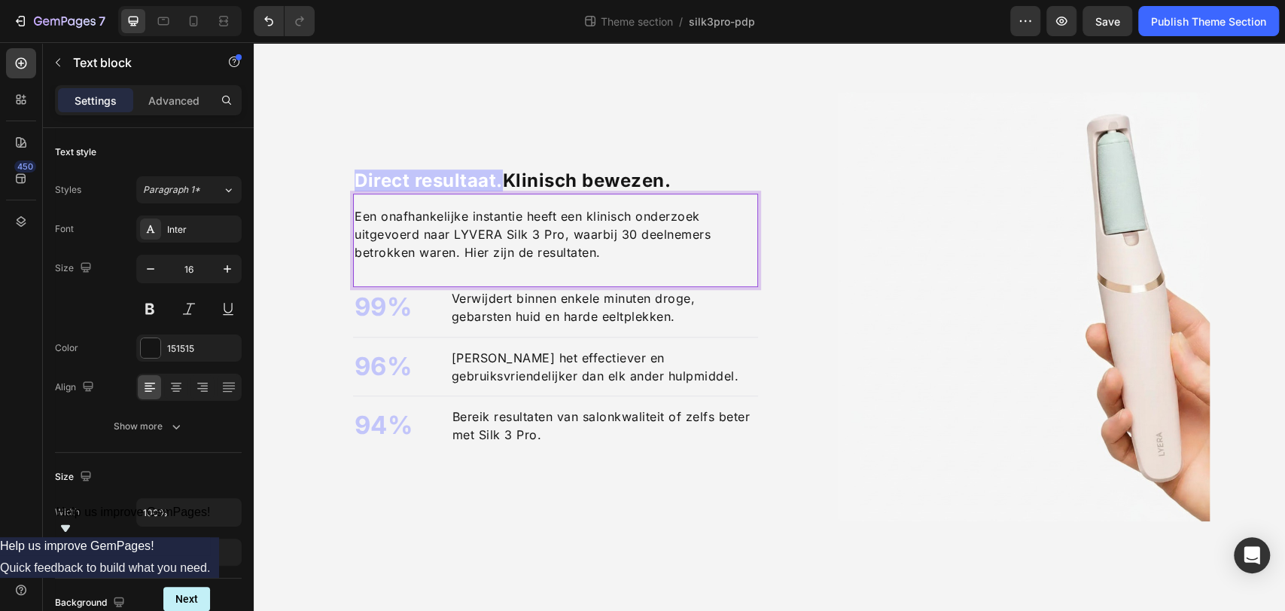
click at [355, 212] on p "Een onafhankelijke instantie heeft een klinisch onderzoek uitgevoerd naar LYVER…" at bounding box center [556, 234] width 402 height 54
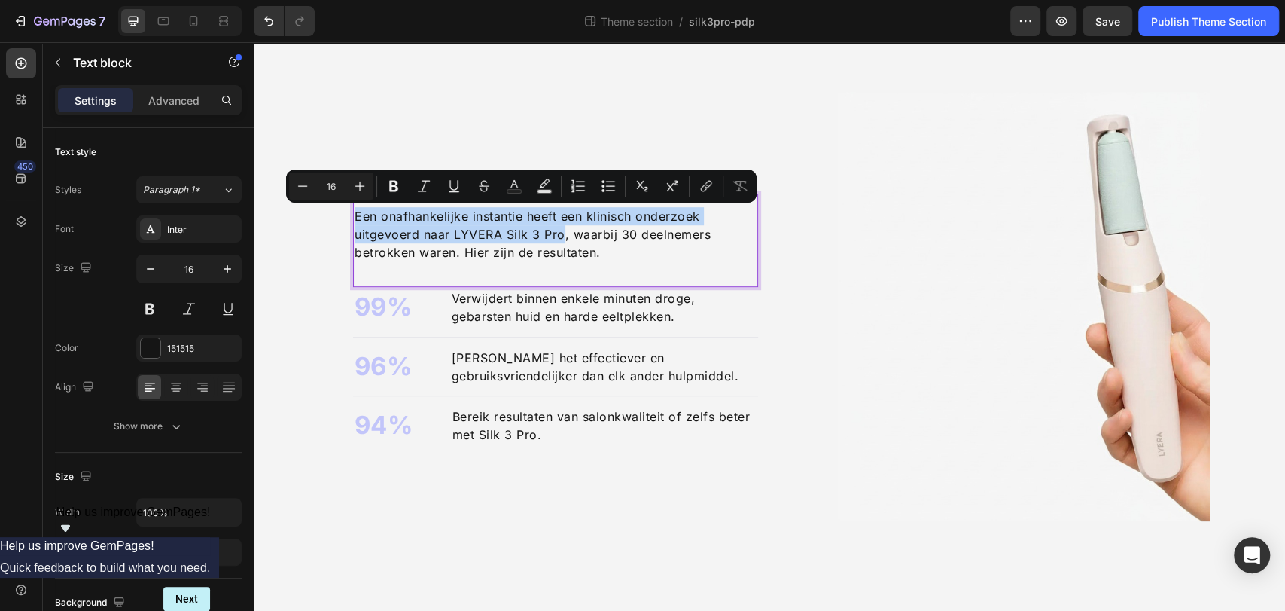
drag, startPoint x: 349, startPoint y: 212, endPoint x: 556, endPoint y: 226, distance: 207.5
click at [556, 226] on p "Een onafhankelijke instantie heeft een klinisch onderzoek uitgevoerd naar LYVER…" at bounding box center [556, 234] width 402 height 54
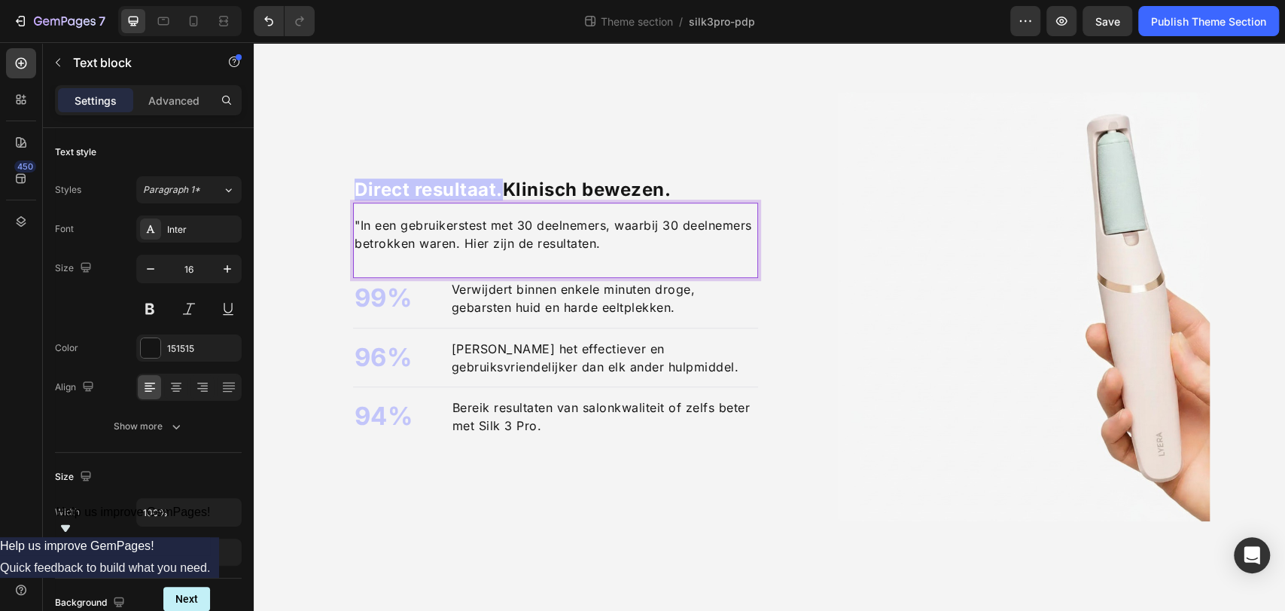
click at [355, 225] on p ""In een gebruikerstest met 30 deelnemers, waarbij 30 deelnemers betrokken waren…" at bounding box center [556, 234] width 402 height 36
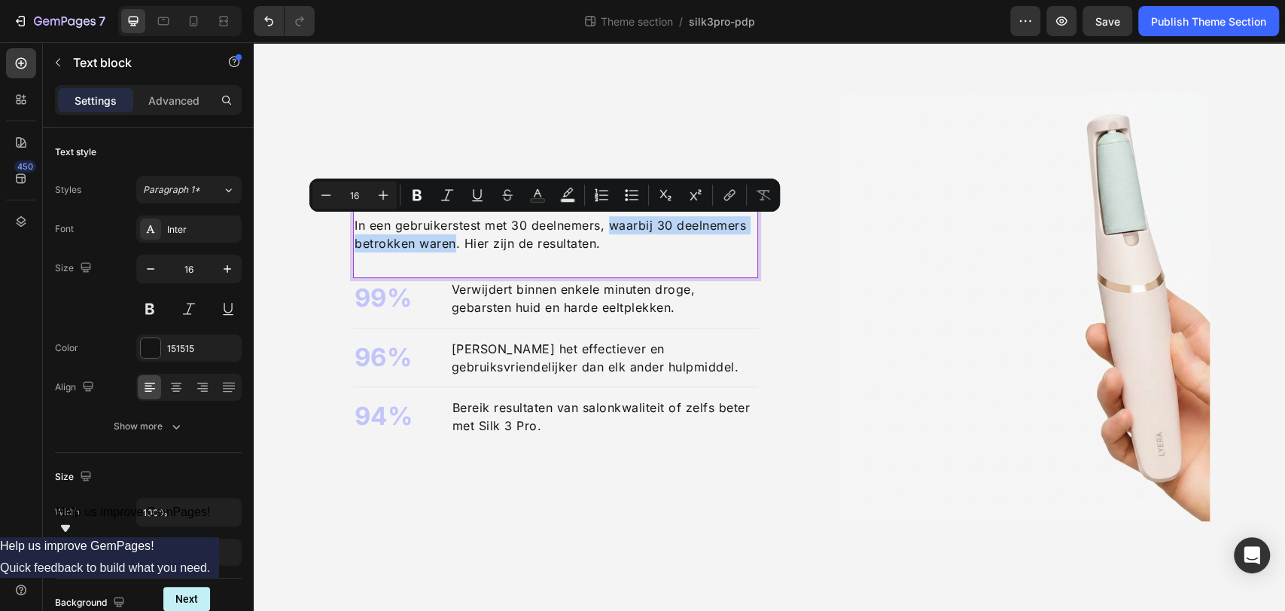
drag, startPoint x: 603, startPoint y: 221, endPoint x: 449, endPoint y: 249, distance: 157.0
click at [449, 249] on p "In een gebruikerstest met 30 deelnemers, waarbij 30 deelnemers betrokken waren.…" at bounding box center [556, 234] width 402 height 36
click at [495, 236] on p "In een gebruikerstest met 30 deelnemers, waarbij 30 deelnemers betrokken waren.…" at bounding box center [556, 234] width 402 height 36
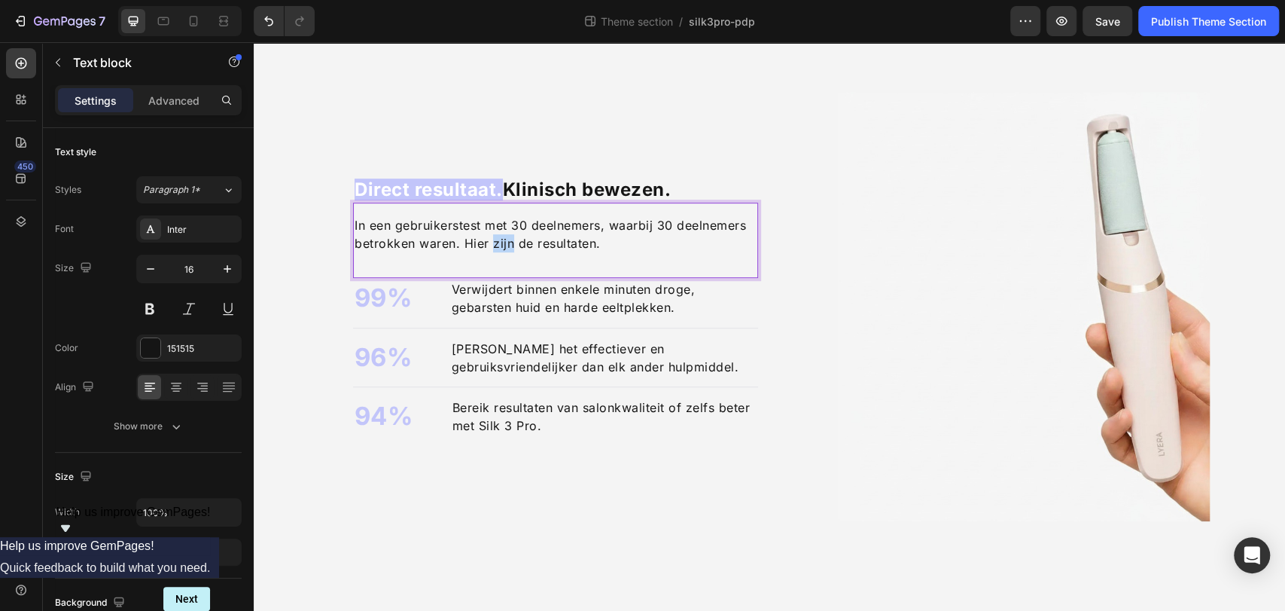
click at [495, 236] on p "In een gebruikerstest met 30 deelnemers, waarbij 30 deelnemers betrokken waren.…" at bounding box center [556, 234] width 402 height 36
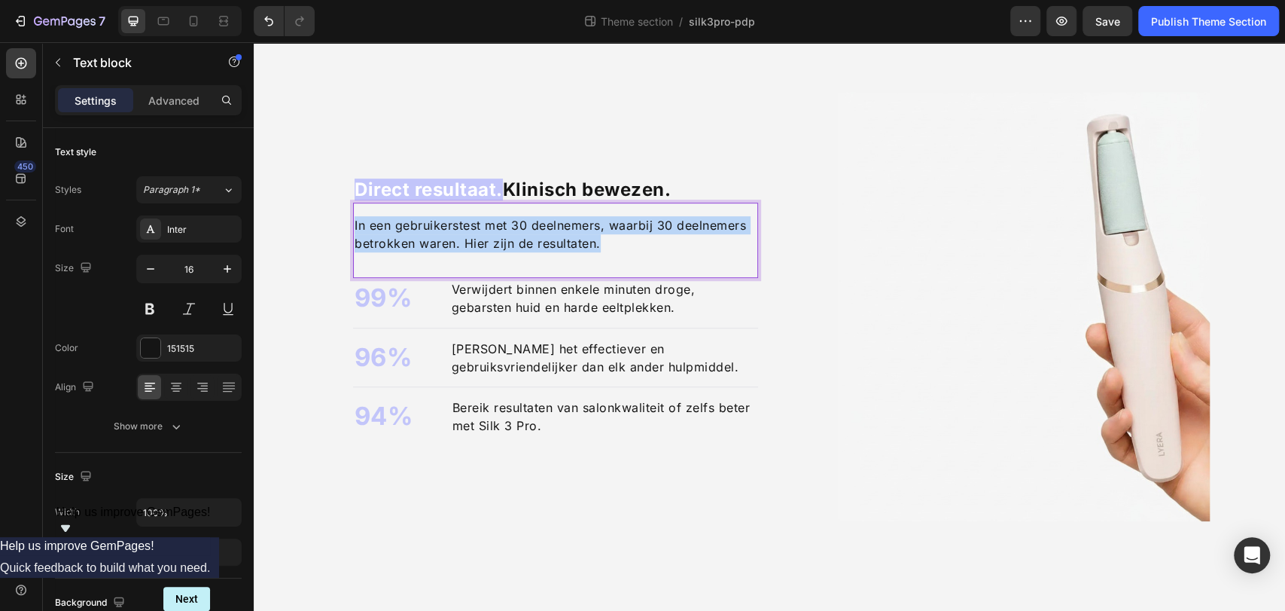
click at [495, 236] on p "In een gebruikerstest met 30 deelnemers, waarbij 30 deelnemers betrokken waren.…" at bounding box center [556, 234] width 402 height 36
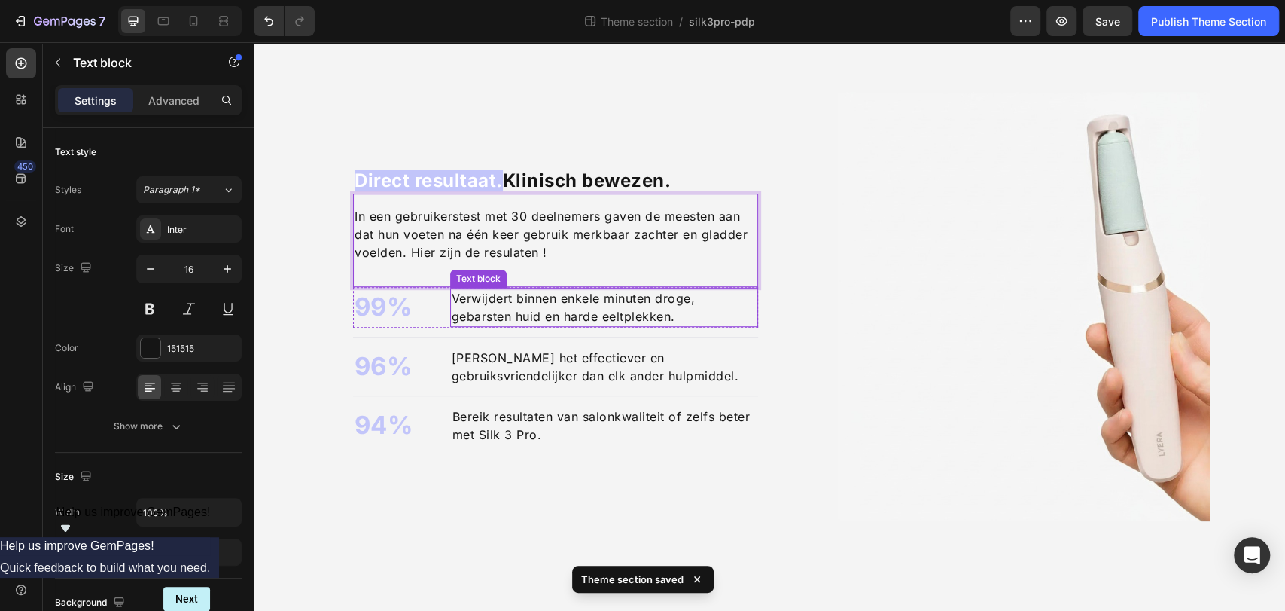
click at [511, 303] on p "Verwijdert binnen enkele minuten droge, gebarsten huid en harde eeltplekken." at bounding box center [604, 307] width 305 height 36
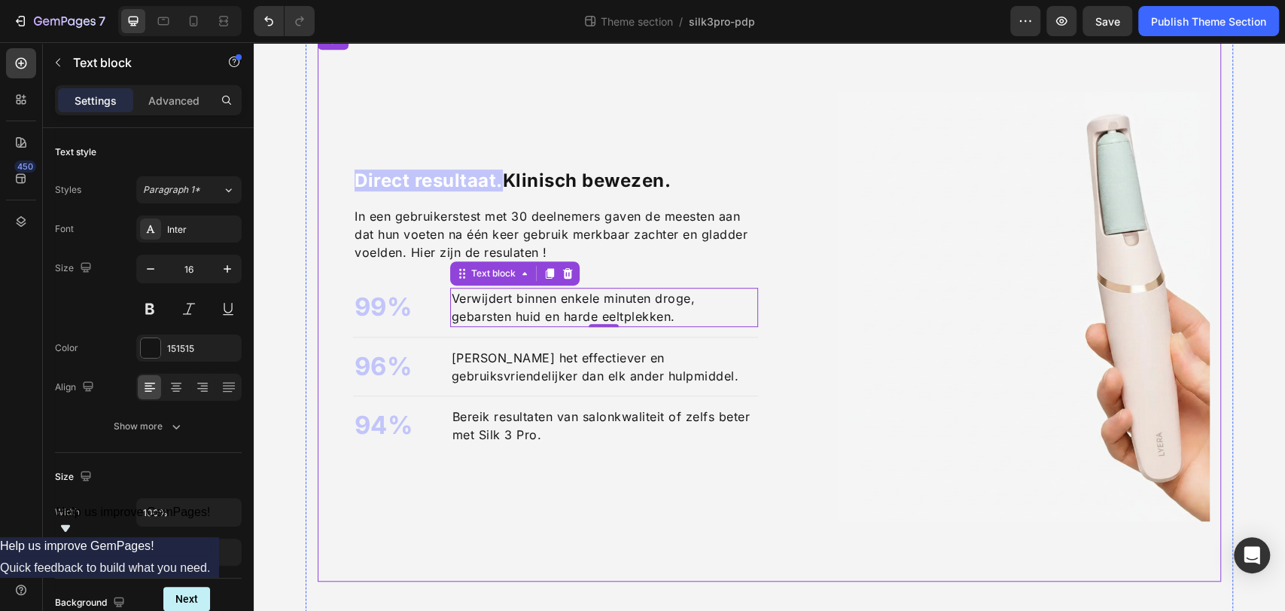
click at [678, 485] on div "Direct resultaat. Klinisch bewezen. Heading In een gebruikerstest met 30 deelne…" at bounding box center [543, 306] width 429 height 429
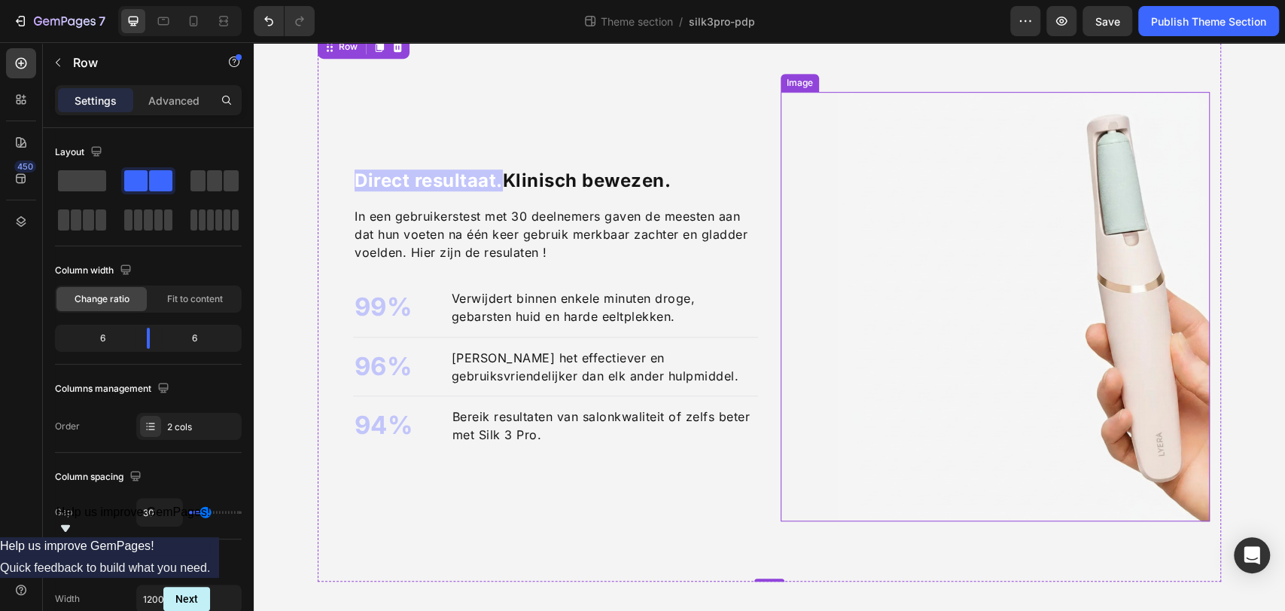
click at [885, 97] on img at bounding box center [995, 306] width 429 height 429
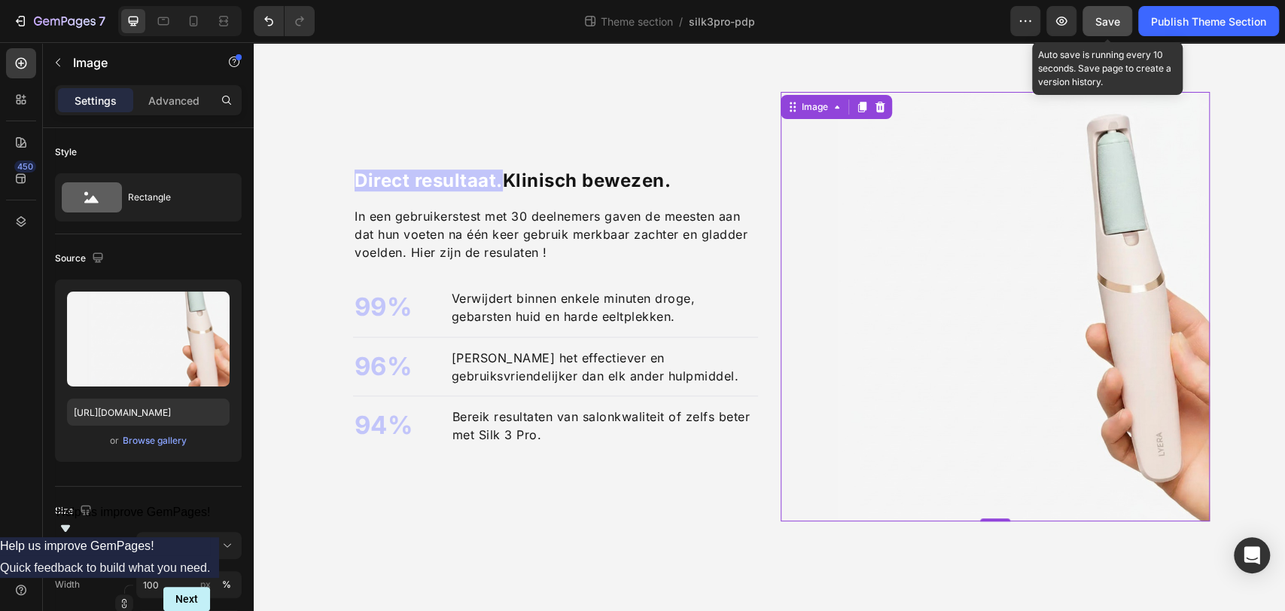
click at [1116, 12] on button "Save" at bounding box center [1108, 21] width 50 height 30
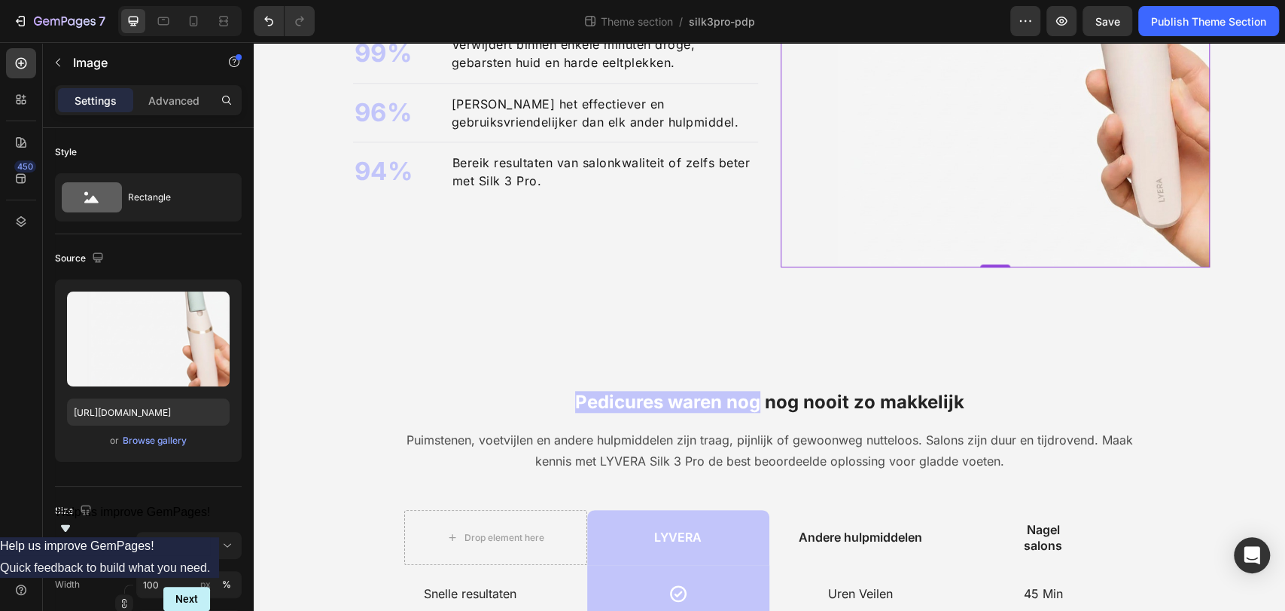
scroll to position [693, 0]
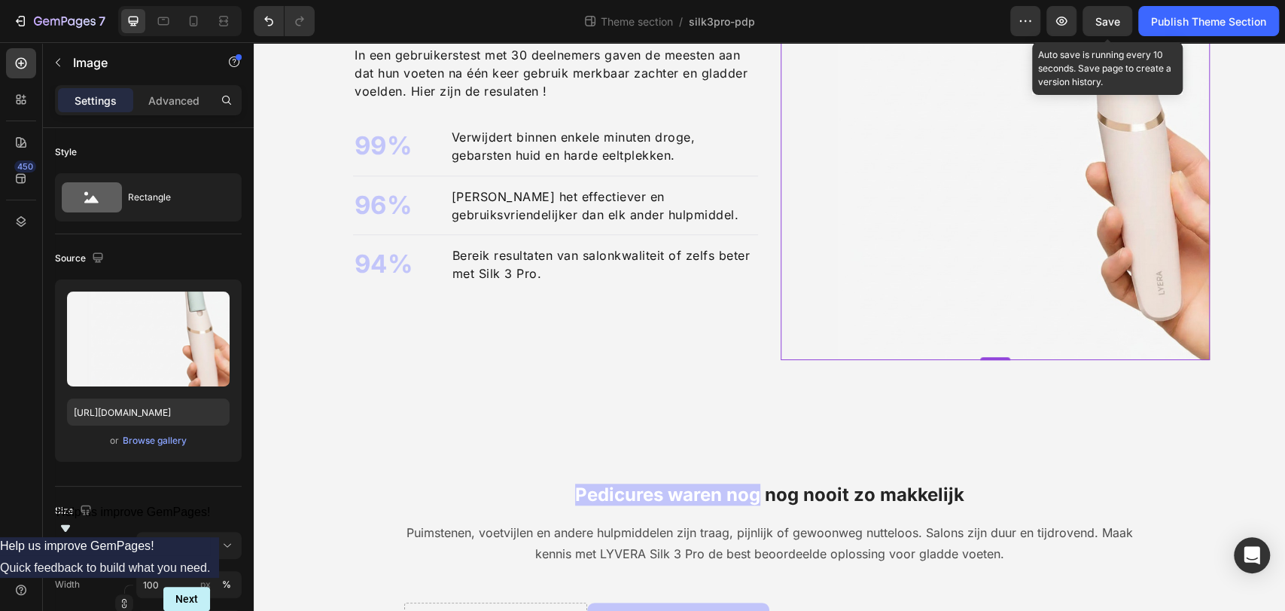
click at [1108, 19] on span "Save" at bounding box center [1108, 21] width 25 height 13
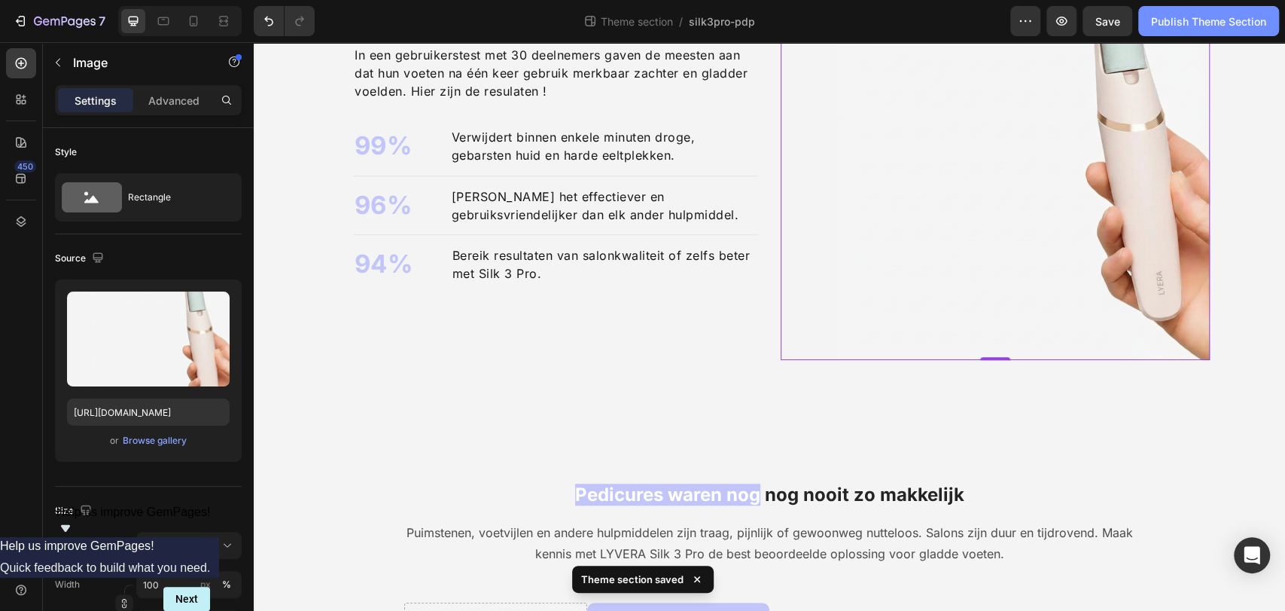
click at [1180, 24] on div "Publish Theme Section" at bounding box center [1208, 22] width 115 height 16
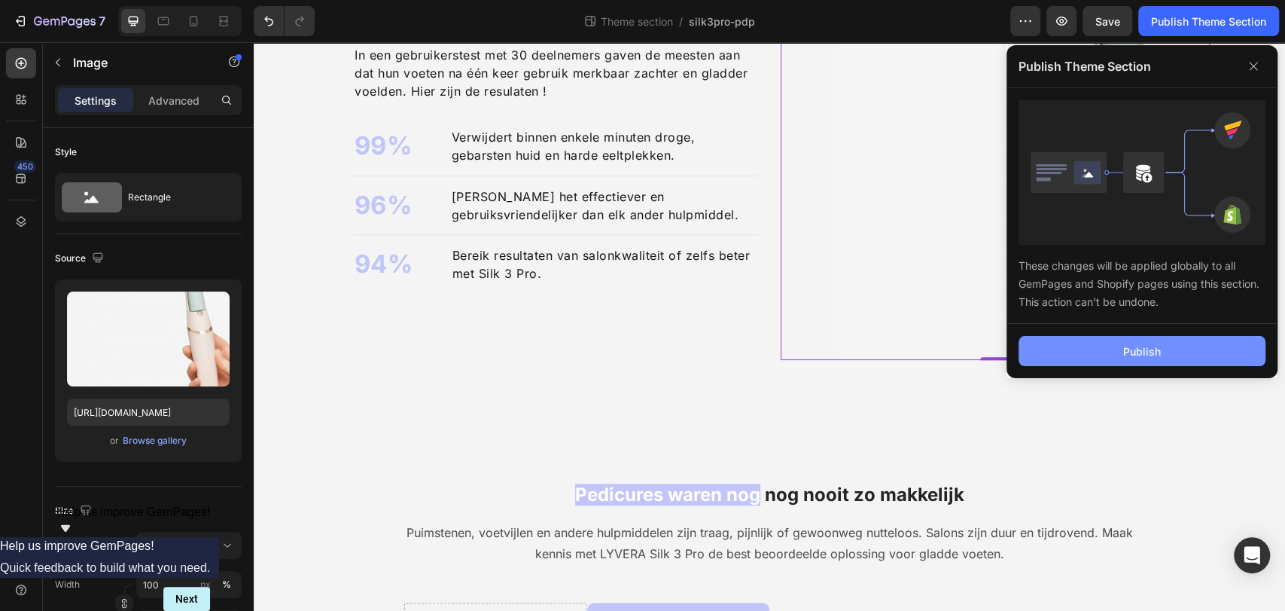
click at [1155, 361] on button "Publish" at bounding box center [1142, 351] width 247 height 30
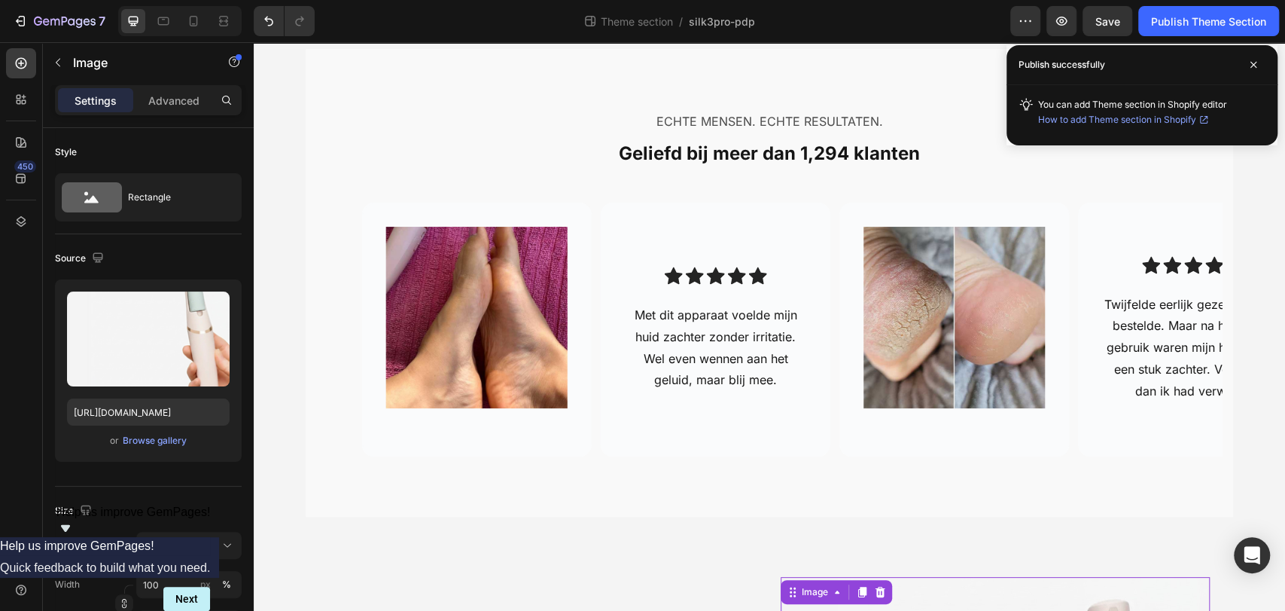
scroll to position [0, 0]
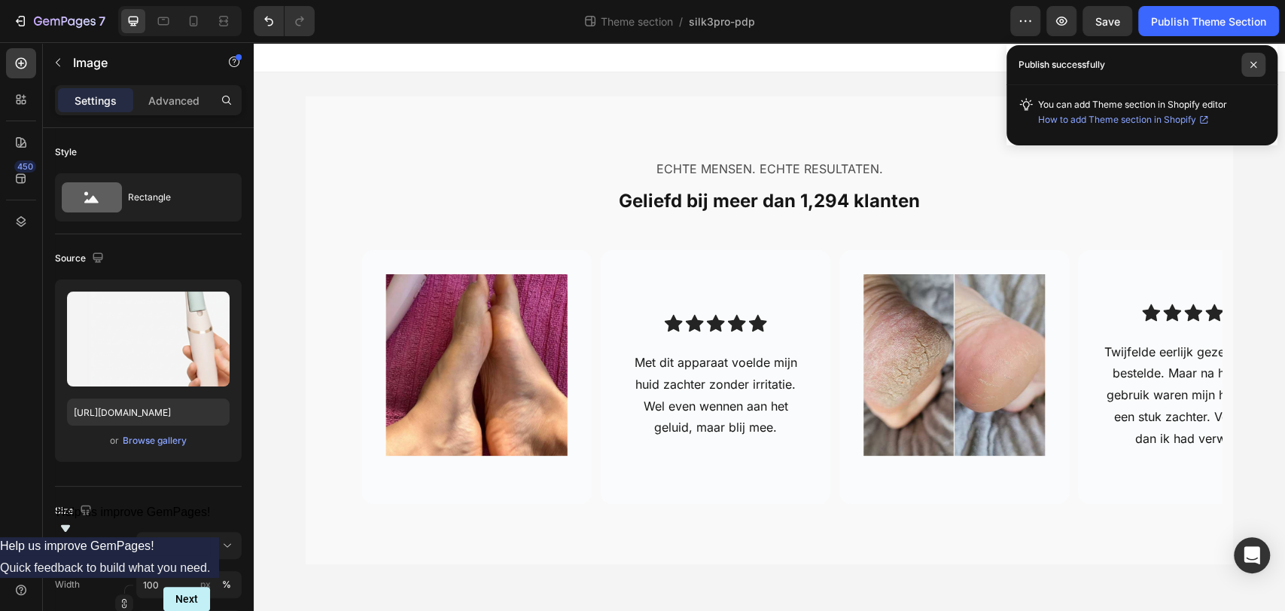
click at [1251, 71] on span at bounding box center [1254, 65] width 24 height 24
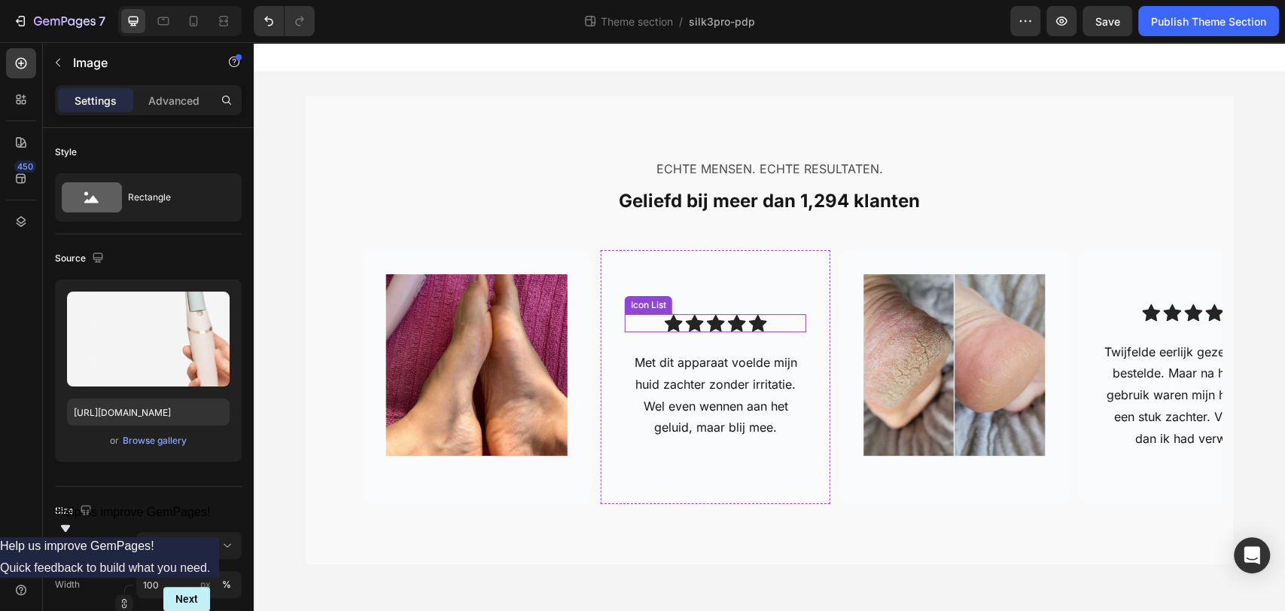
click at [639, 321] on div "Icon Icon Icon Icon Icon" at bounding box center [715, 323] width 181 height 18
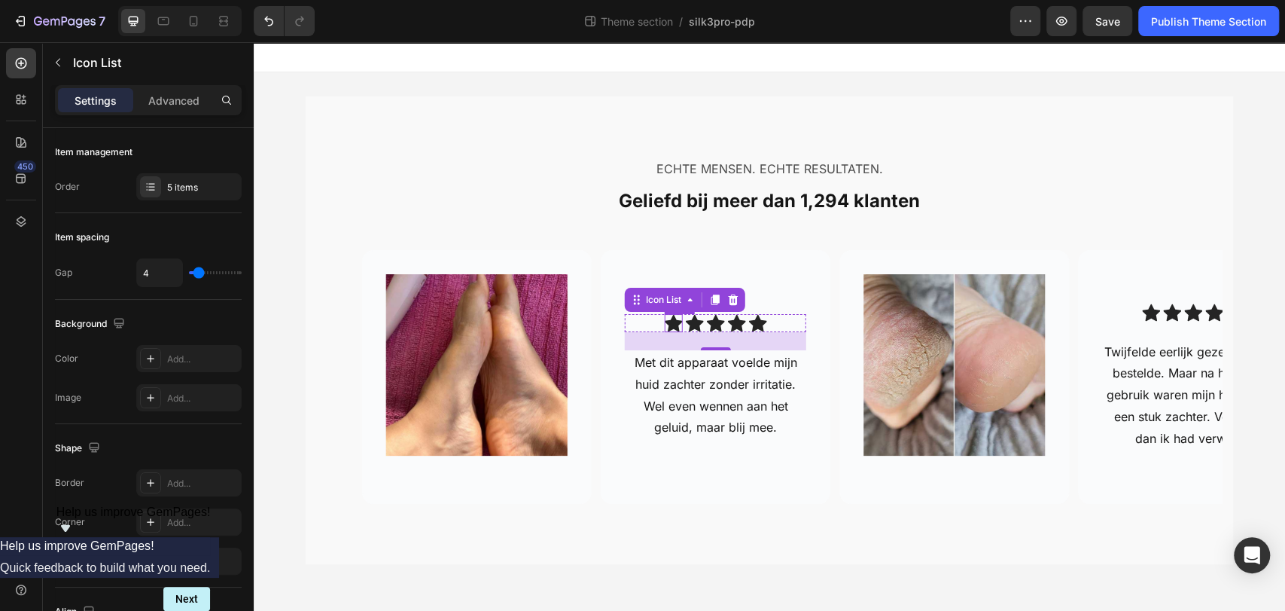
click at [665, 322] on icon at bounding box center [674, 323] width 18 height 17
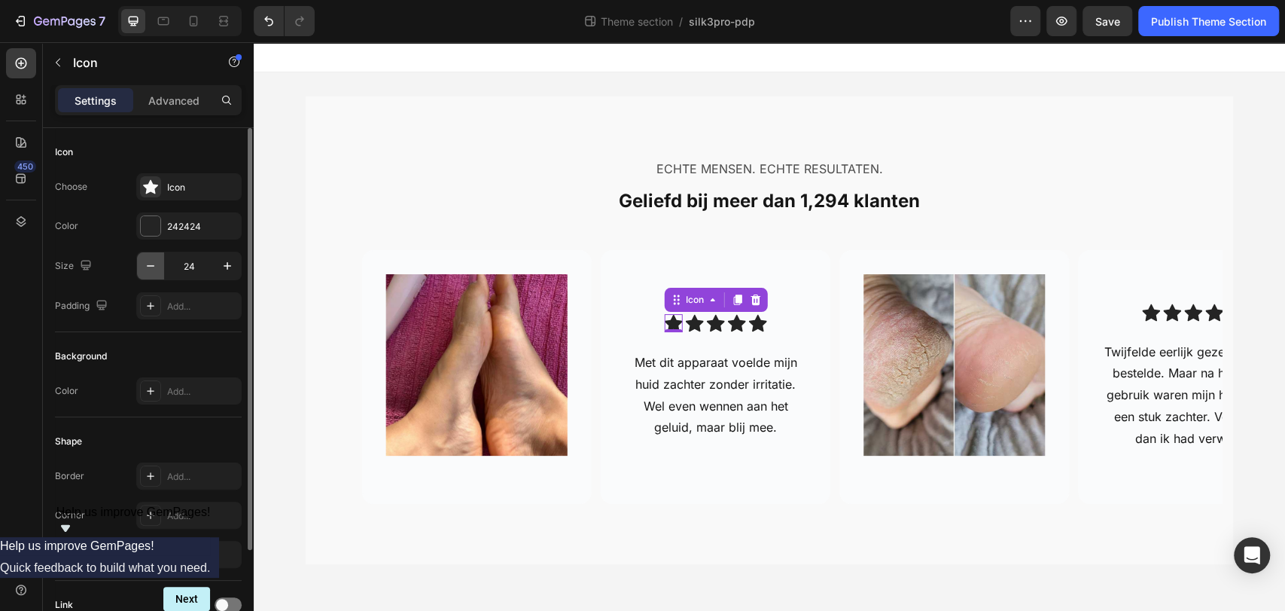
click at [157, 270] on icon "button" at bounding box center [150, 265] width 15 height 15
click at [223, 270] on icon "button" at bounding box center [227, 265] width 15 height 15
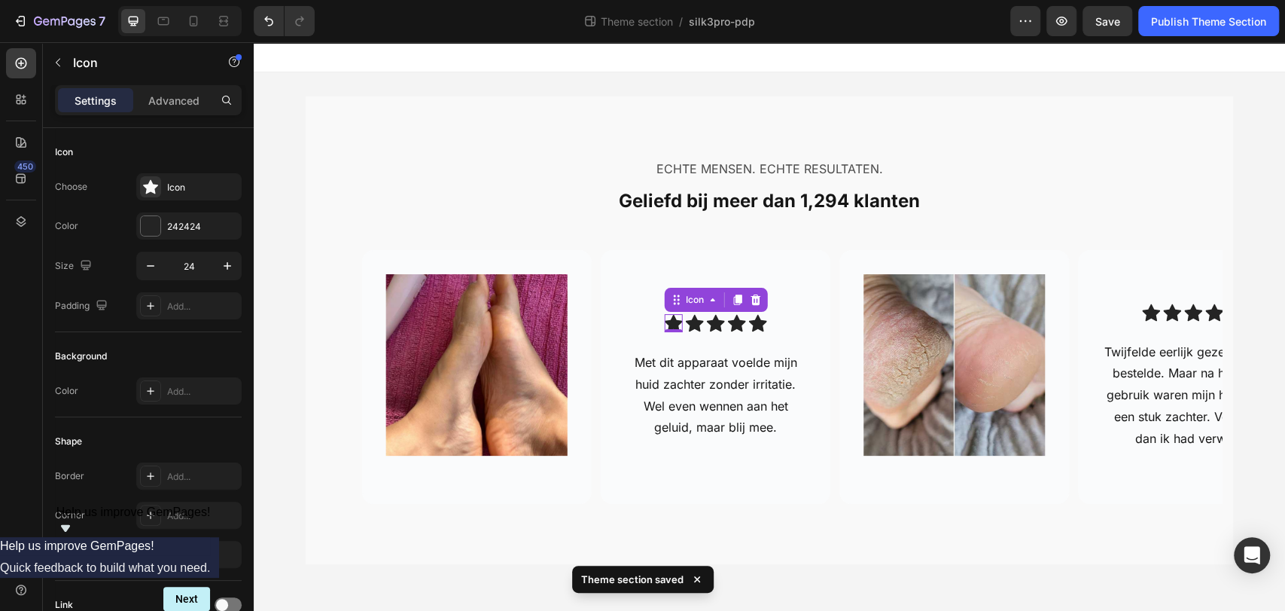
click at [665, 325] on icon at bounding box center [674, 323] width 18 height 17
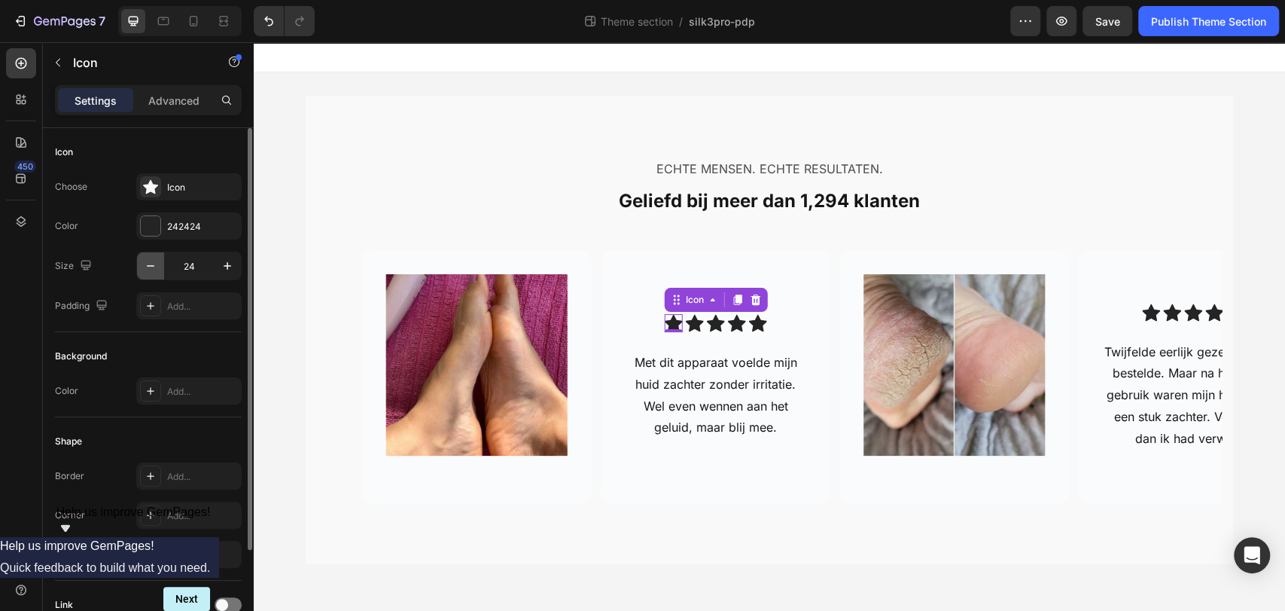
click at [153, 264] on icon "button" at bounding box center [150, 265] width 15 height 15
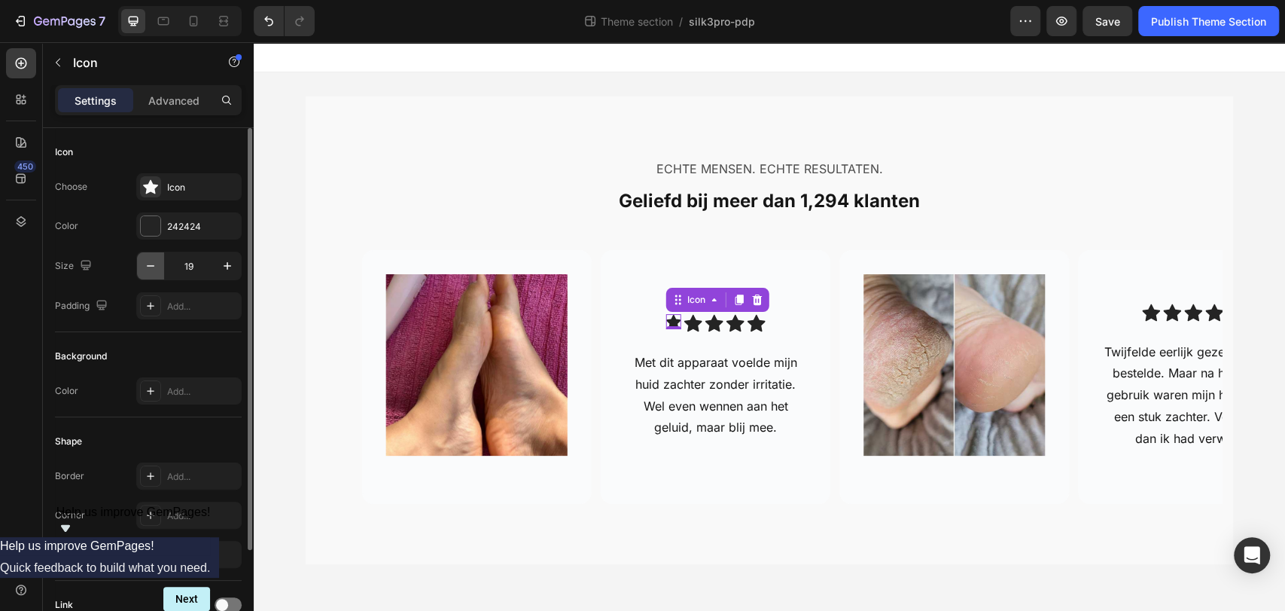
click at [153, 264] on icon "button" at bounding box center [150, 265] width 15 height 15
click at [267, 26] on icon "Undo/Redo" at bounding box center [268, 21] width 15 height 15
type input "24"
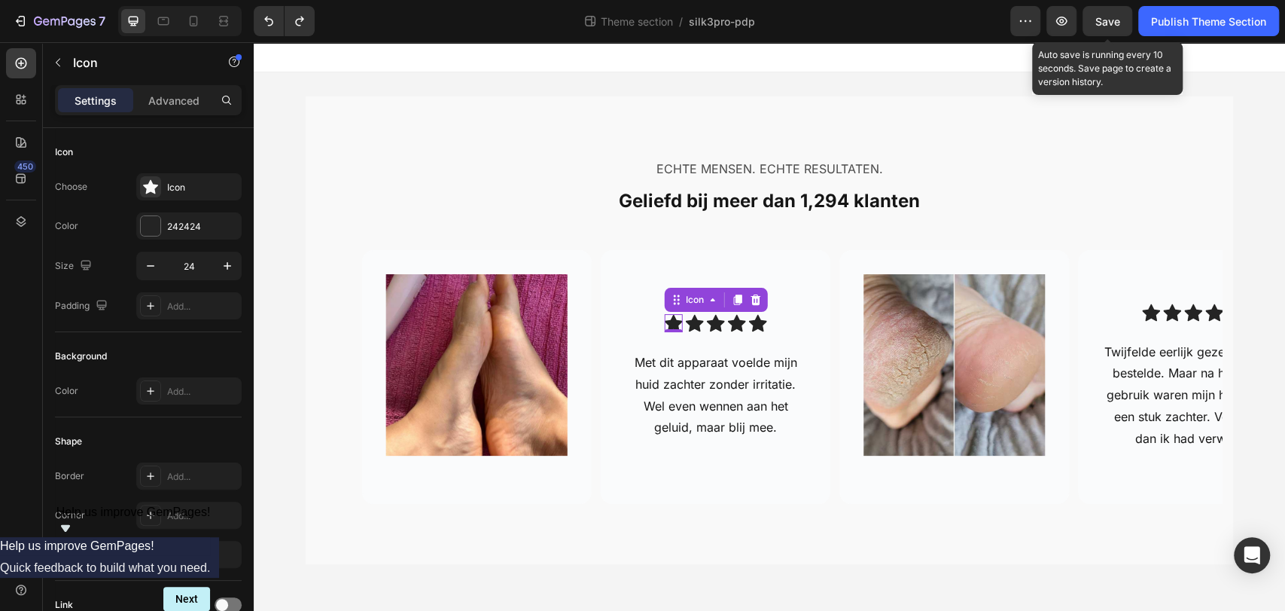
click at [1115, 20] on span "Save" at bounding box center [1108, 21] width 25 height 13
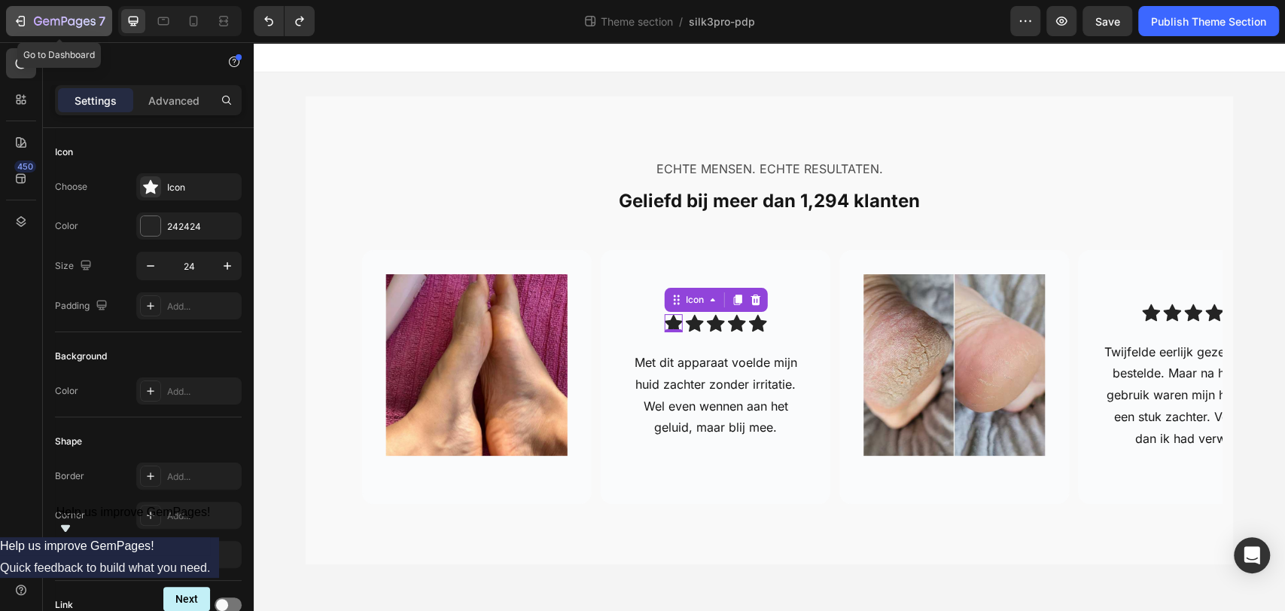
click at [26, 18] on icon "button" at bounding box center [20, 21] width 15 height 15
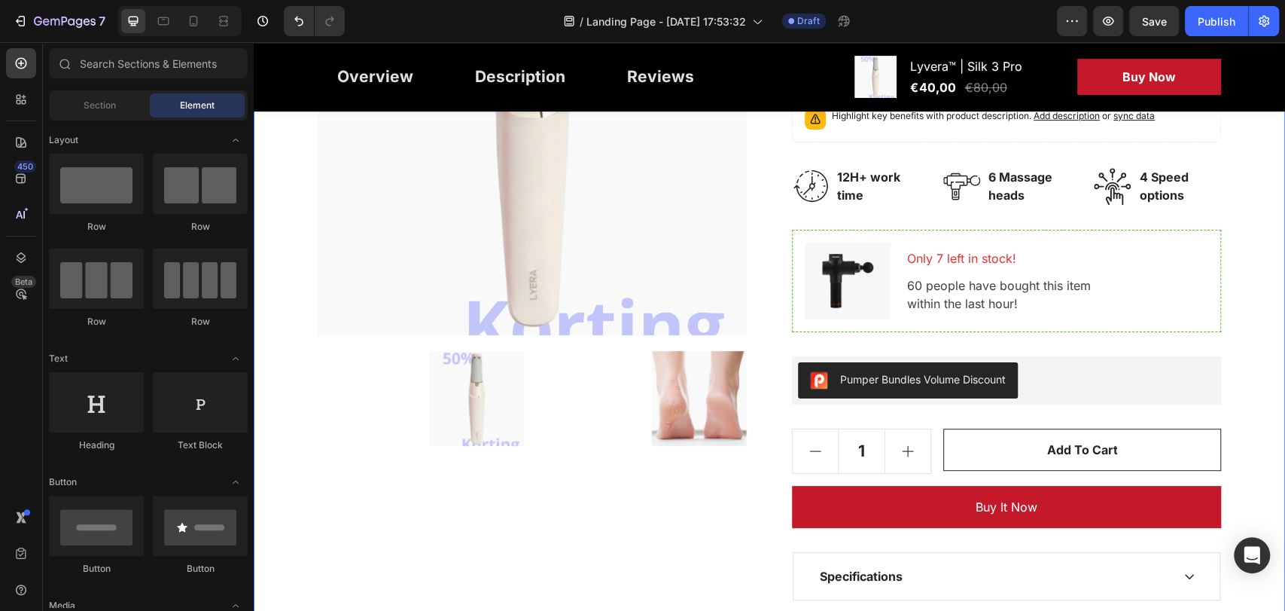
scroll to position [373, 0]
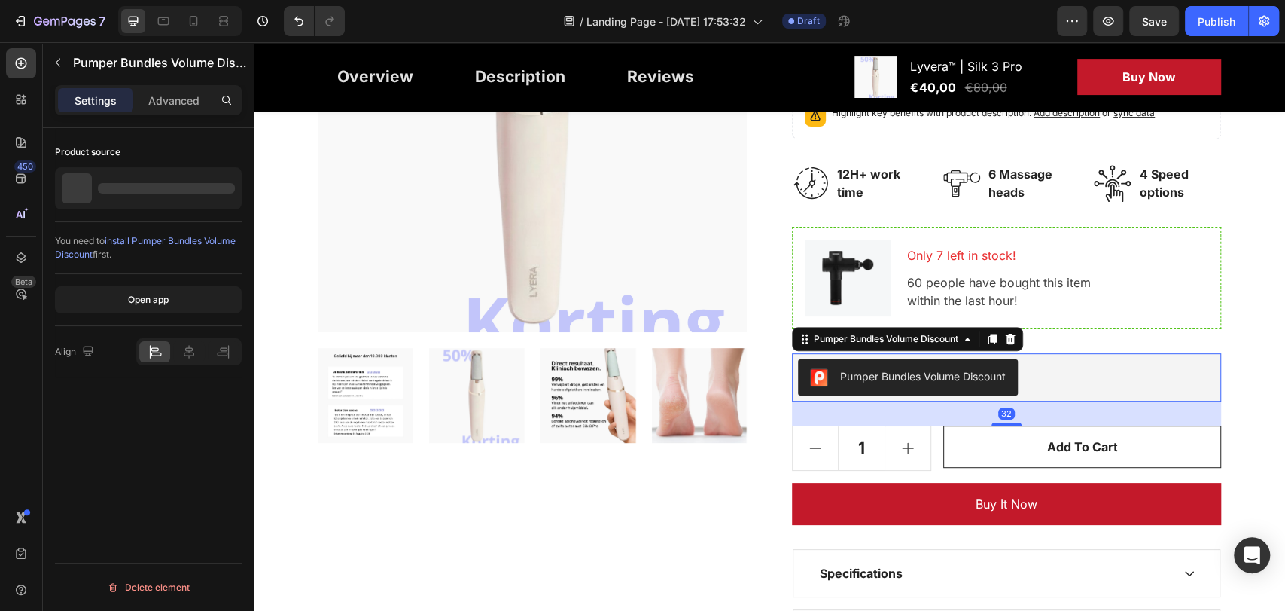
click at [1086, 367] on div "Pumper Bundles Volume Discount" at bounding box center [1006, 377] width 417 height 36
click at [1007, 340] on icon at bounding box center [1010, 339] width 12 height 12
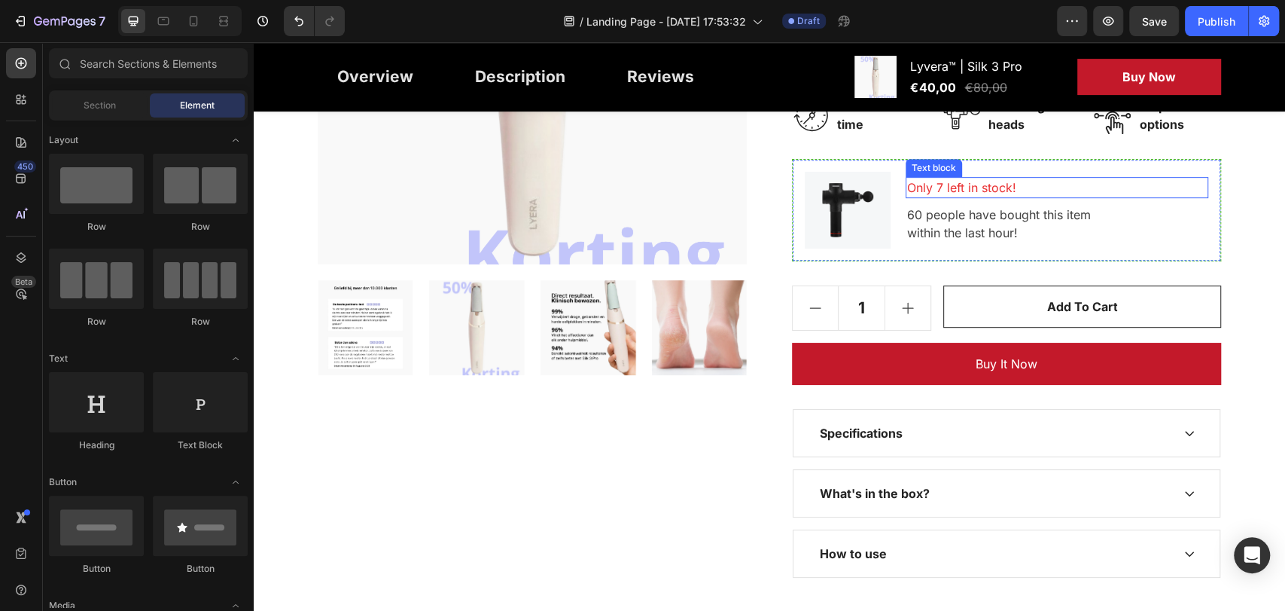
scroll to position [455, 0]
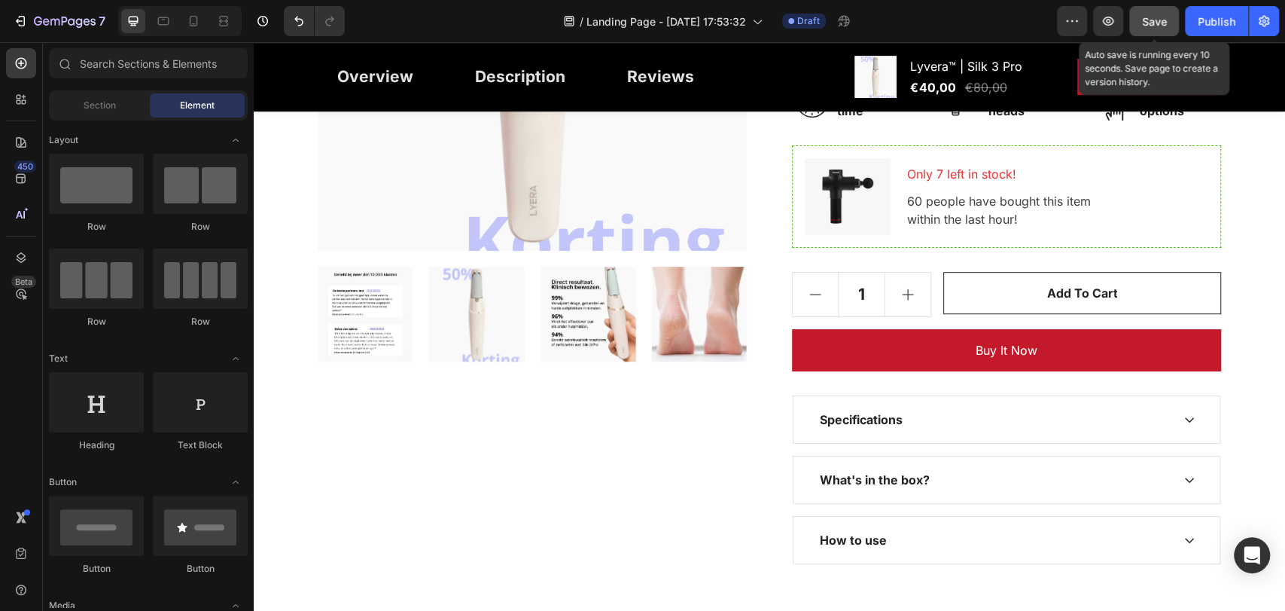
click at [1144, 17] on span "Save" at bounding box center [1154, 21] width 25 height 13
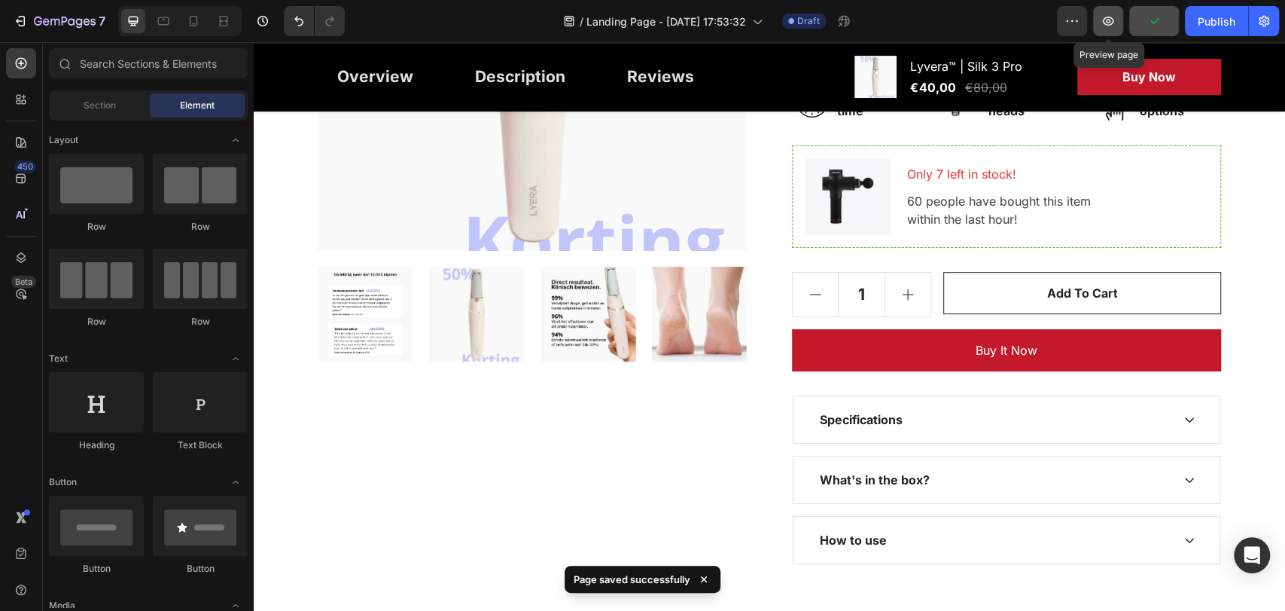
click at [1111, 26] on icon "button" at bounding box center [1108, 21] width 15 height 15
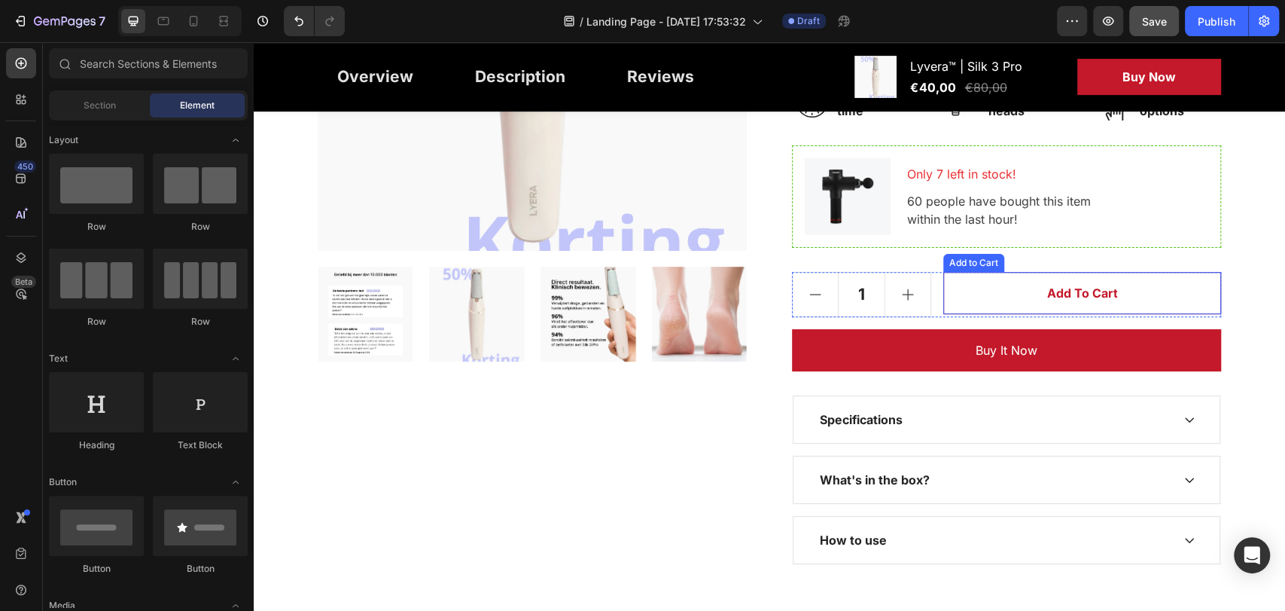
click at [1028, 293] on button "Add to cart" at bounding box center [1082, 293] width 278 height 42
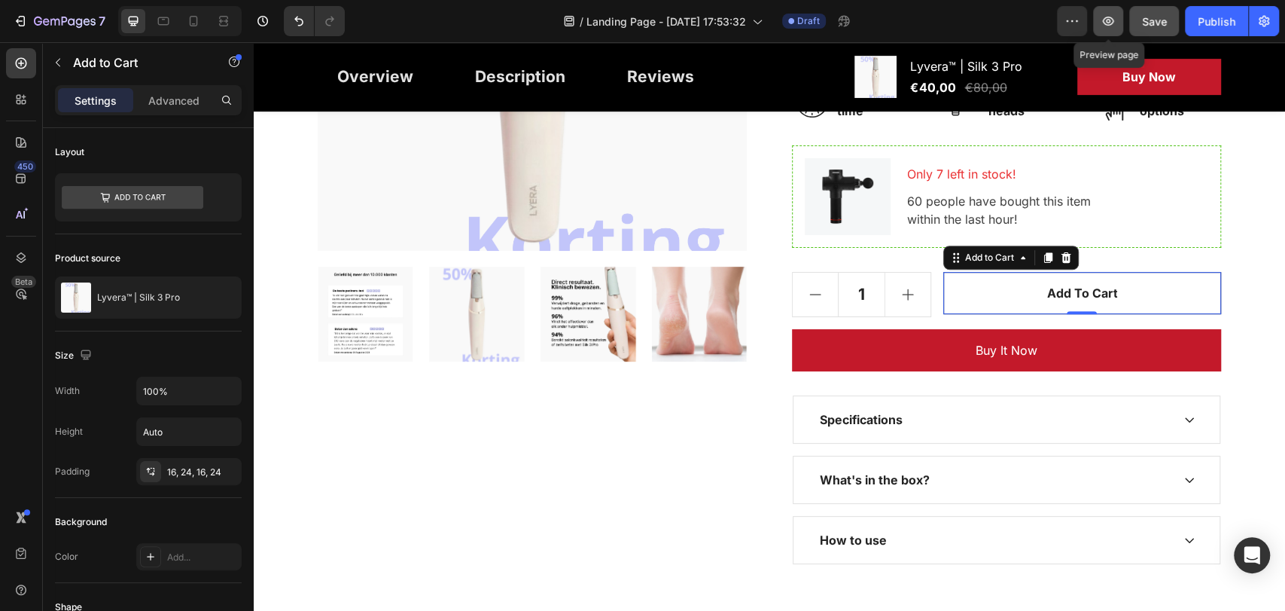
click at [1117, 23] on button "button" at bounding box center [1108, 21] width 30 height 30
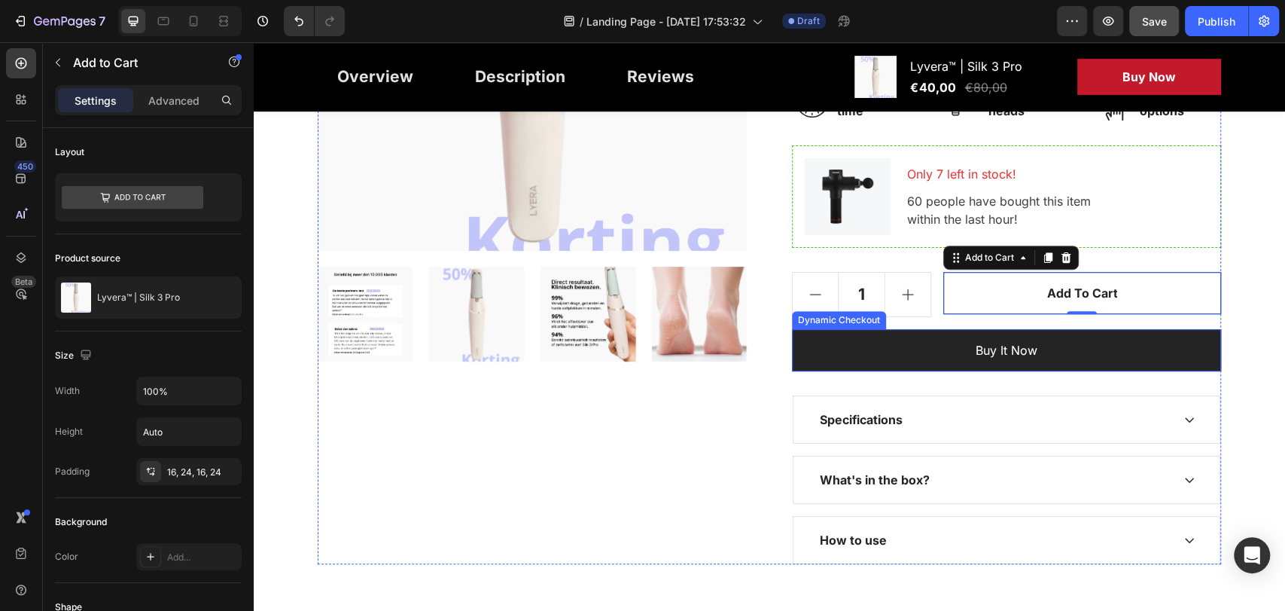
click at [966, 361] on button "Buy it now" at bounding box center [1006, 350] width 429 height 42
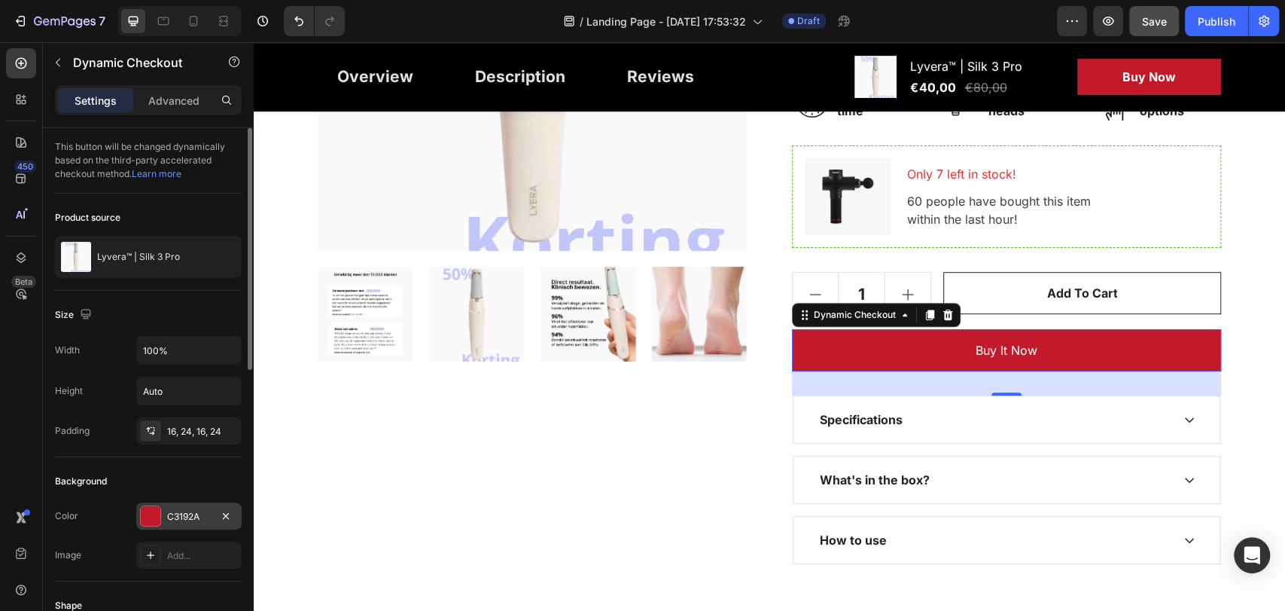
click at [145, 514] on div at bounding box center [151, 516] width 20 height 20
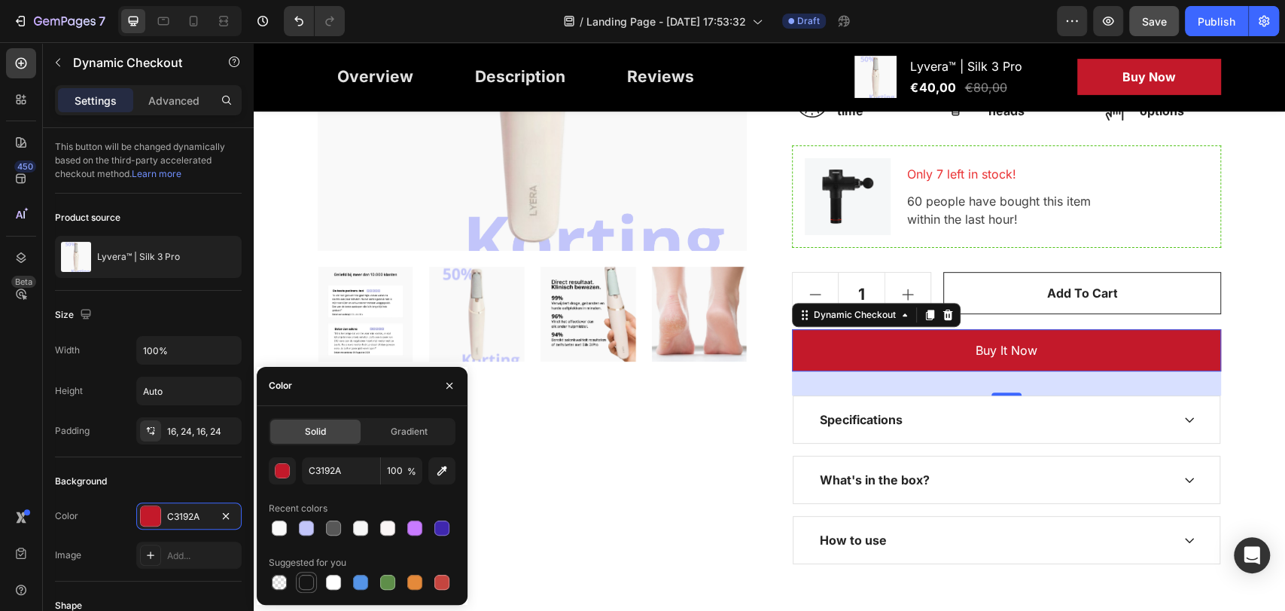
click at [309, 580] on div at bounding box center [306, 582] width 15 height 15
type input "151515"
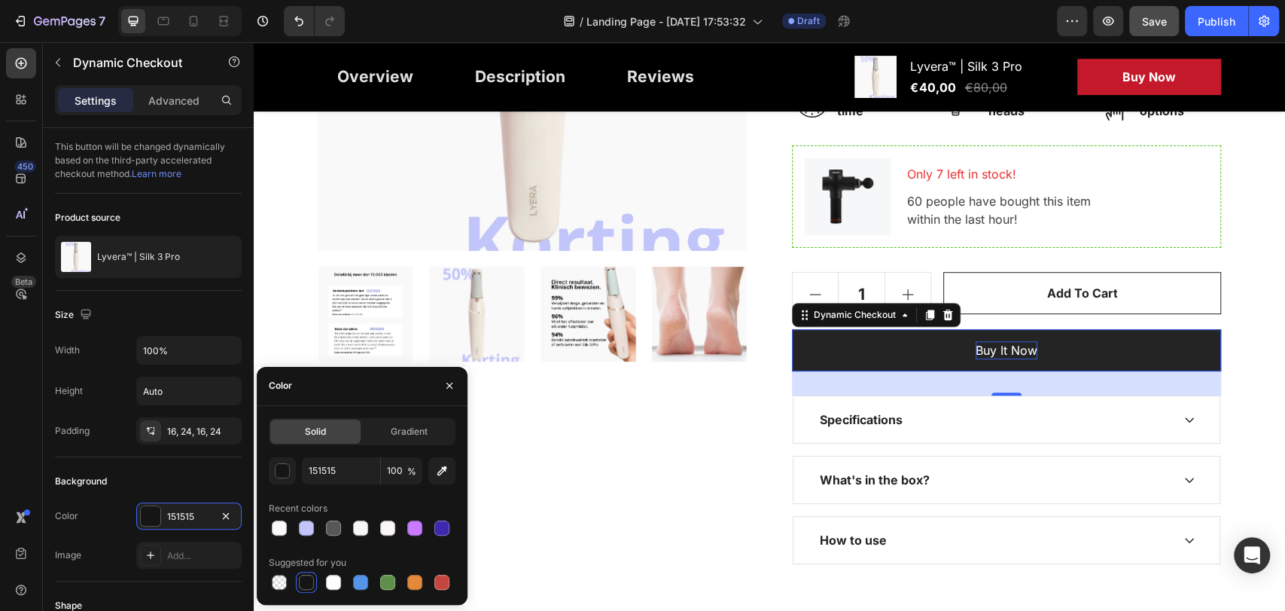
click at [997, 349] on div "Buy it now" at bounding box center [1007, 350] width 62 height 18
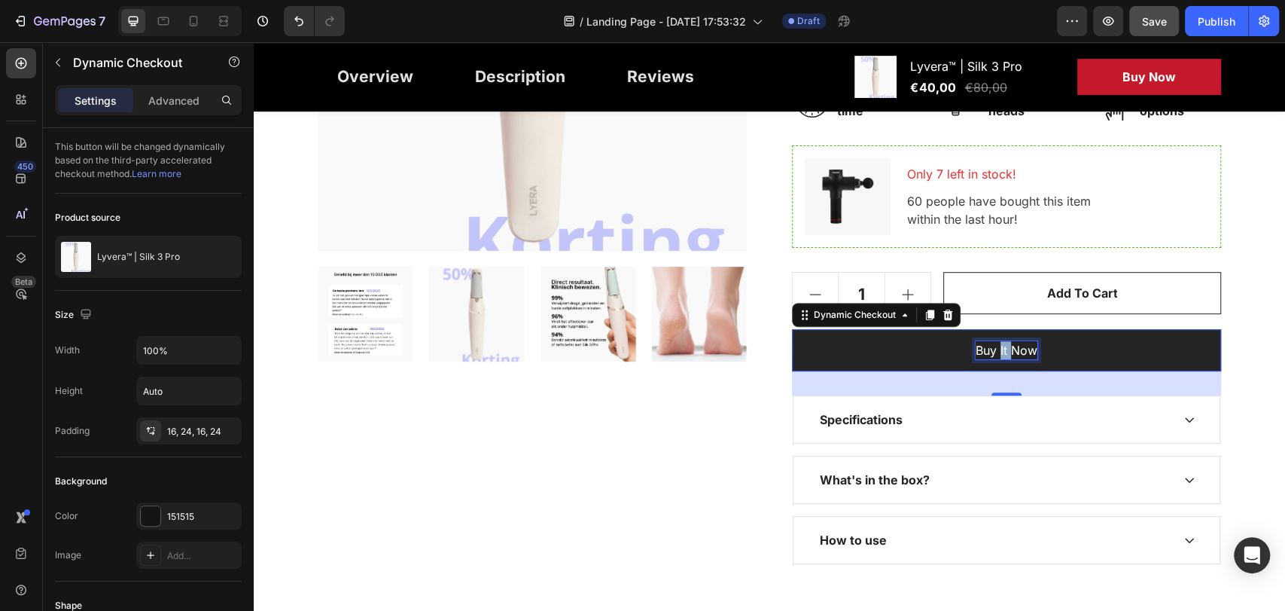
click at [997, 349] on p "Buy it now" at bounding box center [1007, 350] width 62 height 18
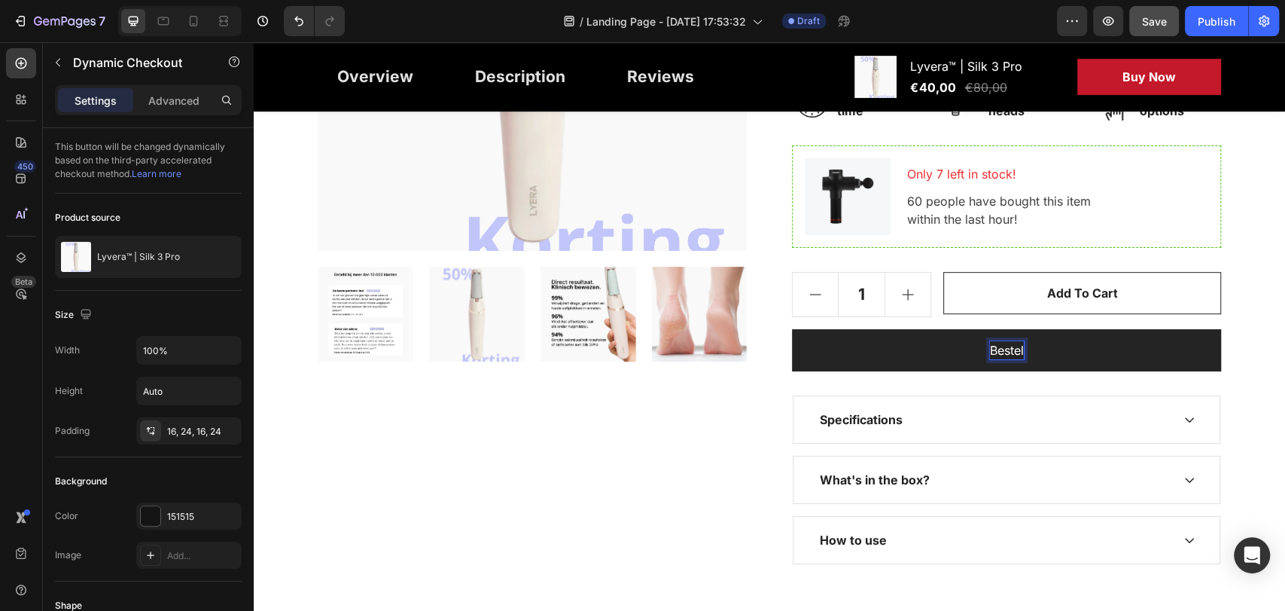
click at [792, 329] on button "Bestel" at bounding box center [1006, 350] width 429 height 42
click at [792, 329] on button "Bestel N" at bounding box center [1006, 350] width 429 height 42
click at [809, 337] on button "Bestel Nu!" at bounding box center [1006, 350] width 429 height 42
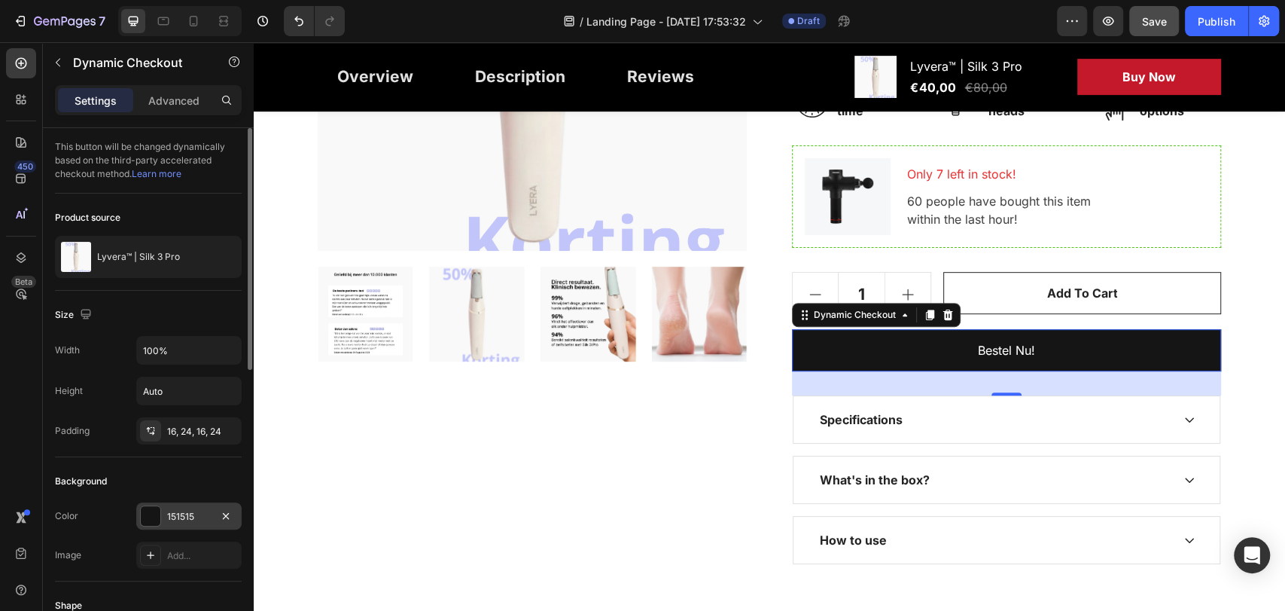
click at [154, 517] on div at bounding box center [151, 516] width 20 height 20
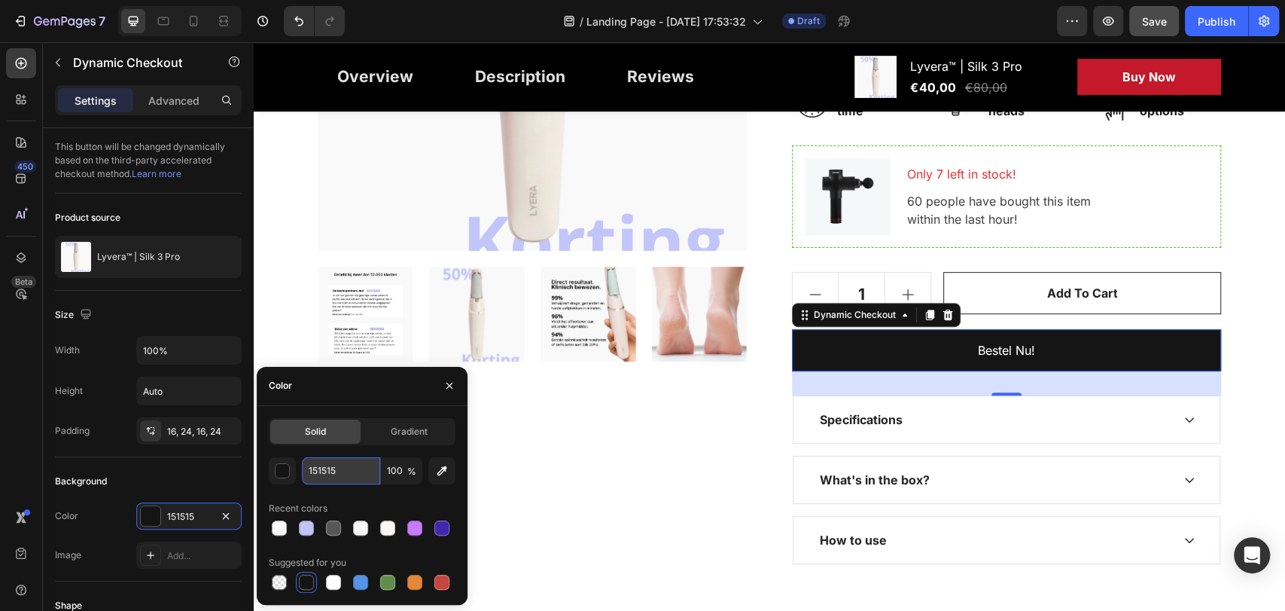
click at [335, 471] on input "151515" at bounding box center [341, 470] width 78 height 27
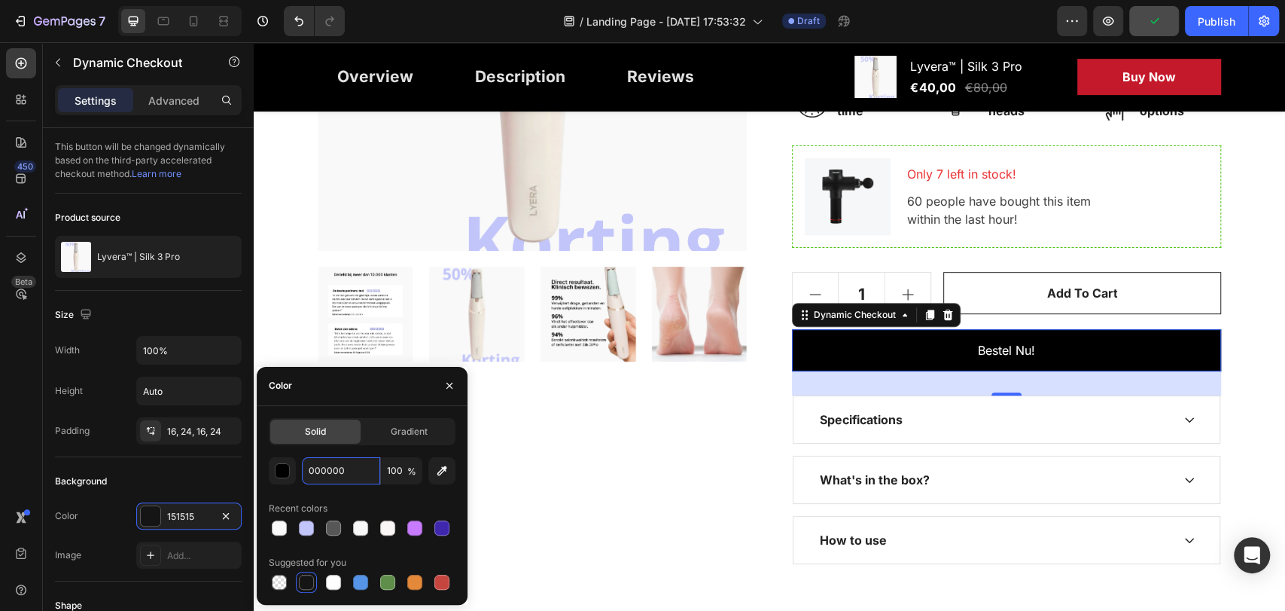
type input "000000"
click at [361, 496] on div "Recent colors" at bounding box center [362, 508] width 187 height 24
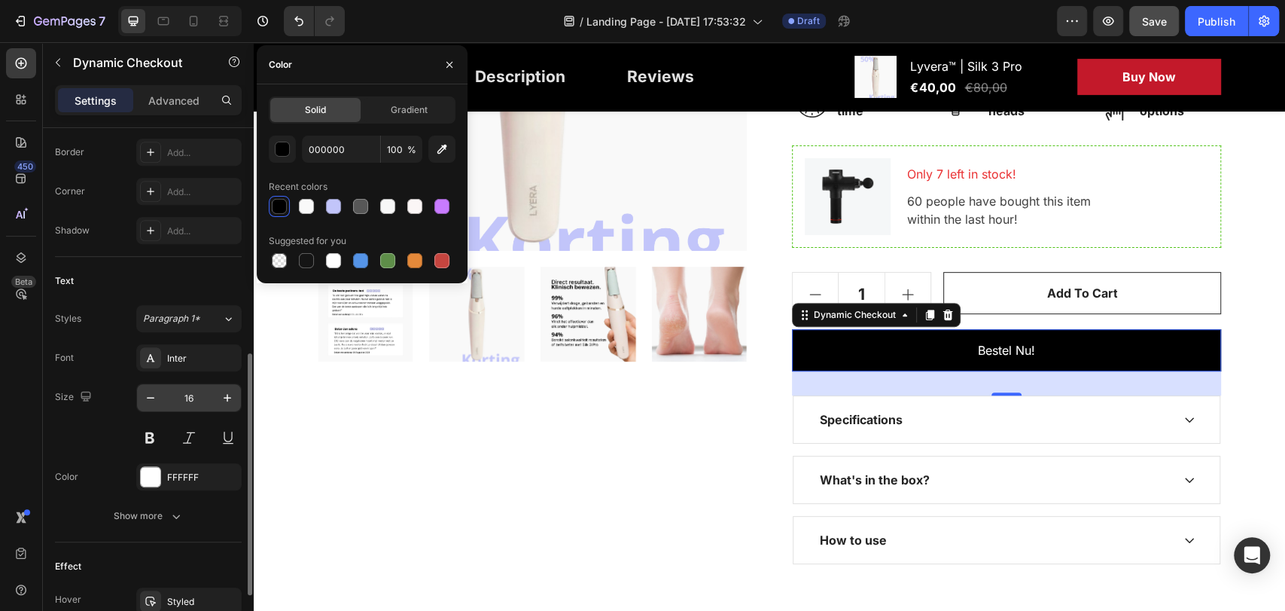
scroll to position [0, 0]
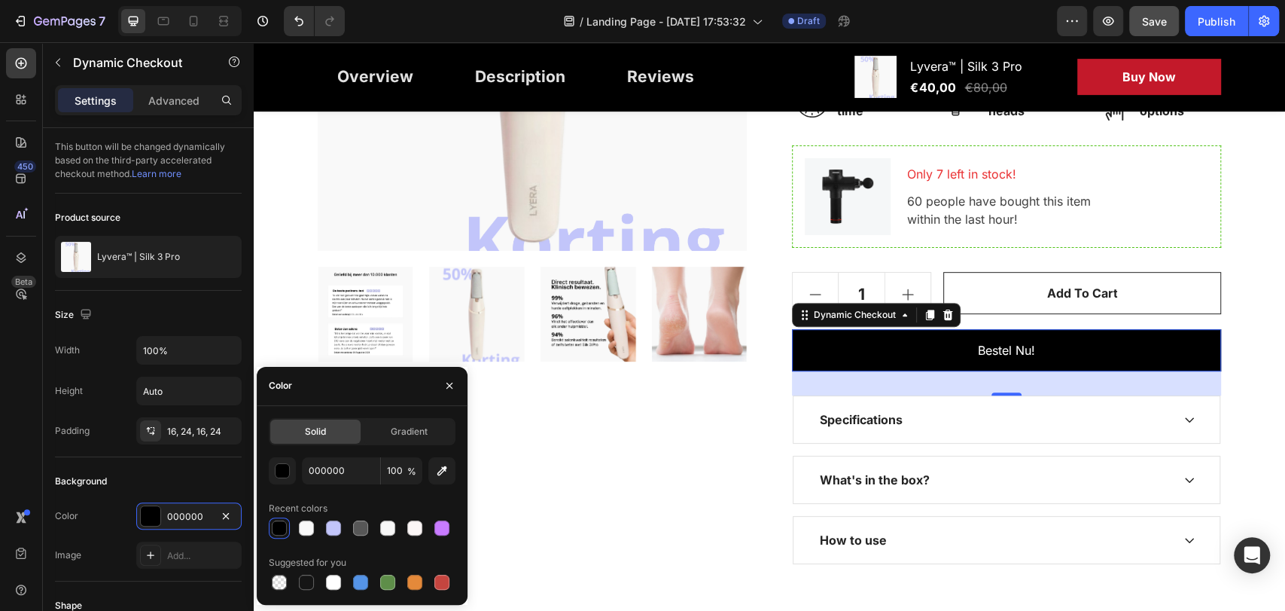
click at [184, 112] on div "Settings Advanced" at bounding box center [148, 100] width 187 height 30
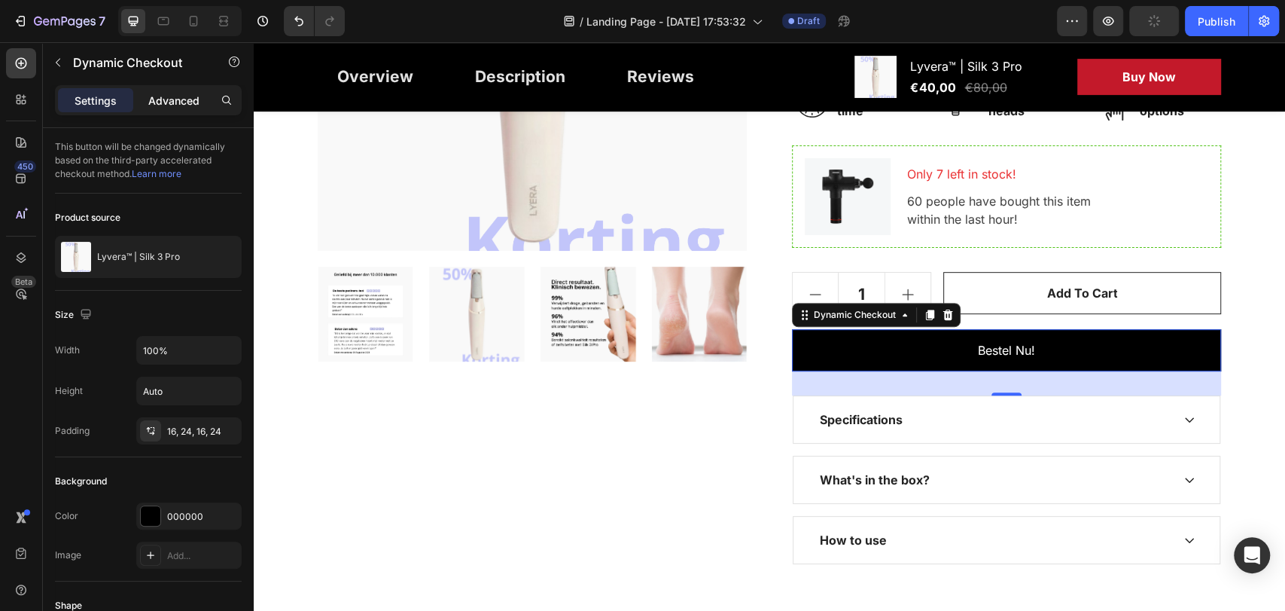
click at [184, 105] on p "Advanced" at bounding box center [173, 101] width 51 height 16
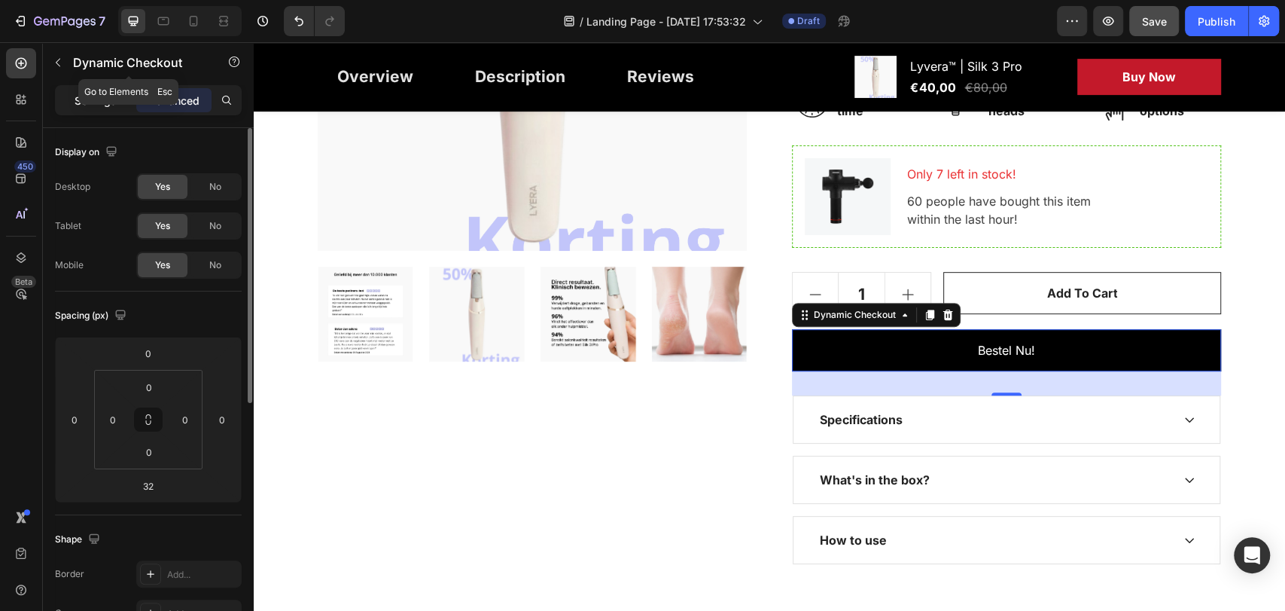
click at [89, 103] on p "Settings" at bounding box center [96, 101] width 42 height 16
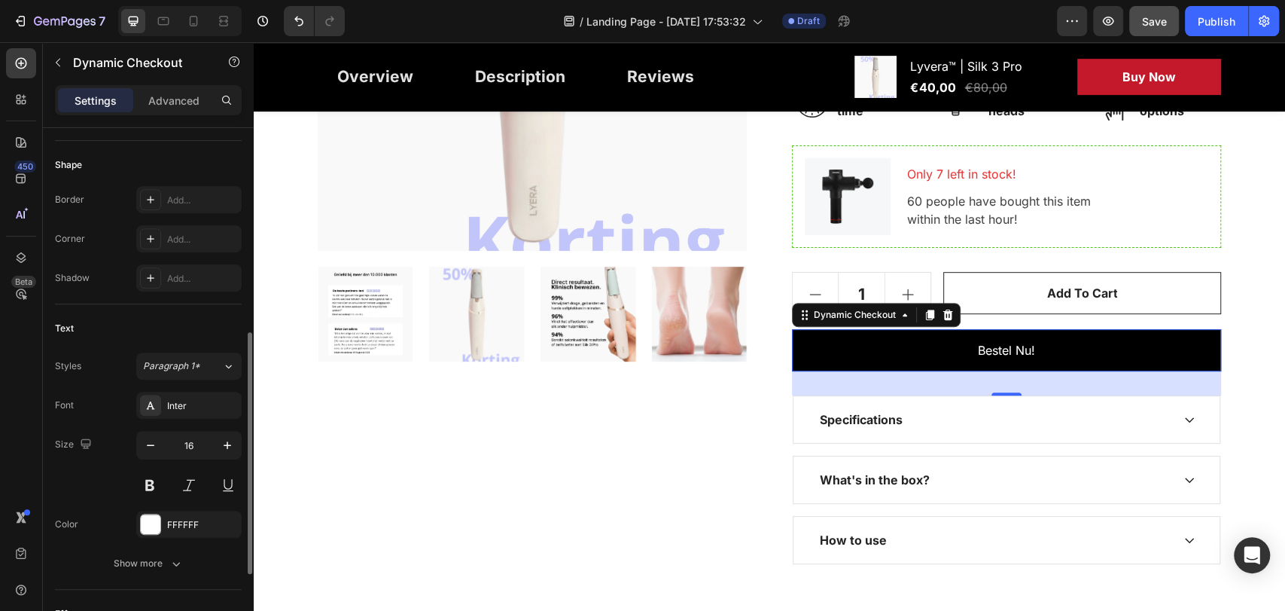
scroll to position [441, 0]
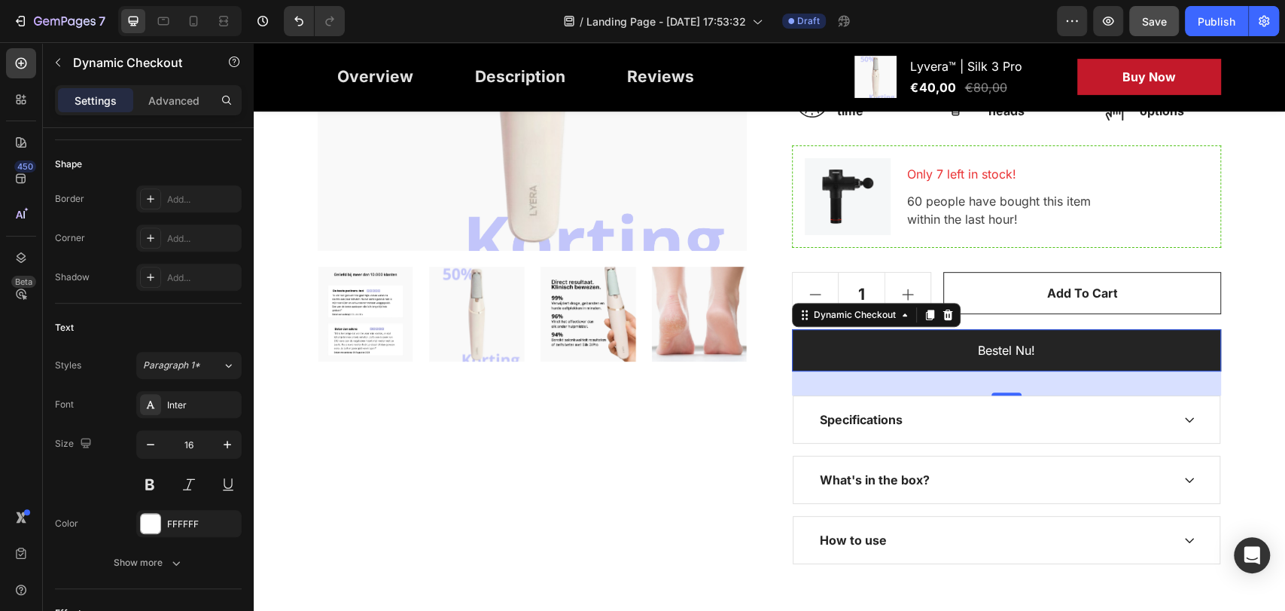
click at [821, 346] on button "Bestel Nu!" at bounding box center [1006, 350] width 429 height 42
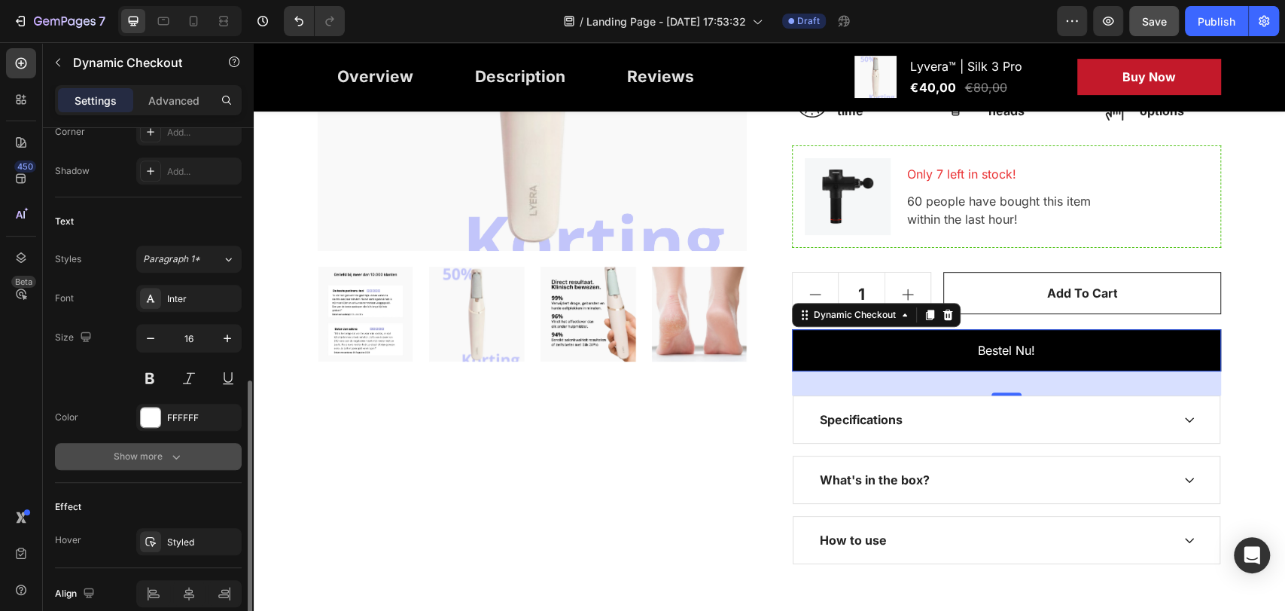
scroll to position [548, 0]
click at [160, 456] on div "Show more" at bounding box center [149, 455] width 70 height 15
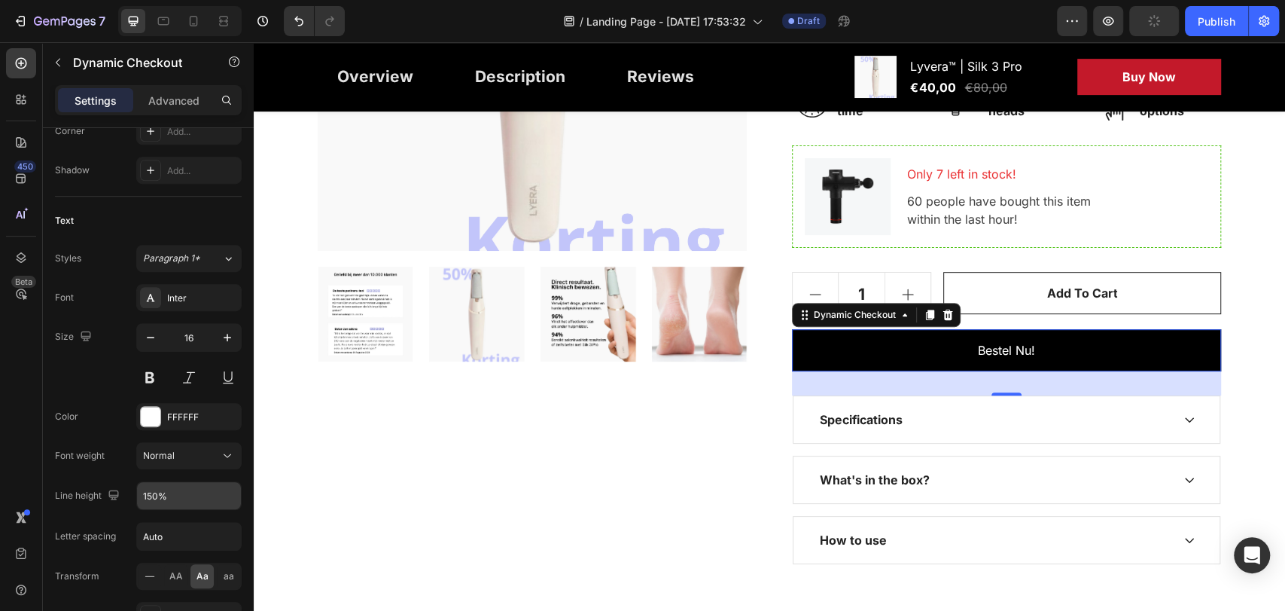
scroll to position [813, 0]
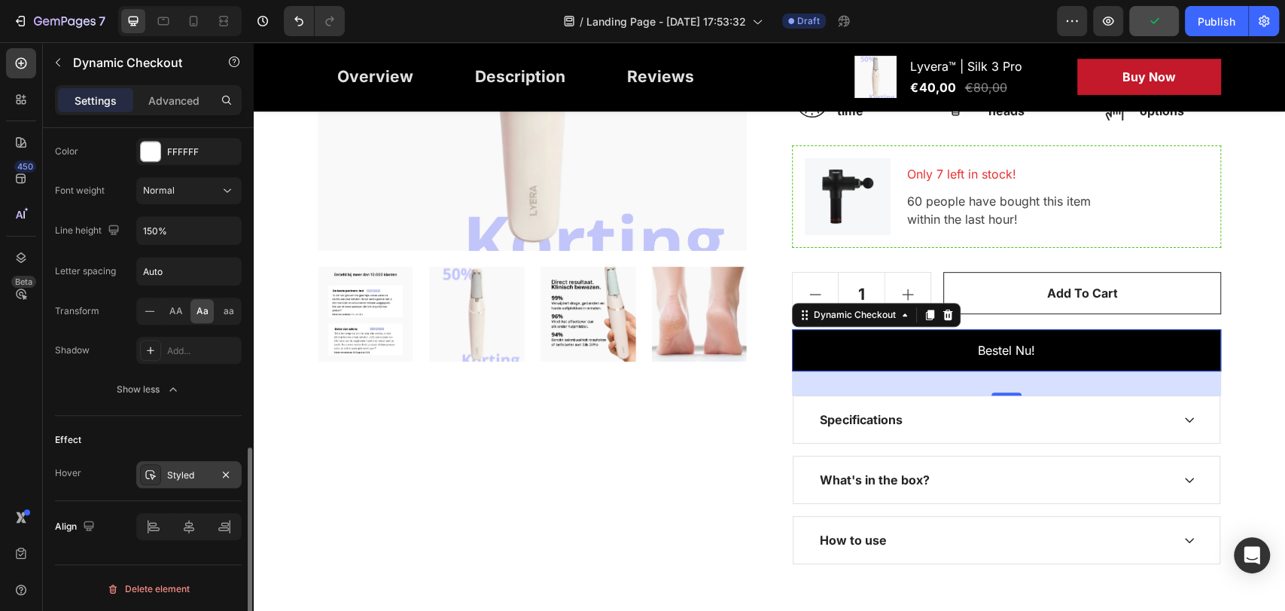
click at [184, 474] on div "Styled" at bounding box center [189, 475] width 44 height 14
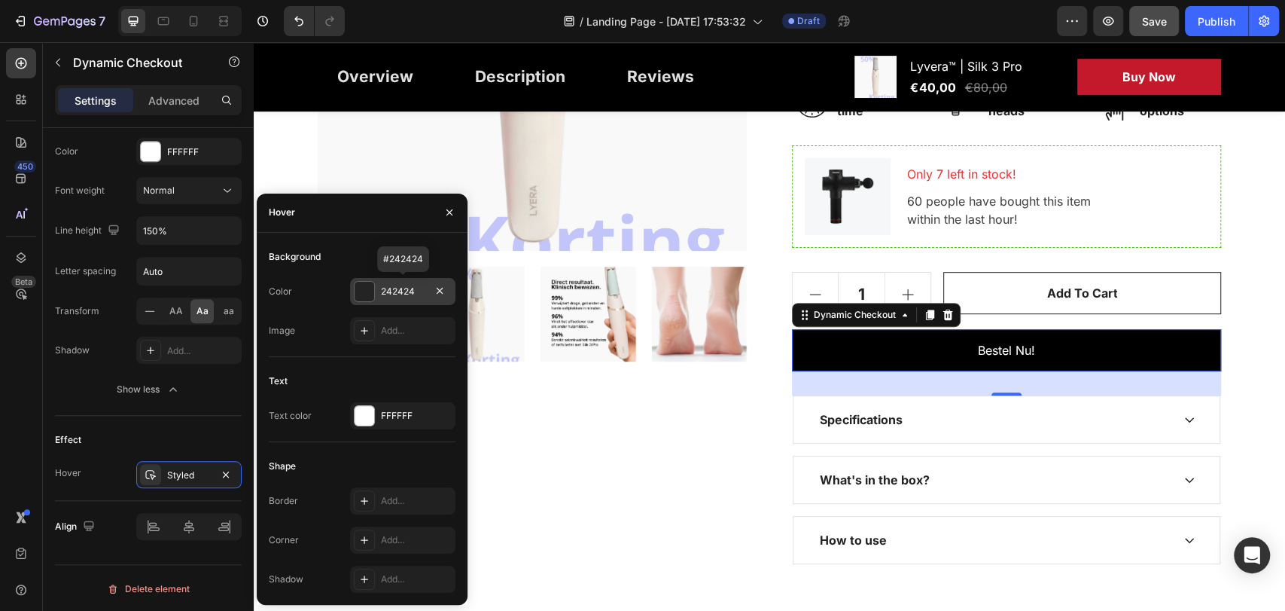
click at [398, 288] on div "242424" at bounding box center [403, 292] width 44 height 14
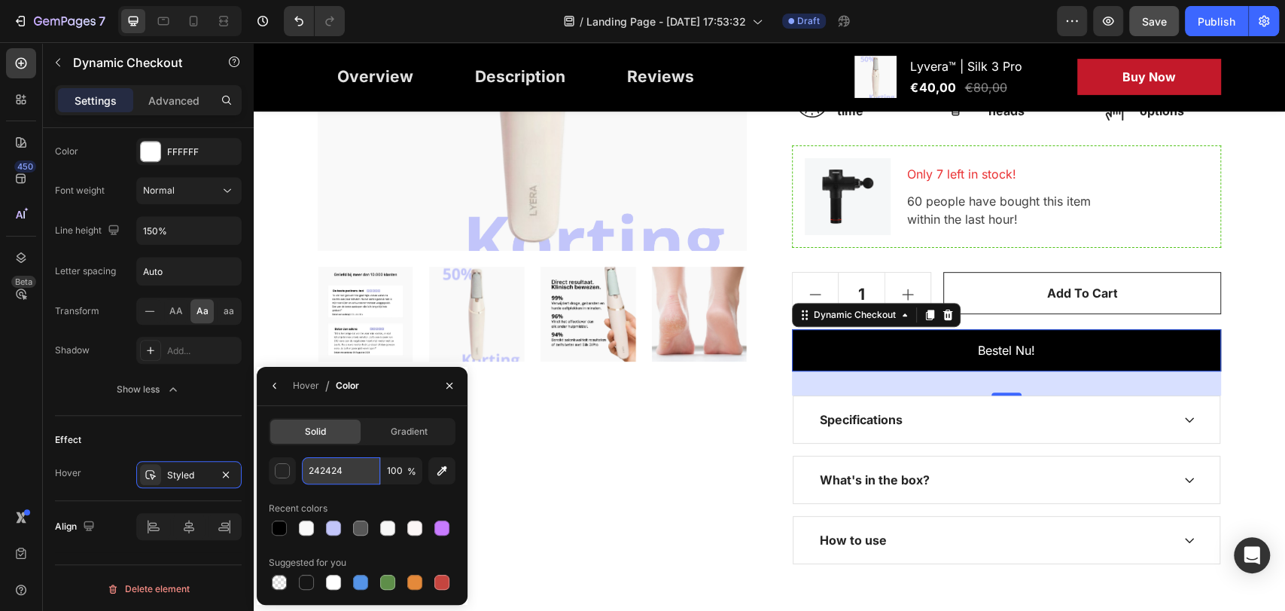
click at [357, 465] on input "242424" at bounding box center [341, 470] width 78 height 27
click at [279, 531] on div at bounding box center [279, 527] width 15 height 15
type input "000000"
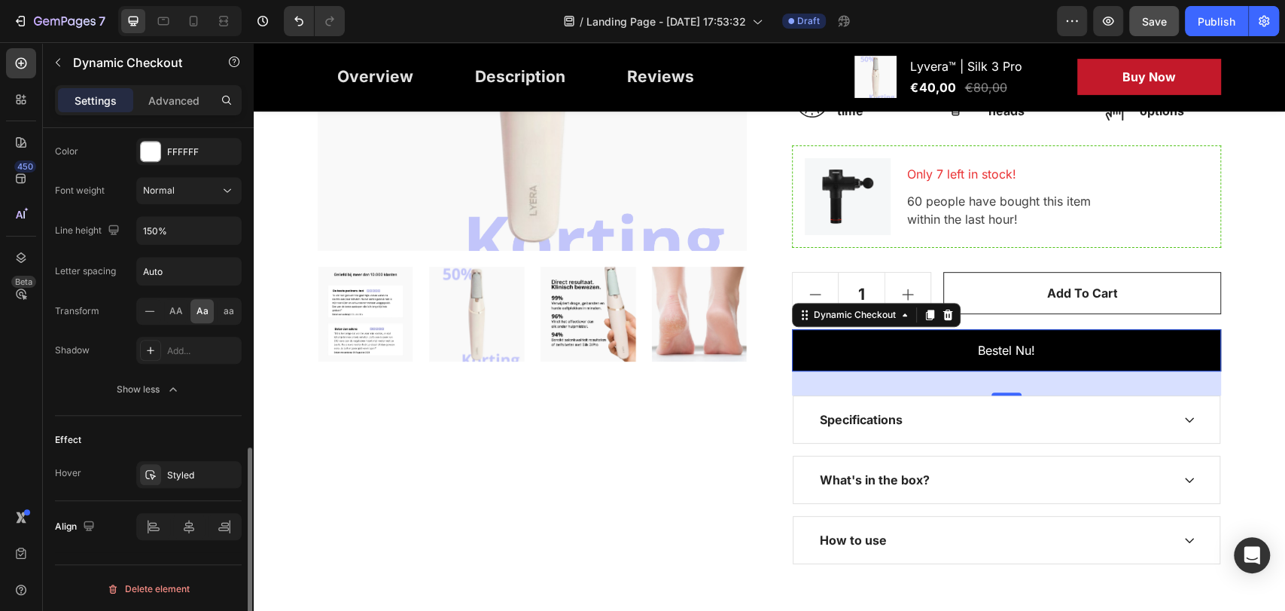
click at [81, 480] on div "Hover Styled" at bounding box center [148, 474] width 187 height 27
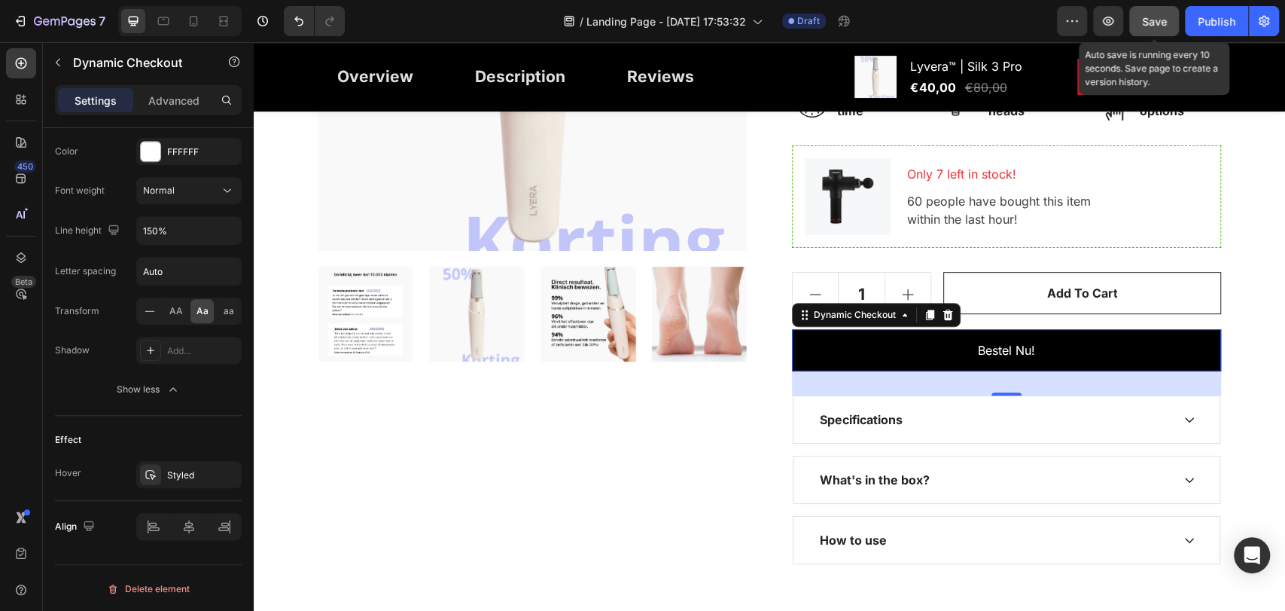
click at [1150, 15] on span "Save" at bounding box center [1154, 21] width 25 height 13
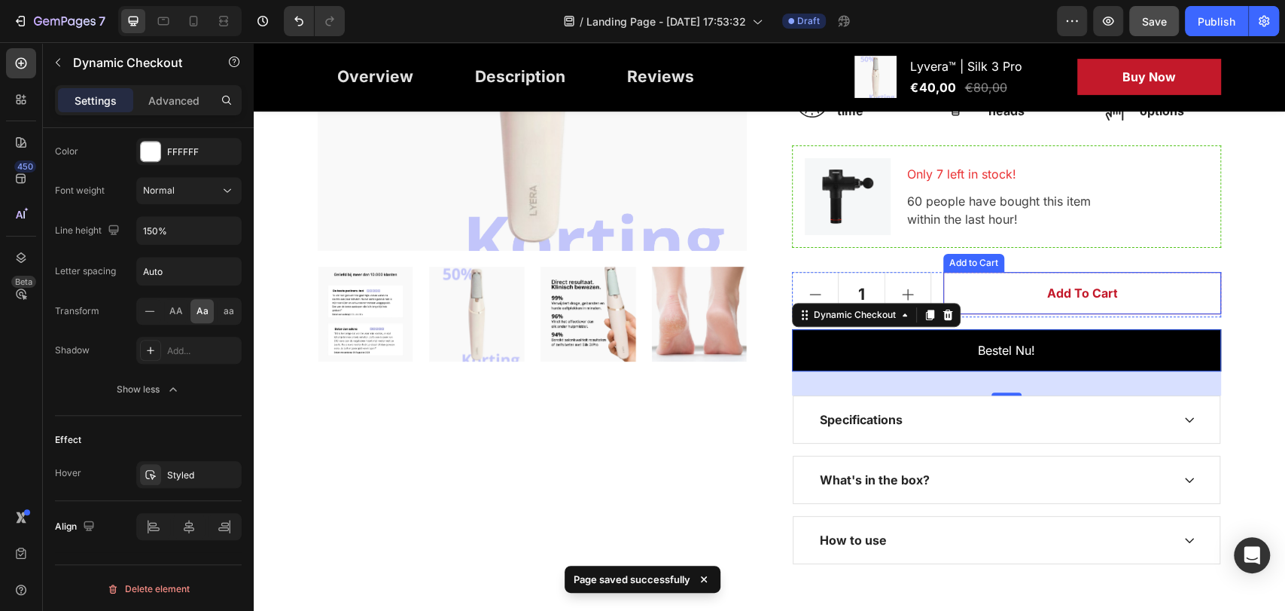
click at [999, 293] on button "Add to cart" at bounding box center [1082, 293] width 278 height 42
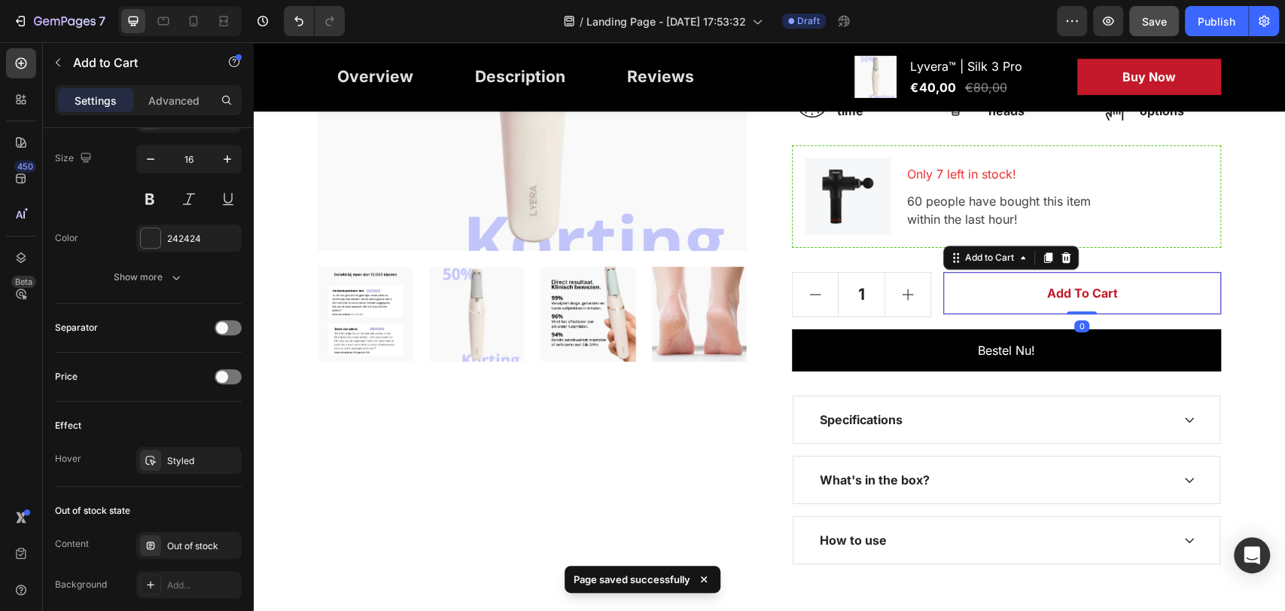
scroll to position [0, 0]
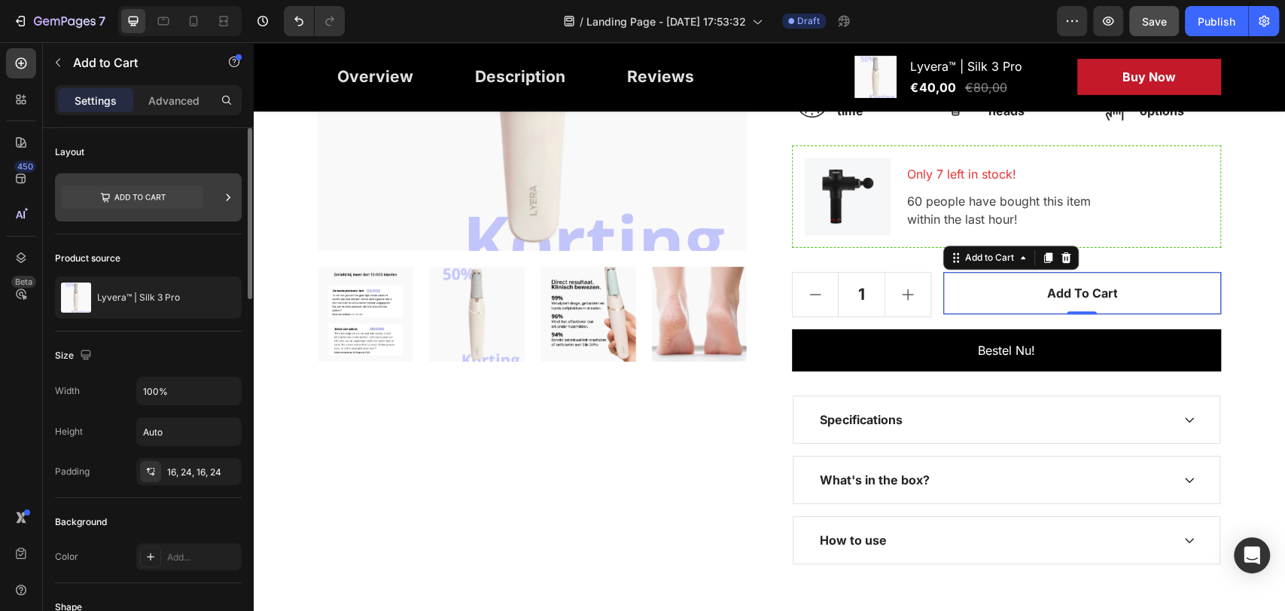
click at [213, 199] on div at bounding box center [148, 197] width 187 height 48
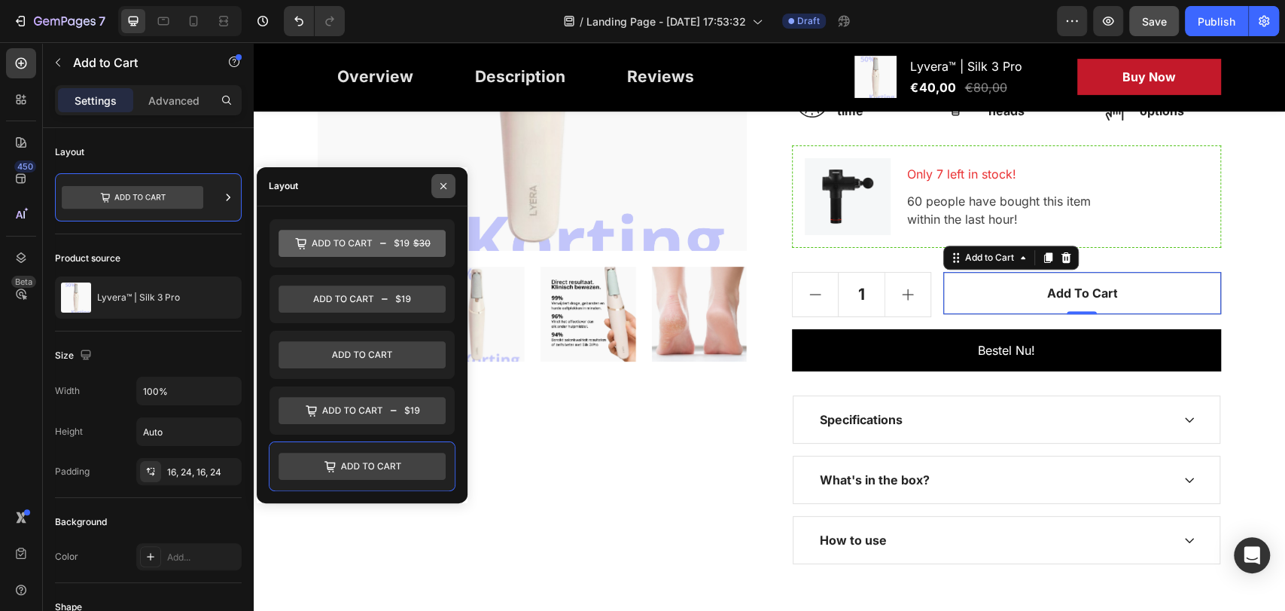
click at [440, 187] on icon "button" at bounding box center [443, 186] width 12 height 12
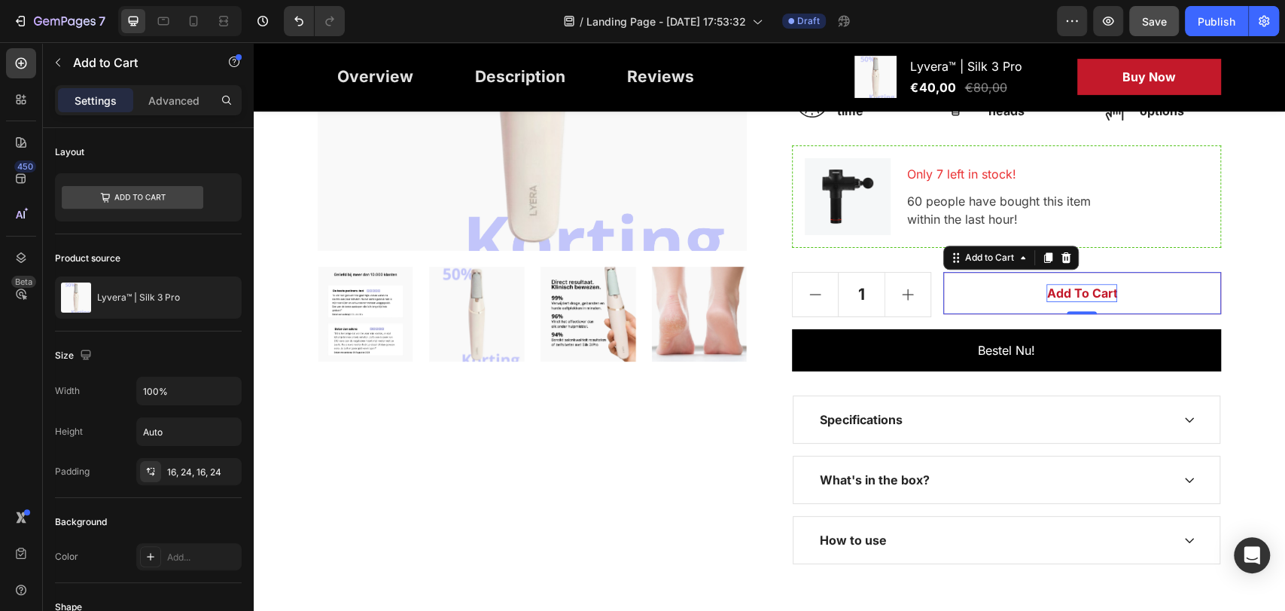
click at [1068, 290] on div "Add to cart" at bounding box center [1082, 293] width 71 height 18
click at [1068, 290] on p "Add to cart" at bounding box center [1082, 293] width 71 height 18
click at [1050, 288] on p "Add to cart" at bounding box center [1082, 293] width 71 height 18
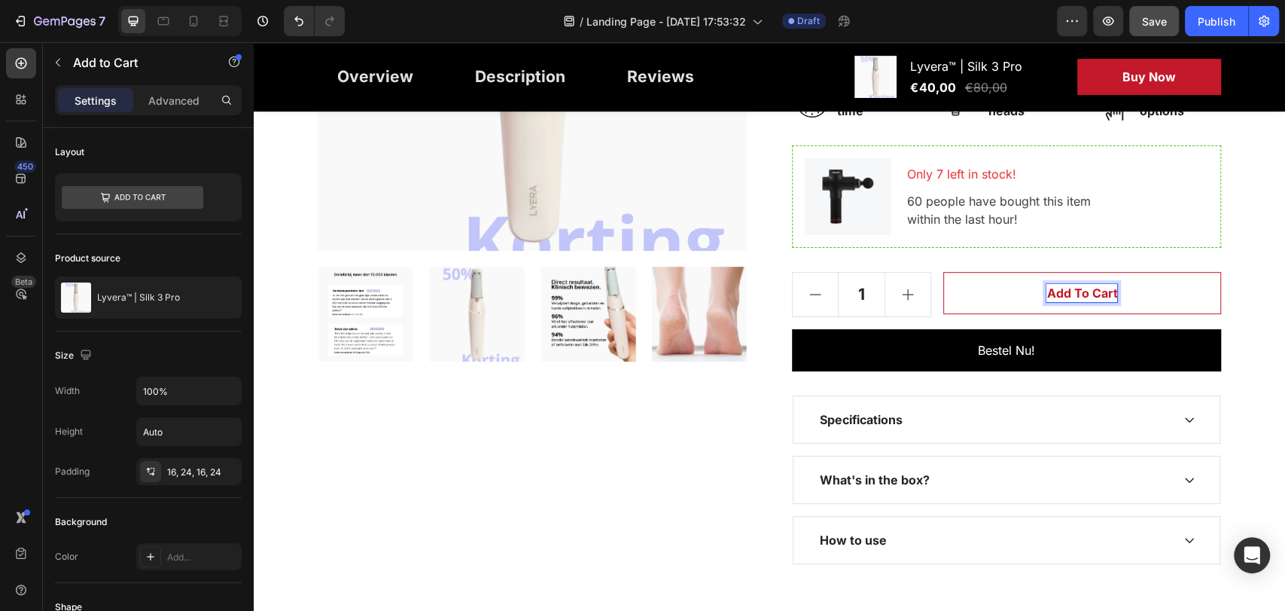
click at [1050, 288] on p "Add to cart" at bounding box center [1082, 293] width 71 height 18
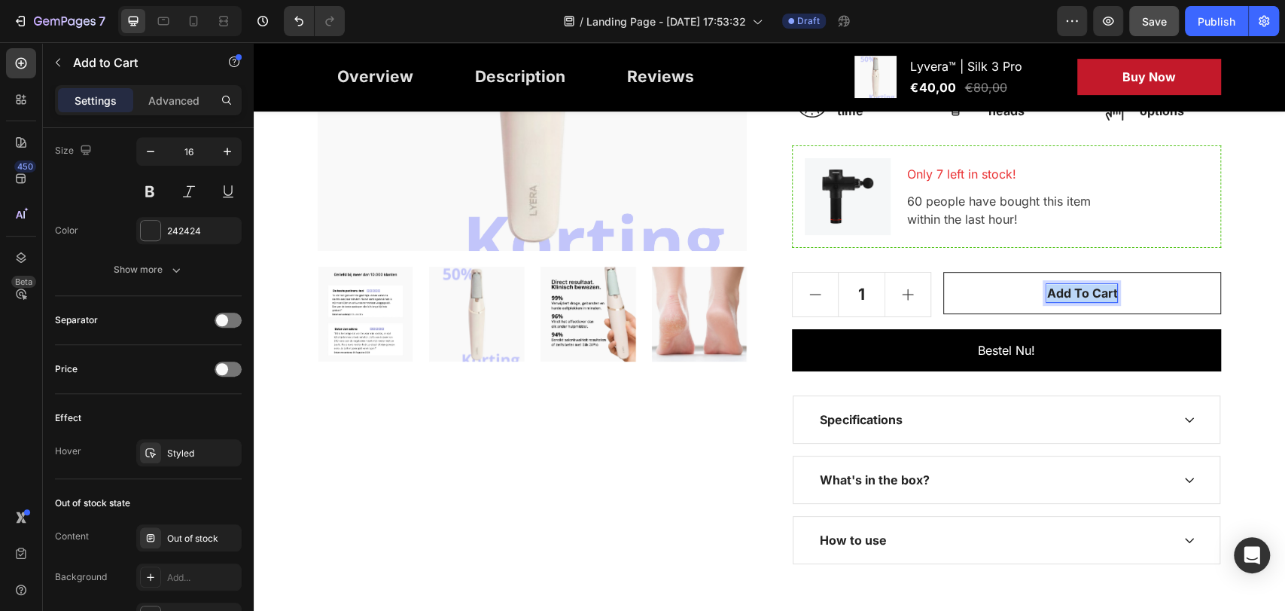
scroll to position [1087, 0]
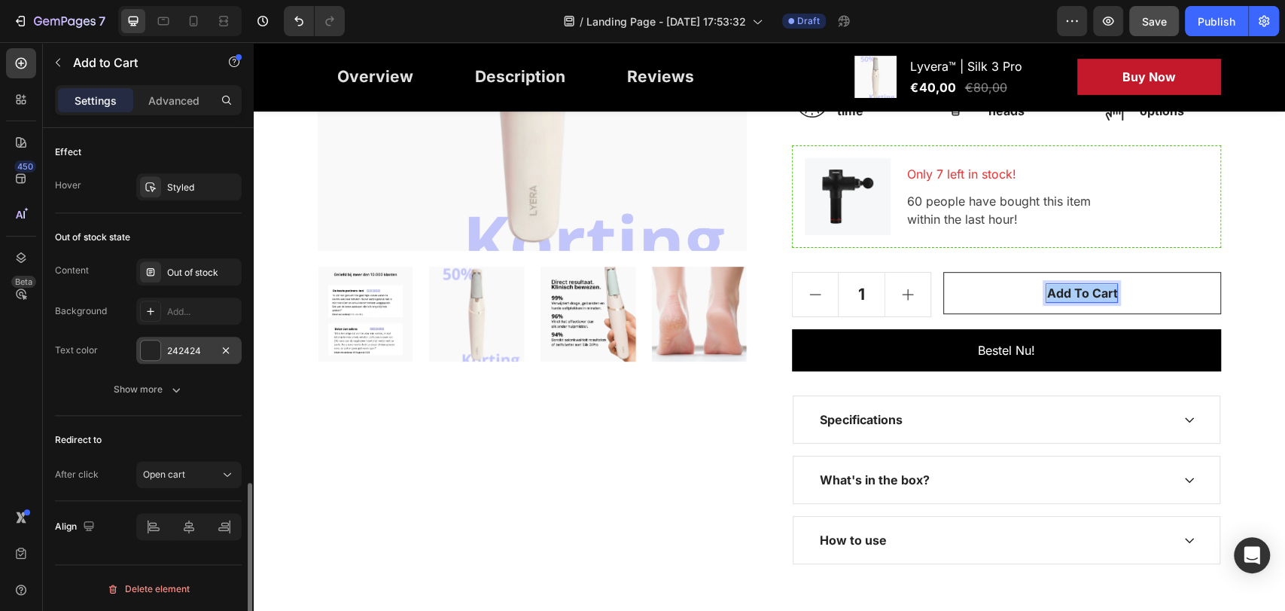
click at [194, 345] on div "242424" at bounding box center [189, 351] width 44 height 14
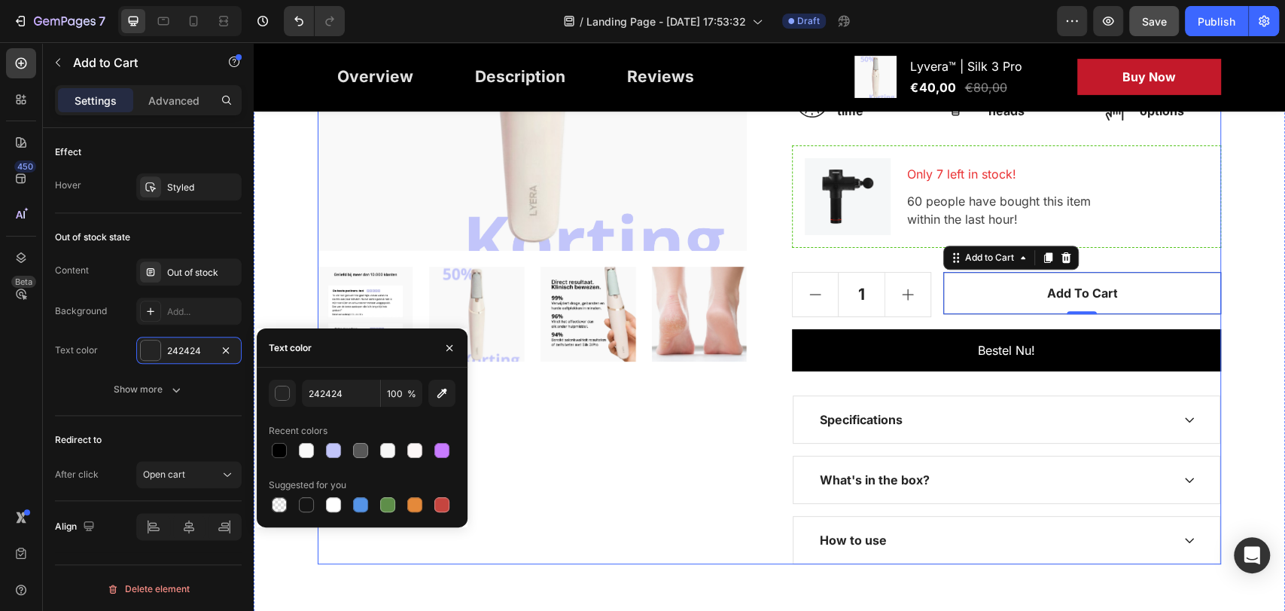
click at [701, 456] on div "Product Images" at bounding box center [532, 193] width 429 height 743
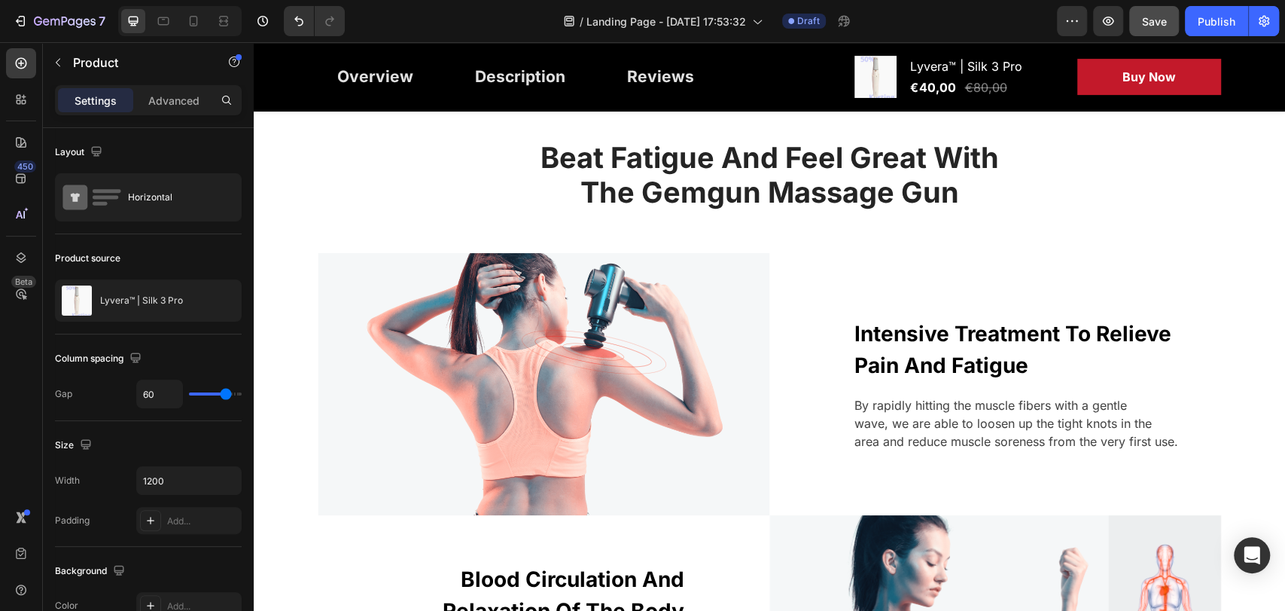
scroll to position [0, 0]
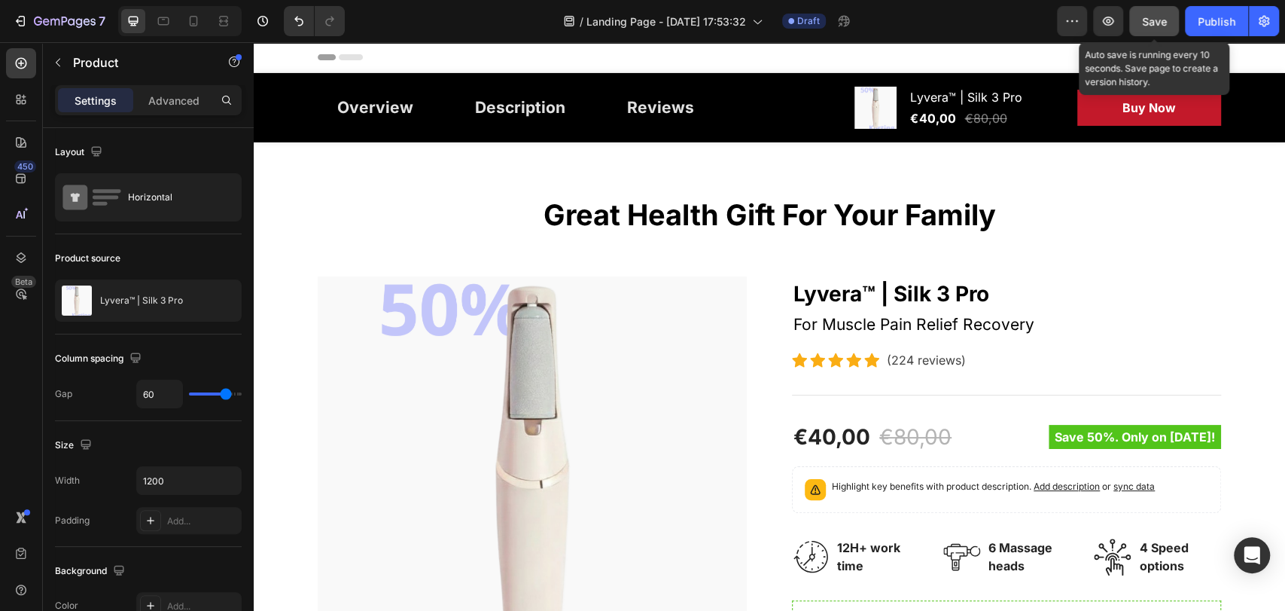
click at [1175, 19] on button "Save" at bounding box center [1154, 21] width 50 height 30
